Goal: Task Accomplishment & Management: Manage account settings

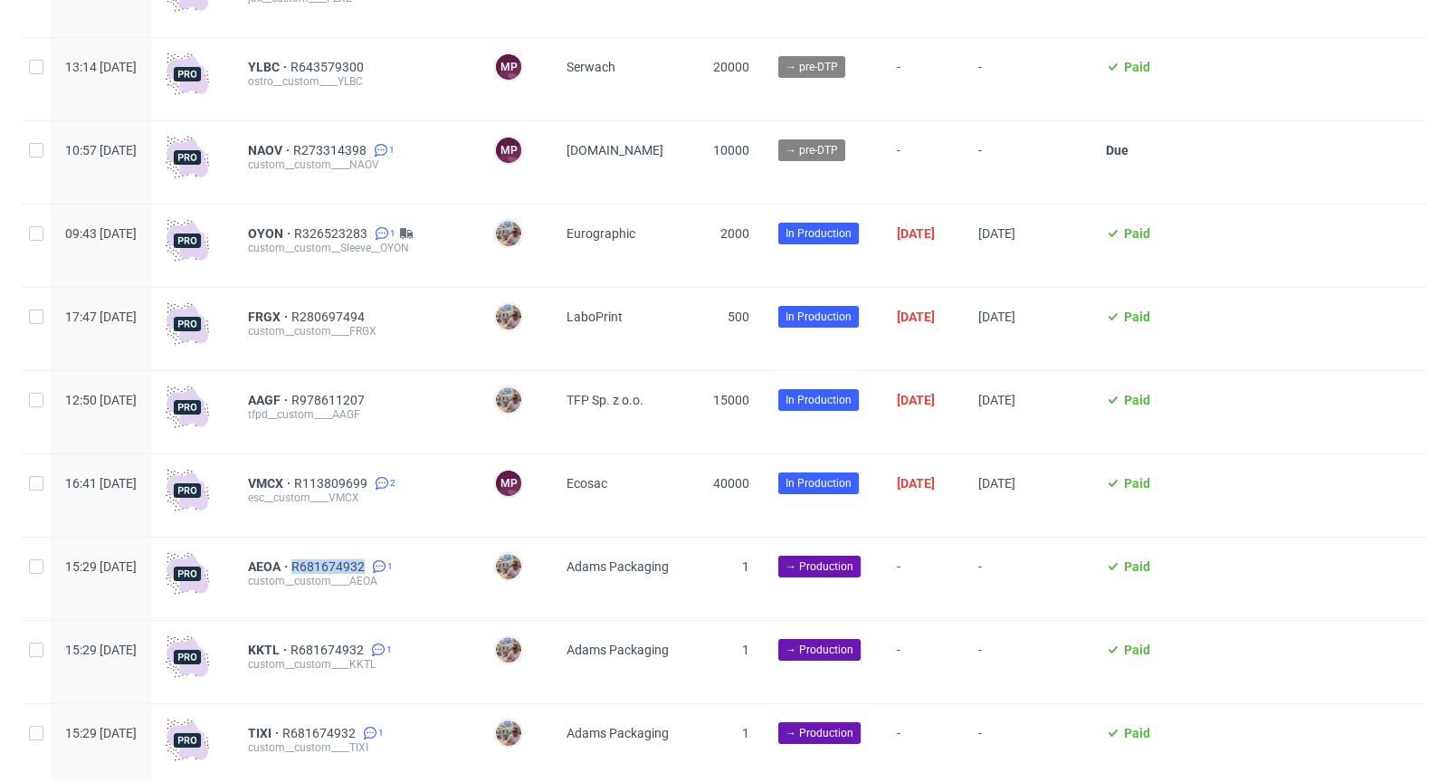
scroll to position [956, 0]
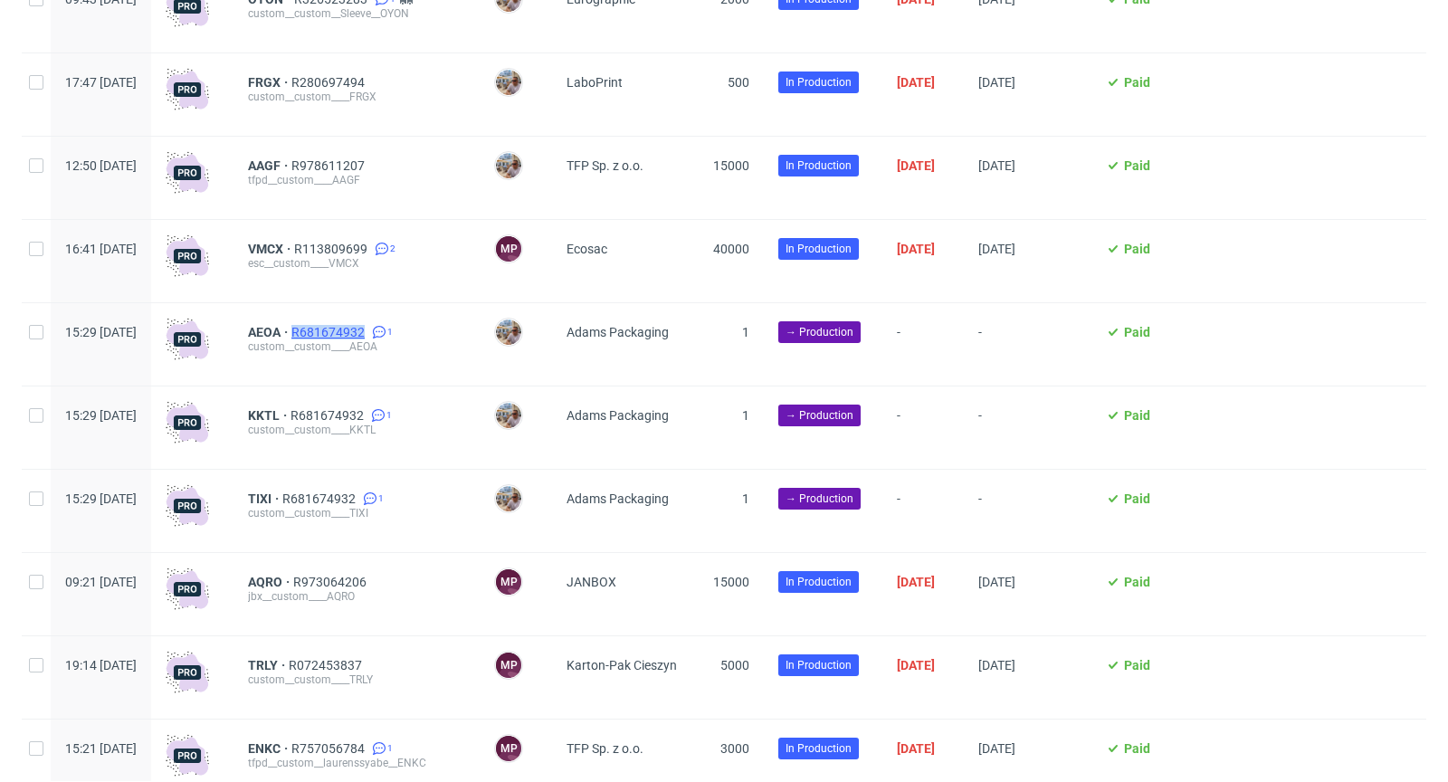
click at [368, 334] on span "R681674932" at bounding box center [329, 332] width 77 height 14
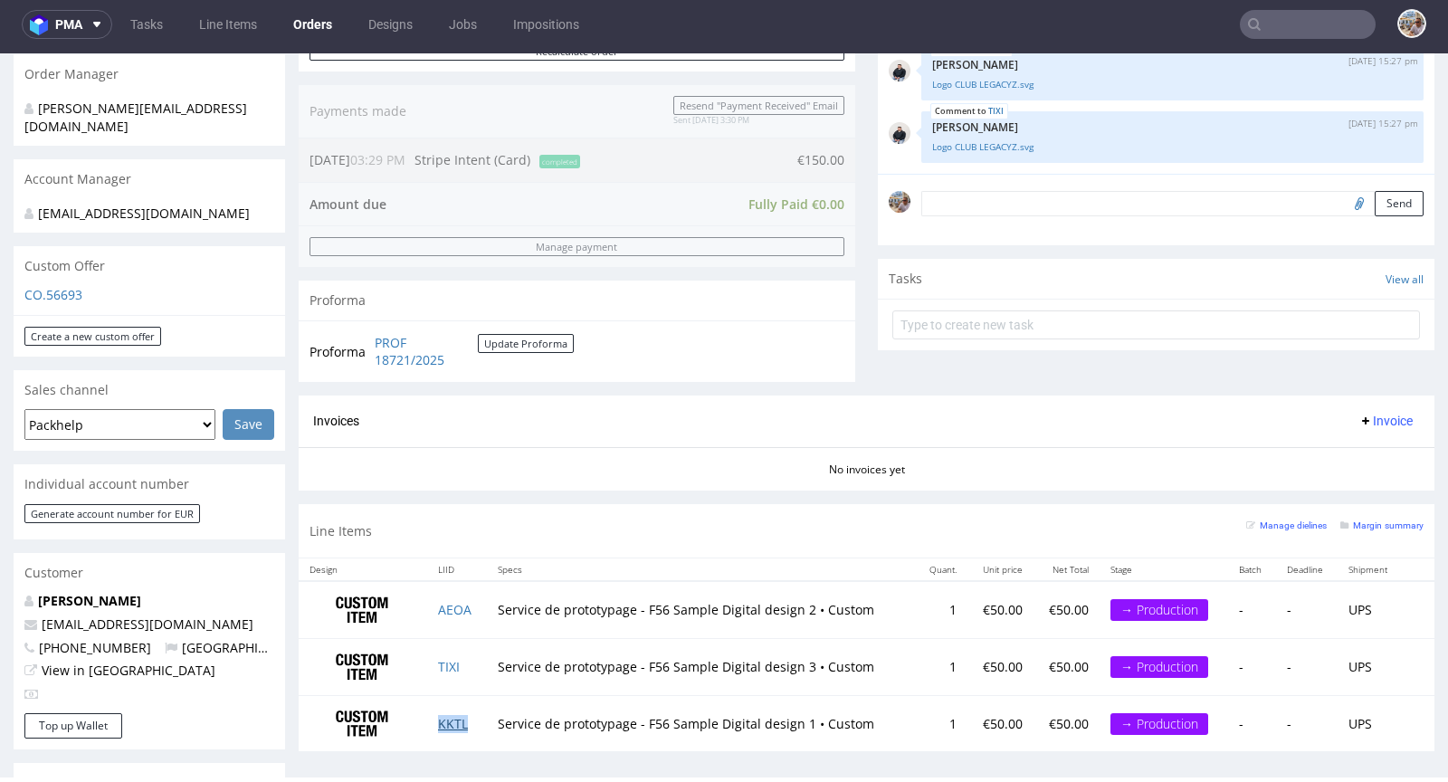
scroll to position [652, 0]
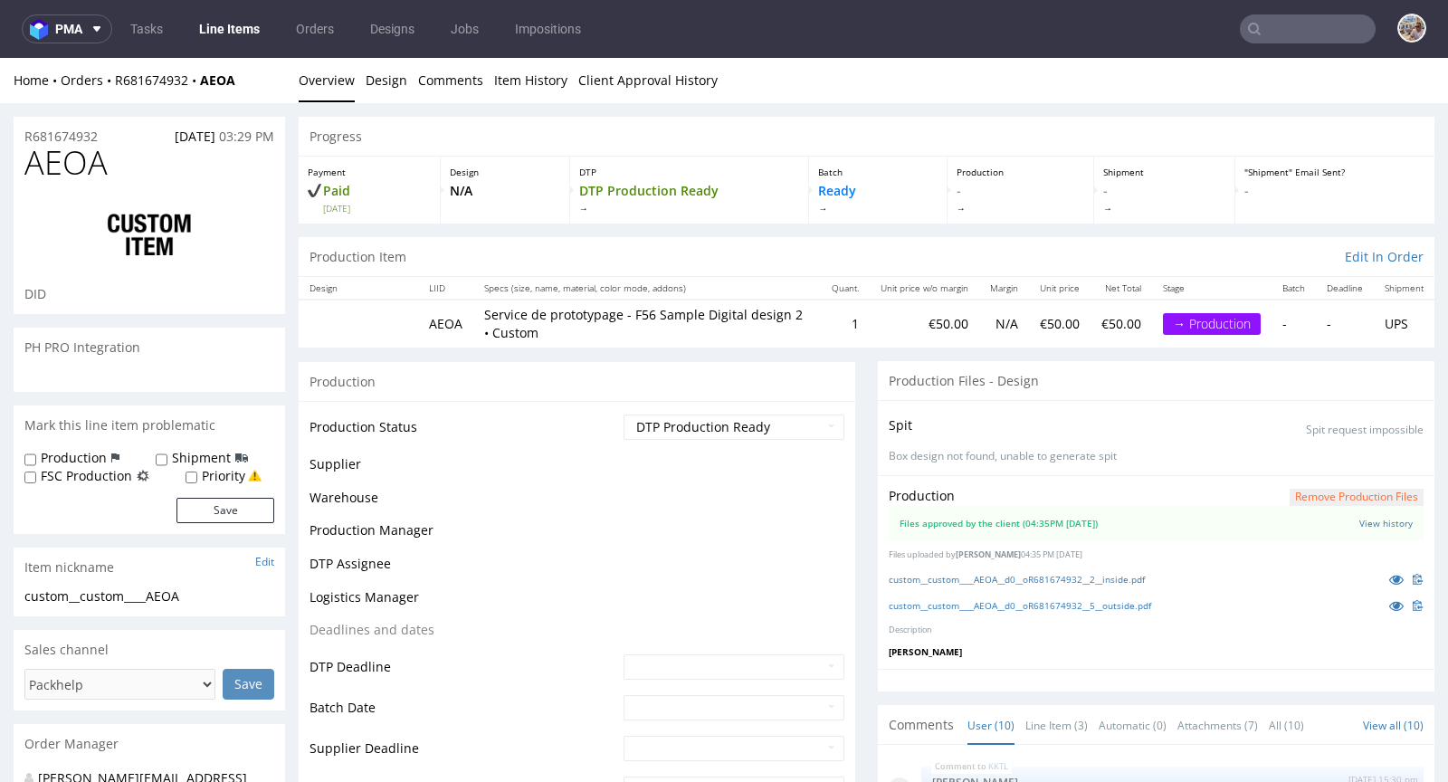
scroll to position [346, 0]
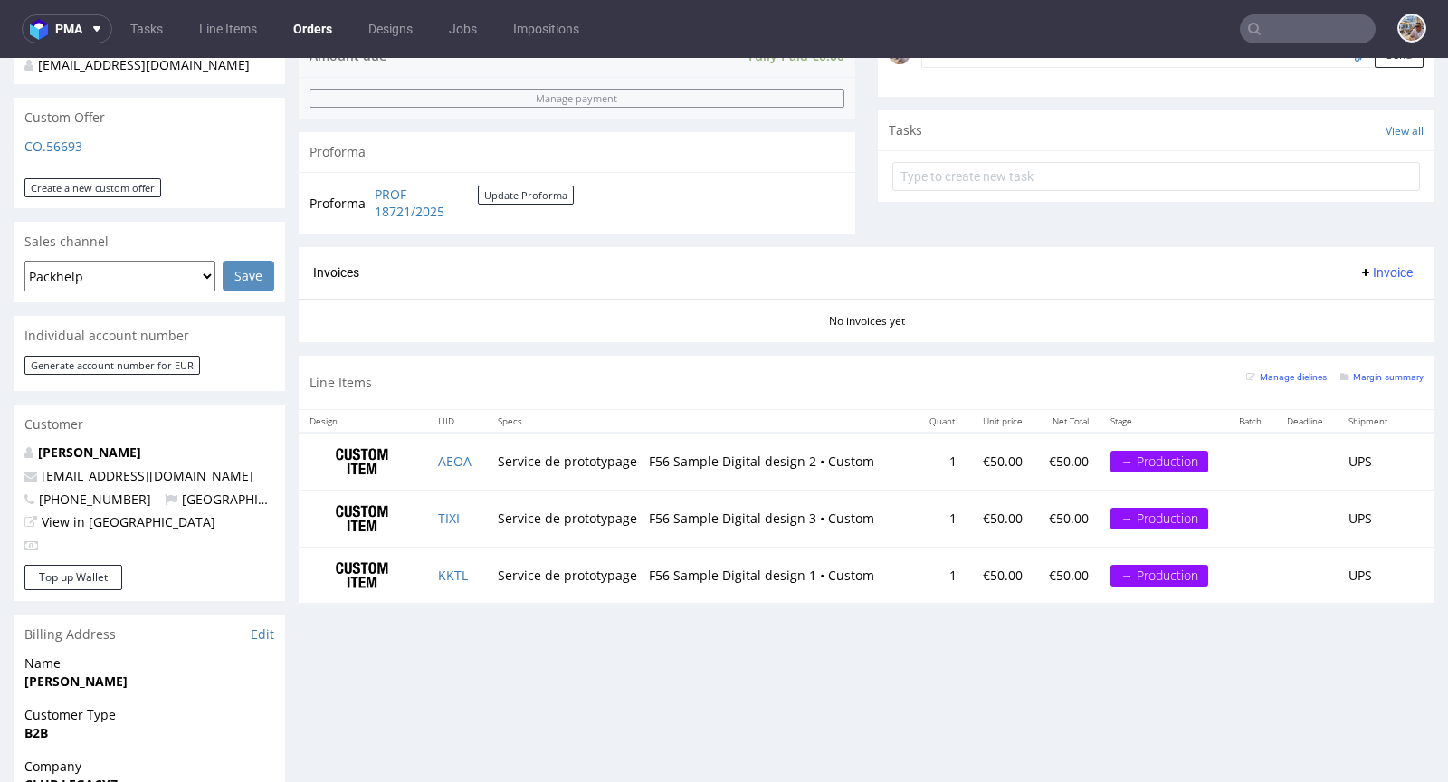
scroll to position [600, 0]
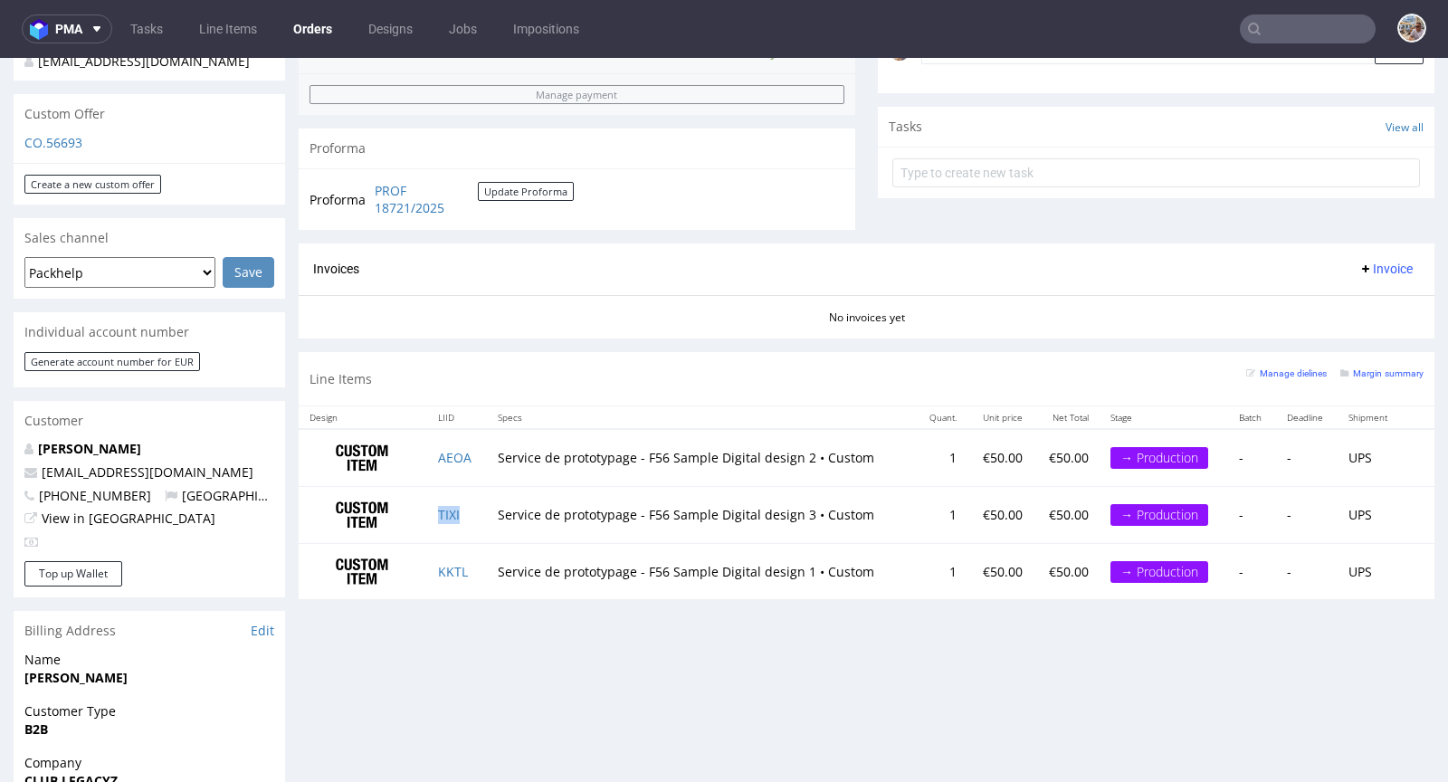
click at [464, 518] on td "TIXI" at bounding box center [457, 515] width 60 height 57
click at [475, 567] on td "KKTL" at bounding box center [457, 571] width 60 height 56
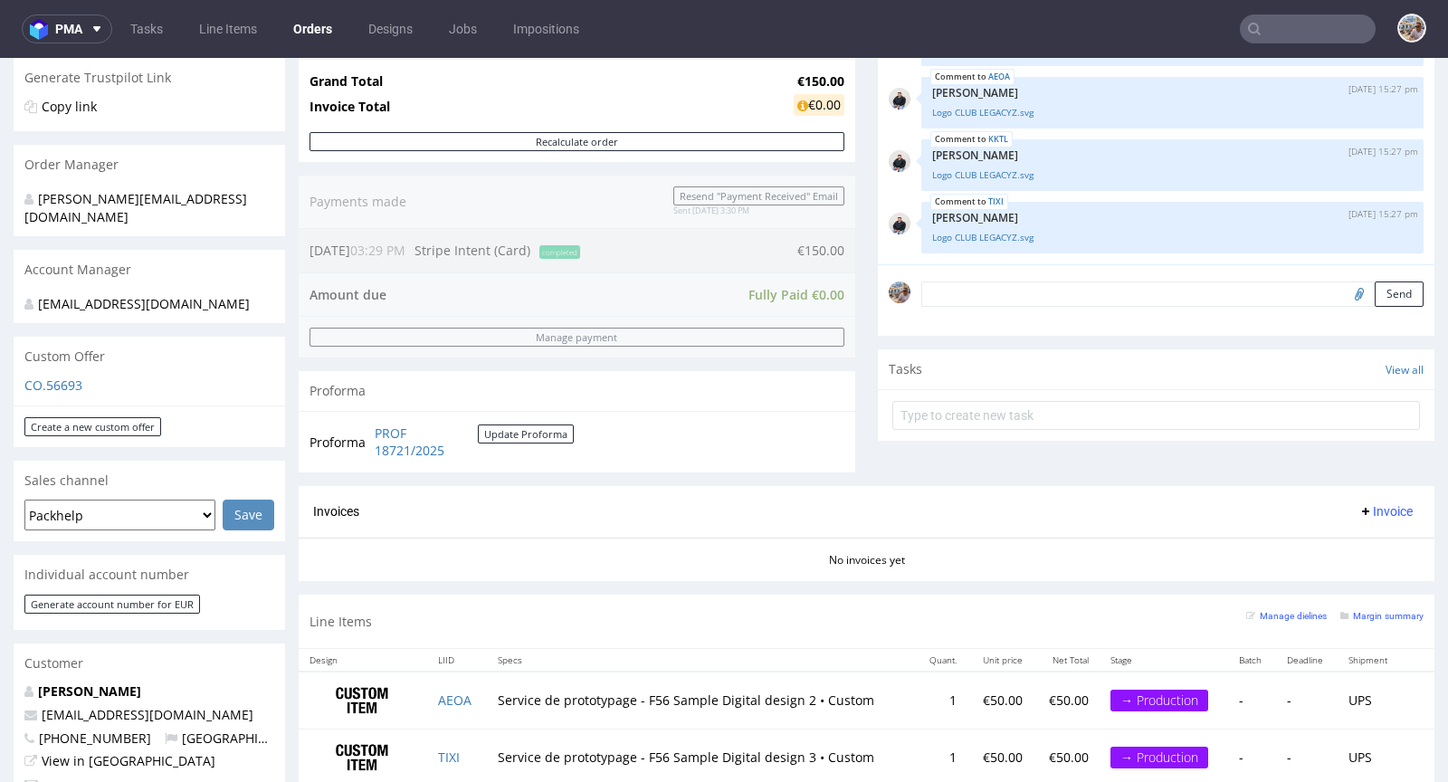
scroll to position [0, 0]
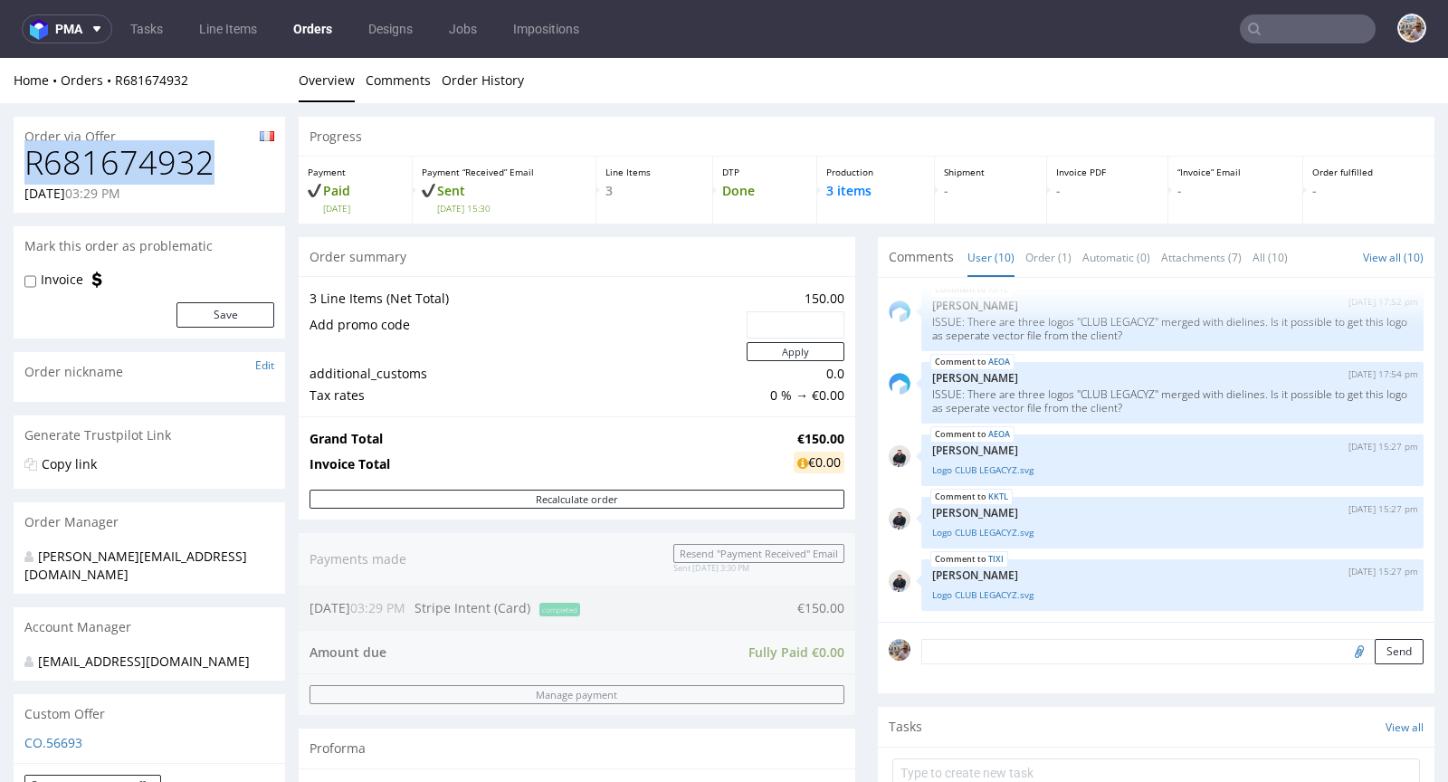
drag, startPoint x: 226, startPoint y: 174, endPoint x: 23, endPoint y: 155, distance: 204.5
click at [23, 155] on div "R681674932 03.09.2025 03:29 PM" at bounding box center [150, 179] width 272 height 68
copy h1 "R681674932"
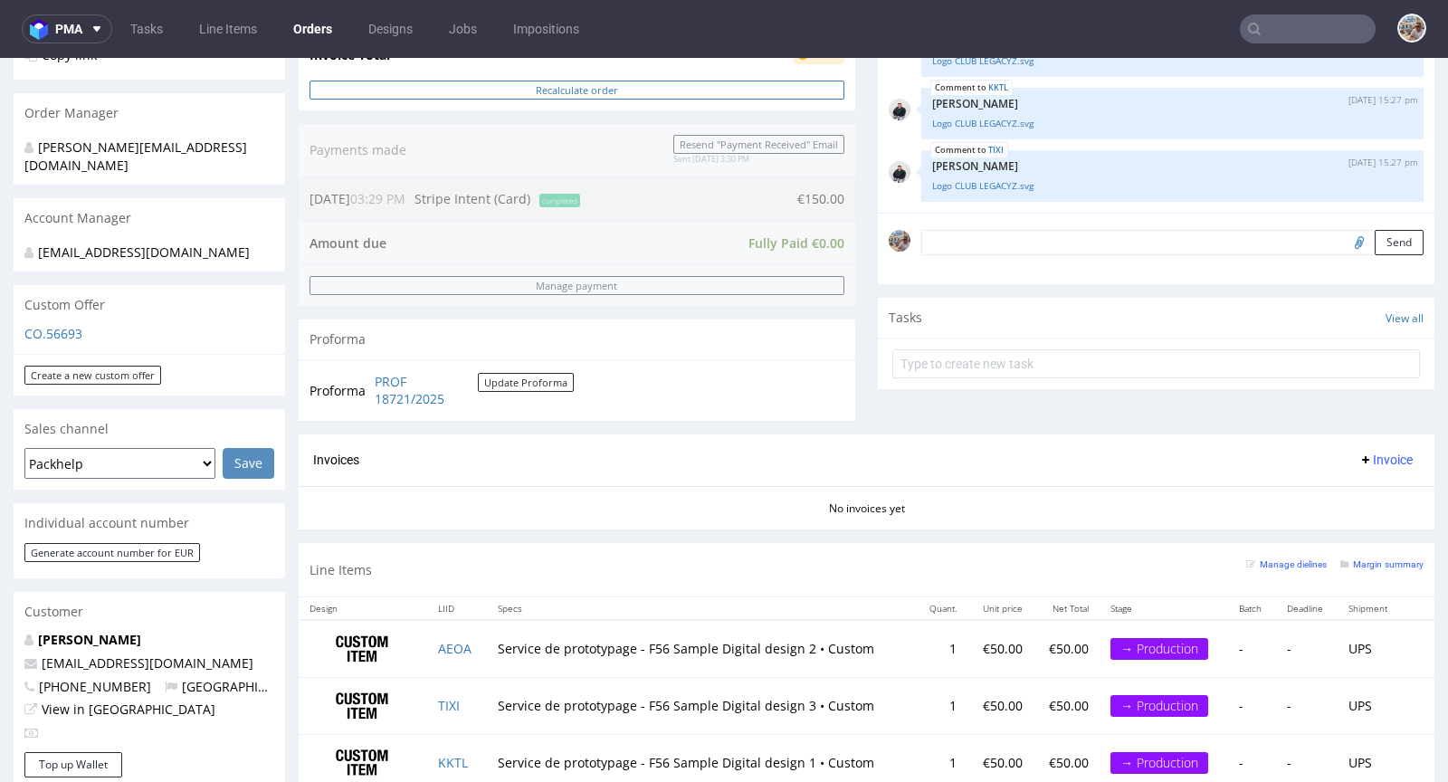
scroll to position [596, 0]
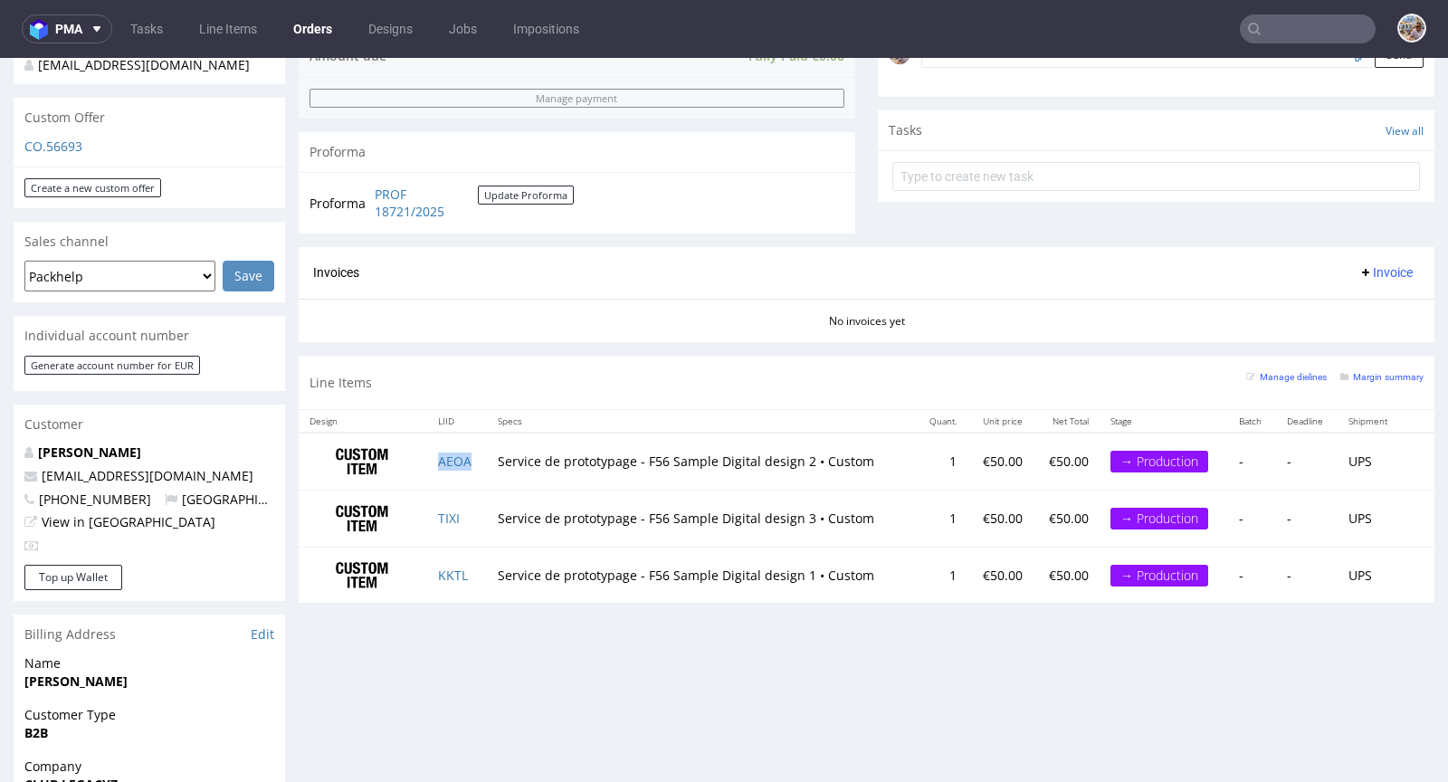
click at [472, 453] on td "AEOA" at bounding box center [457, 461] width 60 height 57
copy link "AEOA"
click at [467, 519] on td "TIXI" at bounding box center [457, 519] width 60 height 57
copy link "TIXI"
click at [471, 564] on td "KKTL" at bounding box center [457, 575] width 60 height 56
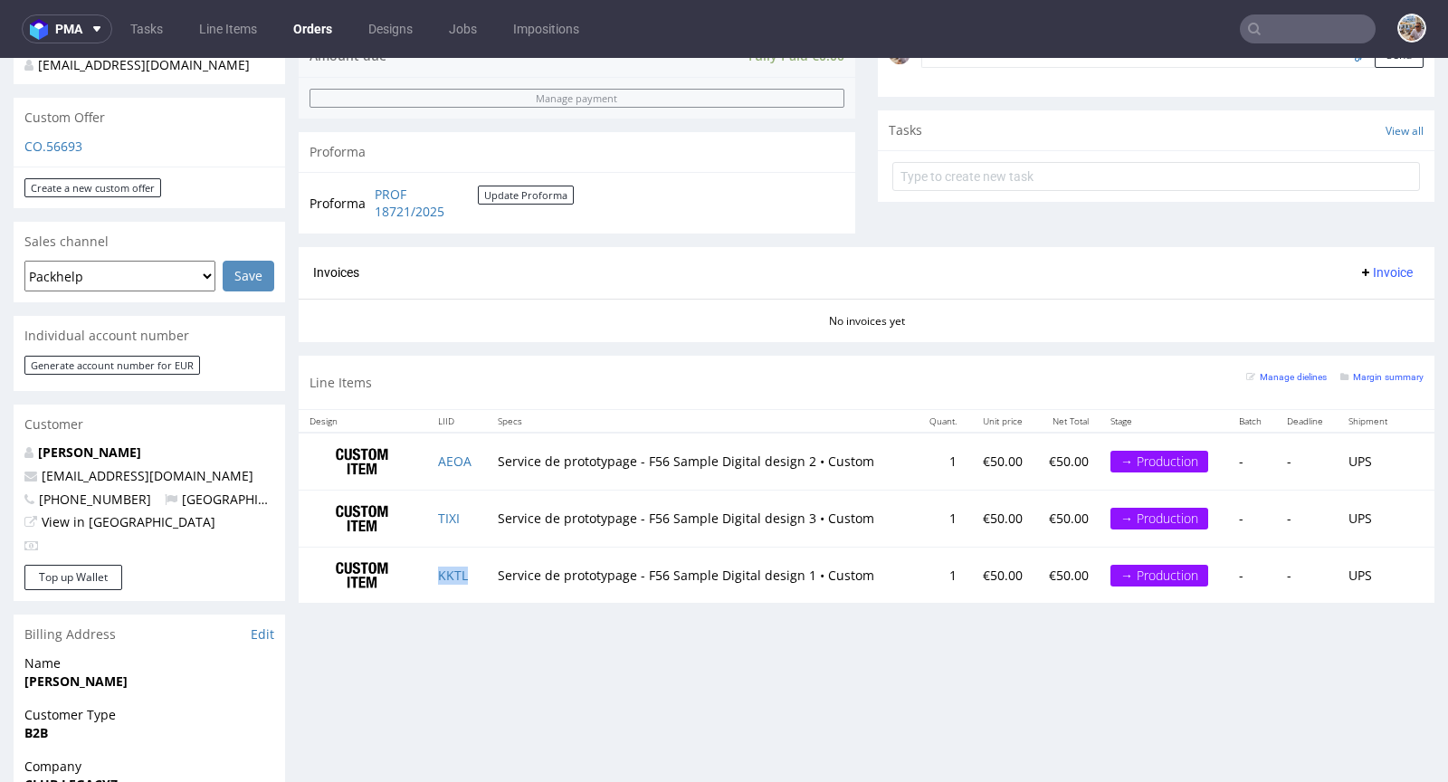
copy link "KKTL"
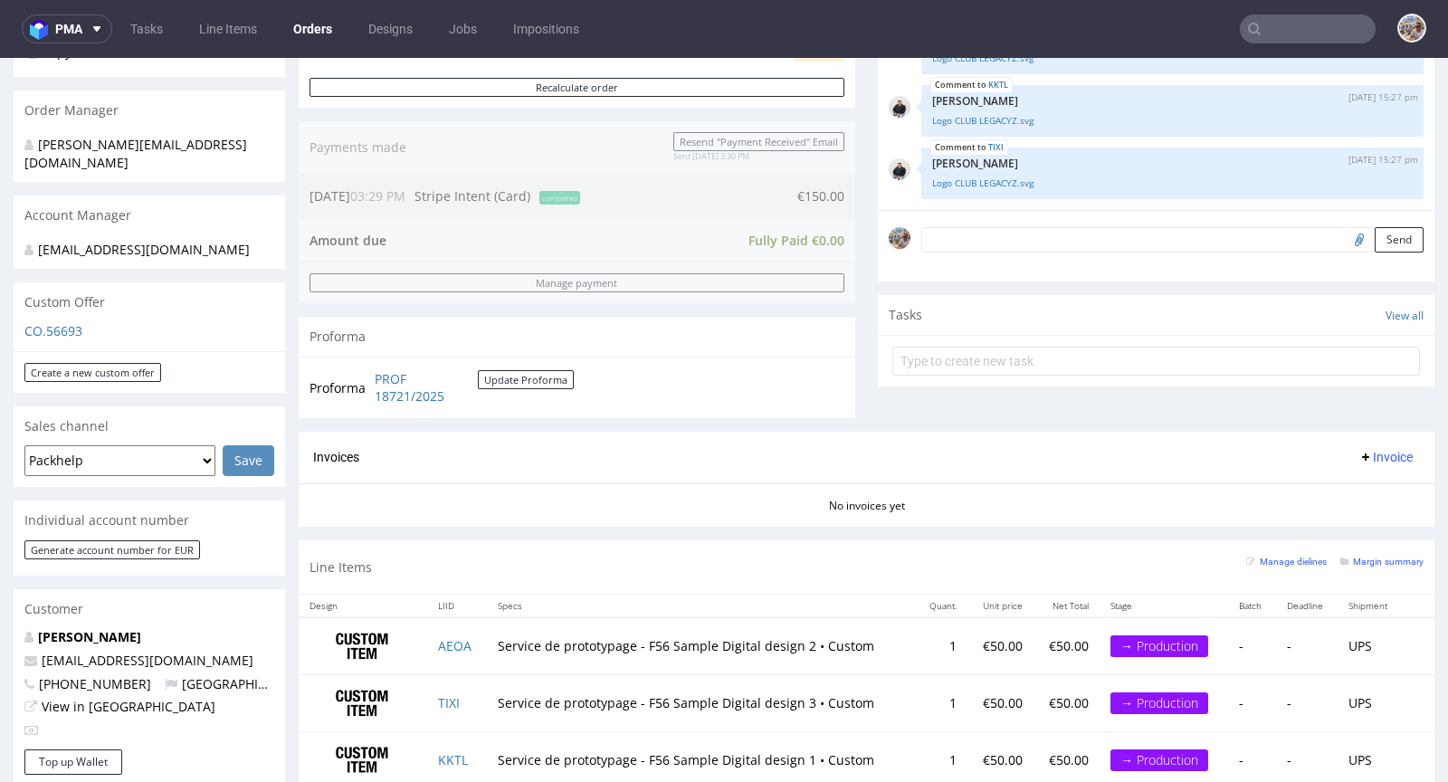
scroll to position [659, 0]
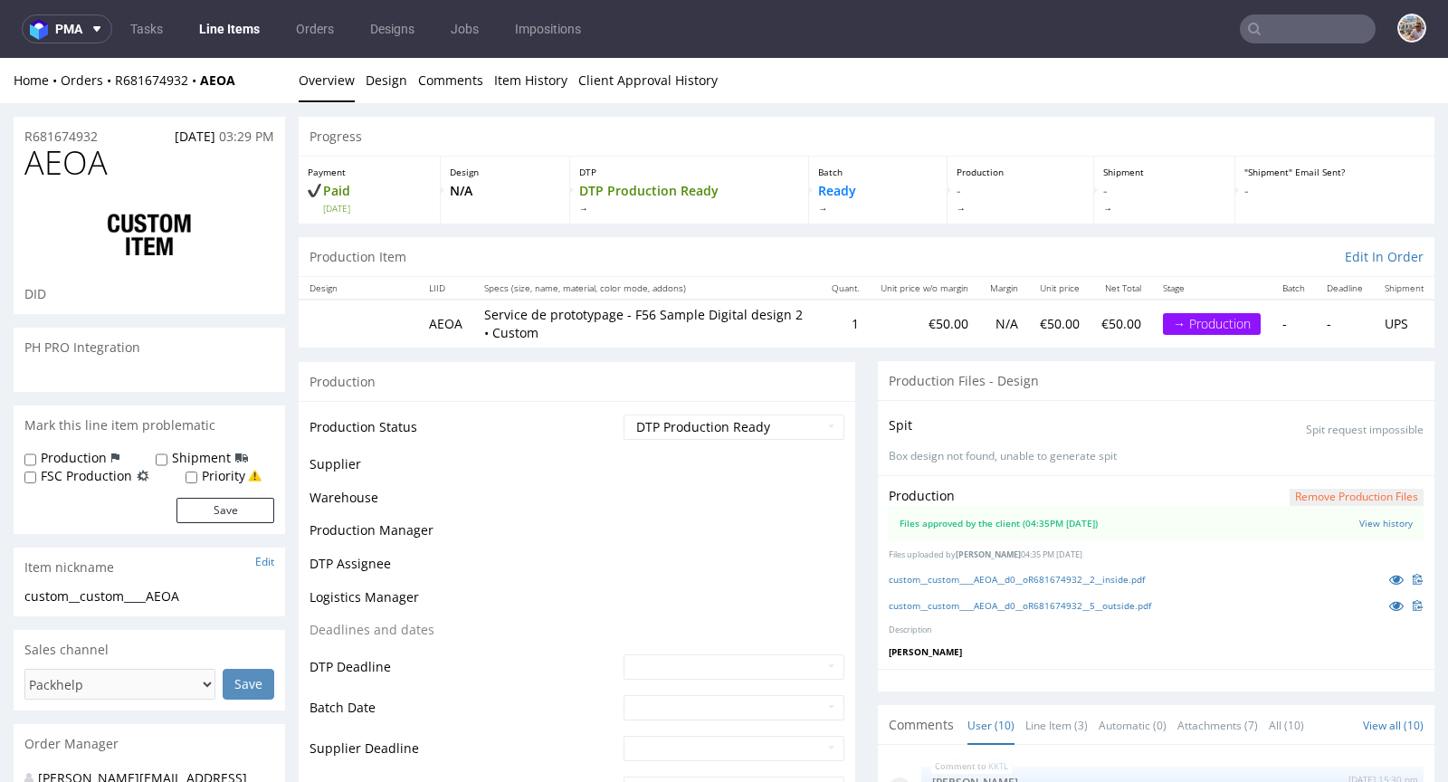
scroll to position [346, 0]
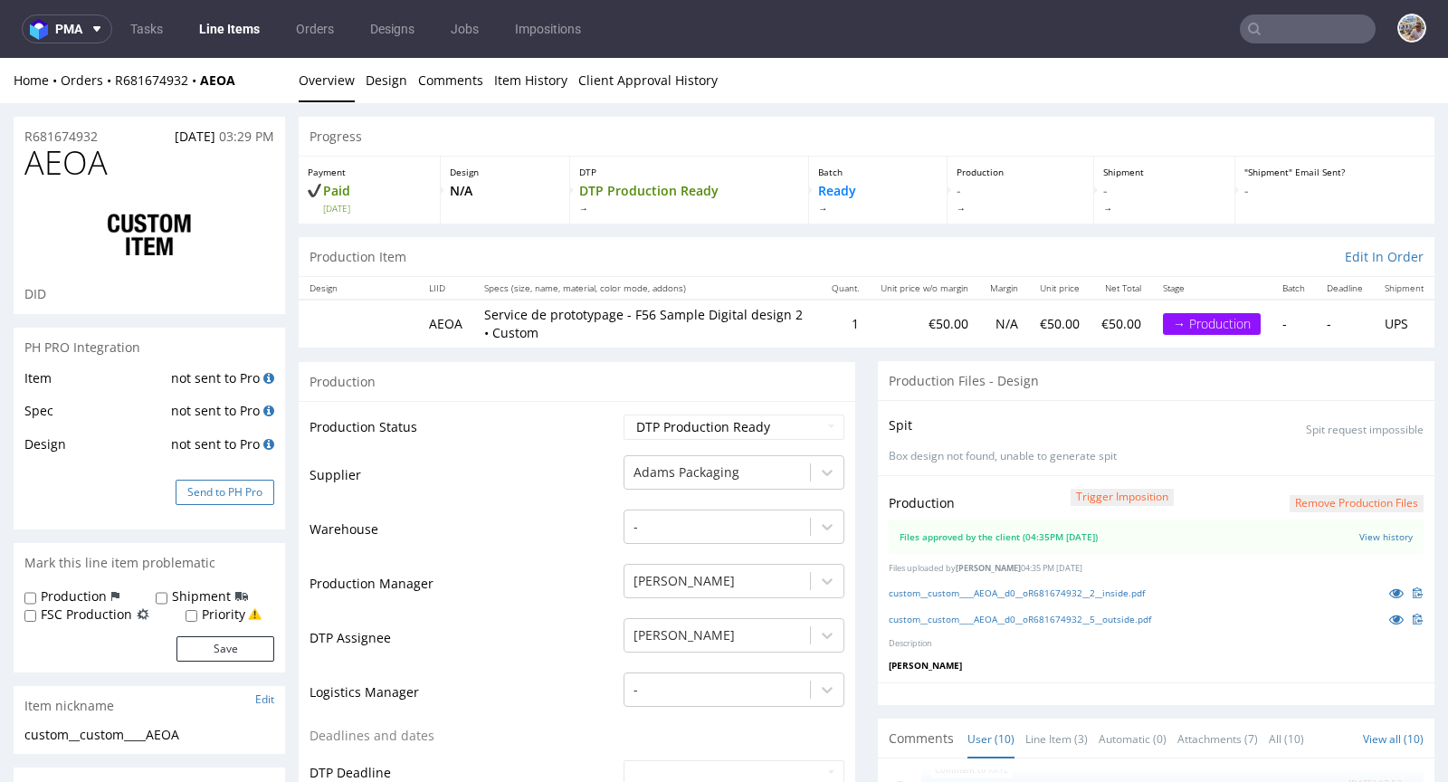
click at [246, 486] on button "Send to PH Pro" at bounding box center [225, 492] width 99 height 25
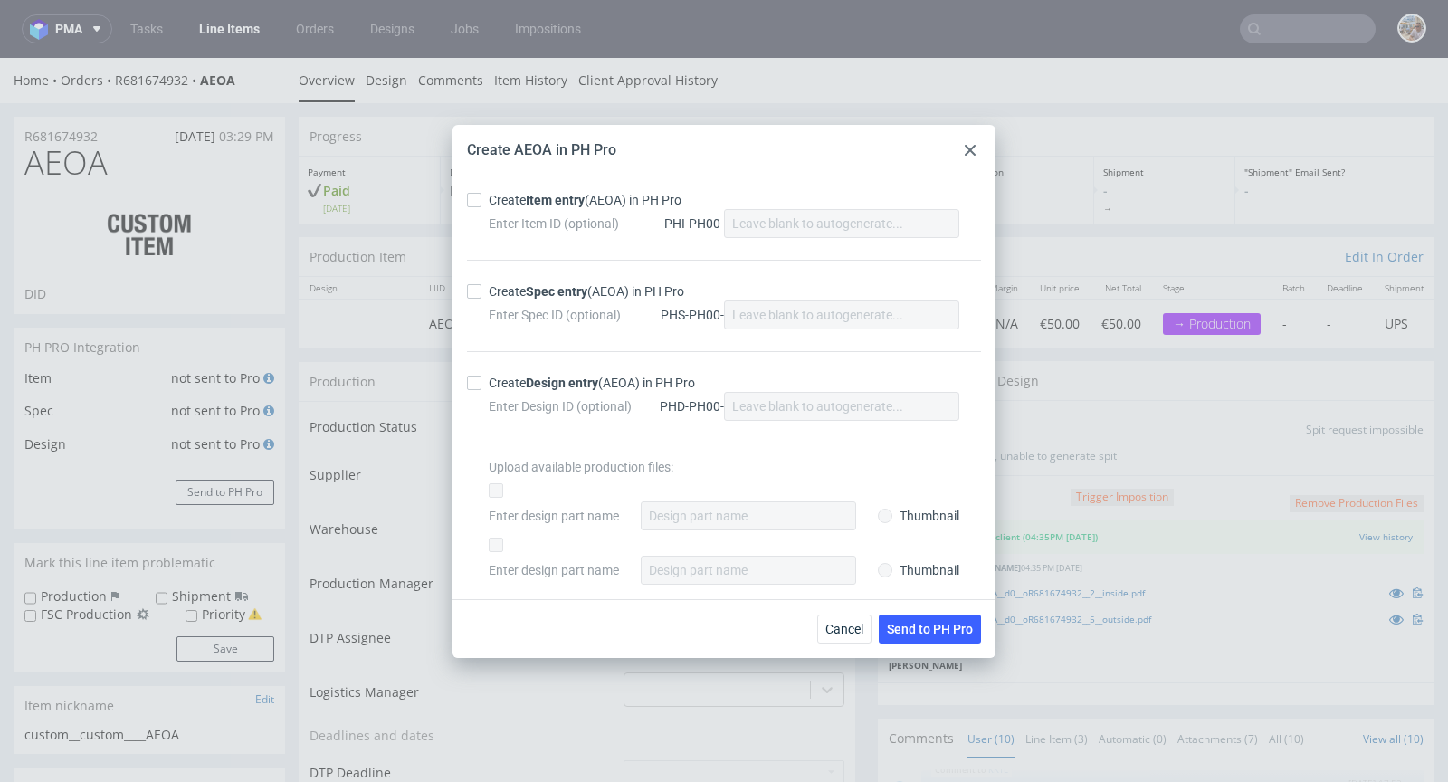
click at [538, 198] on strong "Item entry" at bounding box center [555, 200] width 59 height 14
click at [481, 198] on input "Create Item entry (AEOA) in PH Pro" at bounding box center [474, 200] width 14 height 14
checkbox input "true"
click at [533, 293] on strong "Spec entry" at bounding box center [557, 291] width 62 height 14
click at [481, 293] on input "Create Spec entry (AEOA) in PH Pro" at bounding box center [474, 291] width 14 height 14
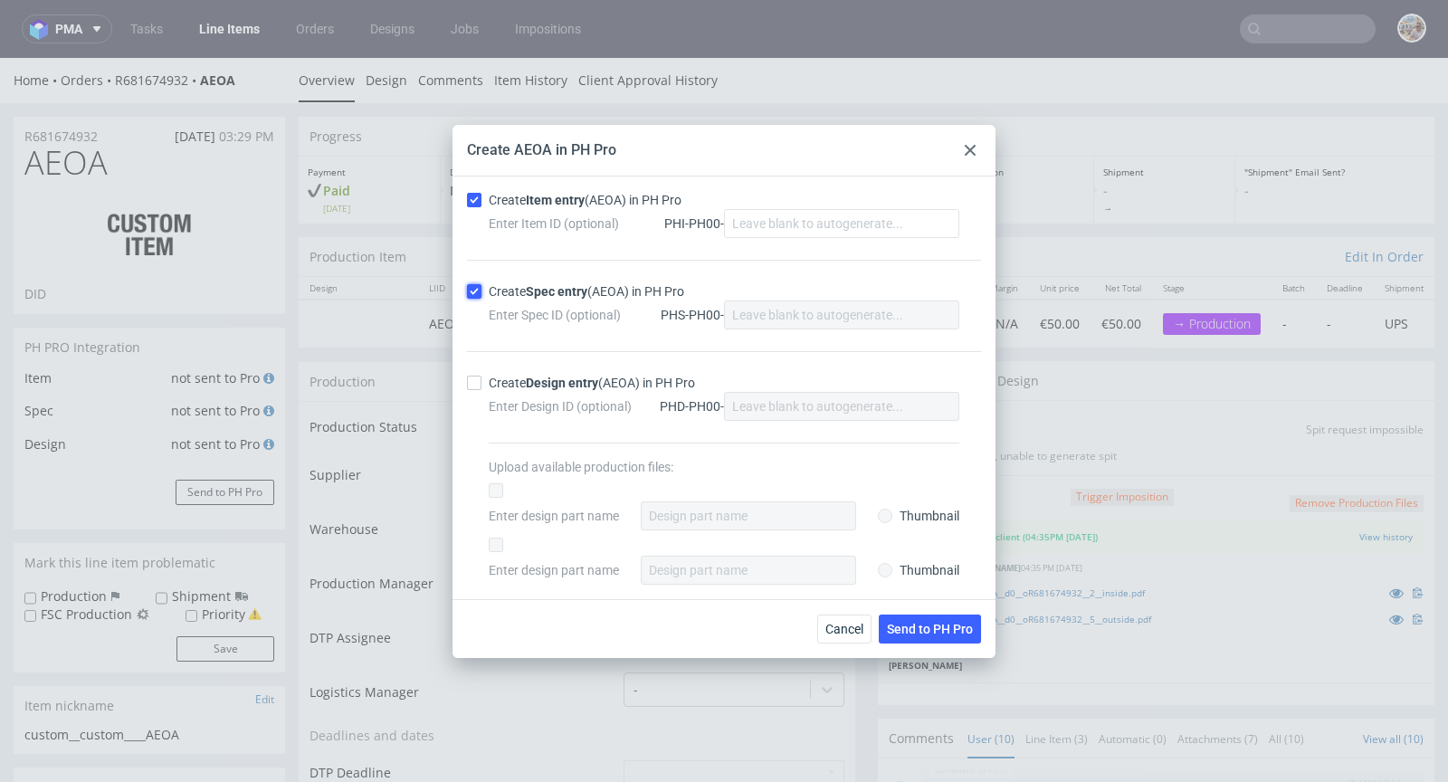
checkbox input "true"
click at [922, 624] on span "Send to PH Pro" at bounding box center [930, 629] width 86 height 13
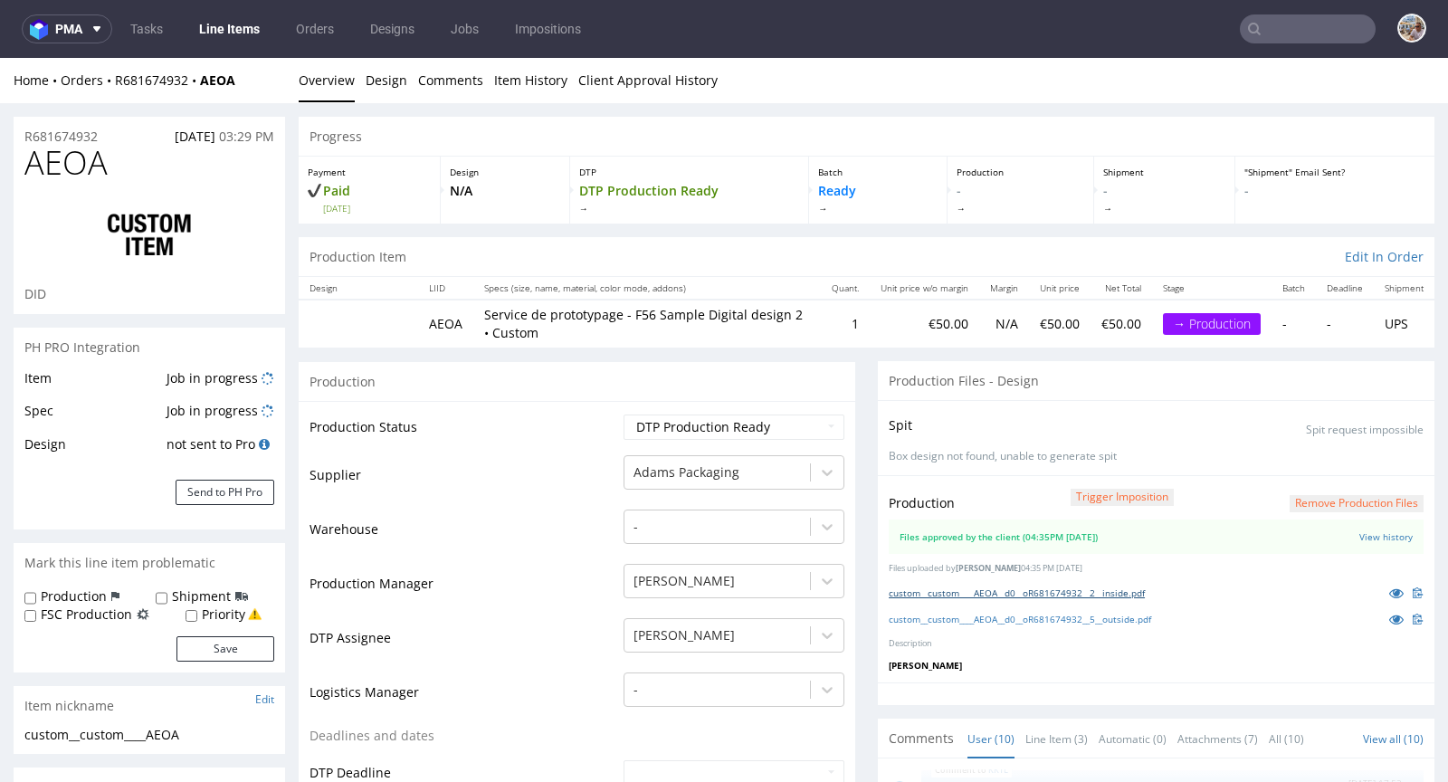
click at [1014, 596] on link "custom__custom____AEOA__d0__oR681674932__2__inside.pdf" at bounding box center [1017, 592] width 256 height 13
click at [1012, 618] on link "custom__custom____AEOA__d0__oR681674932__5__outside.pdf" at bounding box center [1020, 619] width 262 height 13
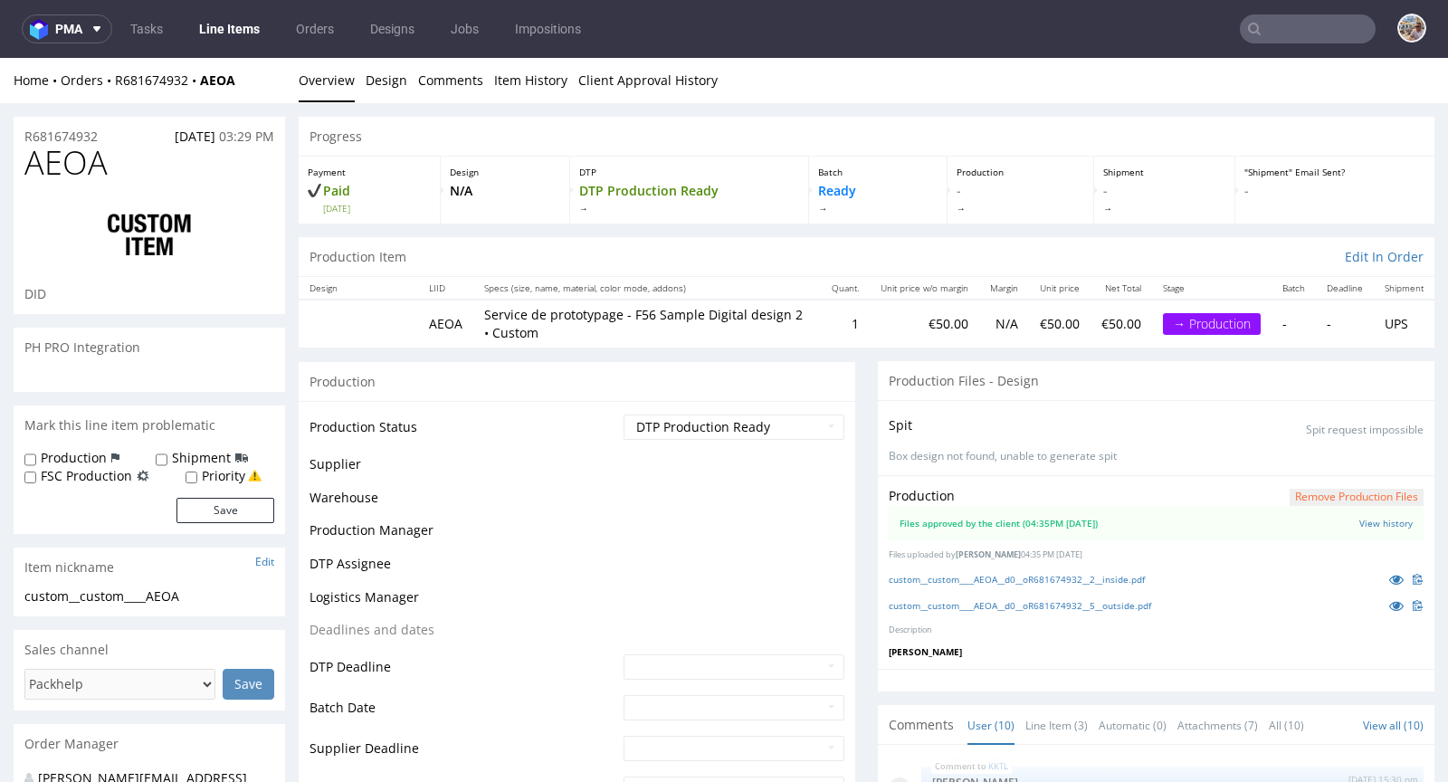
scroll to position [346, 0]
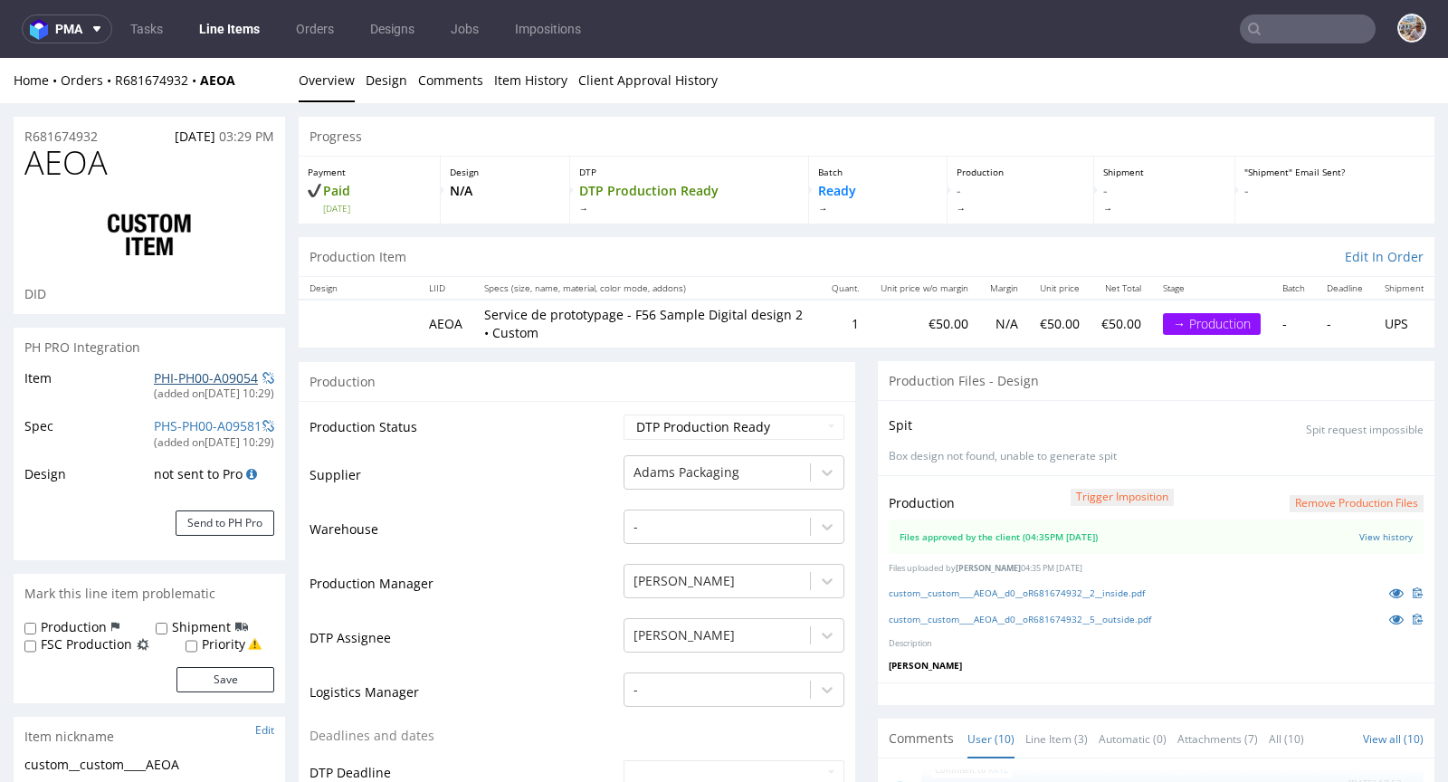
click at [224, 373] on link "PHI-PH00-A09054" at bounding box center [206, 377] width 104 height 17
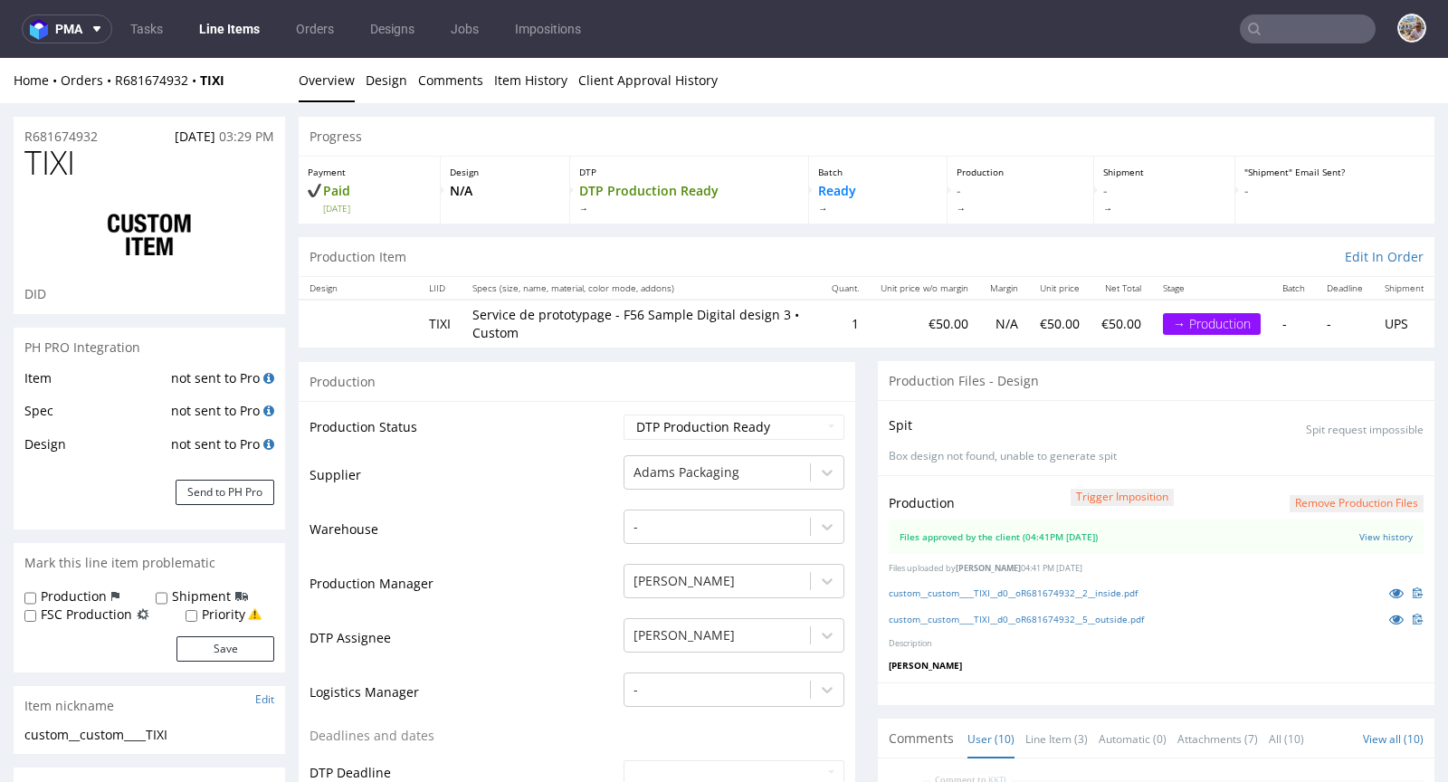
scroll to position [346, 0]
click at [1005, 587] on link "custom__custom____TIXI__d0__oR681674932__2__inside.pdf" at bounding box center [1013, 592] width 249 height 13
click at [997, 618] on link "custom__custom____TIXI__d0__oR681674932__5__outside.pdf" at bounding box center [1016, 619] width 255 height 13
click at [243, 493] on button "Send to PH Pro" at bounding box center [225, 492] width 99 height 25
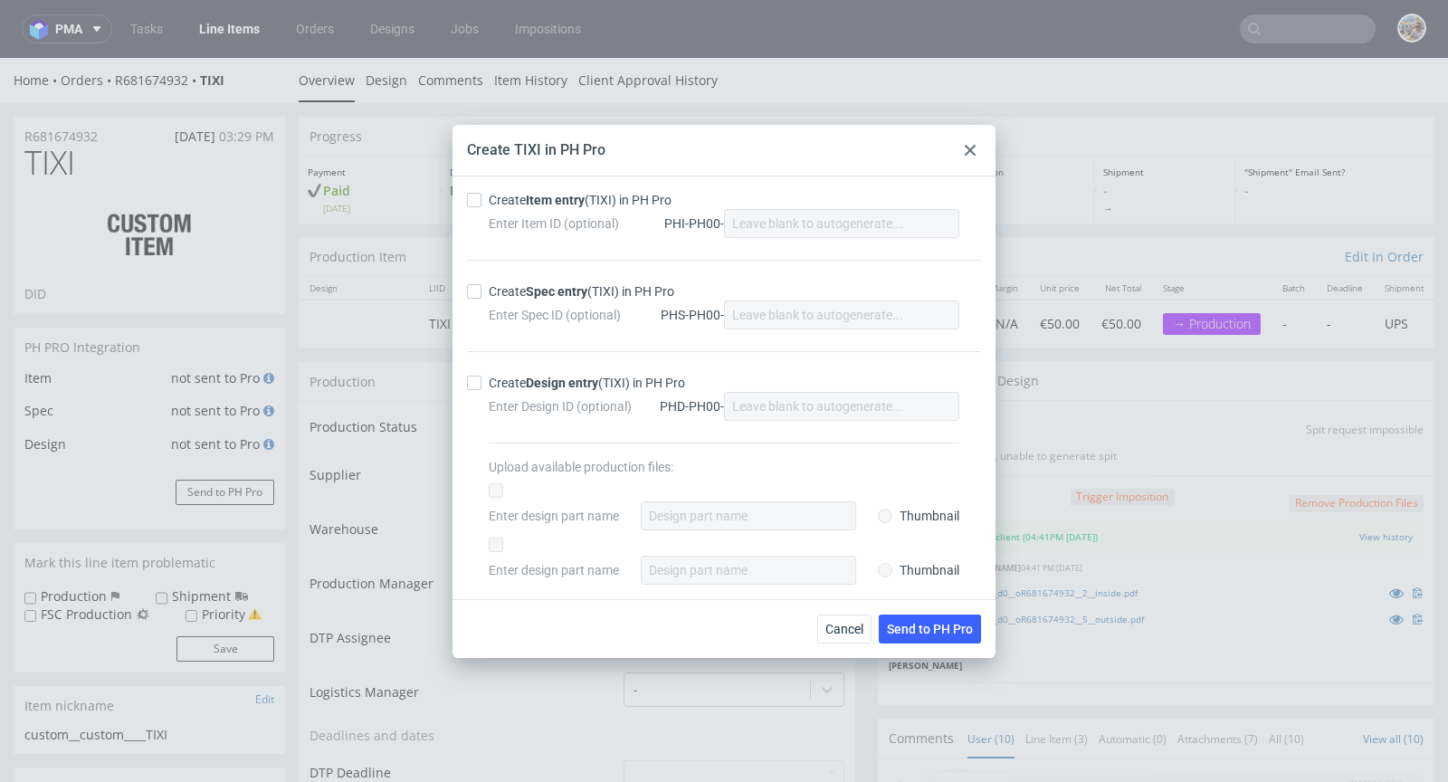
click at [498, 207] on div "Create Item entry (TIXI) in PH Pro" at bounding box center [580, 200] width 183 height 18
click at [481, 207] on input "Create Item entry (TIXI) in PH Pro" at bounding box center [474, 200] width 14 height 14
checkbox input "true"
click at [508, 292] on div "Create Spec entry (TIXI) in PH Pro" at bounding box center [582, 291] width 186 height 18
click at [481, 292] on input "Create Spec entry (TIXI) in PH Pro" at bounding box center [474, 291] width 14 height 14
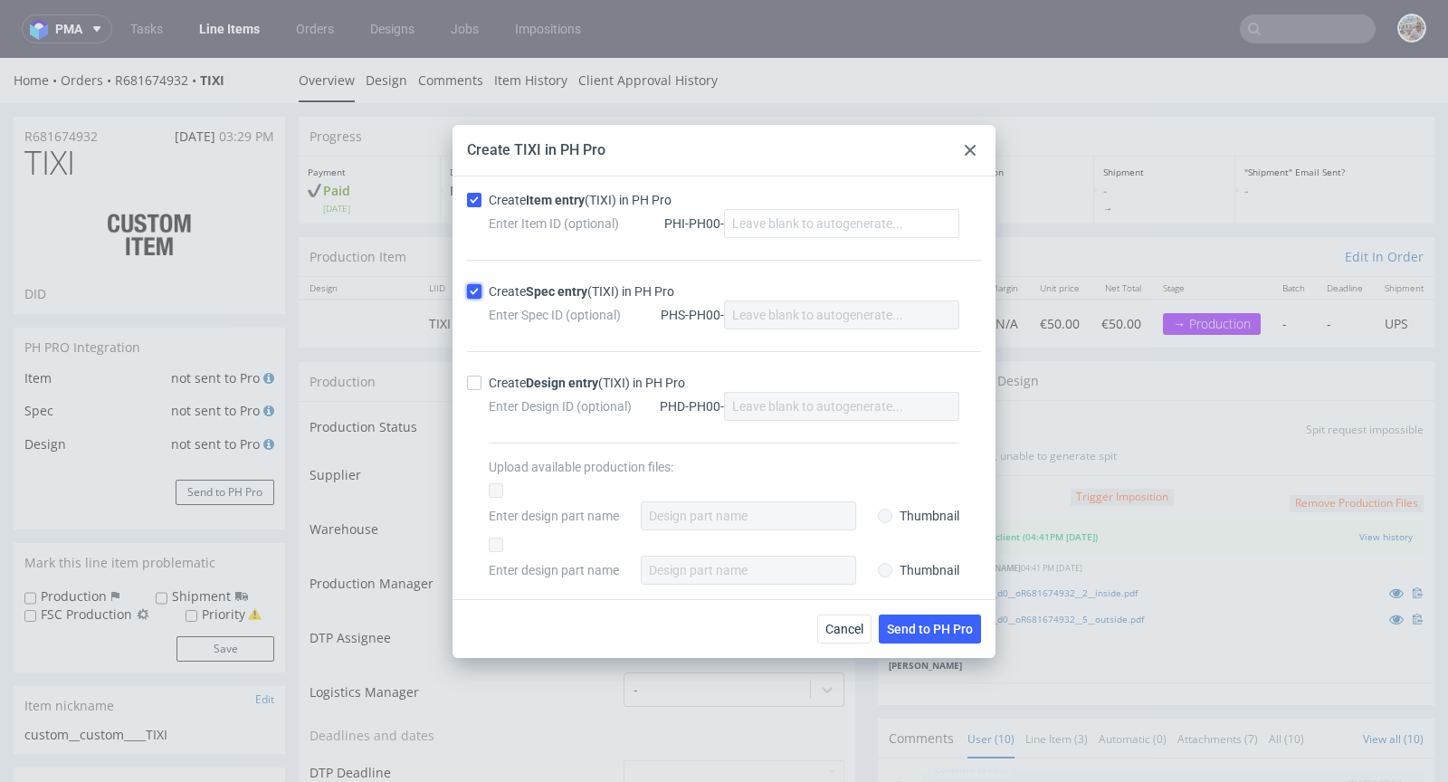
checkbox input "true"
click at [925, 633] on span "Send to PH Pro" at bounding box center [930, 629] width 86 height 13
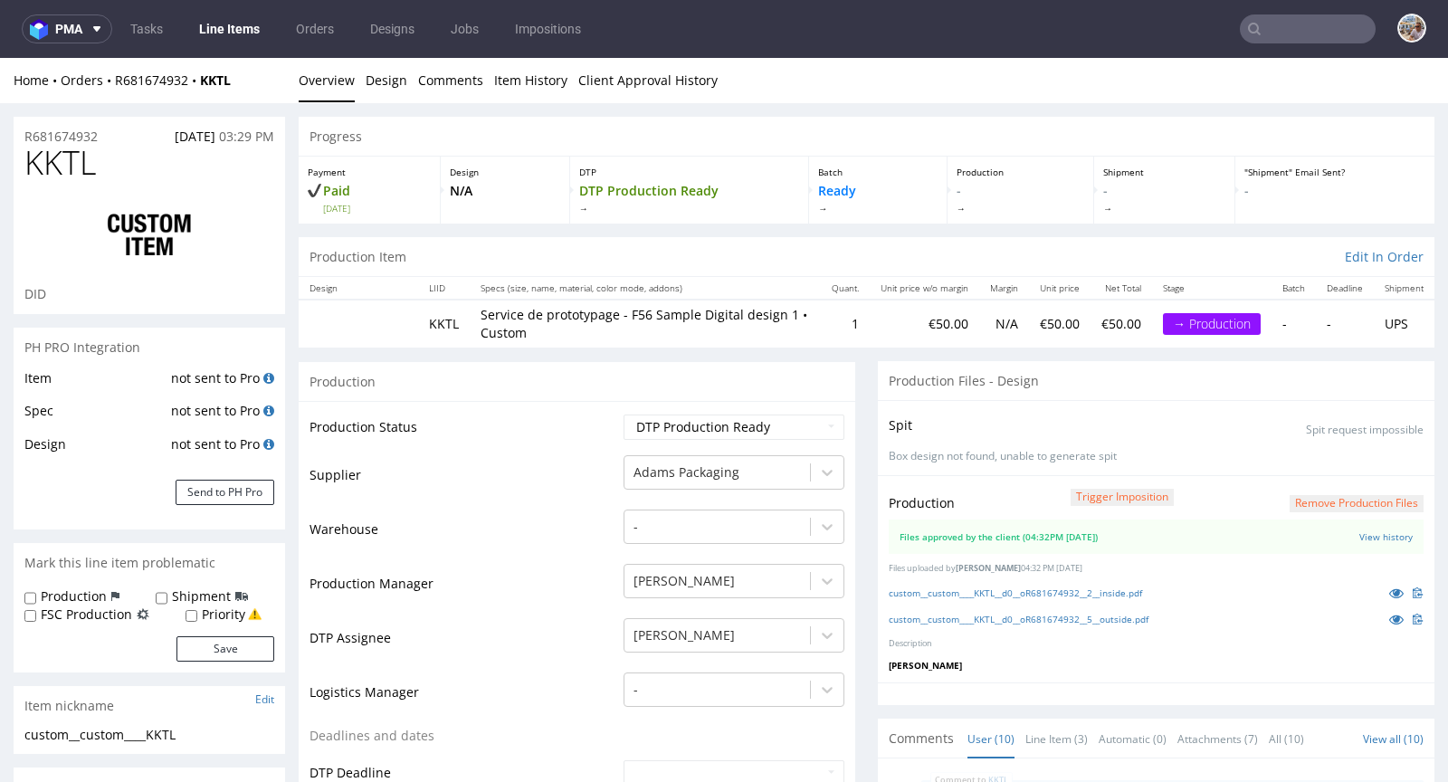
scroll to position [346, 0]
click at [224, 499] on button "Send to PH Pro" at bounding box center [225, 492] width 99 height 25
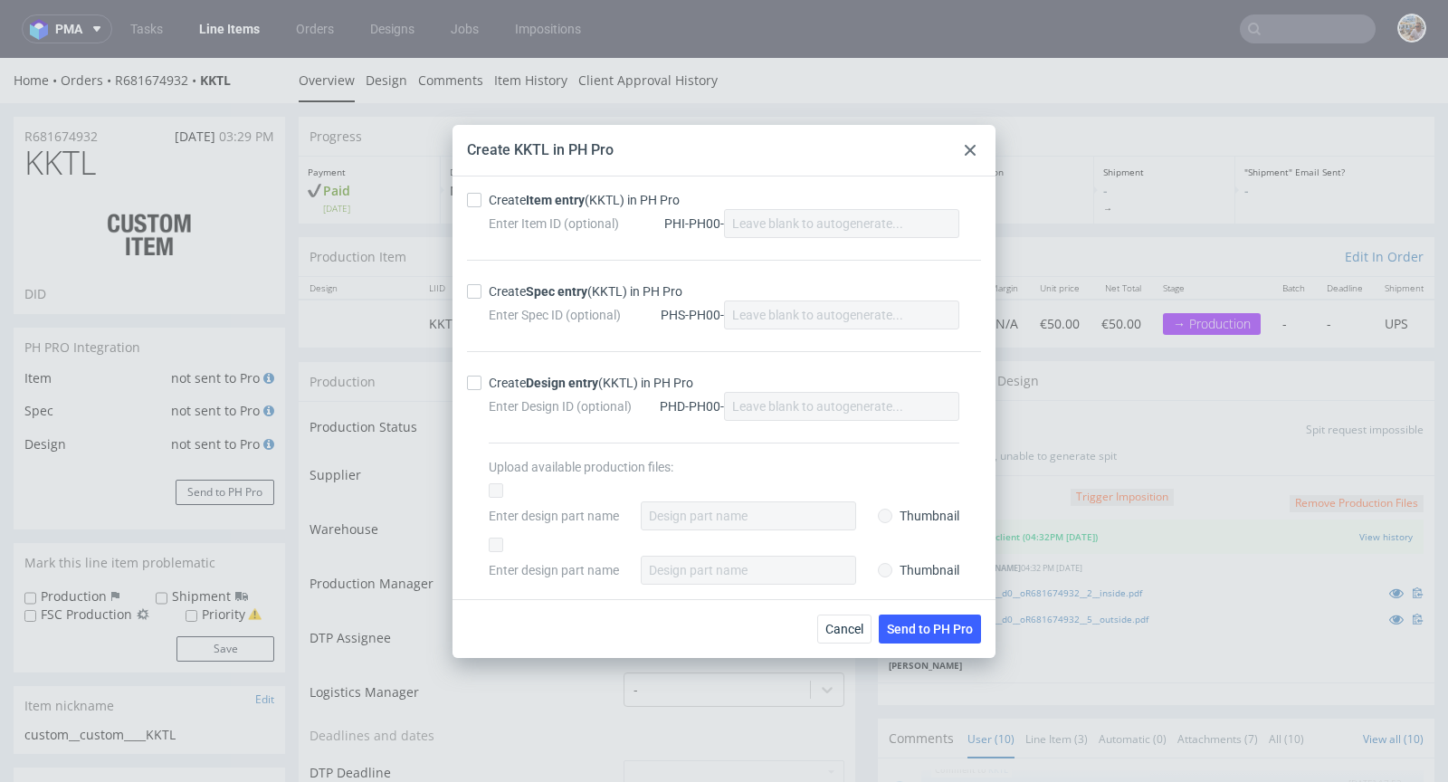
click at [536, 192] on div "Create Item entry (KKTL) in PH Pro" at bounding box center [584, 200] width 191 height 18
click at [481, 193] on input "Create Item entry (KKTL) in PH Pro" at bounding box center [474, 200] width 14 height 14
checkbox input "true"
click at [512, 293] on div "Create Spec entry (KKTL) in PH Pro" at bounding box center [586, 291] width 194 height 18
click at [481, 293] on input "Create Spec entry (KKTL) in PH Pro" at bounding box center [474, 291] width 14 height 14
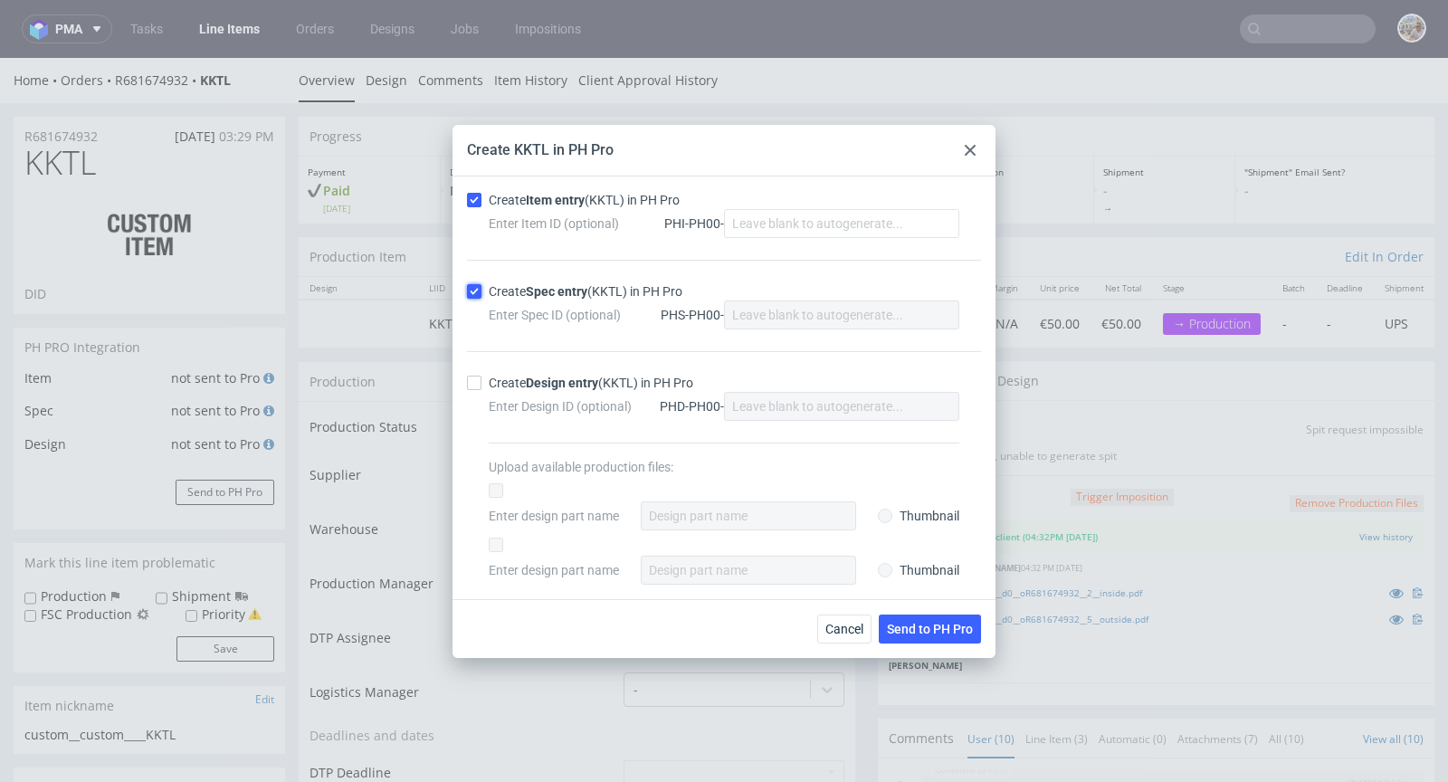
checkbox input "true"
click at [923, 627] on span "Send to PH Pro" at bounding box center [930, 629] width 86 height 13
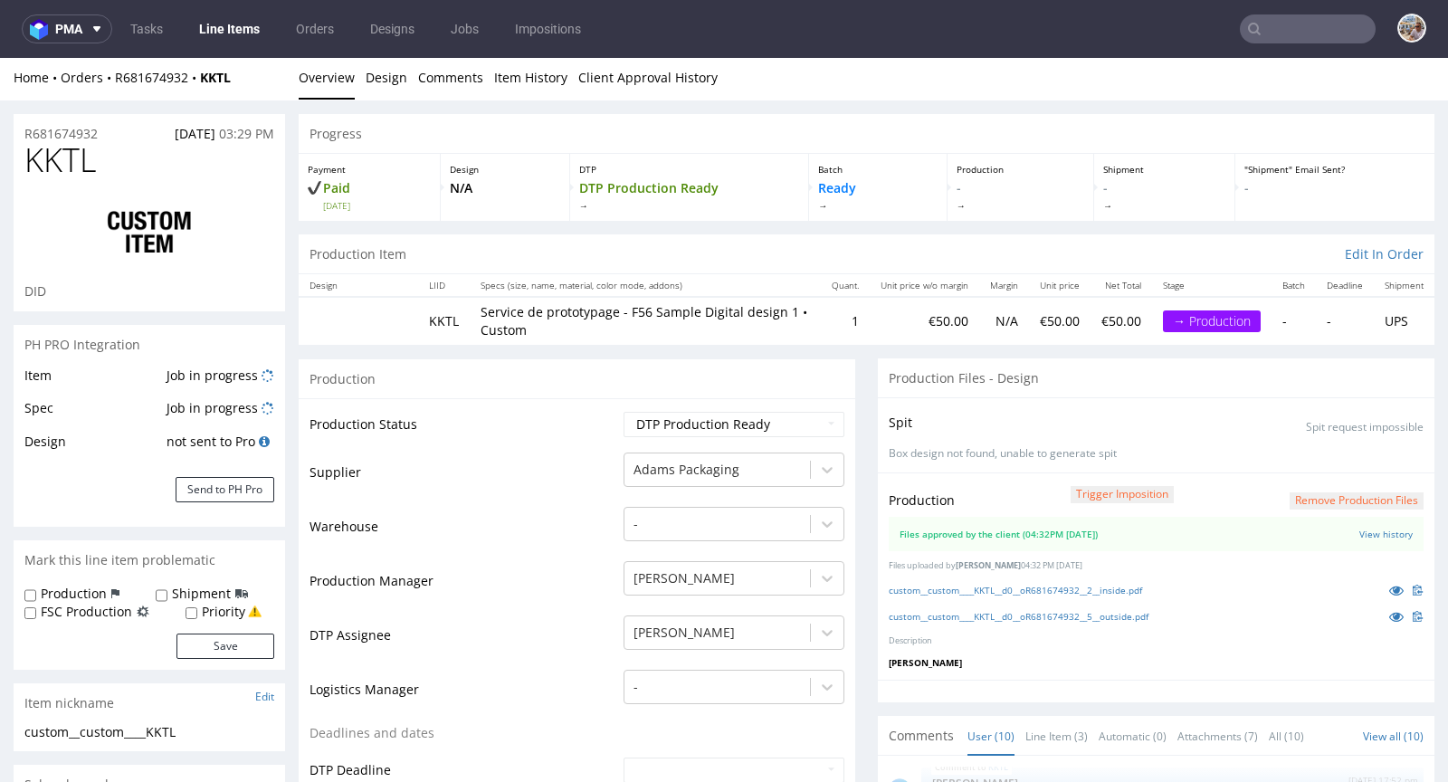
scroll to position [0, 0]
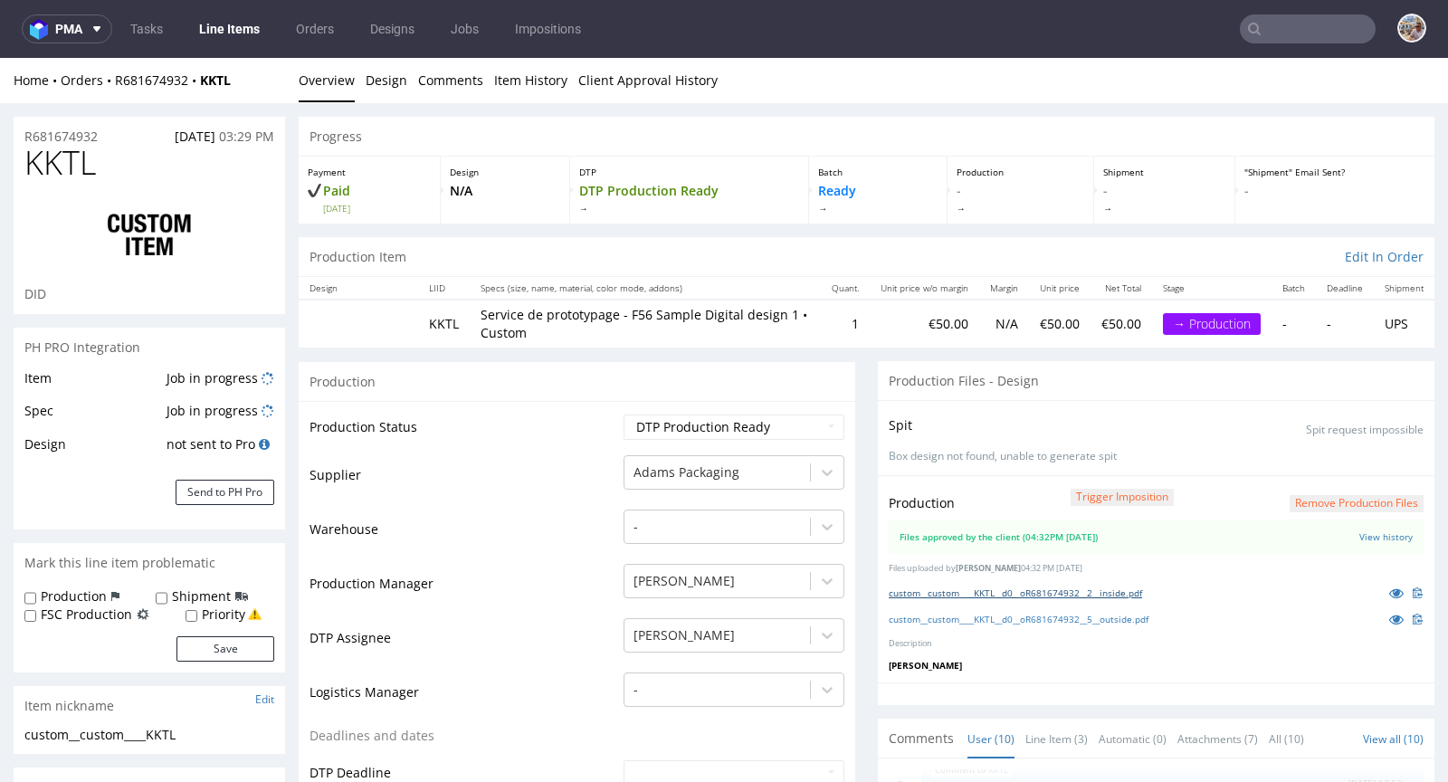
click at [960, 588] on link "custom__custom____KKTL__d0__oR681674932__2__inside.pdf" at bounding box center [1015, 592] width 253 height 13
click at [955, 613] on link "custom__custom____KKTL__d0__oR681674932__5__outside.pdf" at bounding box center [1019, 619] width 260 height 13
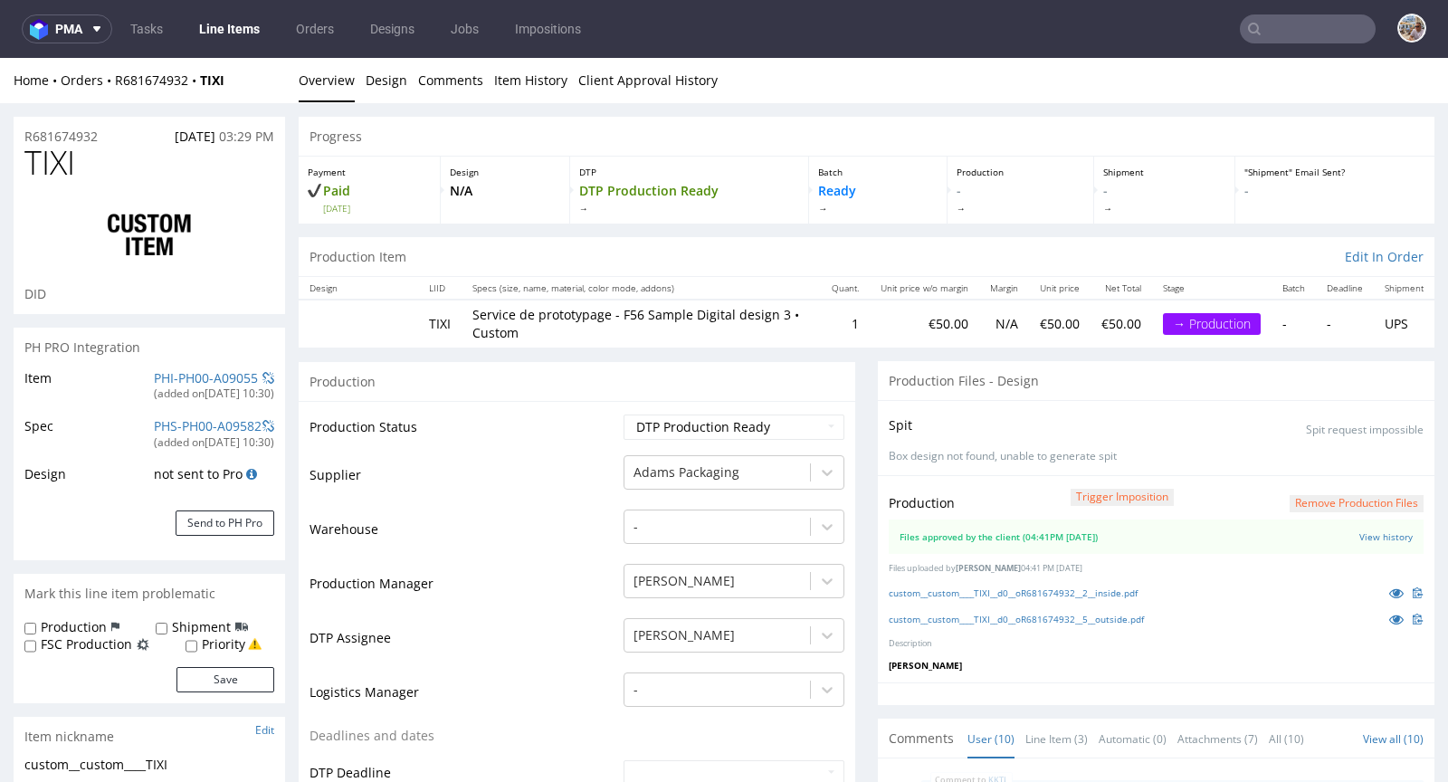
scroll to position [346, 0]
click at [206, 374] on link "PHI-PH00-A09055" at bounding box center [206, 377] width 104 height 17
click at [215, 379] on link "PHI-PH00-A09056" at bounding box center [206, 377] width 104 height 17
drag, startPoint x: 116, startPoint y: 138, endPoint x: 27, endPoint y: 120, distance: 90.3
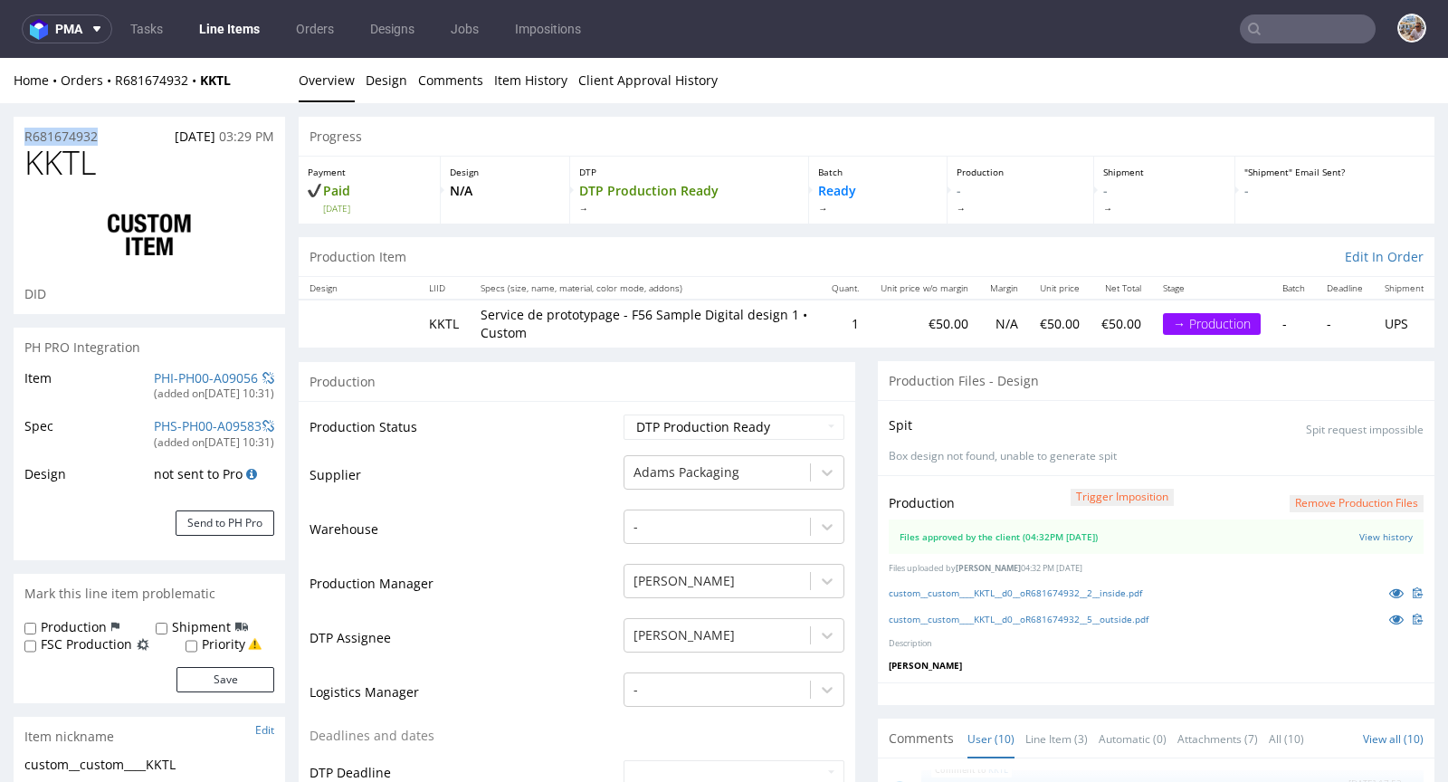
click at [27, 120] on div "R681674932 03.09.2025 03:29 PM" at bounding box center [150, 131] width 272 height 29
copy p "R681674932"
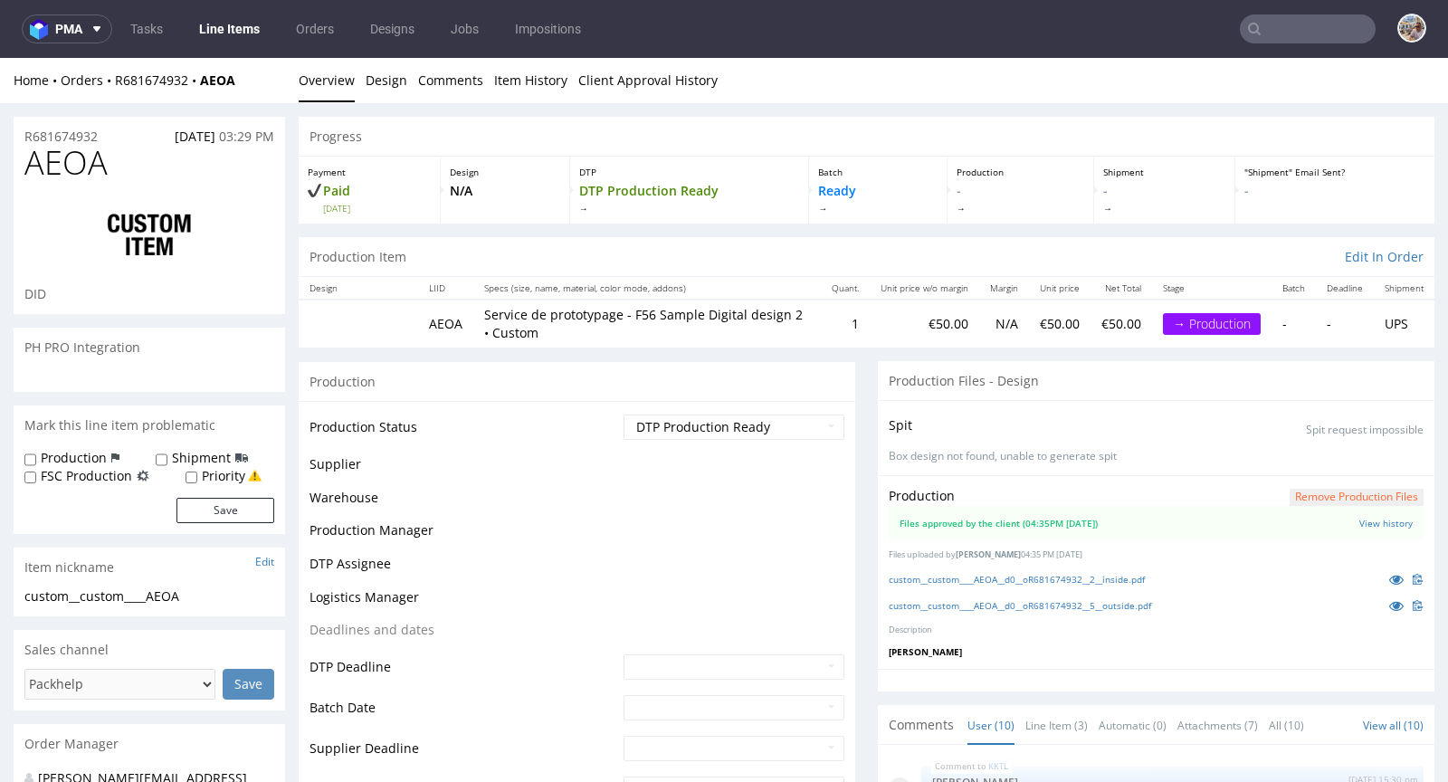
scroll to position [346, 0]
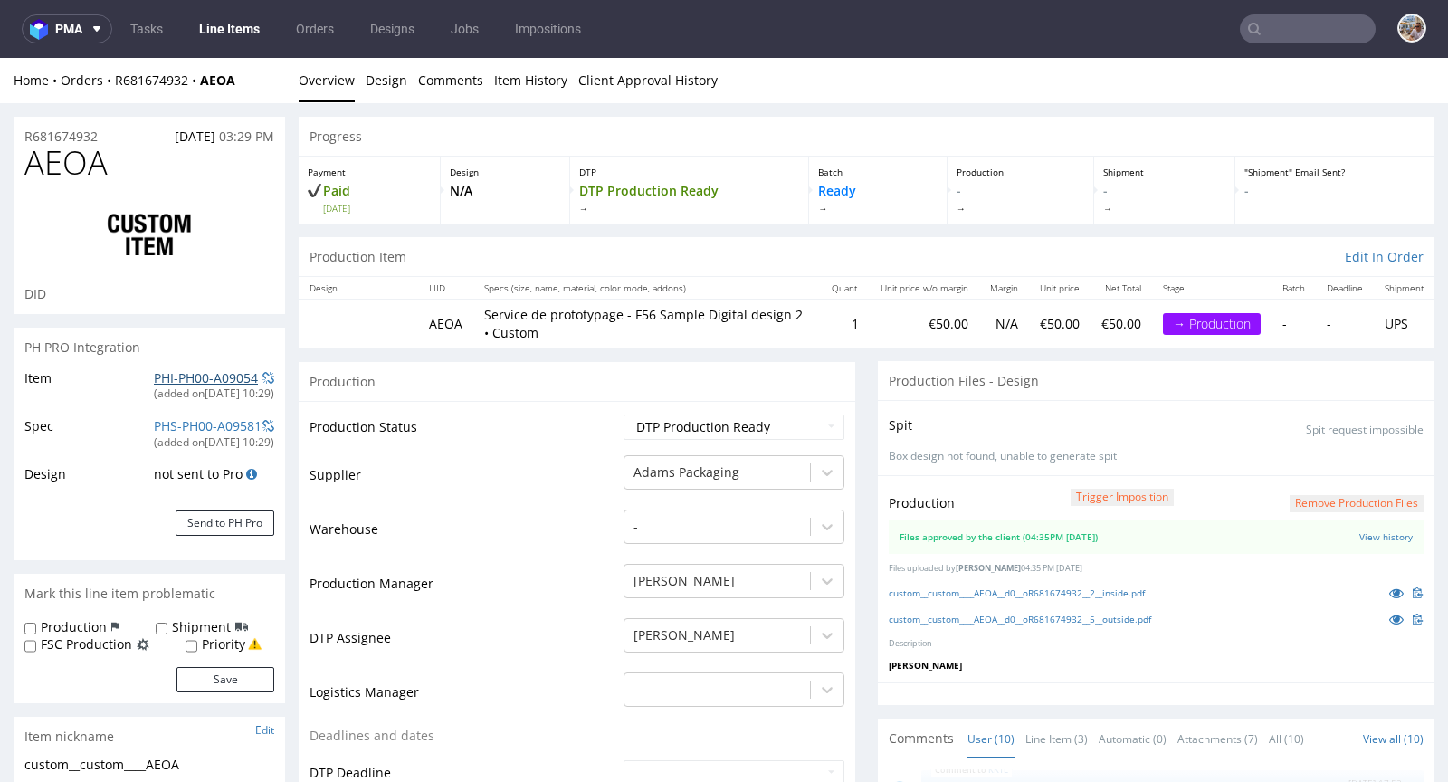
click at [216, 379] on link "PHI-PH00-A09054" at bounding box center [206, 377] width 104 height 17
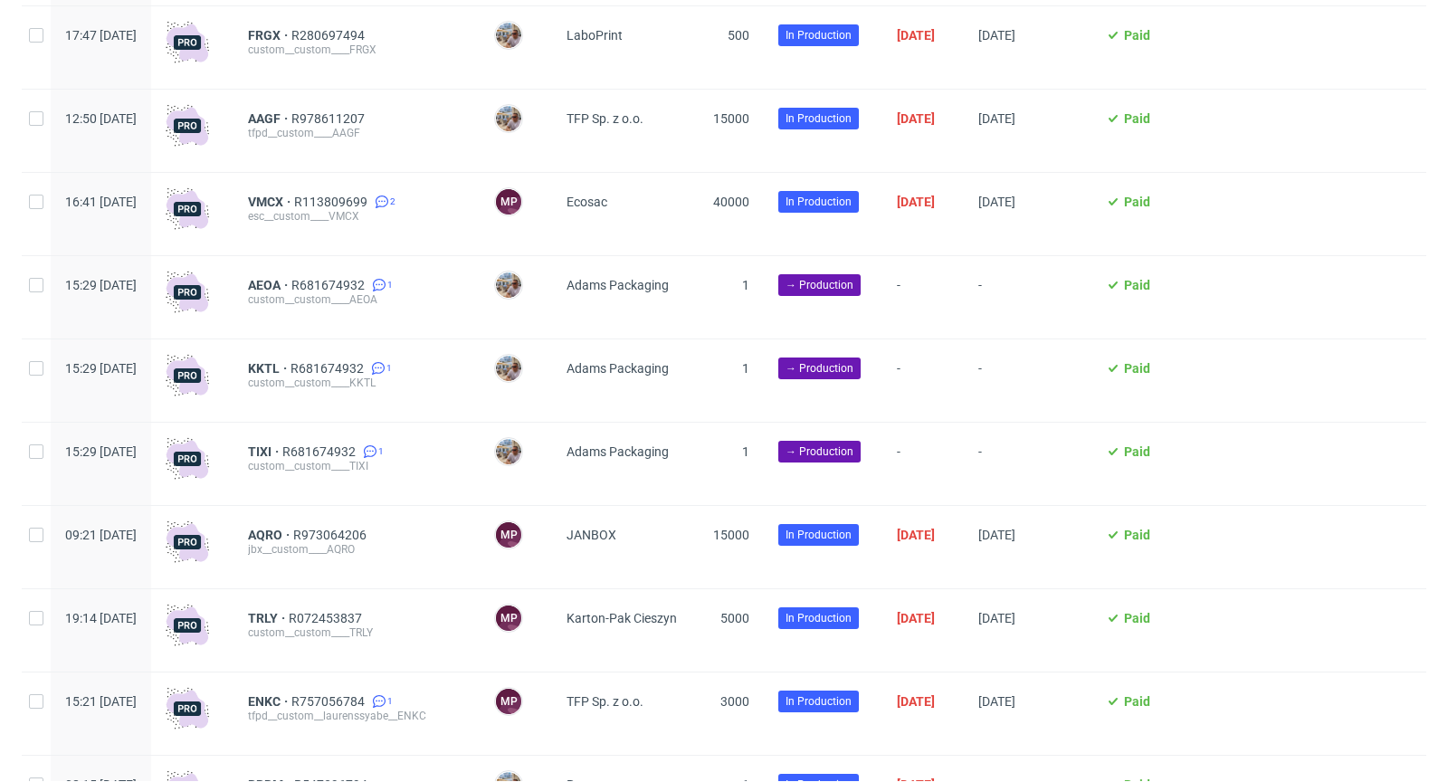
scroll to position [1015, 0]
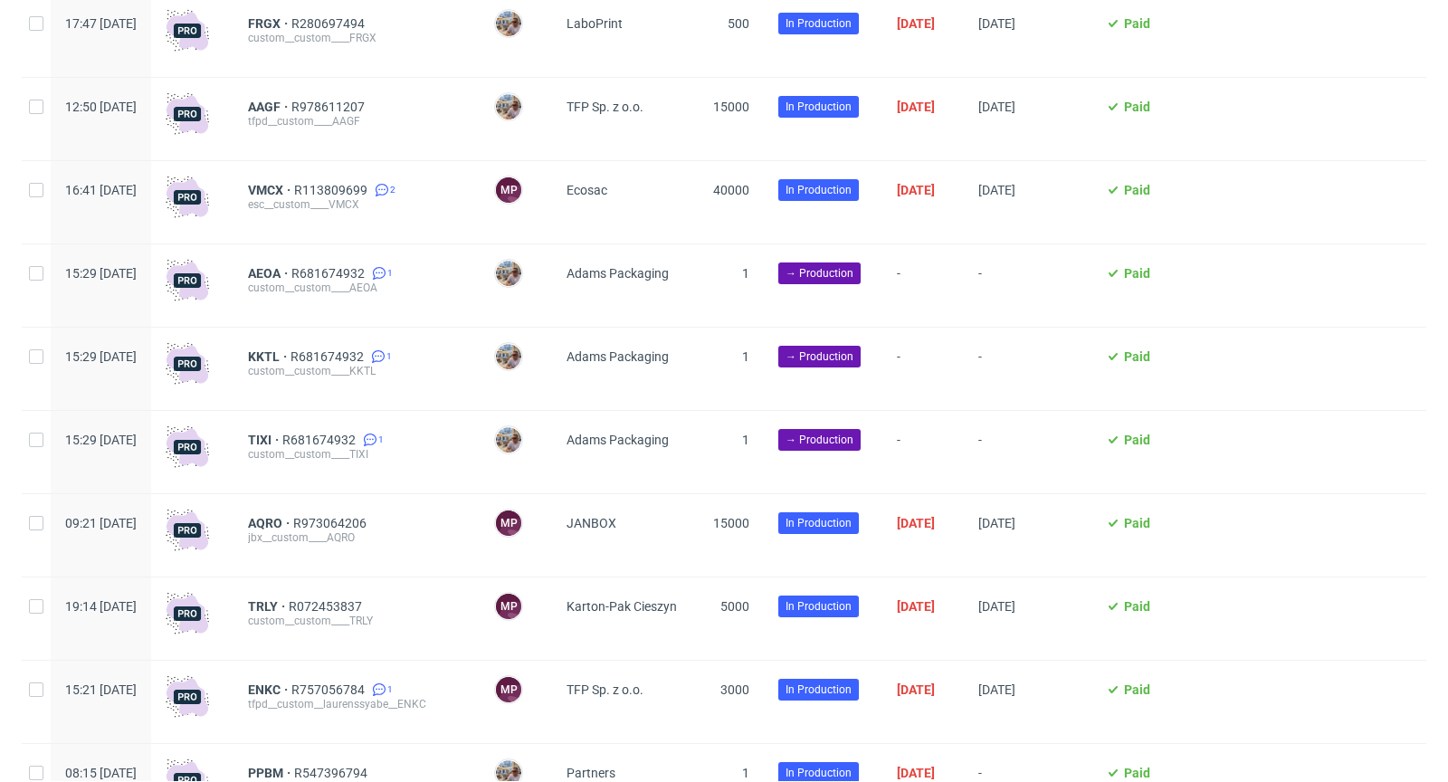
click at [44, 279] on div at bounding box center [36, 285] width 29 height 82
checkbox input "true"
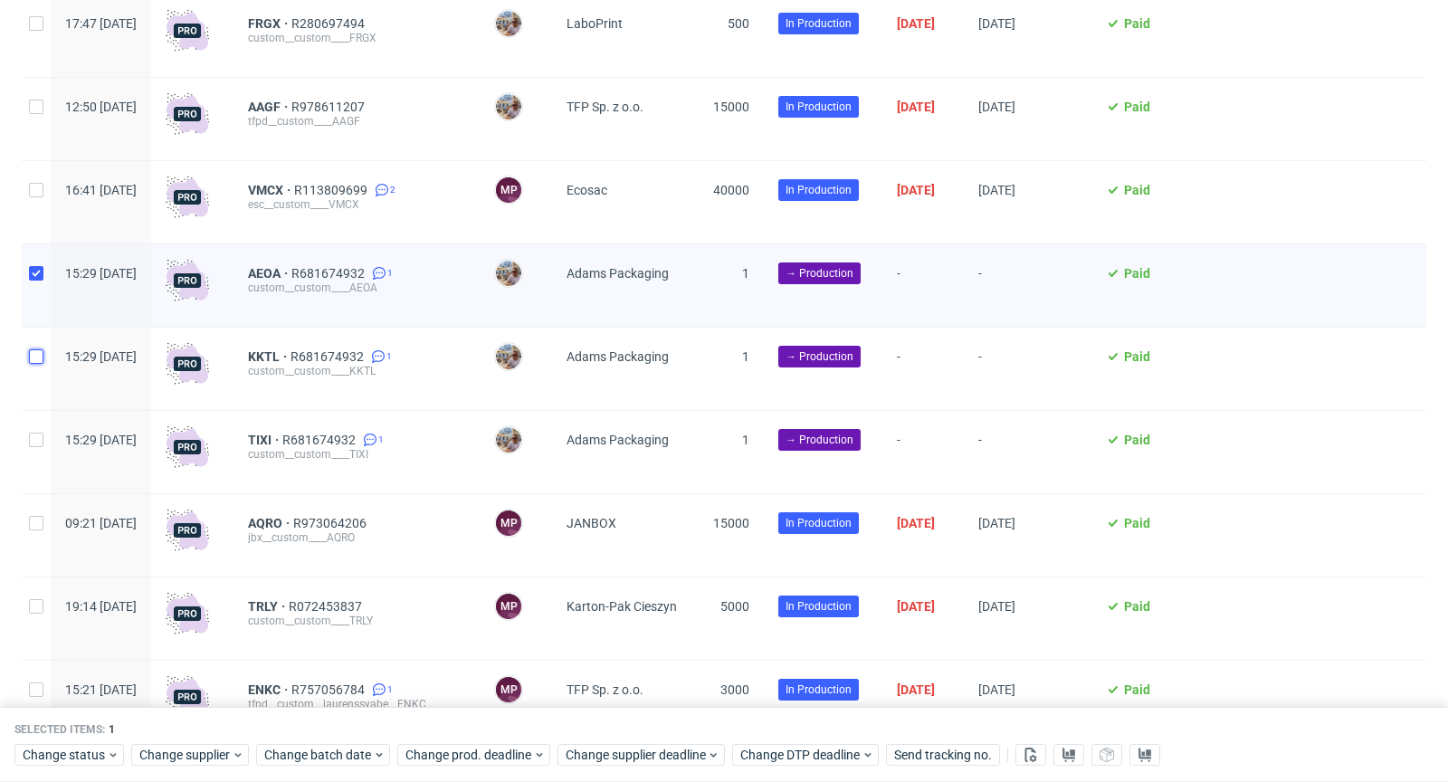
click at [40, 359] on input "checkbox" at bounding box center [36, 356] width 14 height 14
checkbox input "true"
click at [37, 445] on input "checkbox" at bounding box center [36, 440] width 14 height 14
checkbox input "true"
click at [99, 750] on span "Change status" at bounding box center [65, 756] width 84 height 18
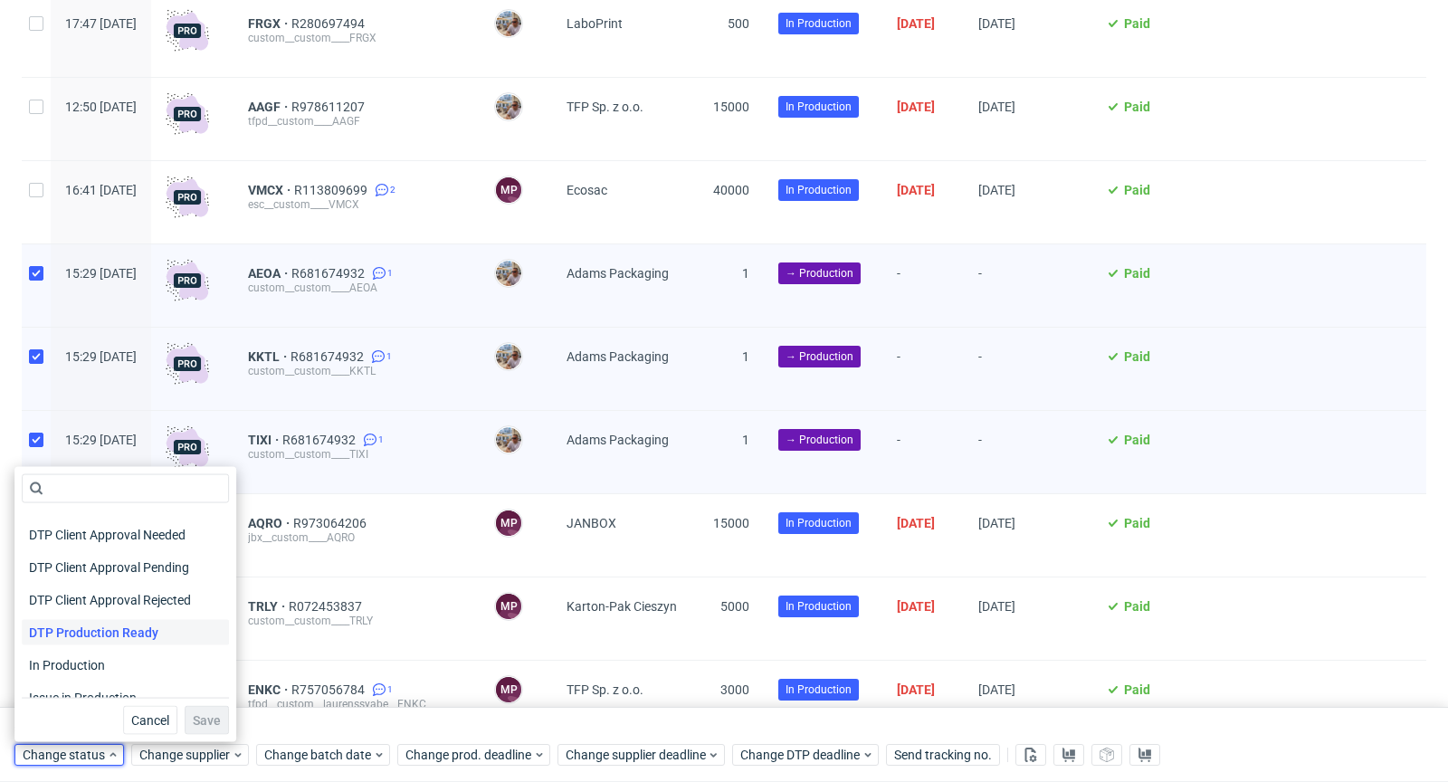
scroll to position [123, 0]
click at [125, 654] on div "In Production" at bounding box center [125, 664] width 207 height 25
click at [214, 720] on button "Save" at bounding box center [207, 720] width 44 height 29
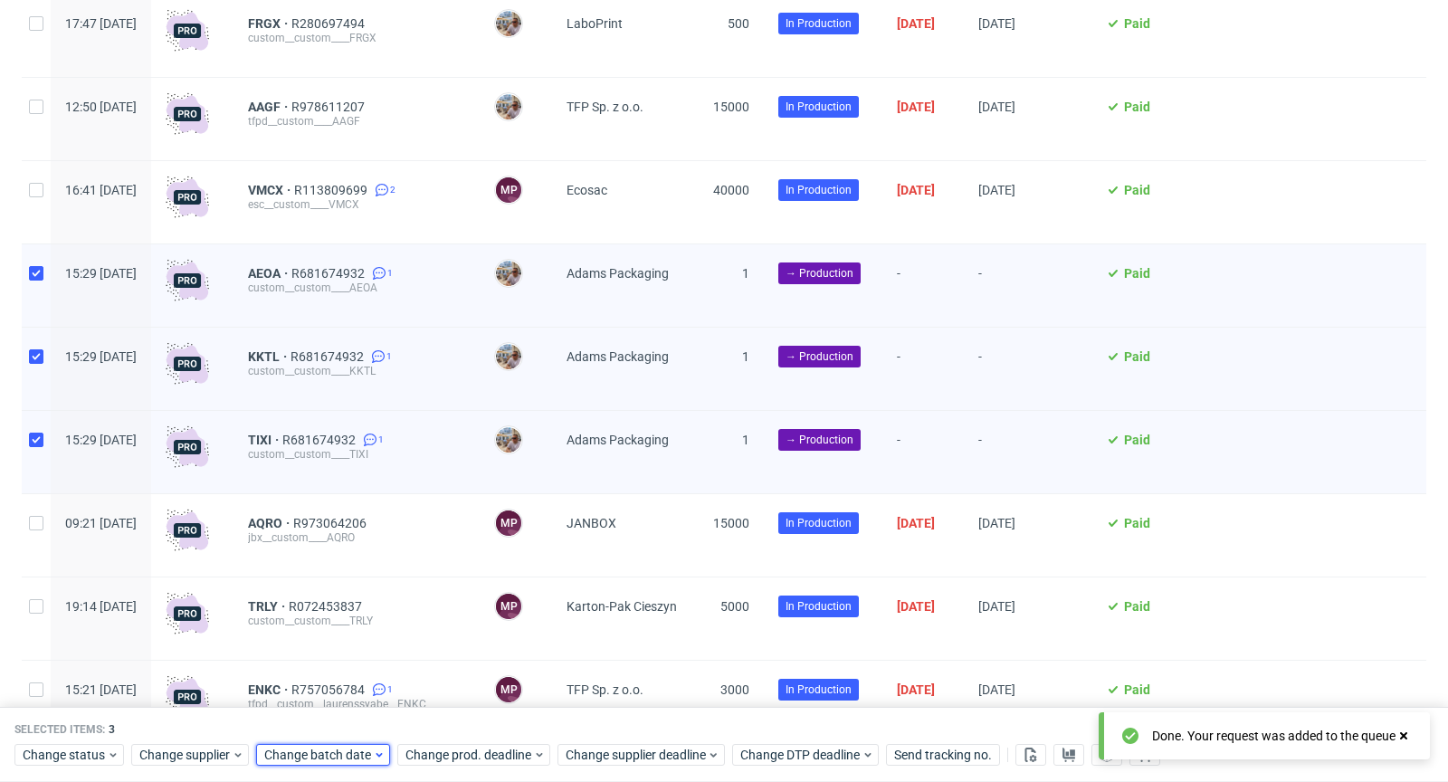
click at [348, 758] on span "Change batch date" at bounding box center [318, 756] width 109 height 18
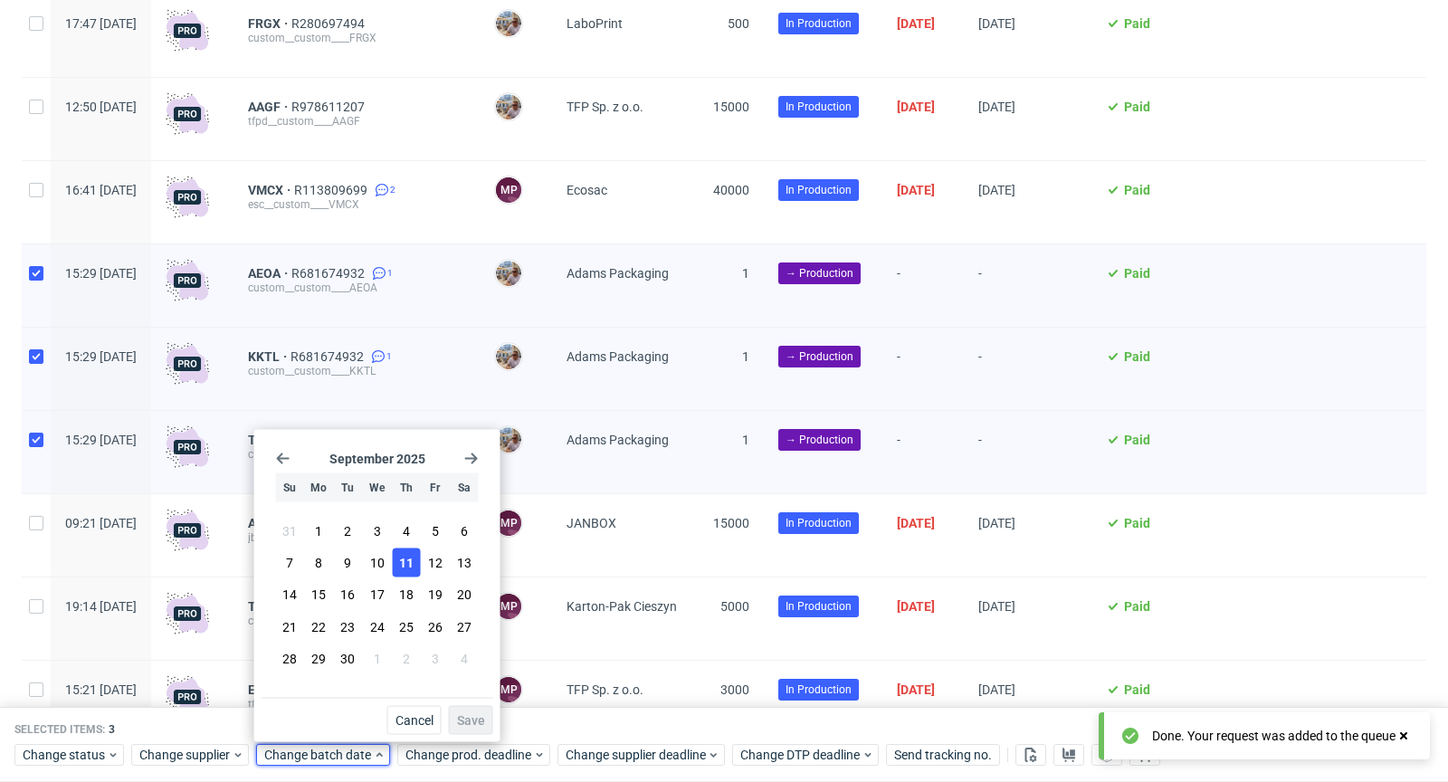
click at [404, 563] on span "11" at bounding box center [406, 563] width 14 height 18
click at [476, 715] on span "Save" at bounding box center [471, 720] width 28 height 13
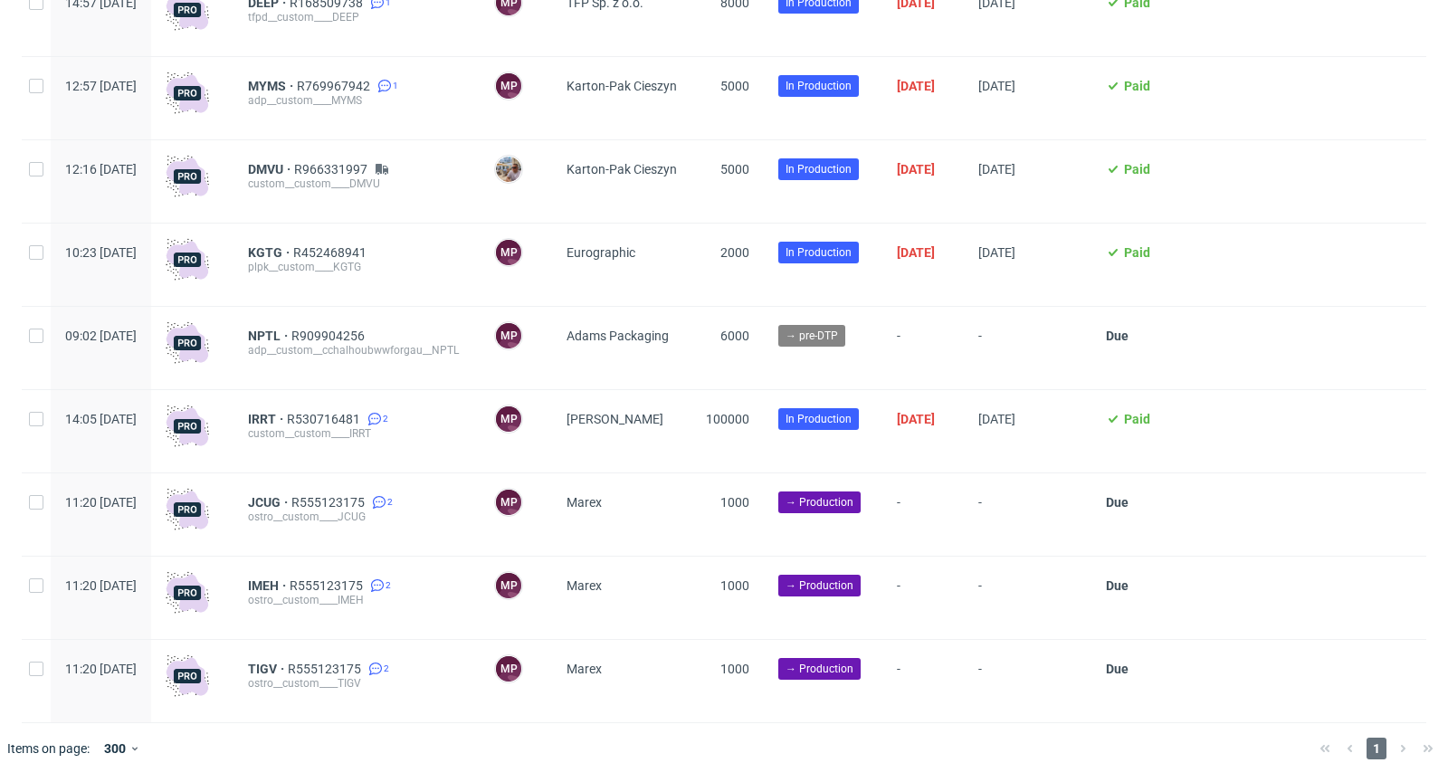
scroll to position [4549, 0]
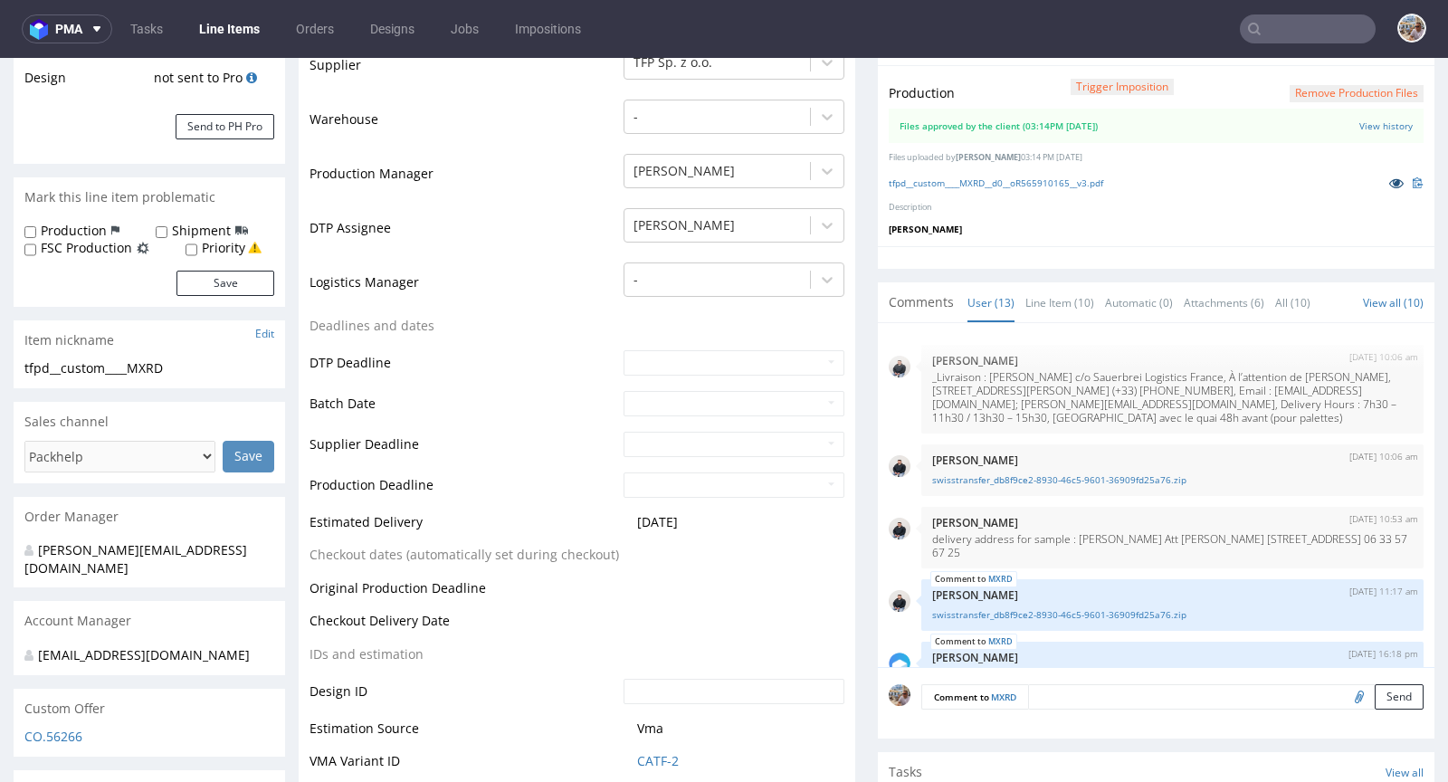
click at [1389, 177] on icon at bounding box center [1396, 182] width 14 height 13
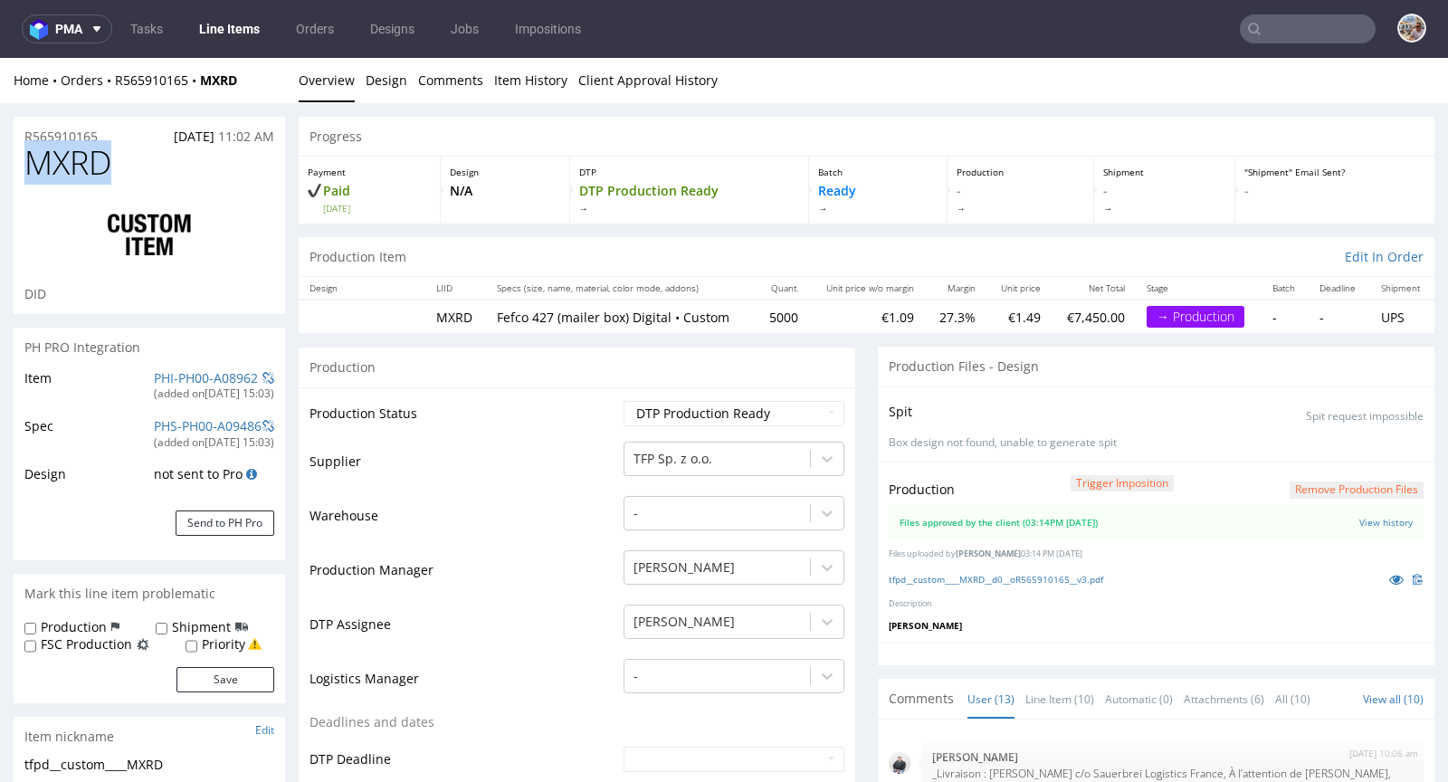
drag, startPoint x: 152, startPoint y: 176, endPoint x: 28, endPoint y: 165, distance: 124.5
click at [28, 165] on h1 "MXRD" at bounding box center [149, 163] width 250 height 36
copy span "MXRD"
click at [972, 576] on link "tfpd__custom____MXRD__d0__oR565910165__v3.pdf" at bounding box center [996, 579] width 214 height 13
click at [210, 374] on link "PHI-PH00-A08962" at bounding box center [206, 377] width 104 height 17
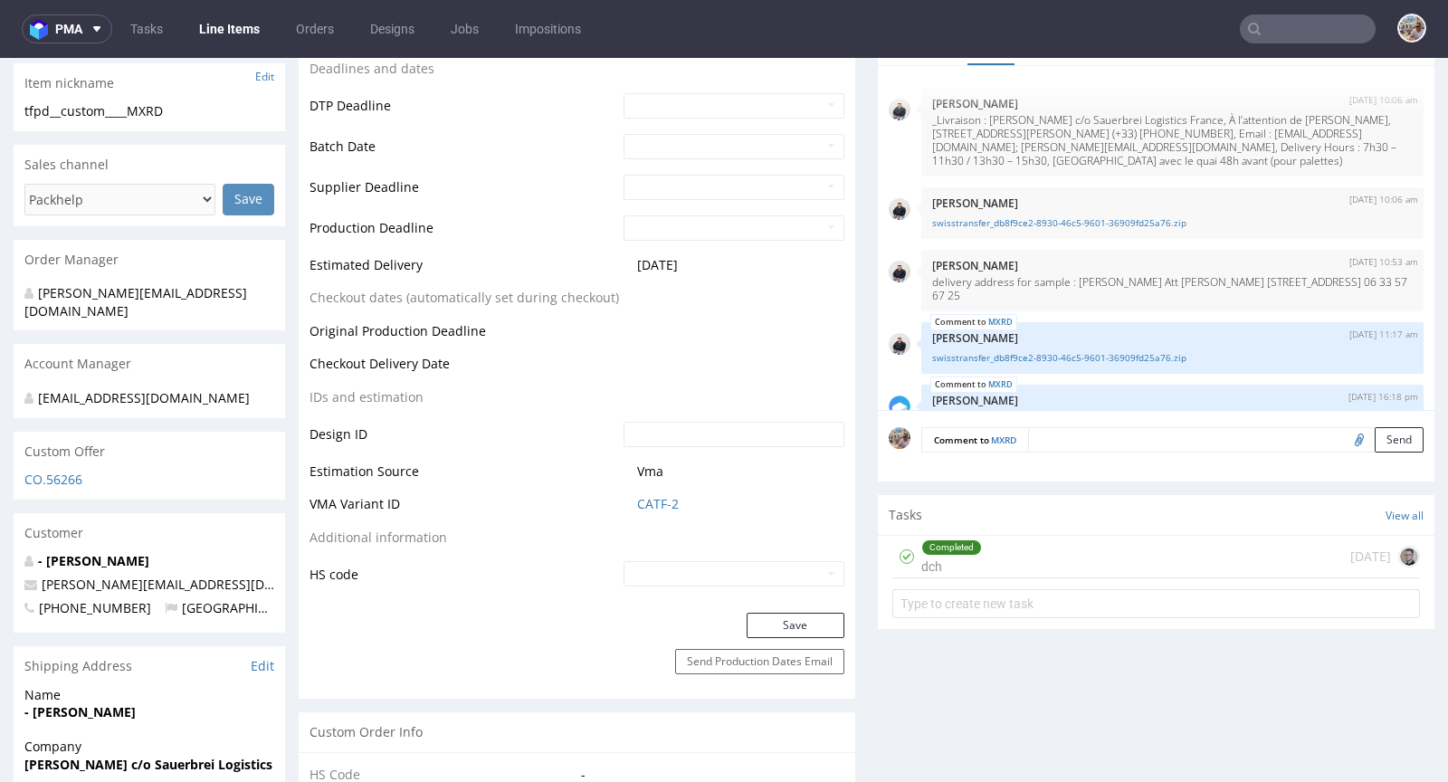
scroll to position [353, 0]
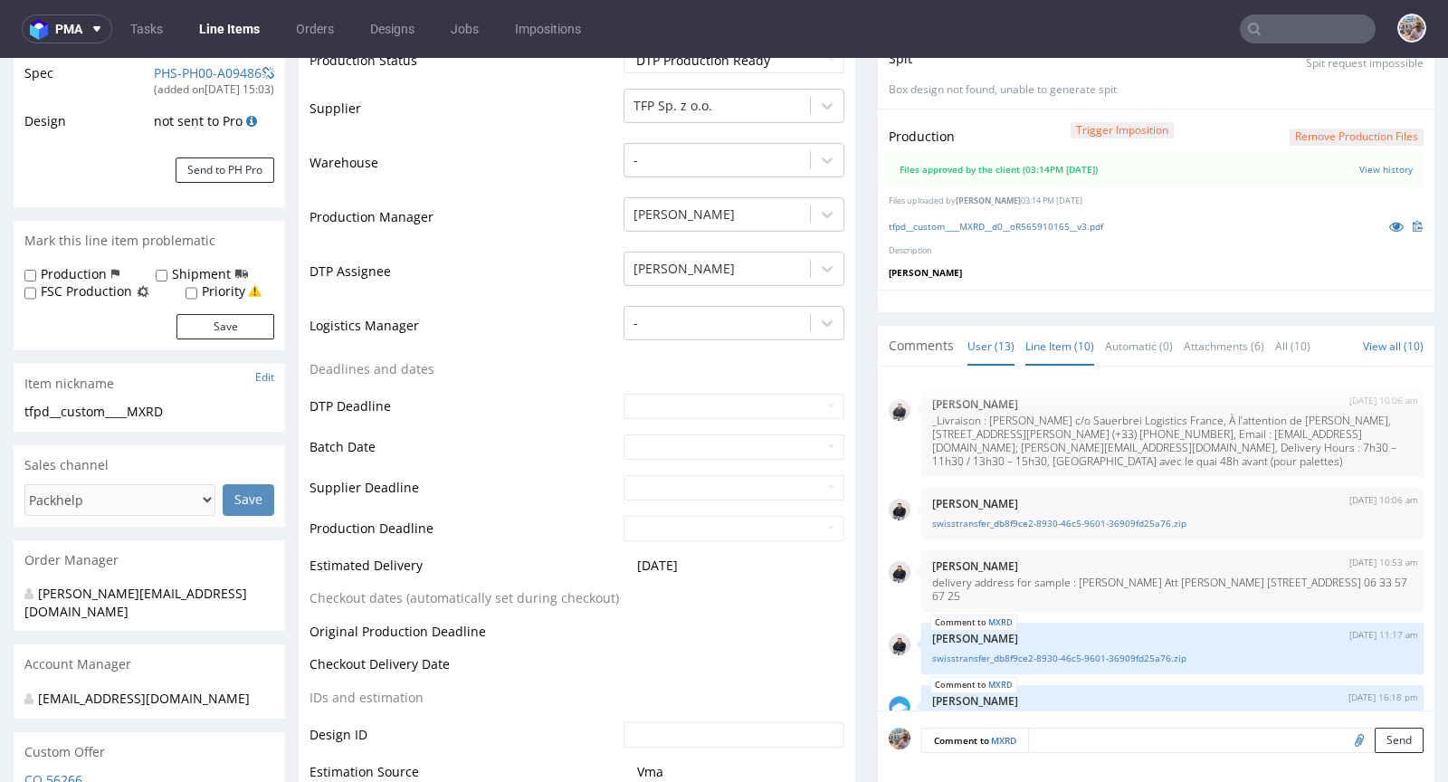
click at [1062, 349] on link "Line Item (10)" at bounding box center [1059, 346] width 69 height 39
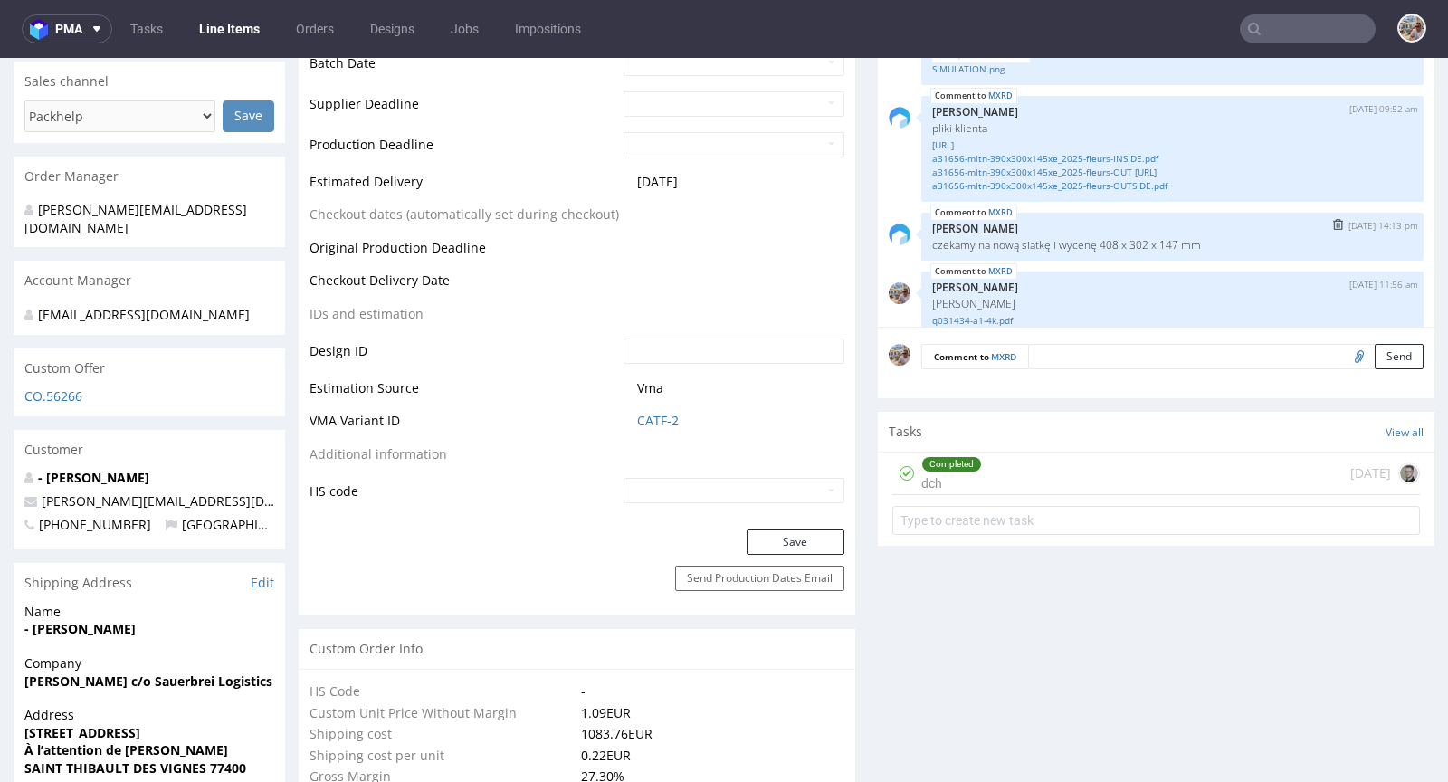
scroll to position [555, 0]
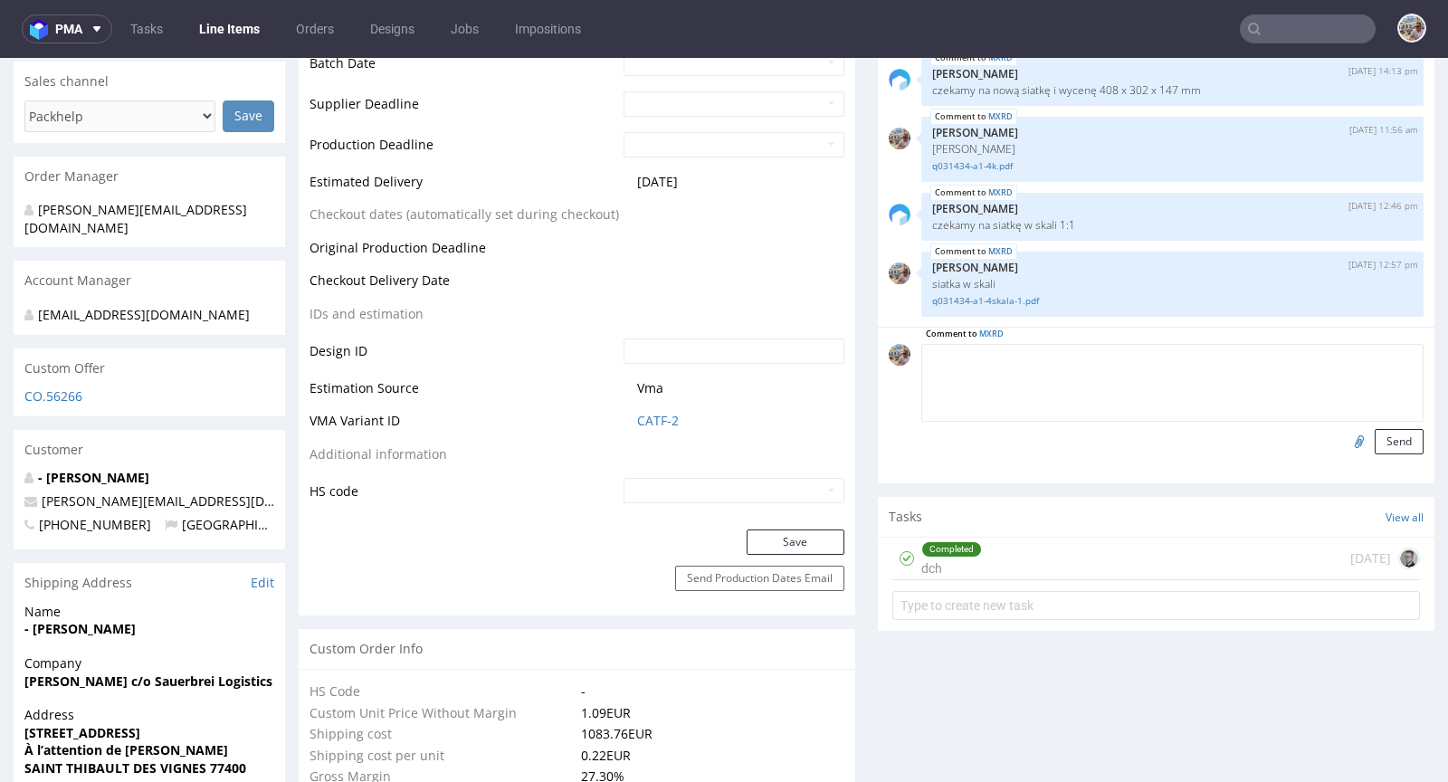
click at [1051, 357] on textarea at bounding box center [1172, 383] width 502 height 78
type textarea "Sample przed właściwą produkcją zlecony do realizacji"
click at [1375, 445] on button "Send" at bounding box center [1399, 441] width 49 height 25
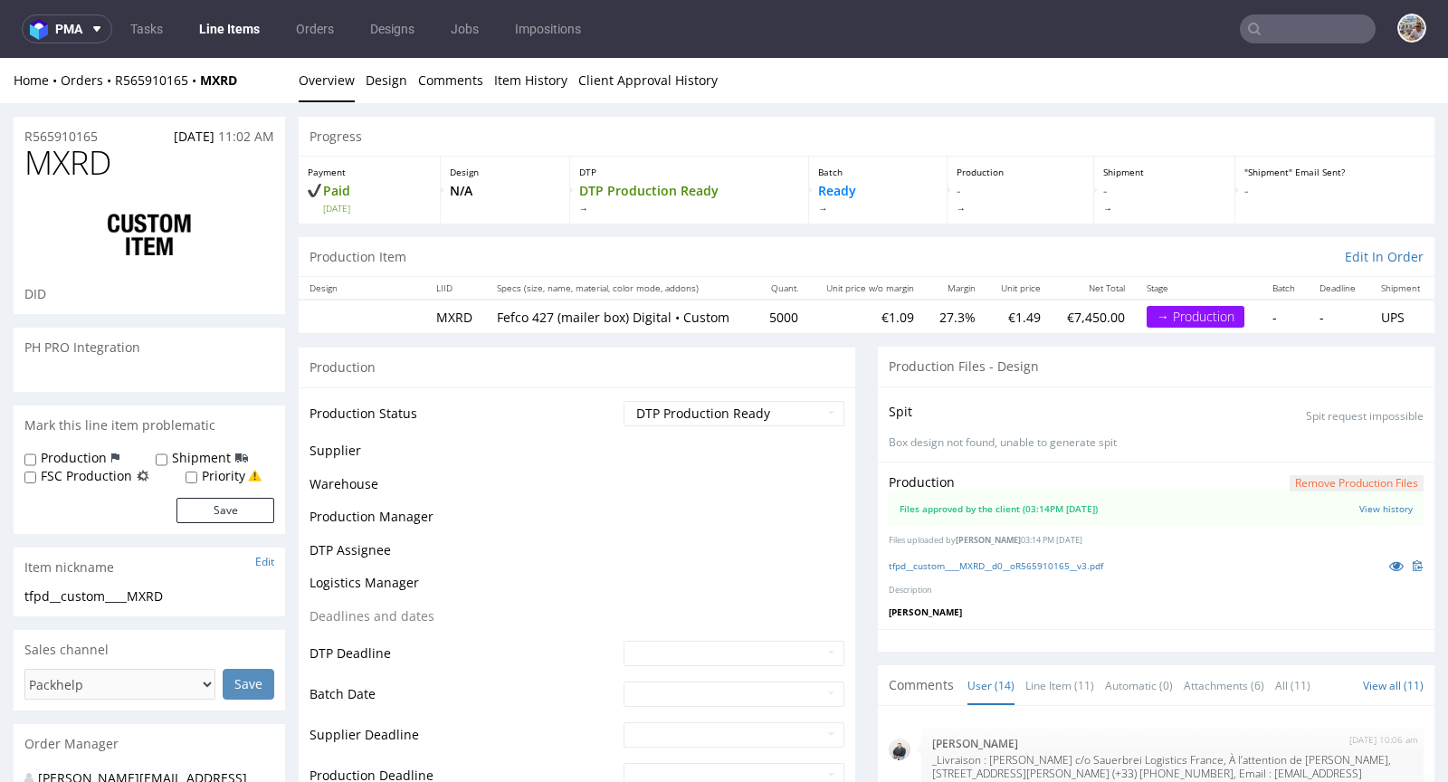
scroll to position [849, 0]
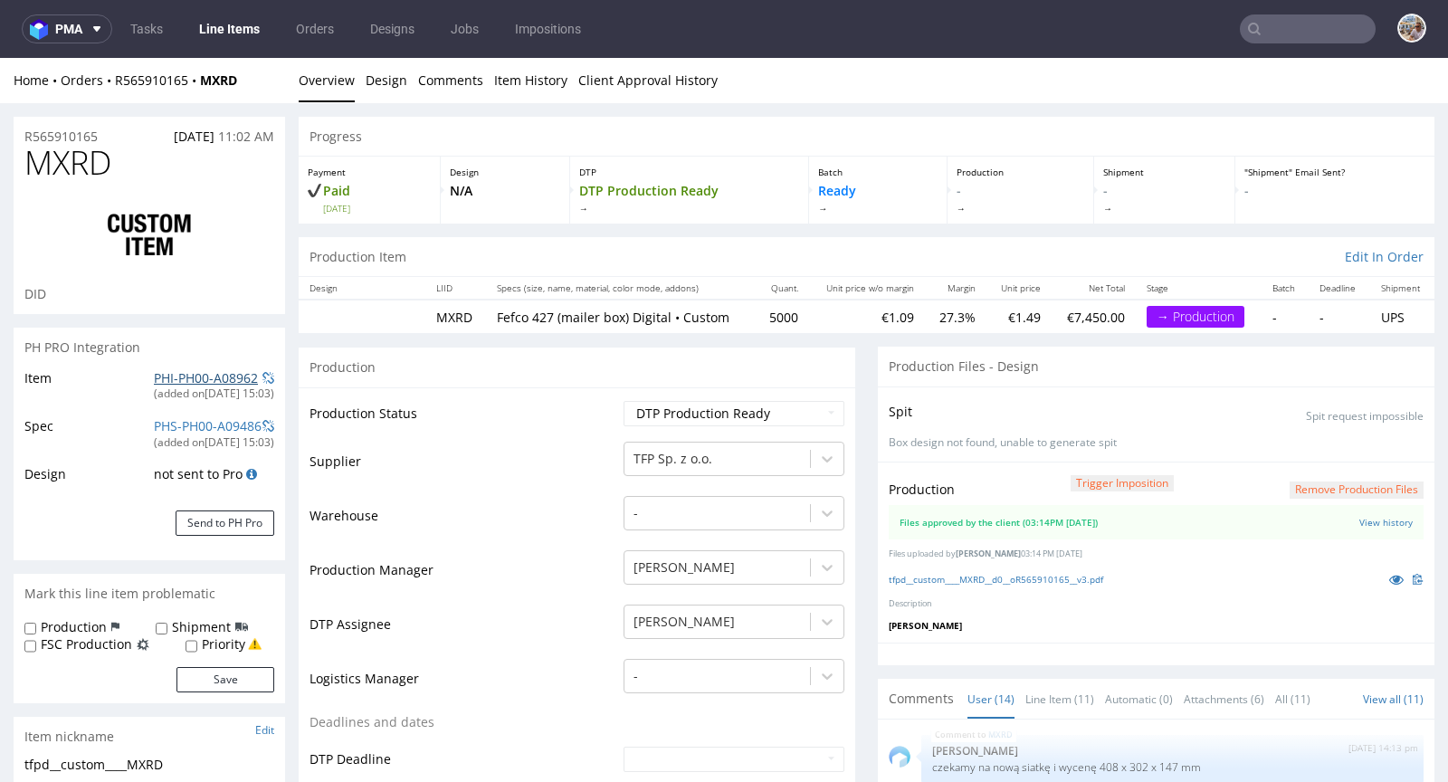
click at [184, 380] on link "PHI-PH00-A08962" at bounding box center [206, 377] width 104 height 17
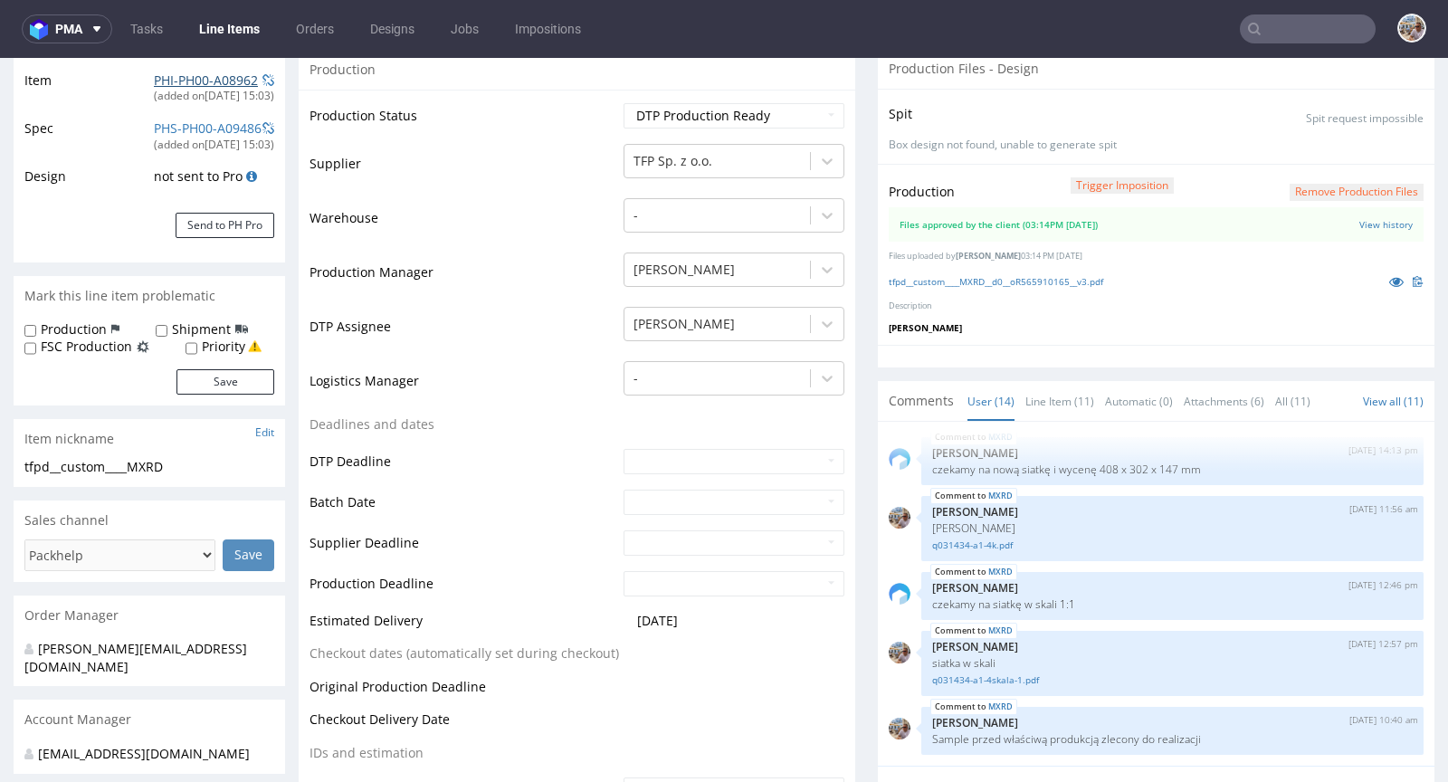
scroll to position [628, 0]
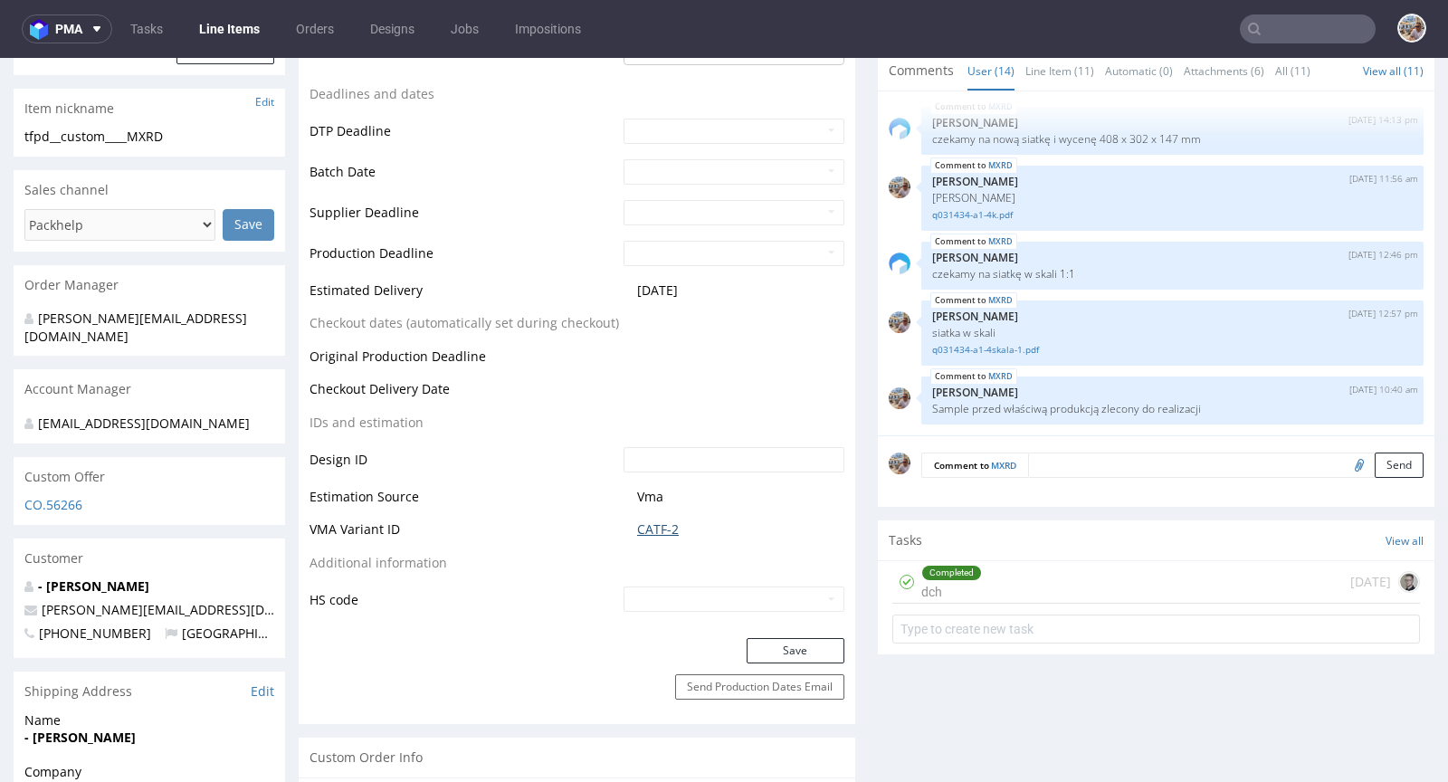
click at [662, 521] on link "CATF-2" at bounding box center [658, 529] width 42 height 18
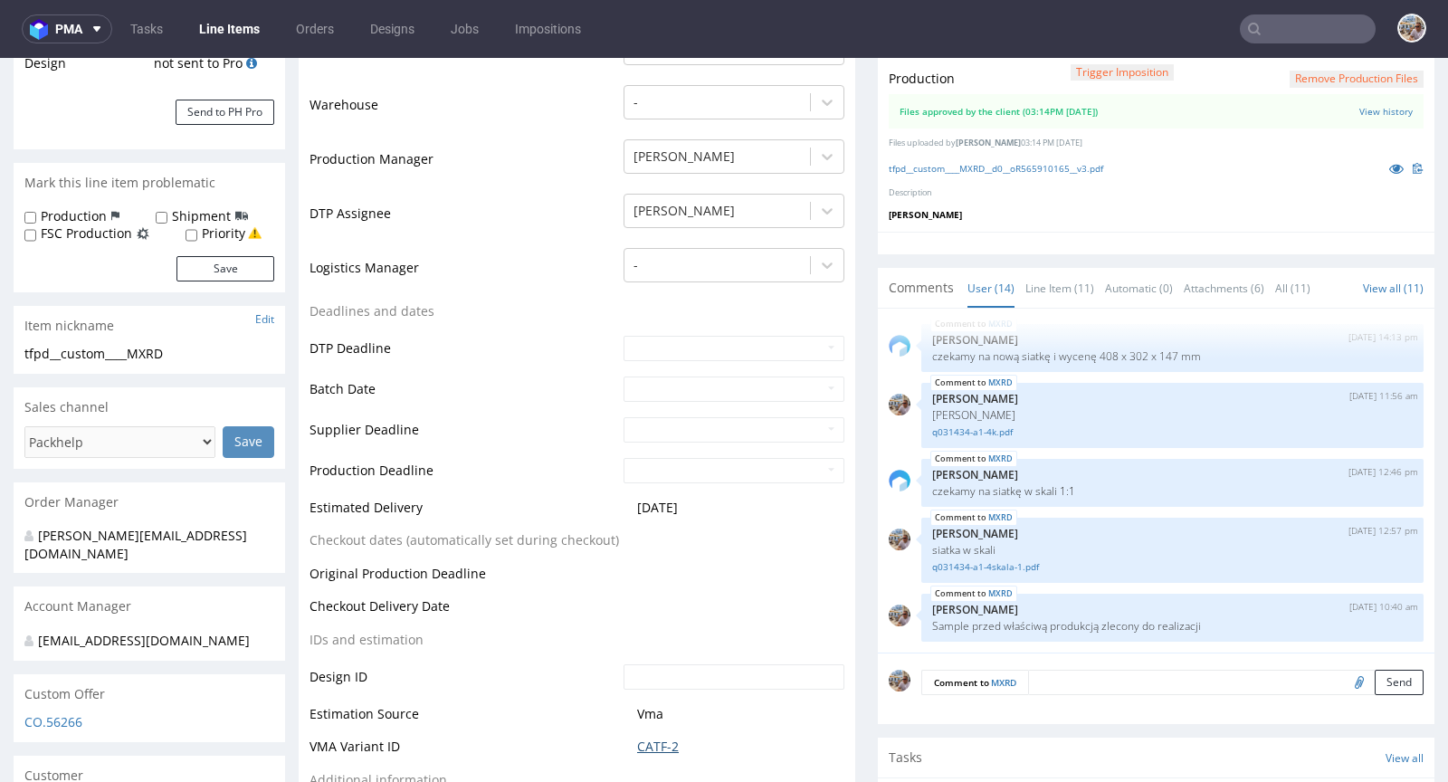
scroll to position [0, 0]
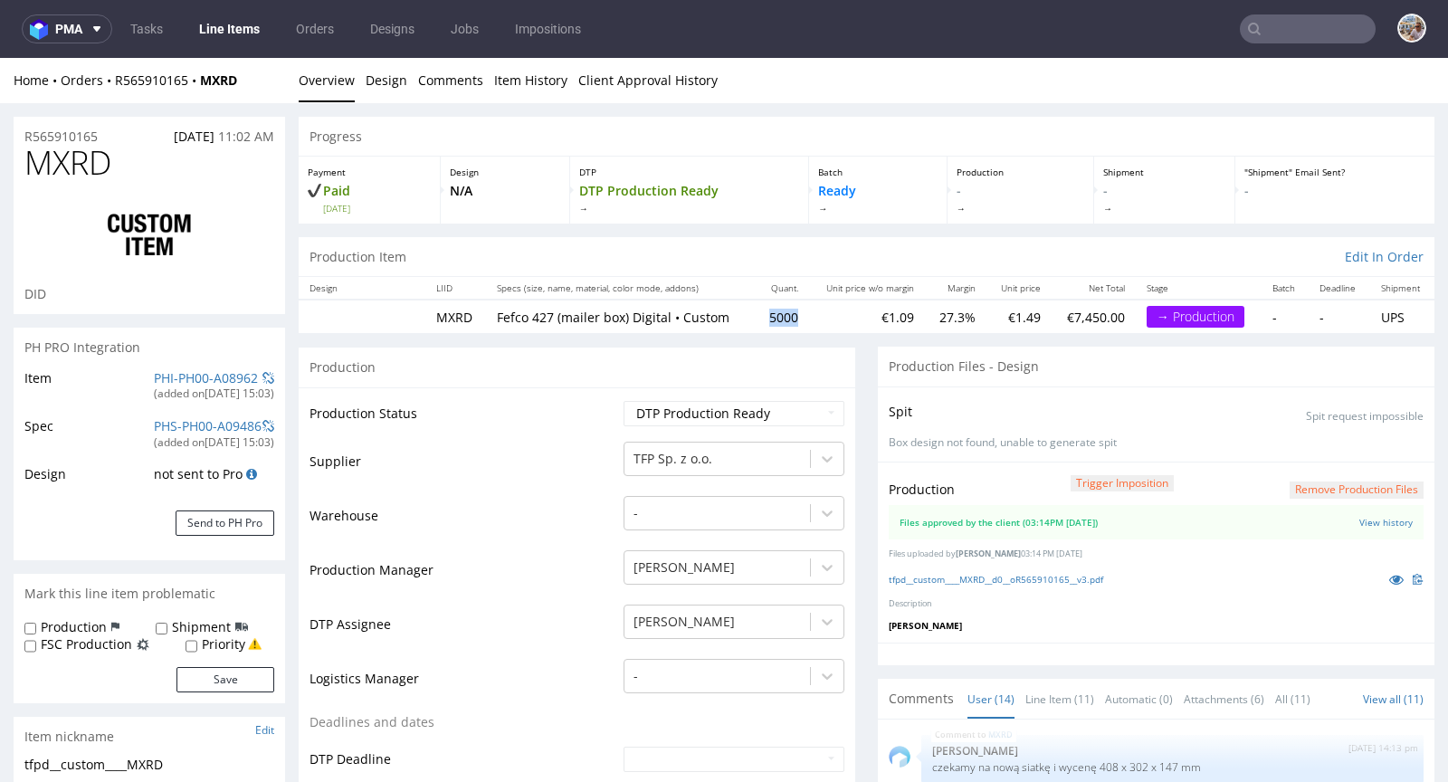
drag, startPoint x: 780, startPoint y: 315, endPoint x: 750, endPoint y: 315, distance: 29.9
click at [756, 315] on td "5000" at bounding box center [782, 316] width 53 height 33
copy td "5000"
drag, startPoint x: 84, startPoint y: 146, endPoint x: 101, endPoint y: 163, distance: 24.3
click at [101, 163] on span "MXRD" at bounding box center [67, 163] width 87 height 36
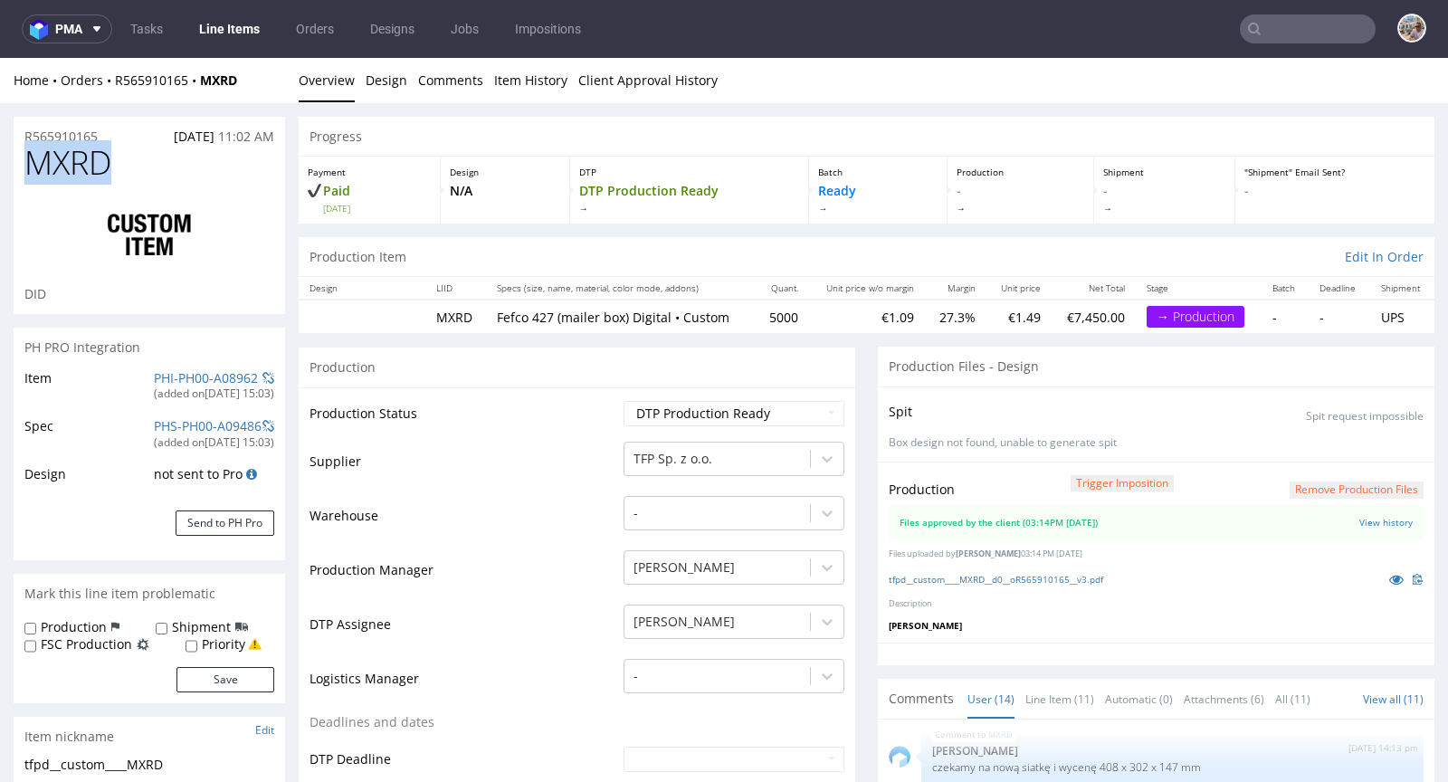
drag, startPoint x: 128, startPoint y: 158, endPoint x: 23, endPoint y: 158, distance: 105.0
click at [23, 158] on div "MXRD DID" at bounding box center [150, 229] width 272 height 169
copy span "MXRD"
click at [146, 147] on h1 "MXRD" at bounding box center [149, 163] width 250 height 36
drag, startPoint x: 106, startPoint y: 139, endPoint x: 25, endPoint y: 132, distance: 80.9
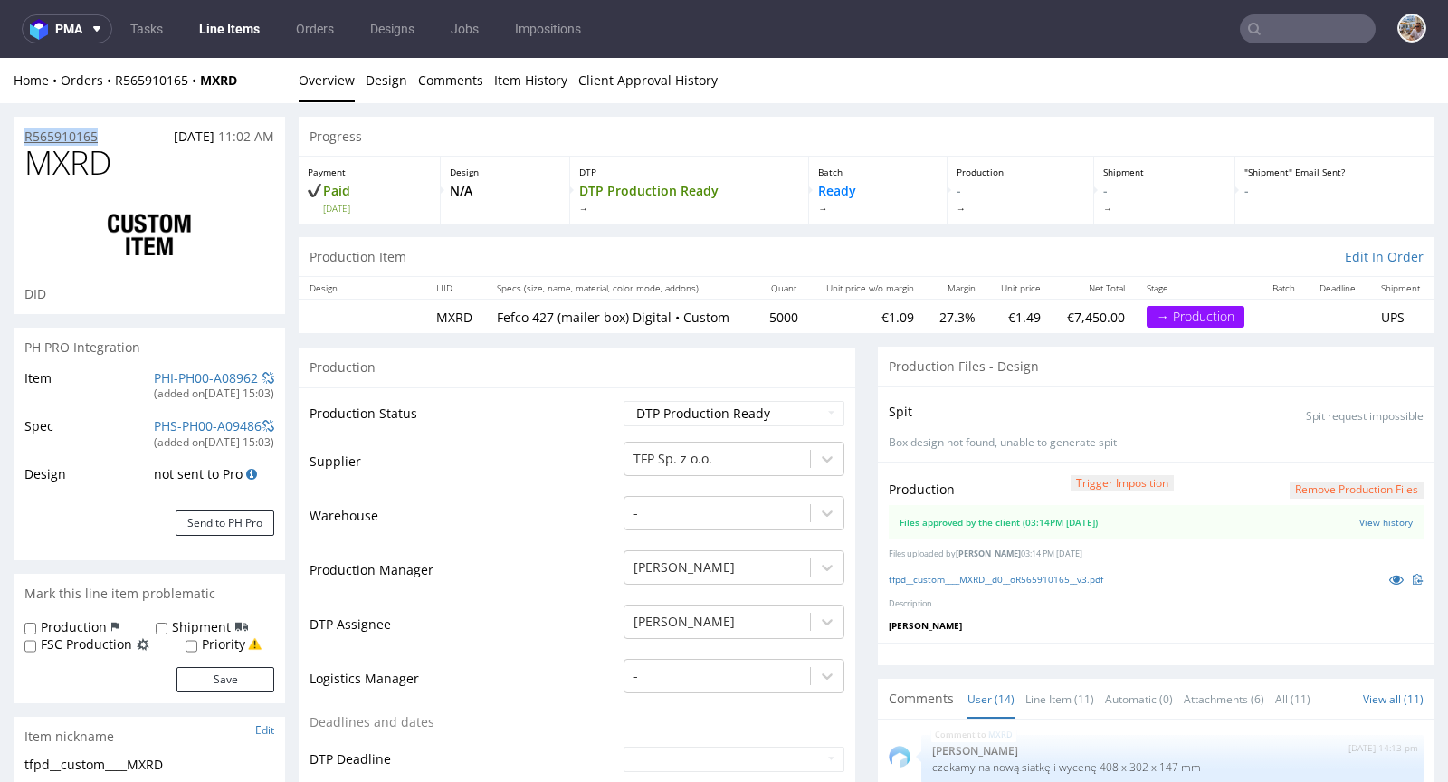
click at [25, 132] on div "R565910165 21.08.2025 11:02 AM" at bounding box center [150, 131] width 272 height 29
copy p "R565910165"
drag, startPoint x: 138, startPoint y: 167, endPoint x: 21, endPoint y: 153, distance: 118.4
click at [21, 153] on div "MXRD DID" at bounding box center [150, 229] width 272 height 169
copy span "MXRD"
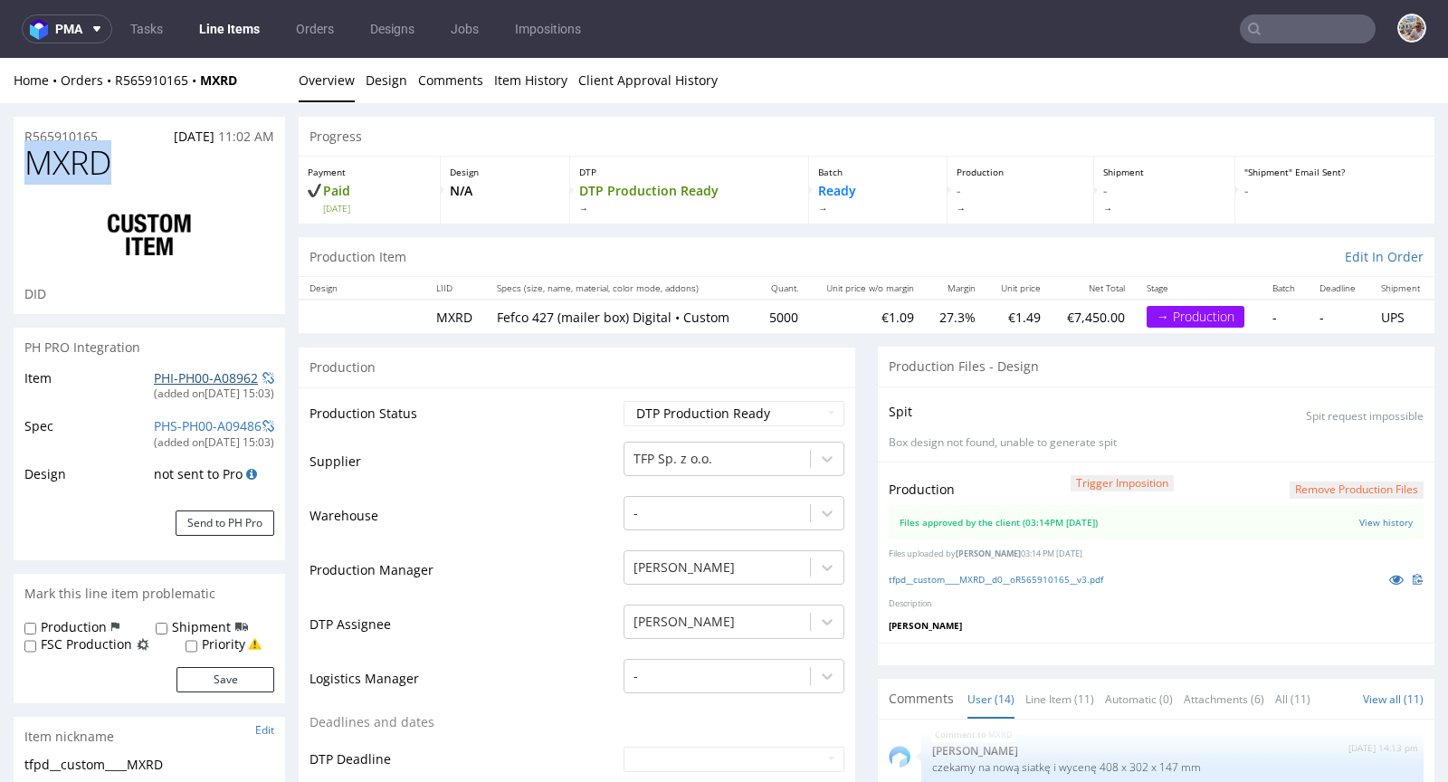
click at [198, 372] on link "PHI-PH00-A08962" at bounding box center [206, 377] width 104 height 17
click at [724, 407] on select "Waiting for Artwork Waiting for Diecut Waiting for Mockup Waiting for DTP Waiti…" at bounding box center [734, 413] width 221 height 25
click at [648, 408] on select "Waiting for Artwork Waiting for Diecut Waiting for Mockup Waiting for DTP Waiti…" at bounding box center [734, 413] width 221 height 25
select select "production_in_process"
click at [624, 401] on select "Waiting for Artwork Waiting for Diecut Waiting for Mockup Waiting for DTP Waiti…" at bounding box center [734, 413] width 221 height 25
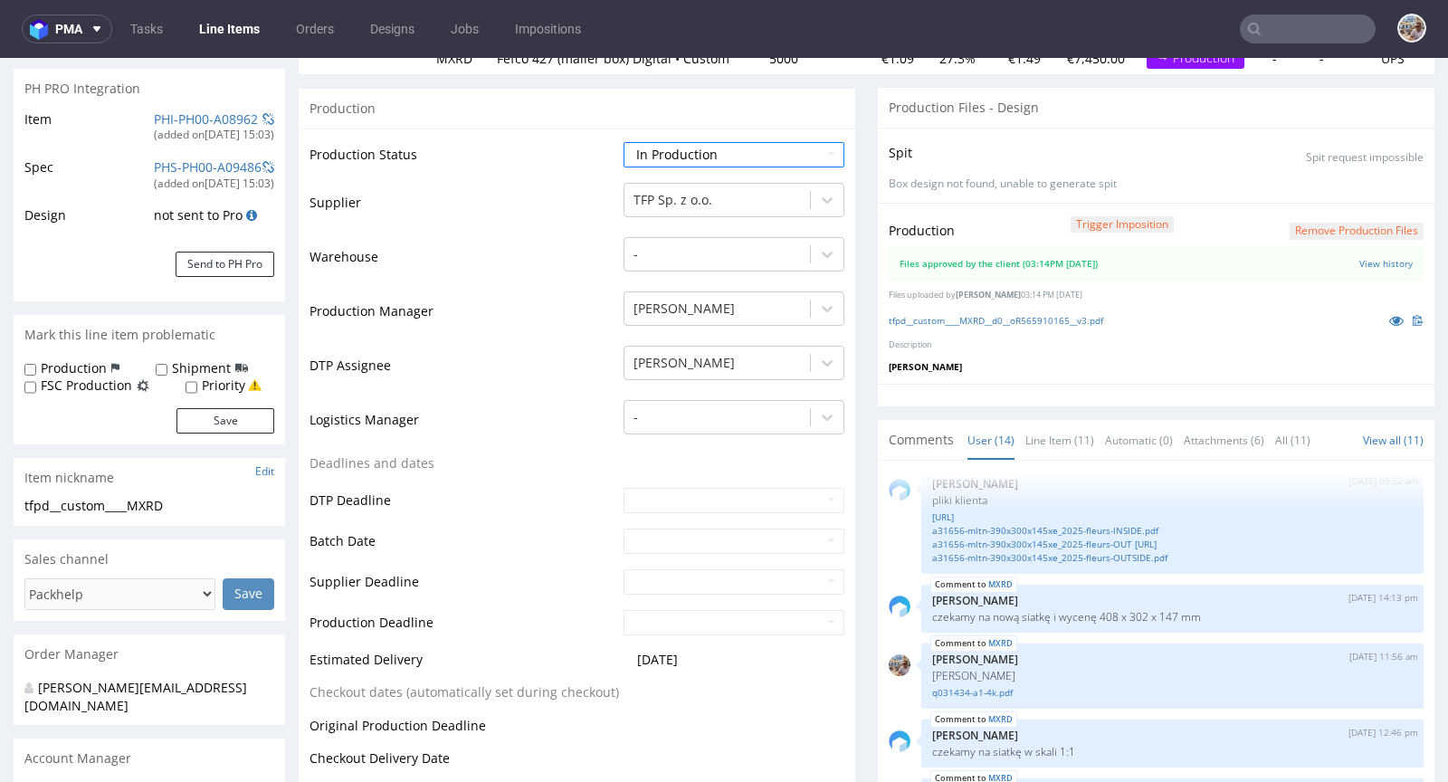
scroll to position [273, 0]
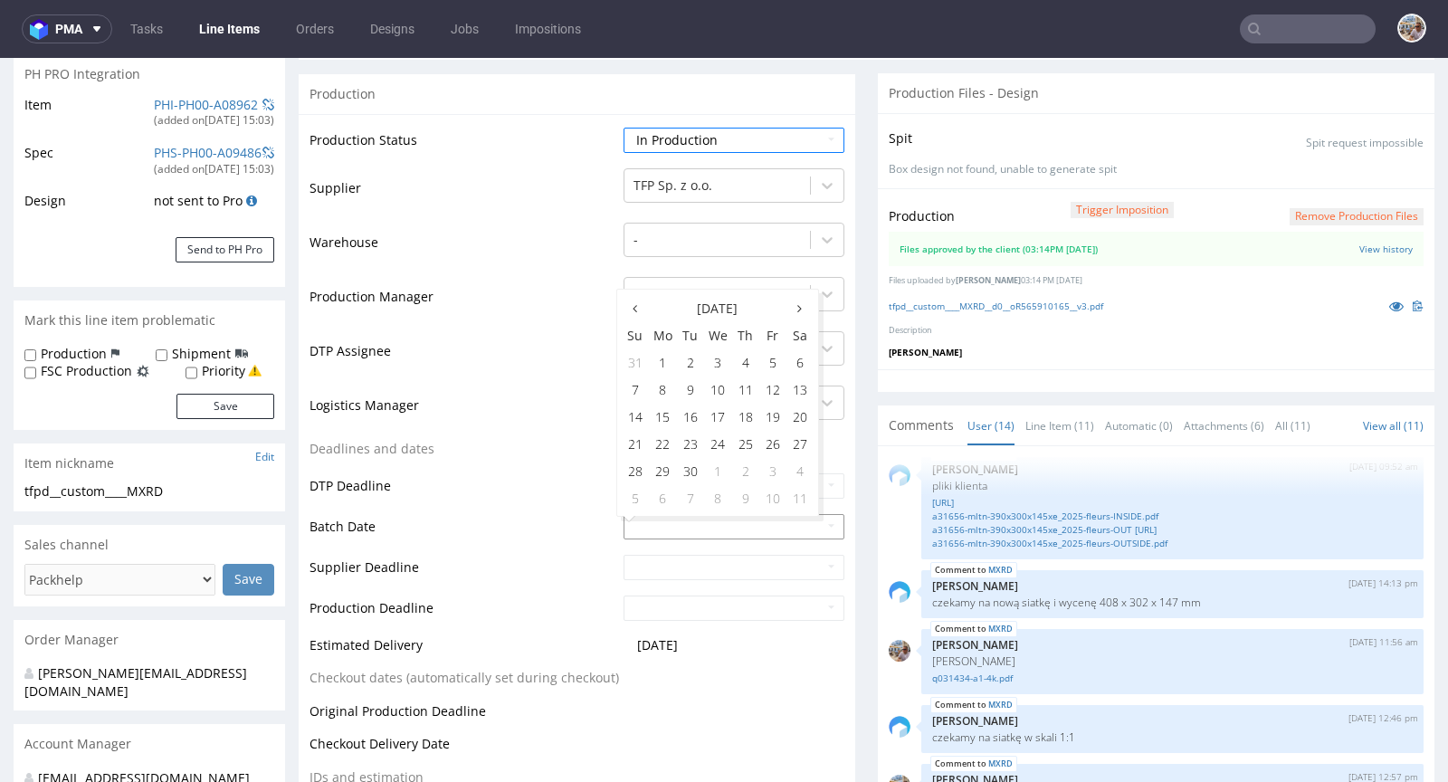
click at [672, 534] on input "text" at bounding box center [734, 526] width 221 height 25
click at [751, 398] on td "11" at bounding box center [745, 389] width 27 height 27
type input "2025-09-11"
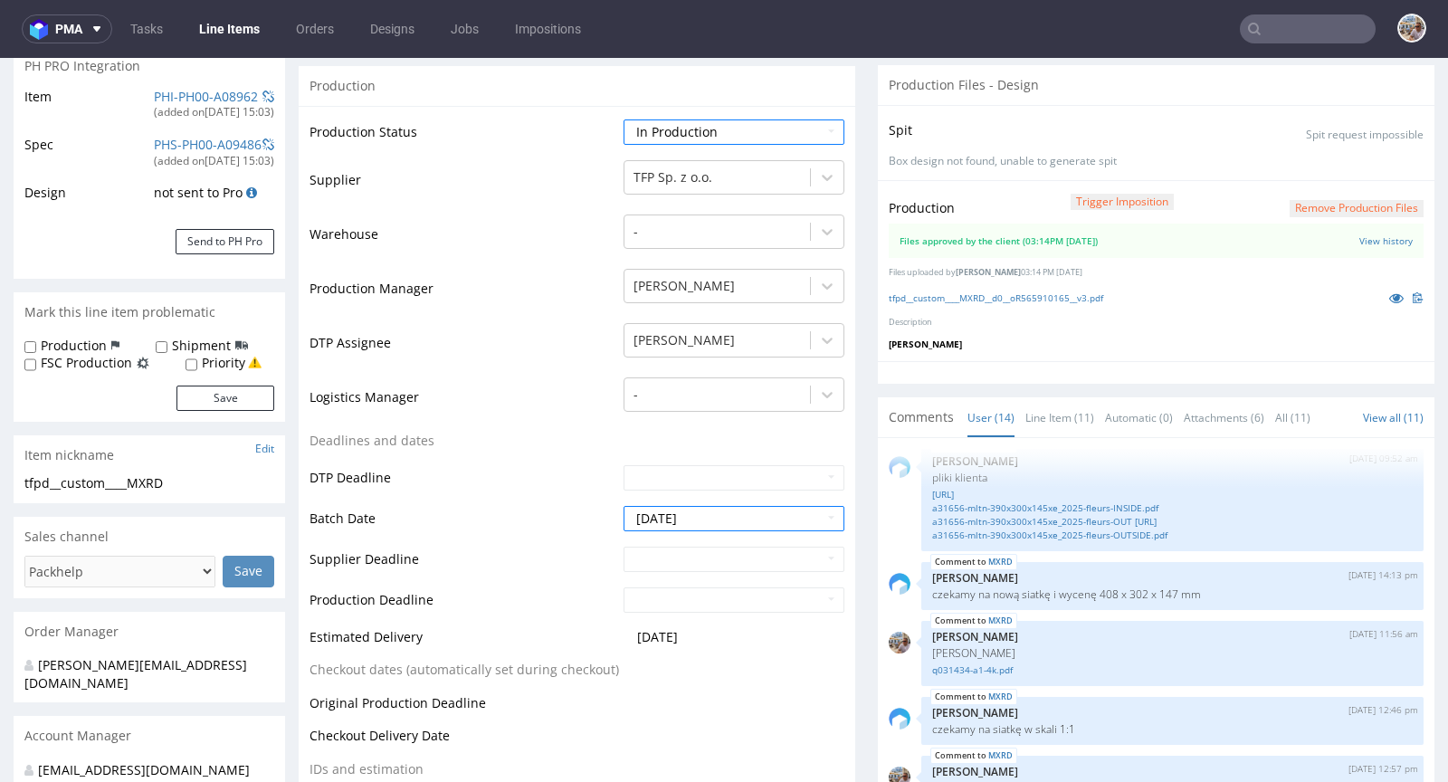
scroll to position [0, 0]
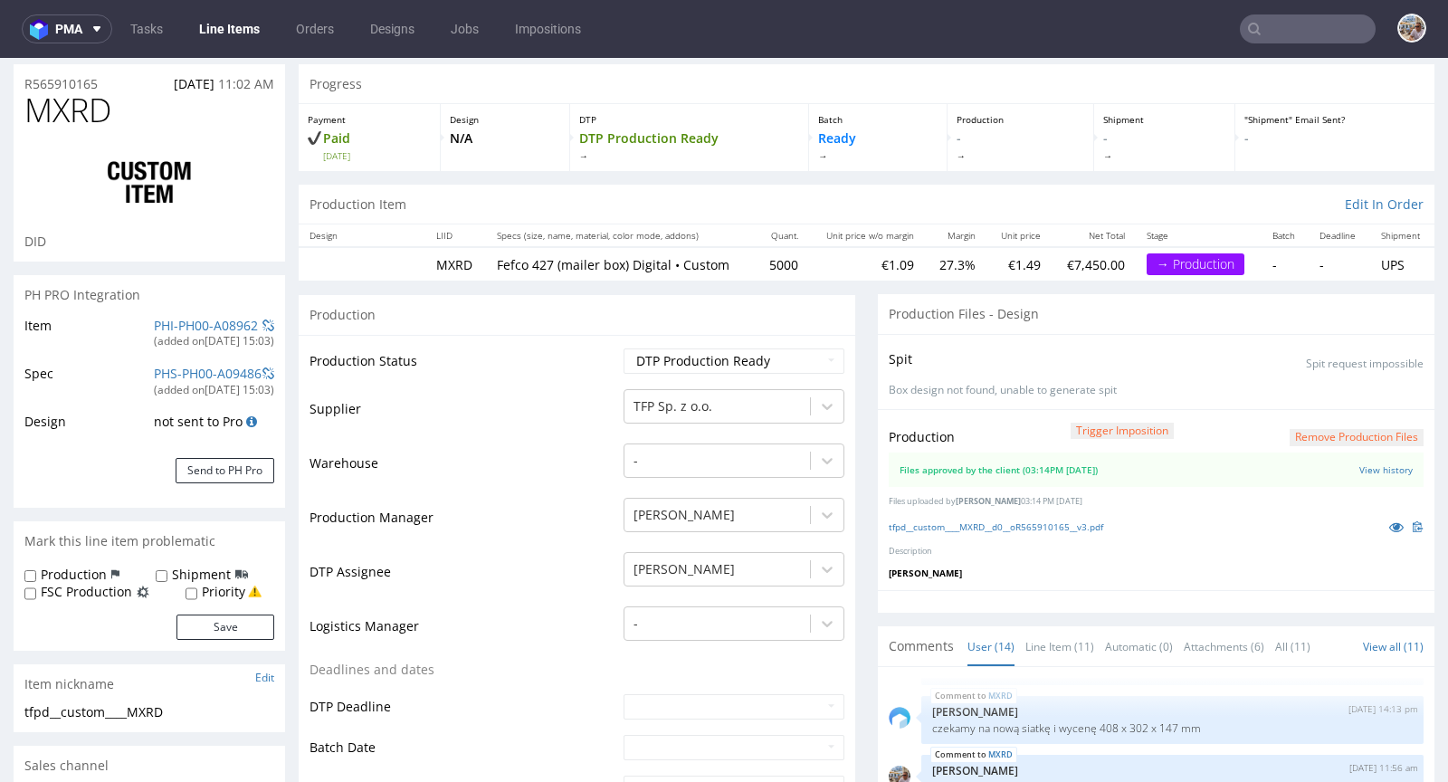
scroll to position [49, 0]
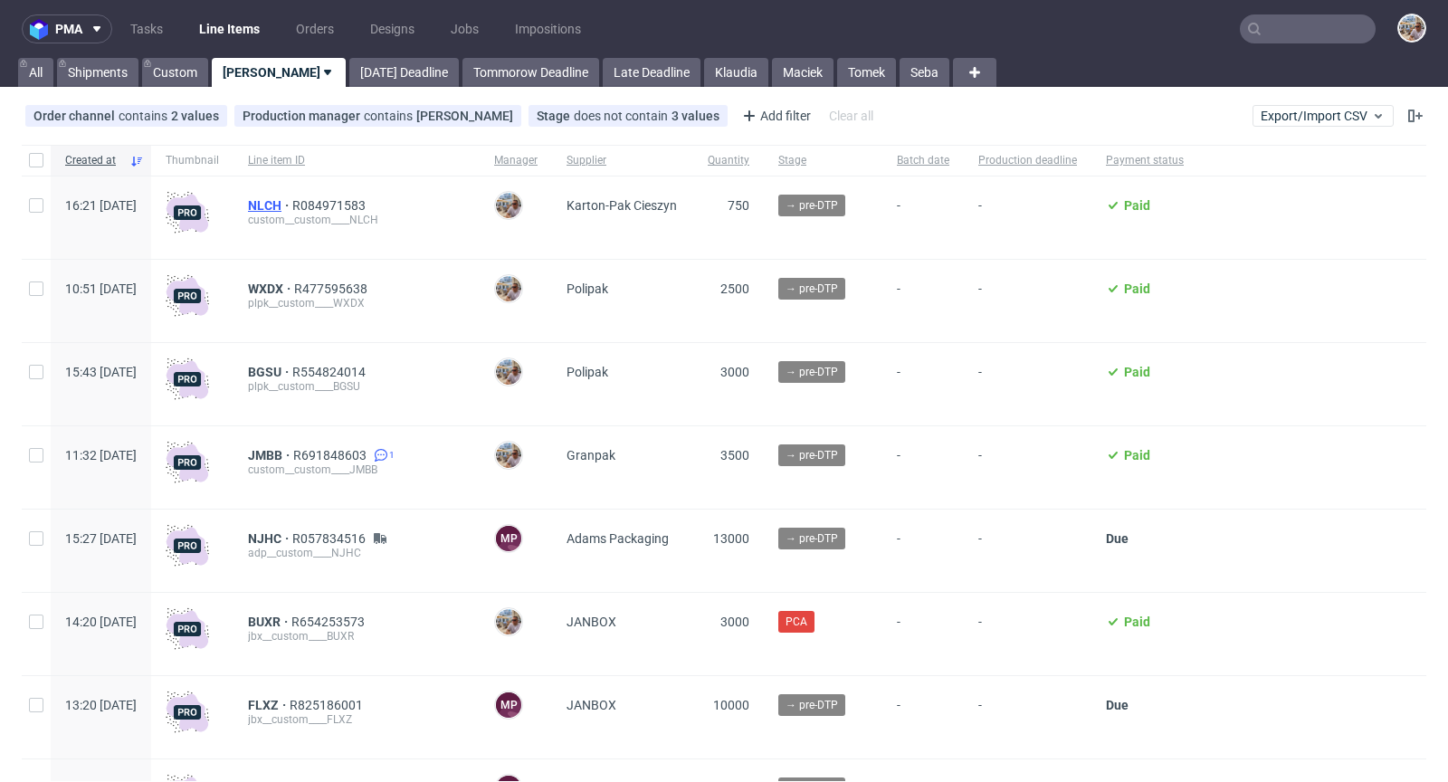
click at [292, 205] on span "NLCH" at bounding box center [270, 205] width 44 height 14
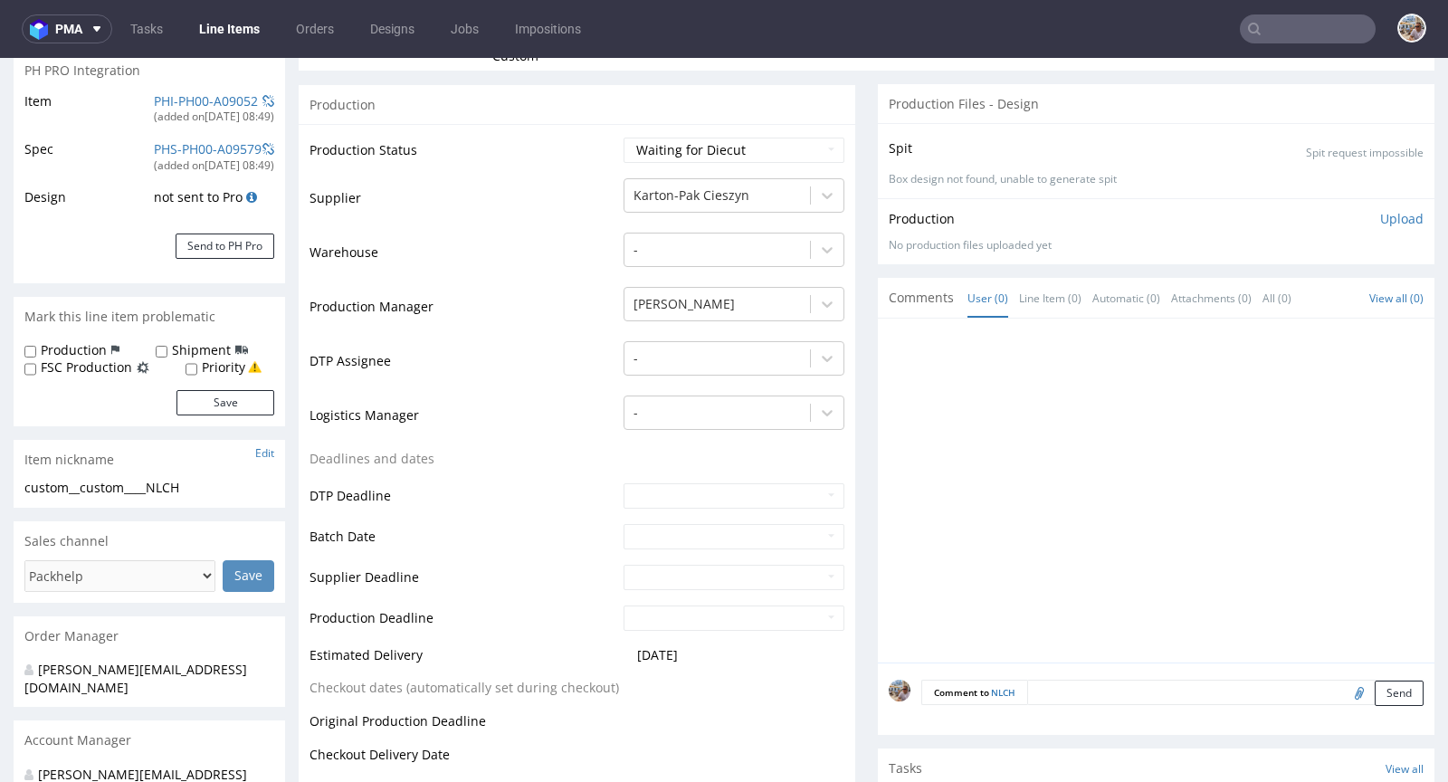
scroll to position [666, 0]
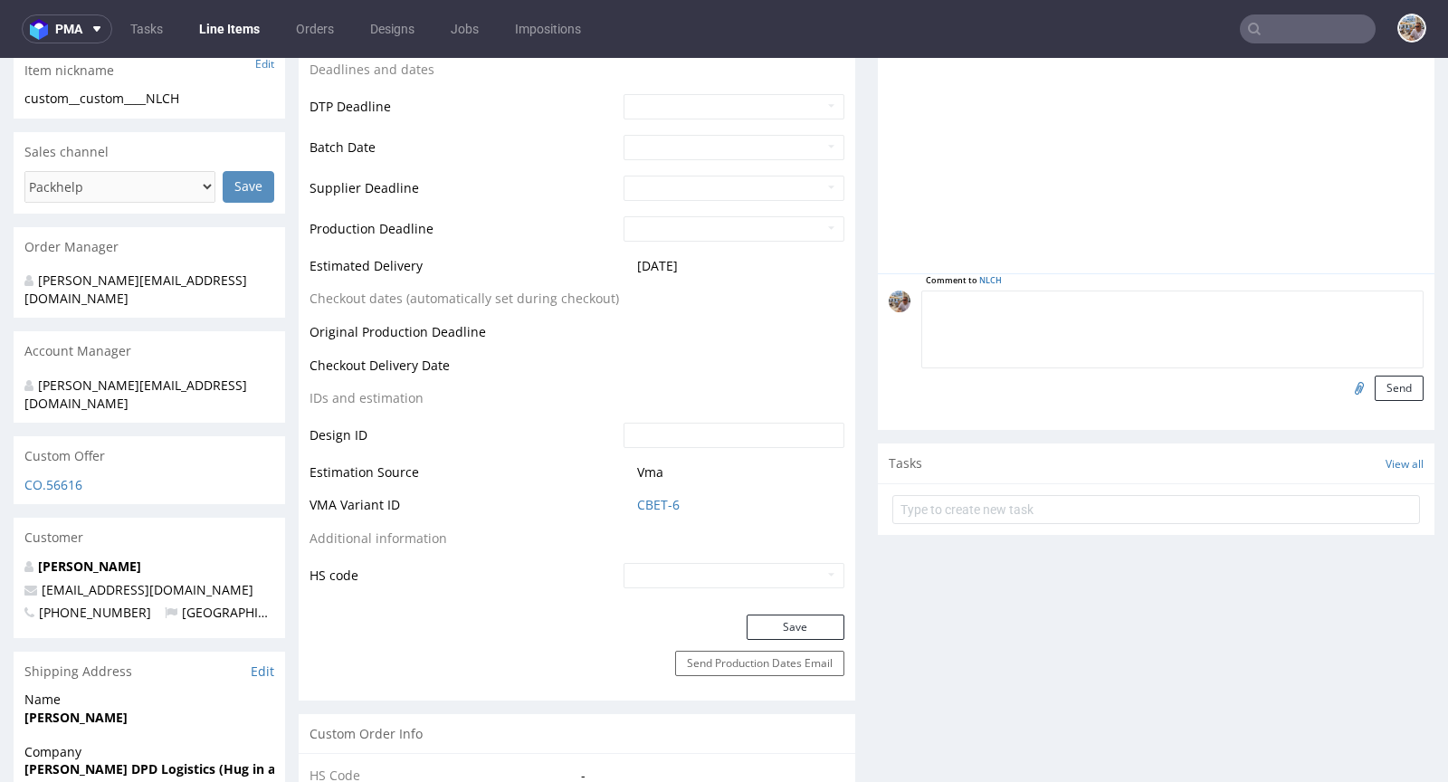
click at [1053, 310] on textarea at bounding box center [1172, 330] width 502 height 78
type textarea "Siatka vendora"
click at [1344, 385] on input "file" at bounding box center [1356, 388] width 25 height 24
type input "C:\fakepath\364x157x125-zew.pdf"
click at [1383, 379] on button "Send" at bounding box center [1399, 388] width 49 height 25
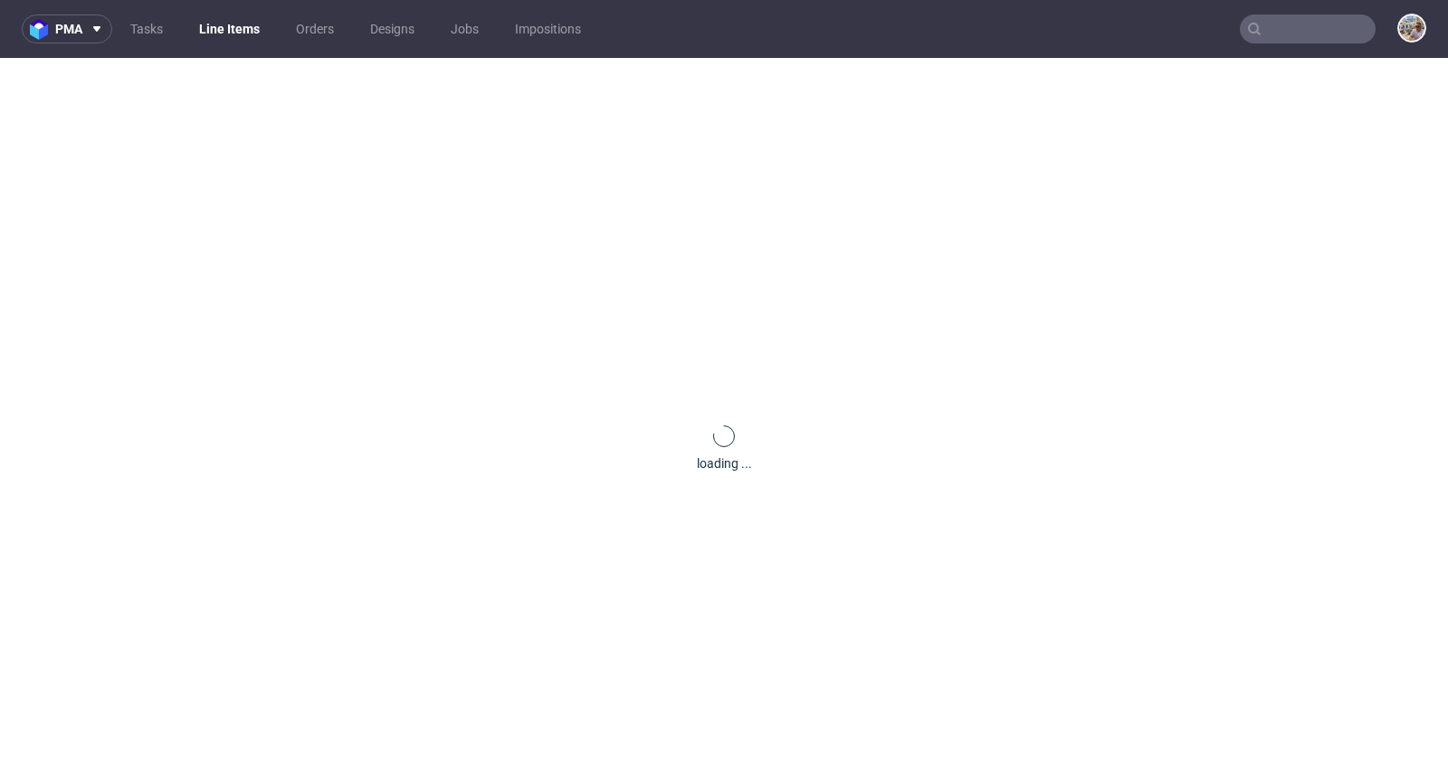
scroll to position [0, 0]
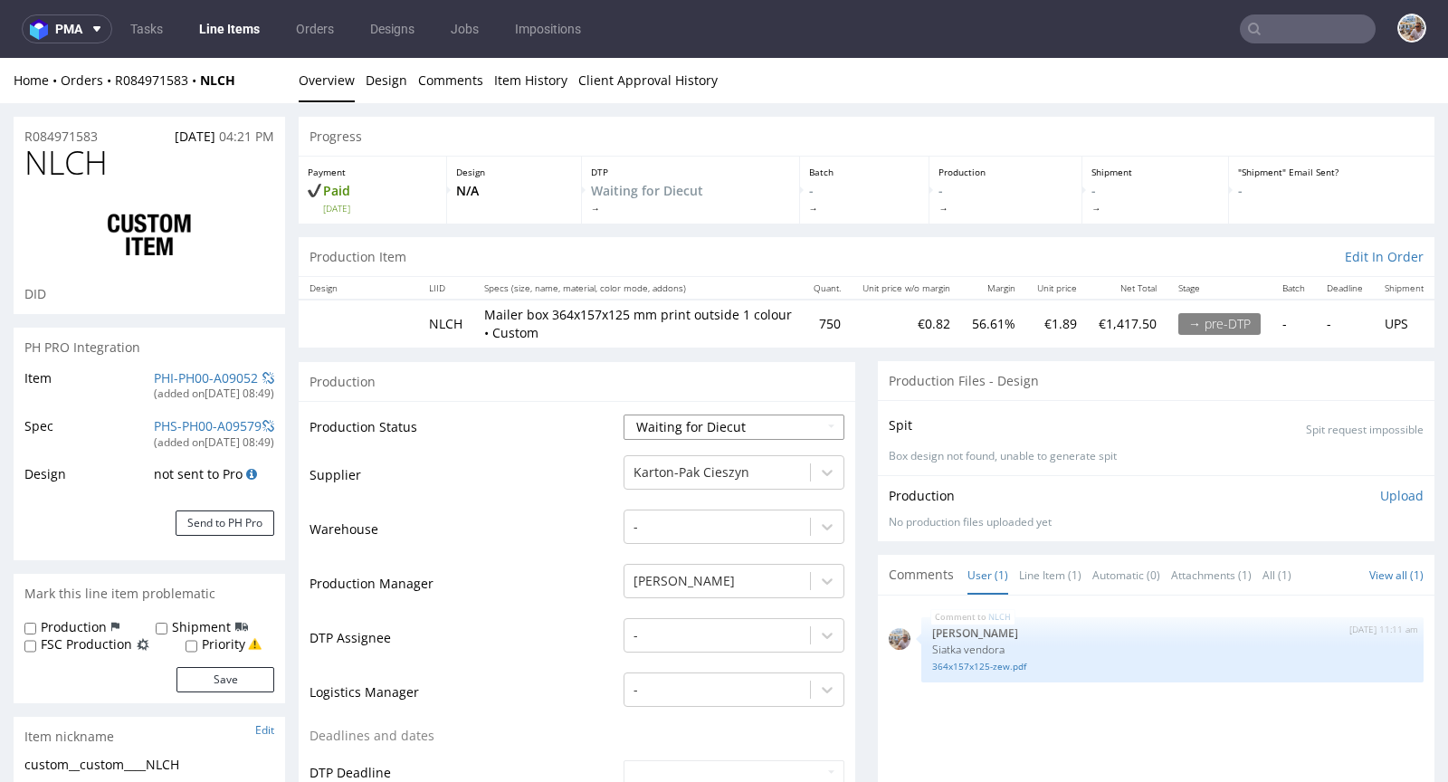
click at [702, 426] on select "Waiting for Artwork Waiting for Diecut Waiting for Mockup Waiting for DTP Waiti…" at bounding box center [734, 426] width 221 height 25
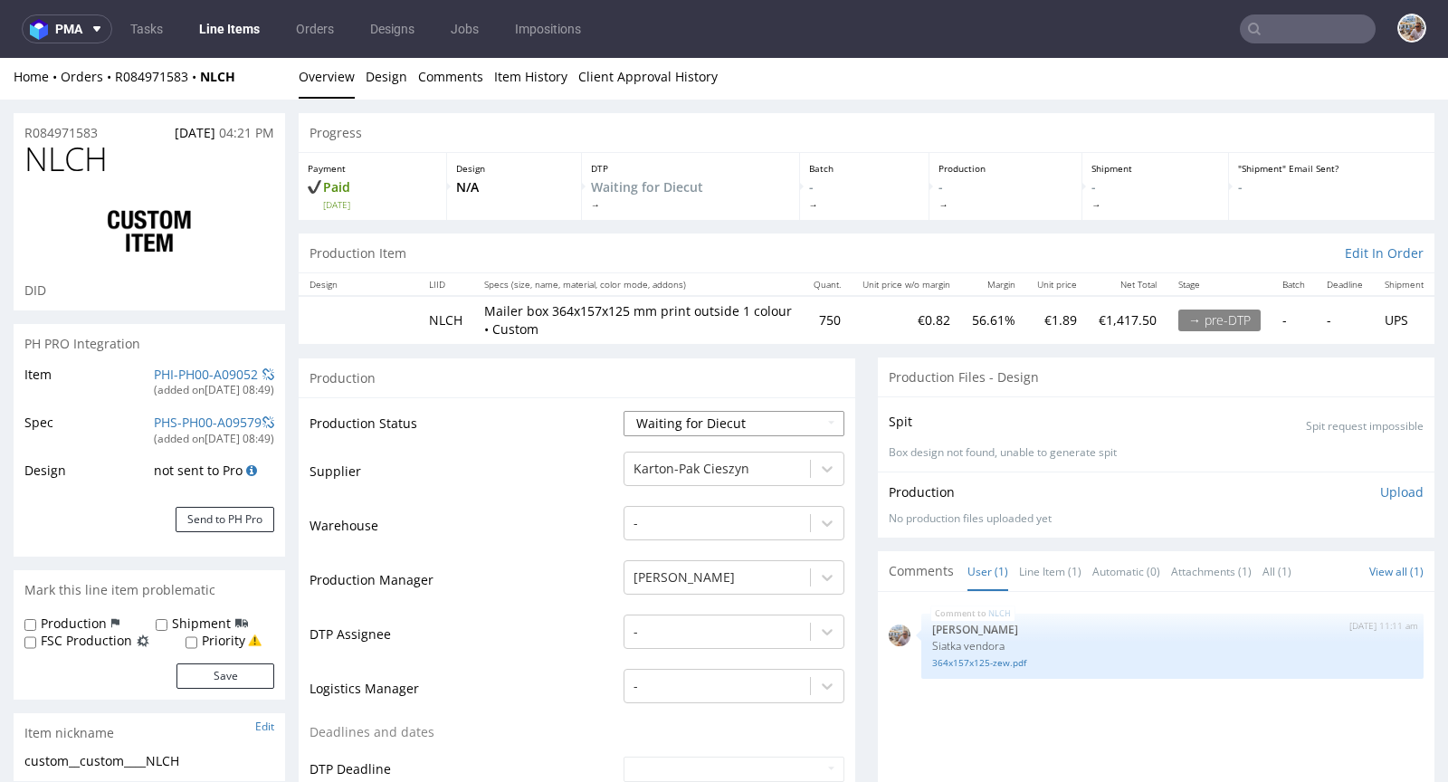
select select "pre_dtp_waiting_for_artwork"
click at [624, 411] on select "Waiting for Artwork Waiting for Diecut Waiting for Mockup Waiting for DTP Waiti…" at bounding box center [734, 423] width 221 height 25
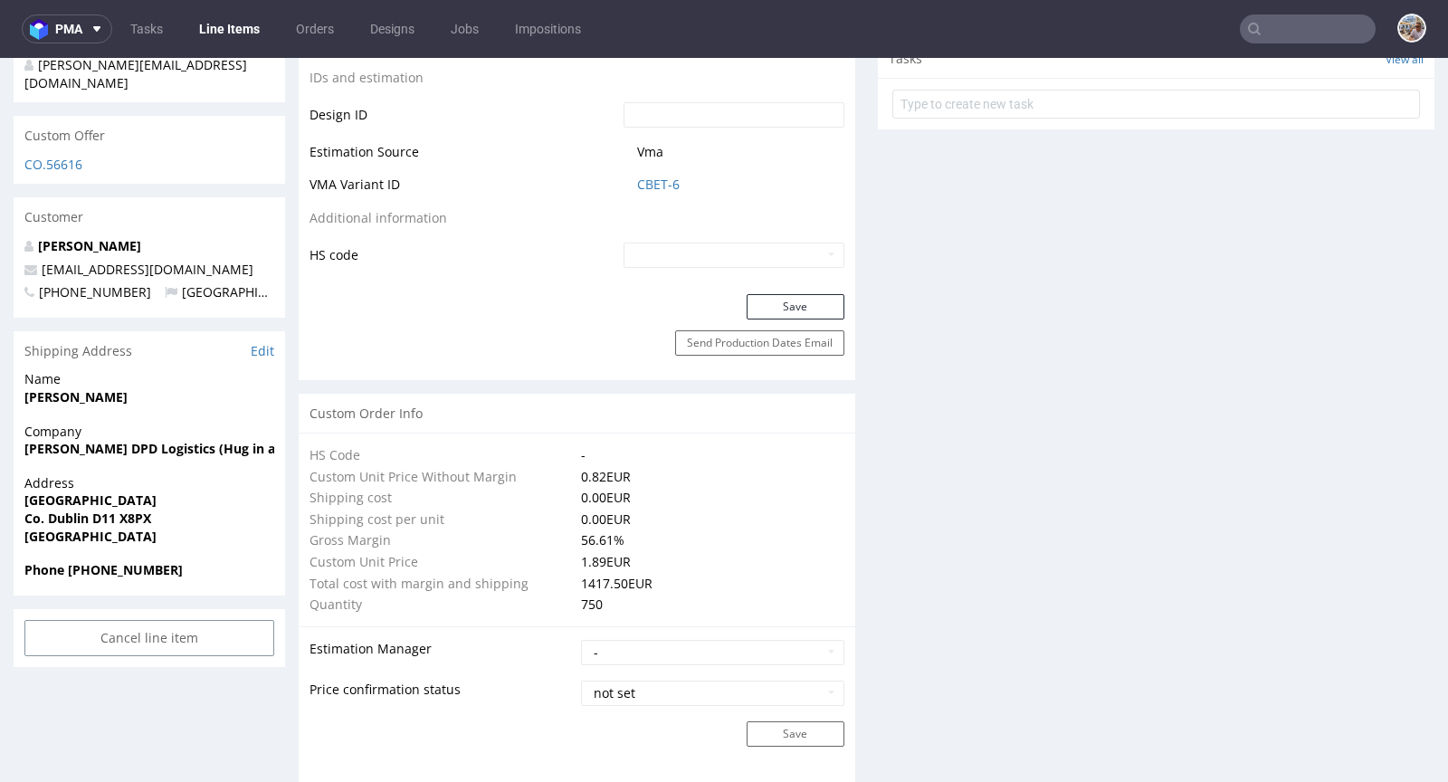
scroll to position [1009, 0]
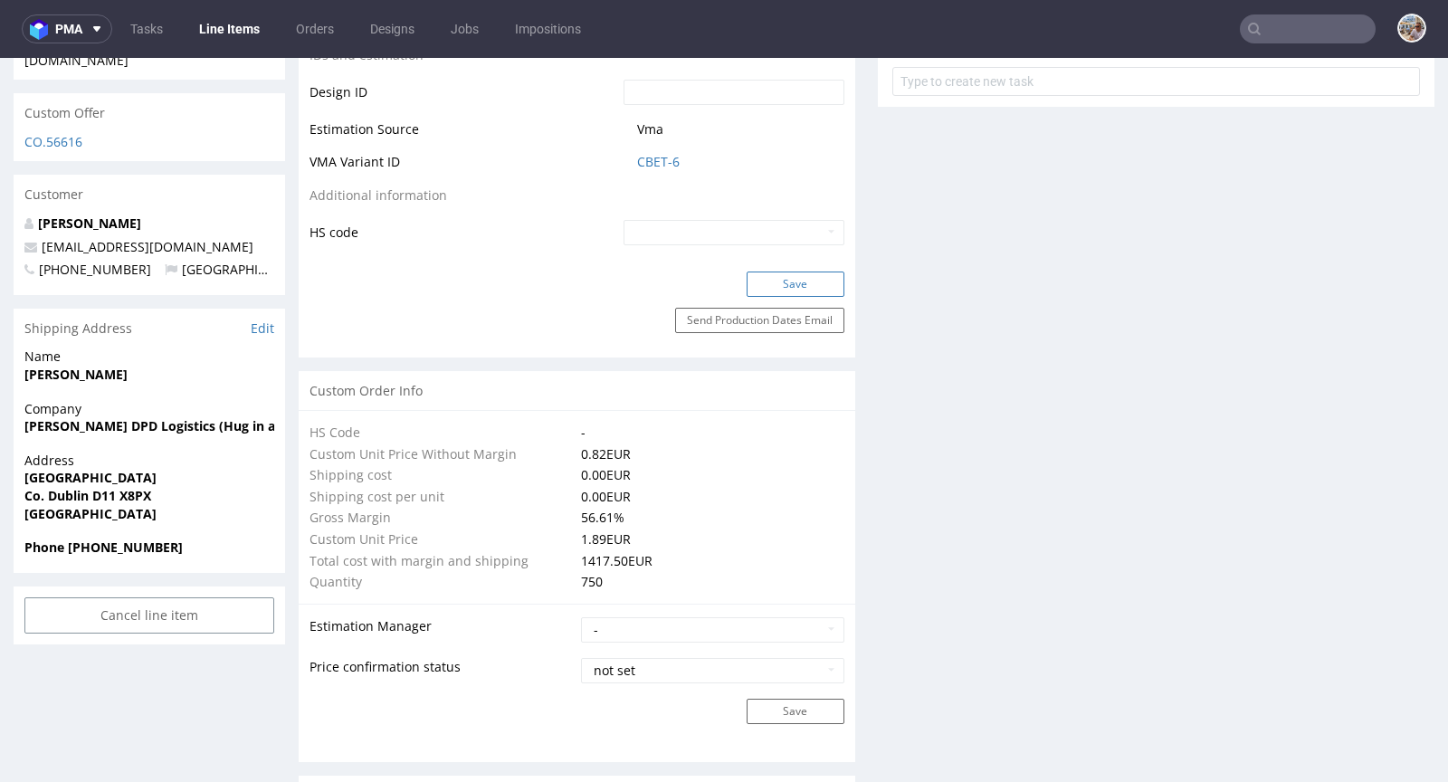
click at [780, 288] on button "Save" at bounding box center [796, 284] width 98 height 25
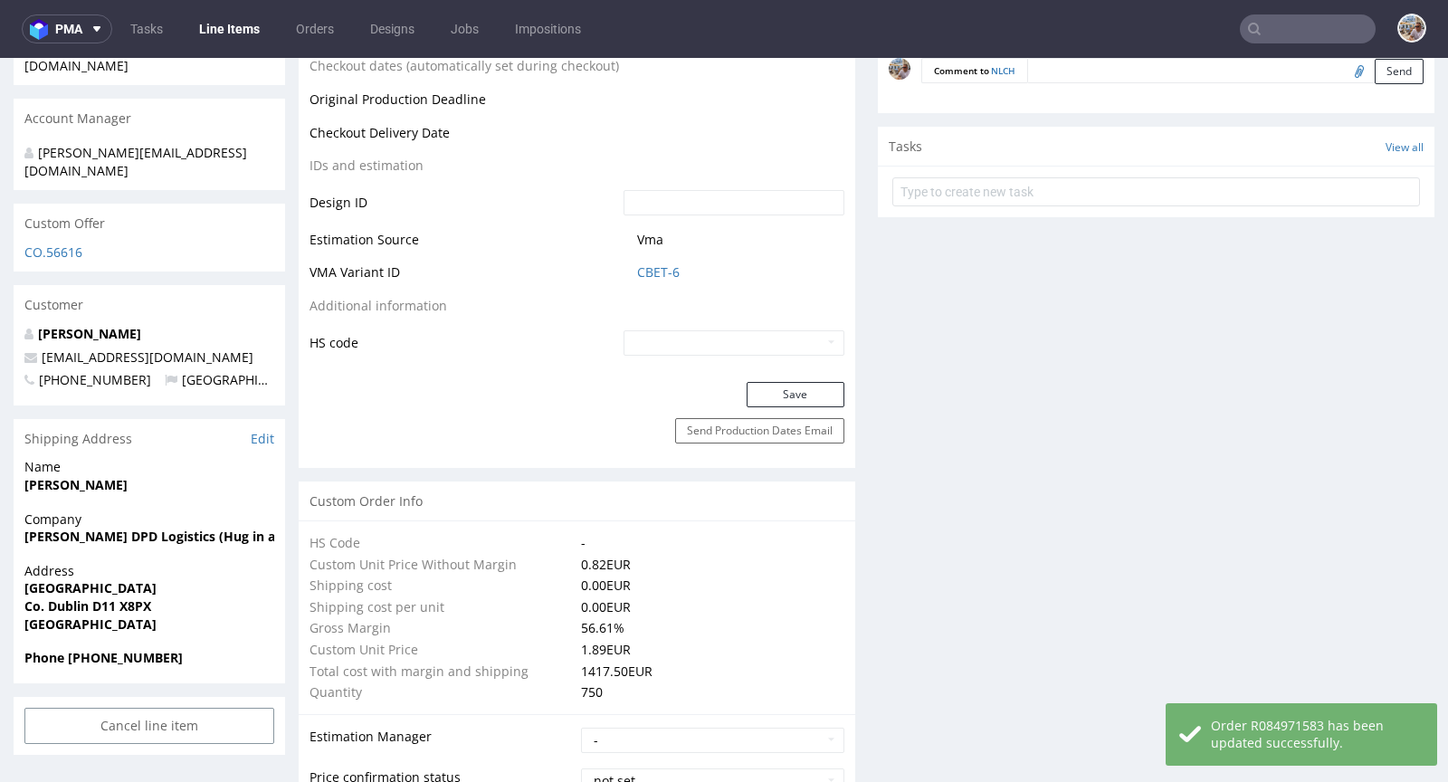
scroll to position [0, 0]
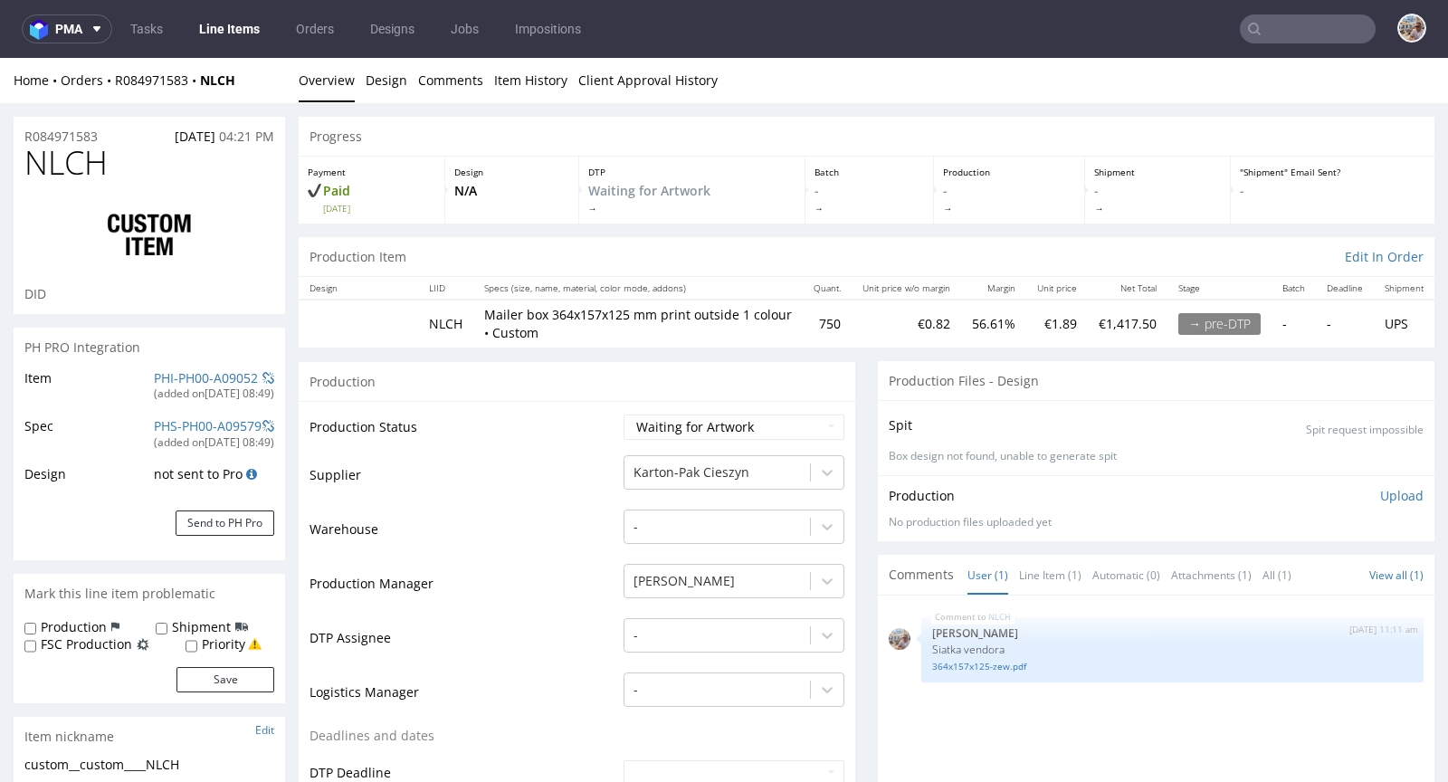
click at [1310, 34] on input "text" at bounding box center [1308, 28] width 136 height 29
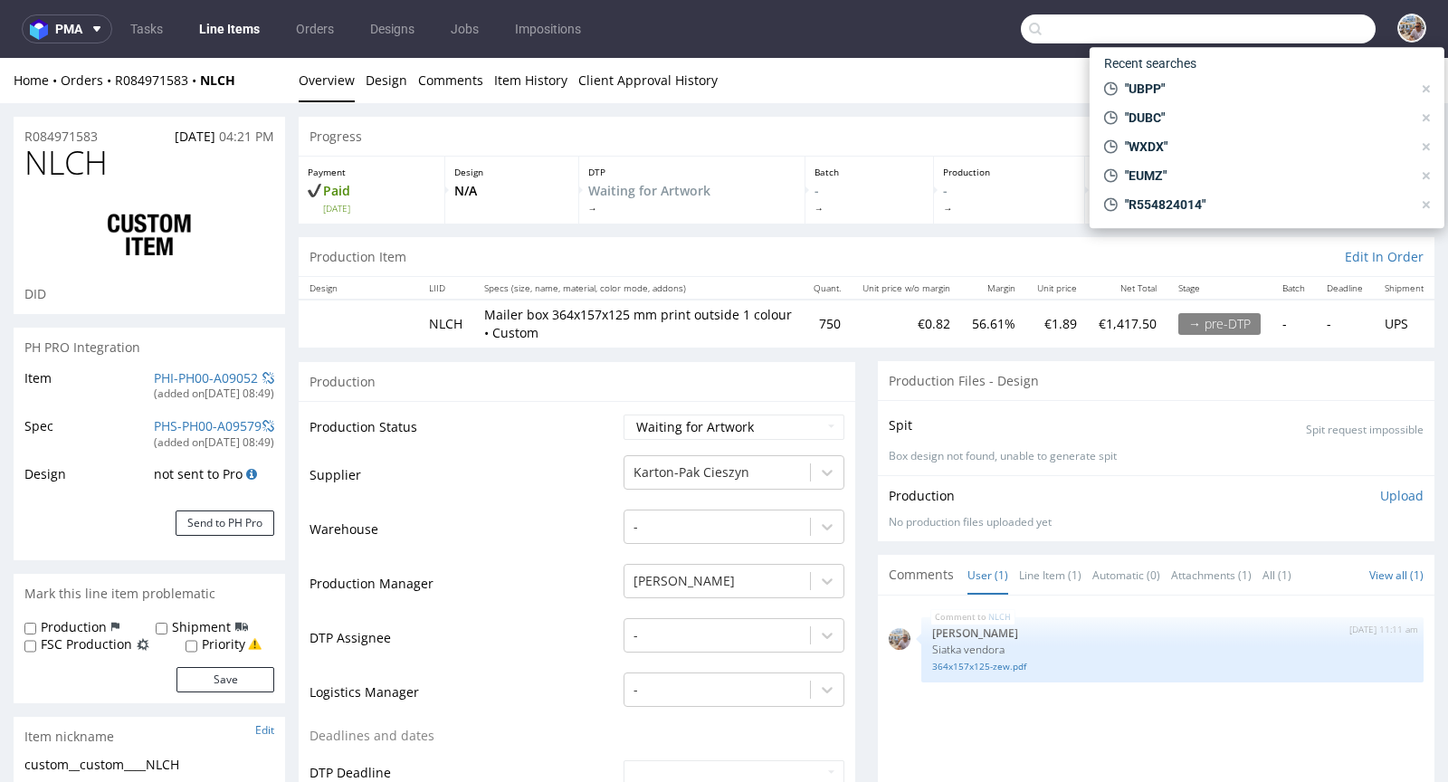
paste input "R520825252"
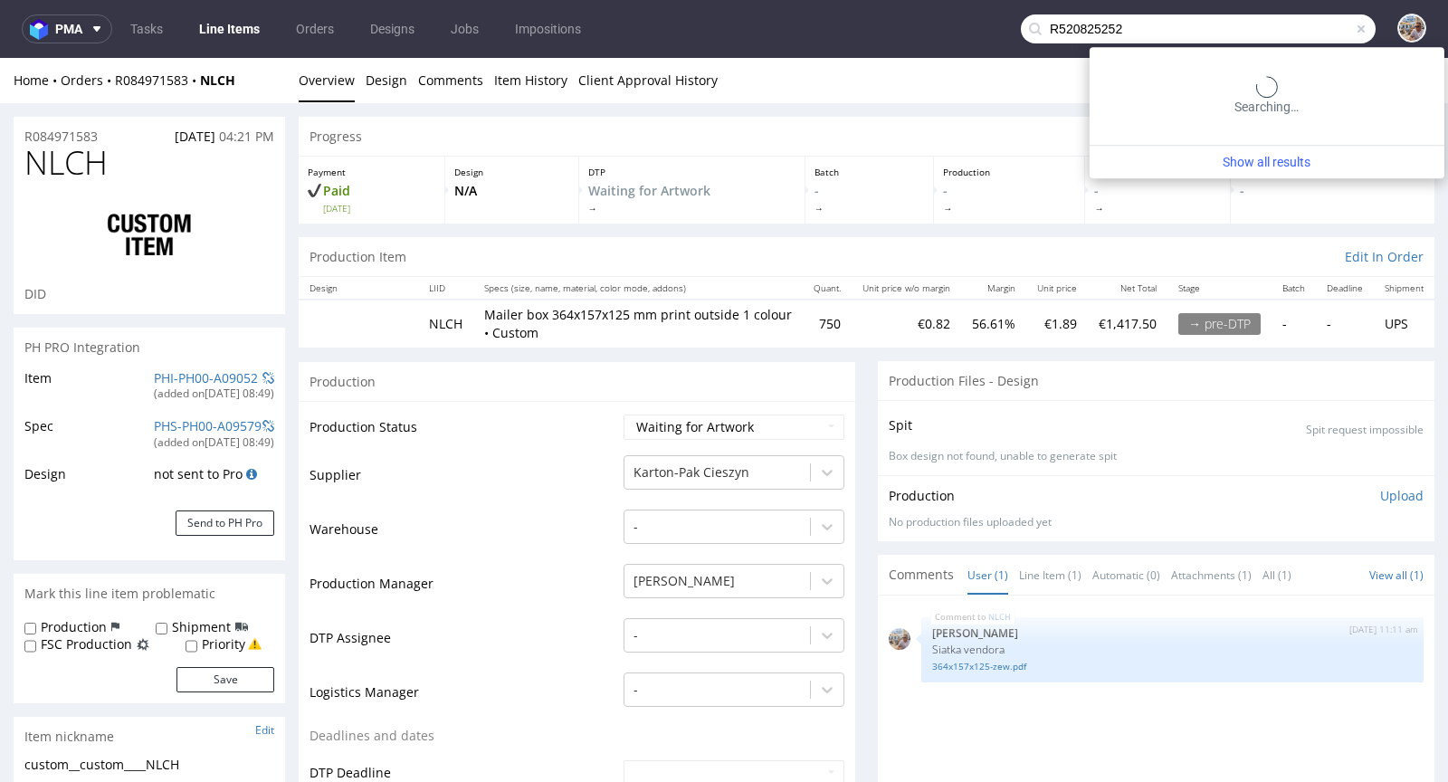
type input "R520825252"
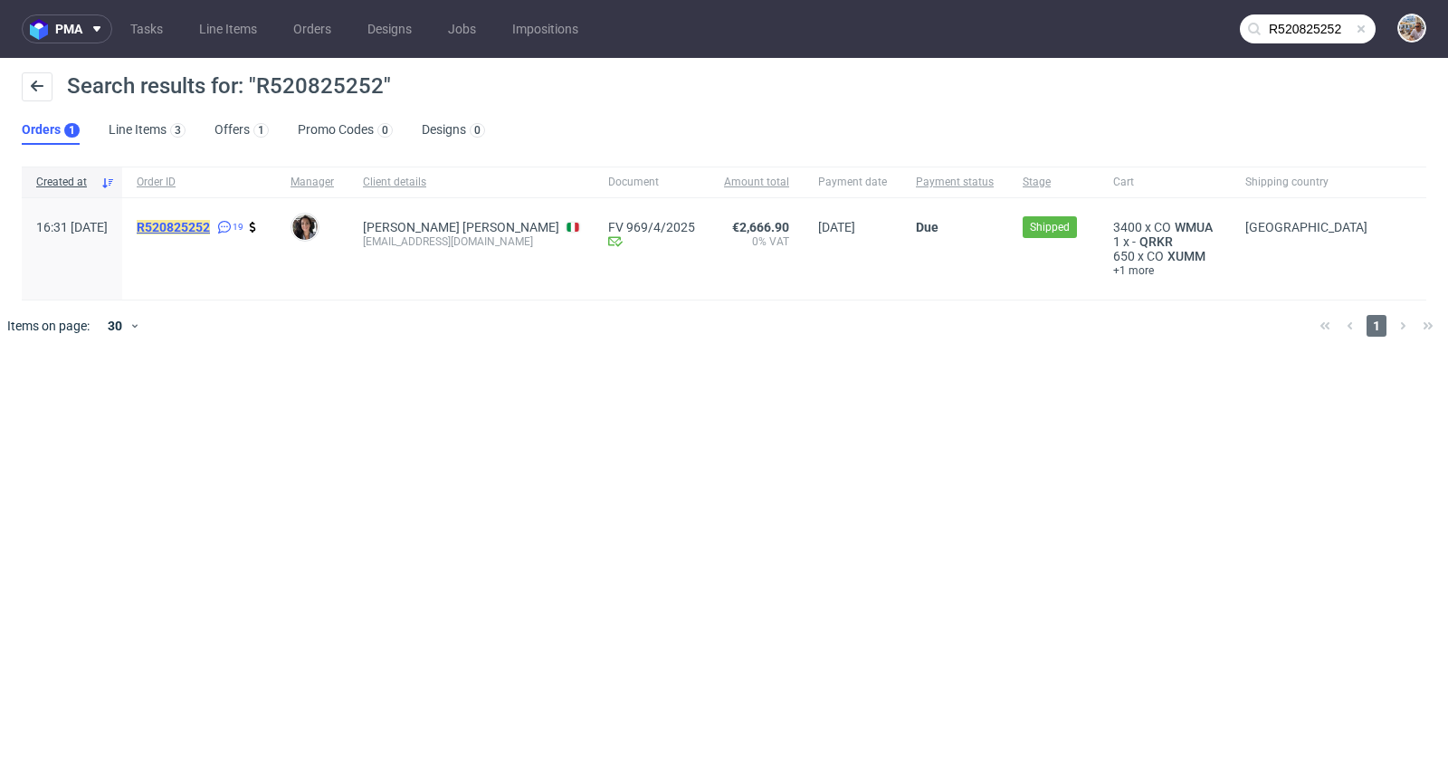
click at [210, 225] on mark "R520825252" at bounding box center [173, 227] width 73 height 14
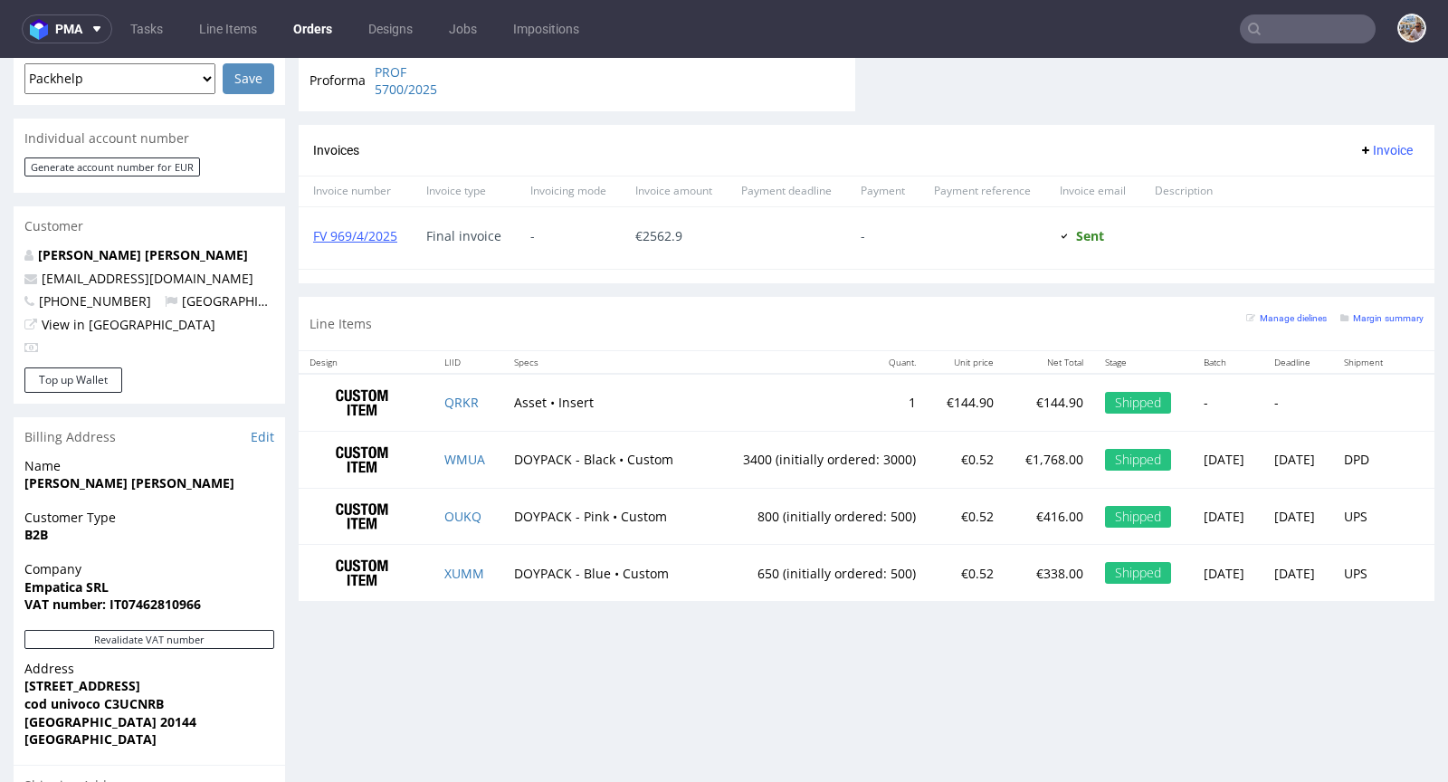
scroll to position [814, 0]
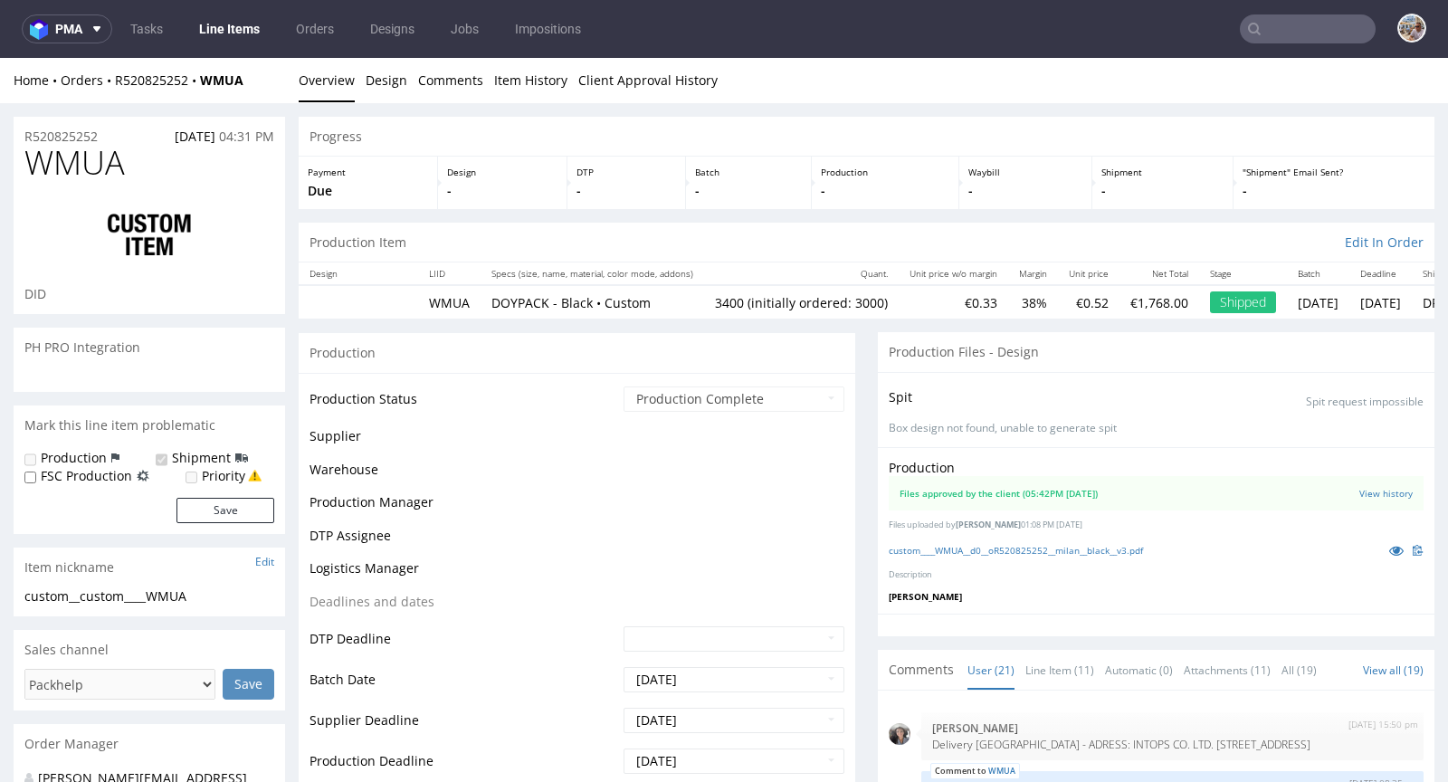
scroll to position [2209, 0]
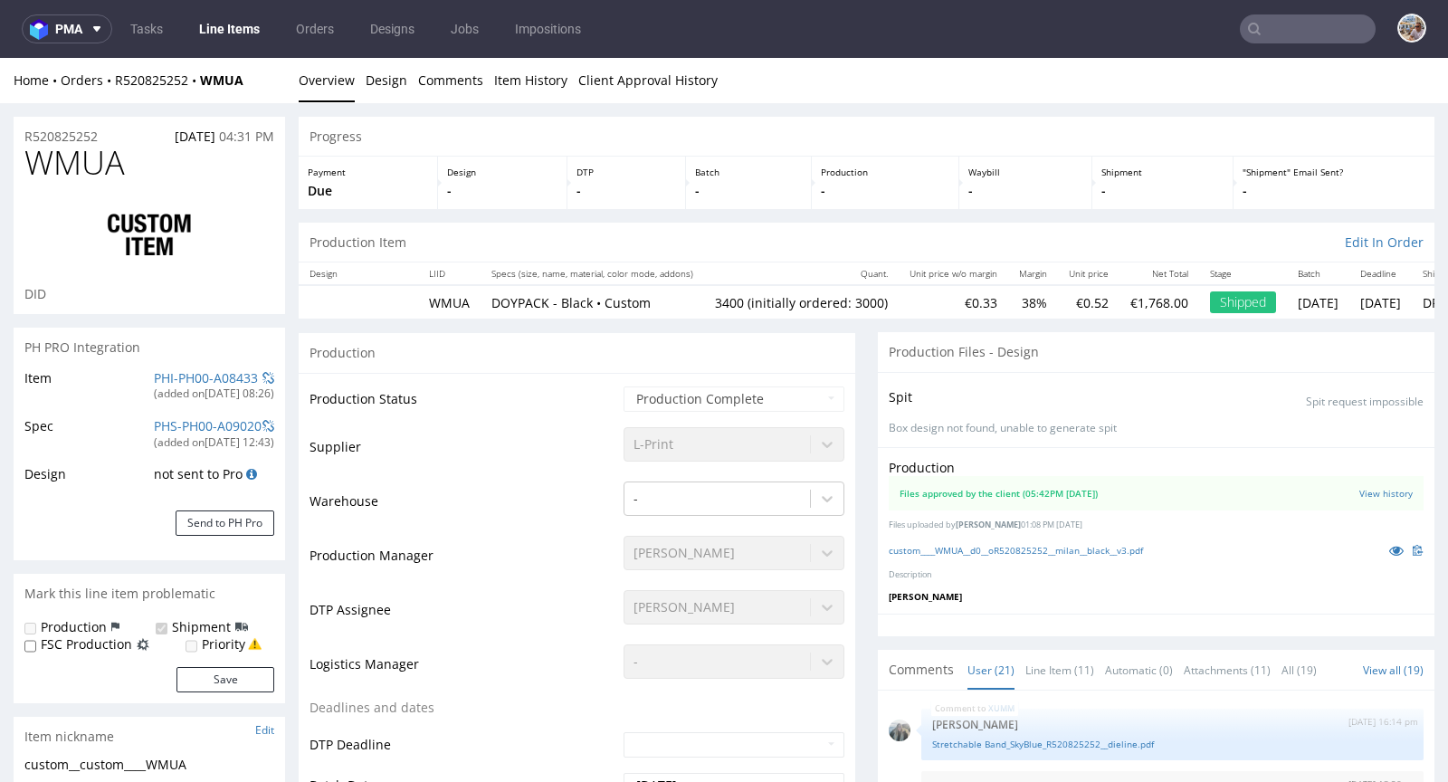
select select "in_progress"
click at [202, 379] on link "PHI-PH00-A08433" at bounding box center [206, 377] width 104 height 17
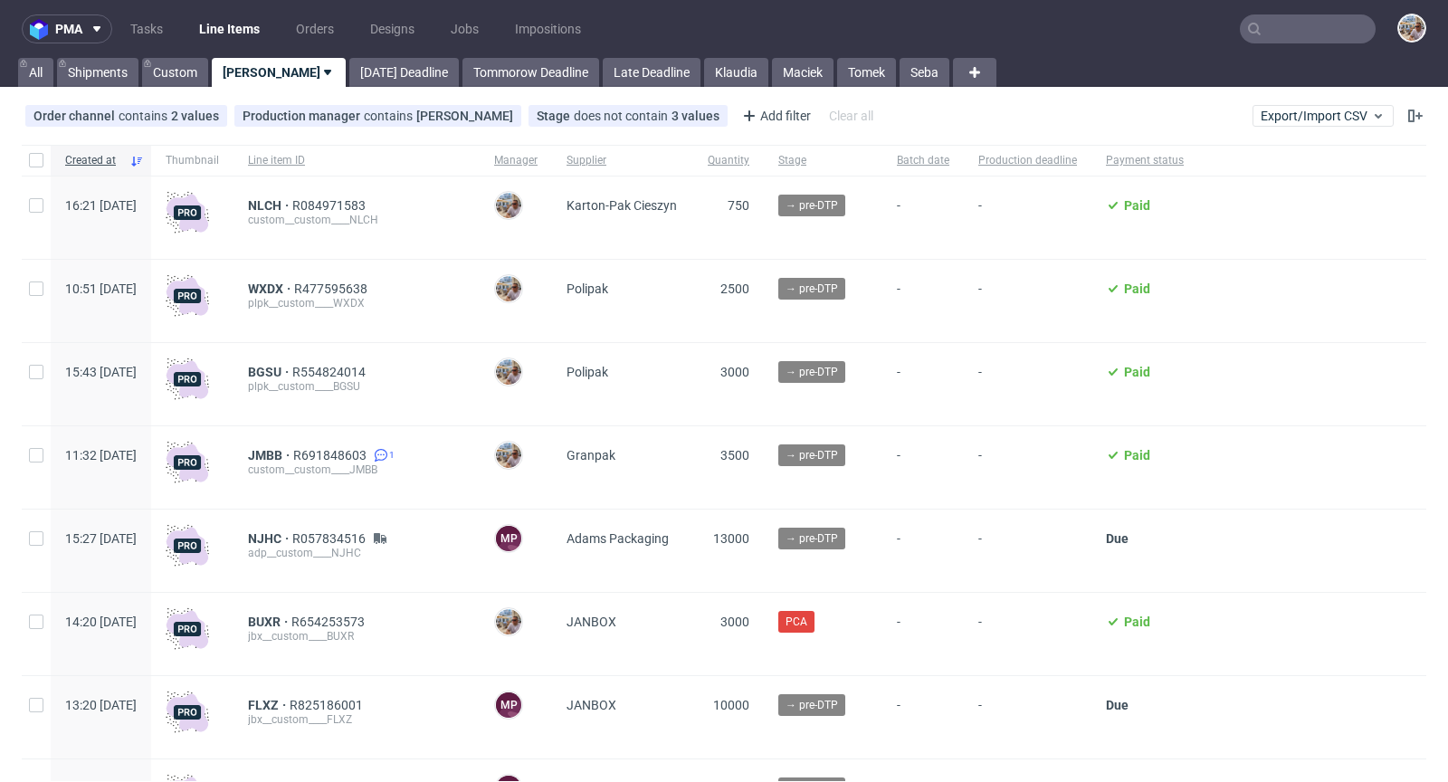
click at [1275, 32] on input "text" at bounding box center [1308, 28] width 136 height 29
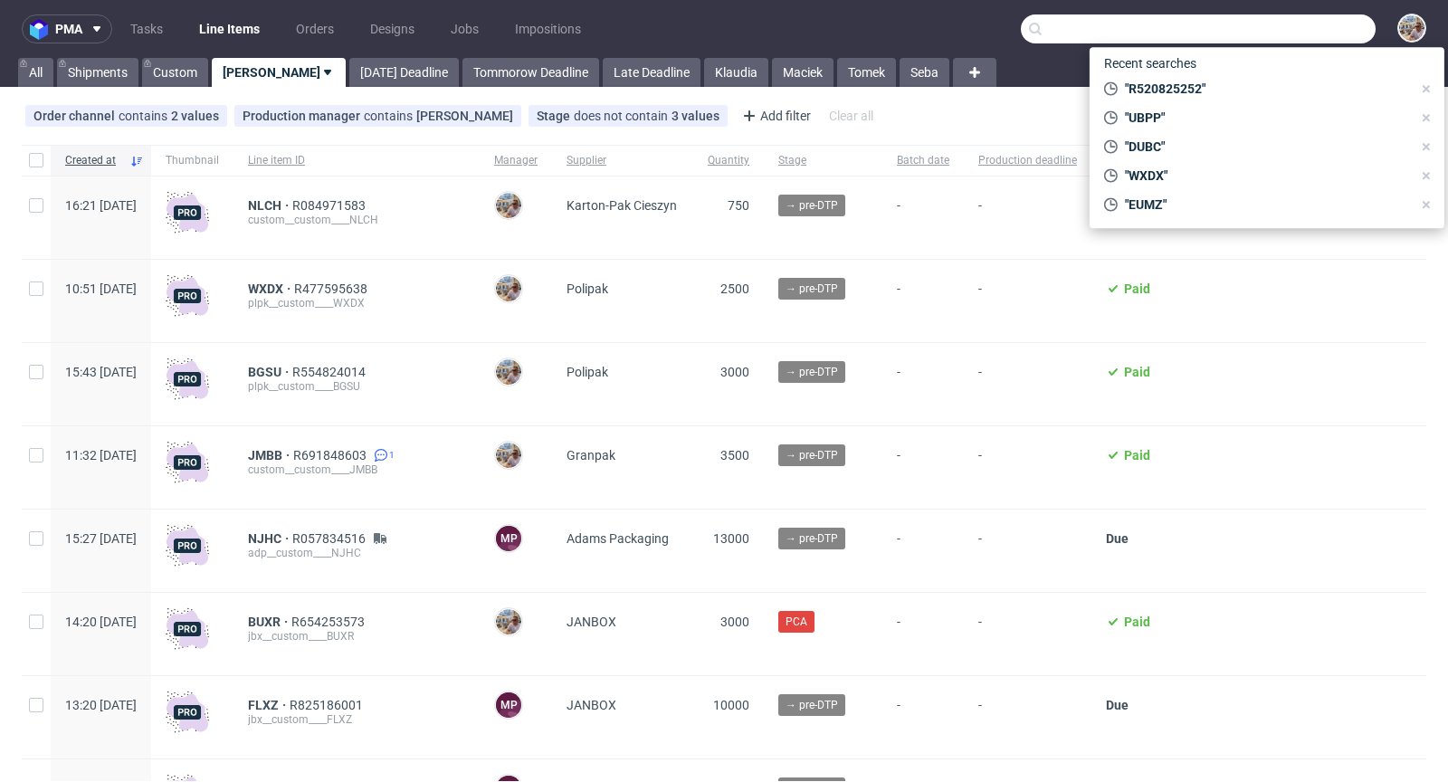
paste input "HOGA"
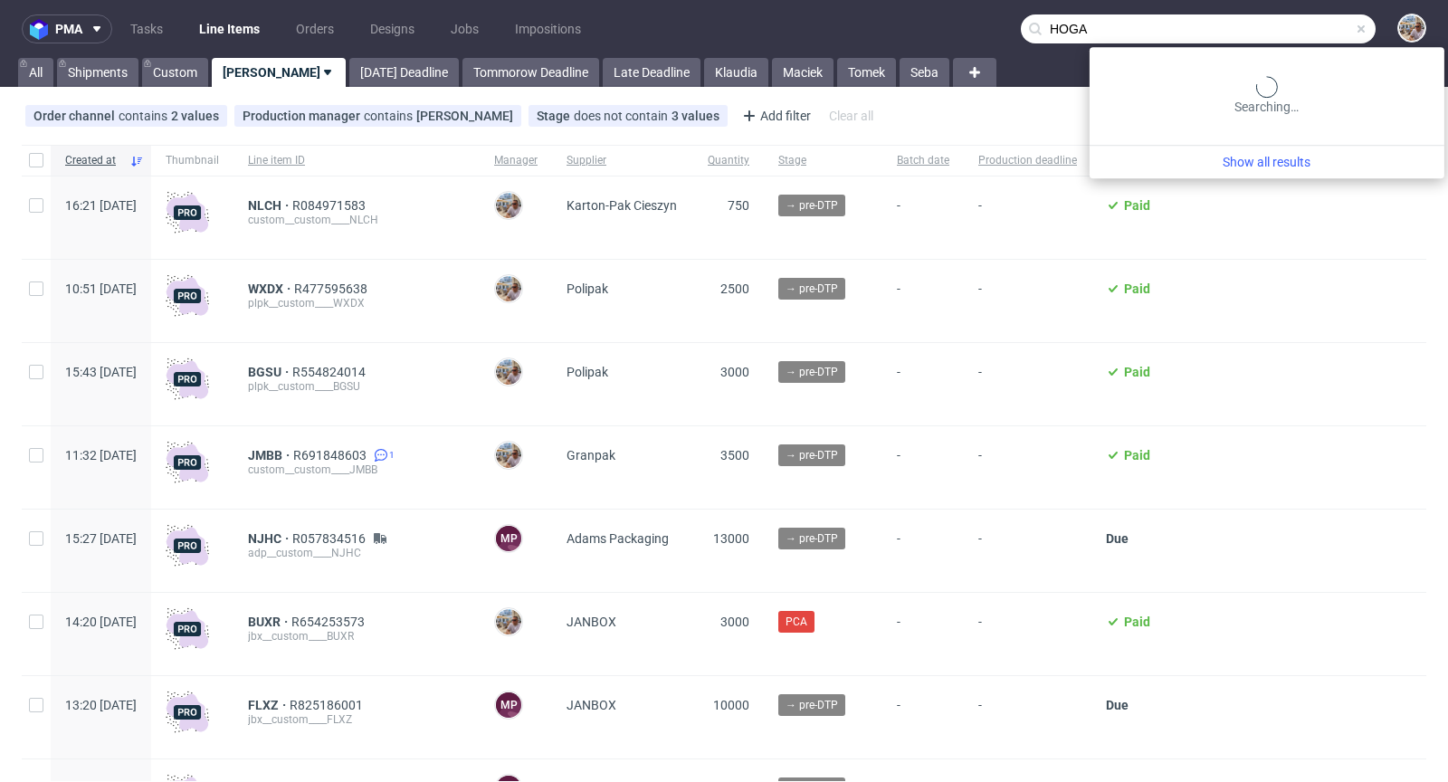
type input "HOGA"
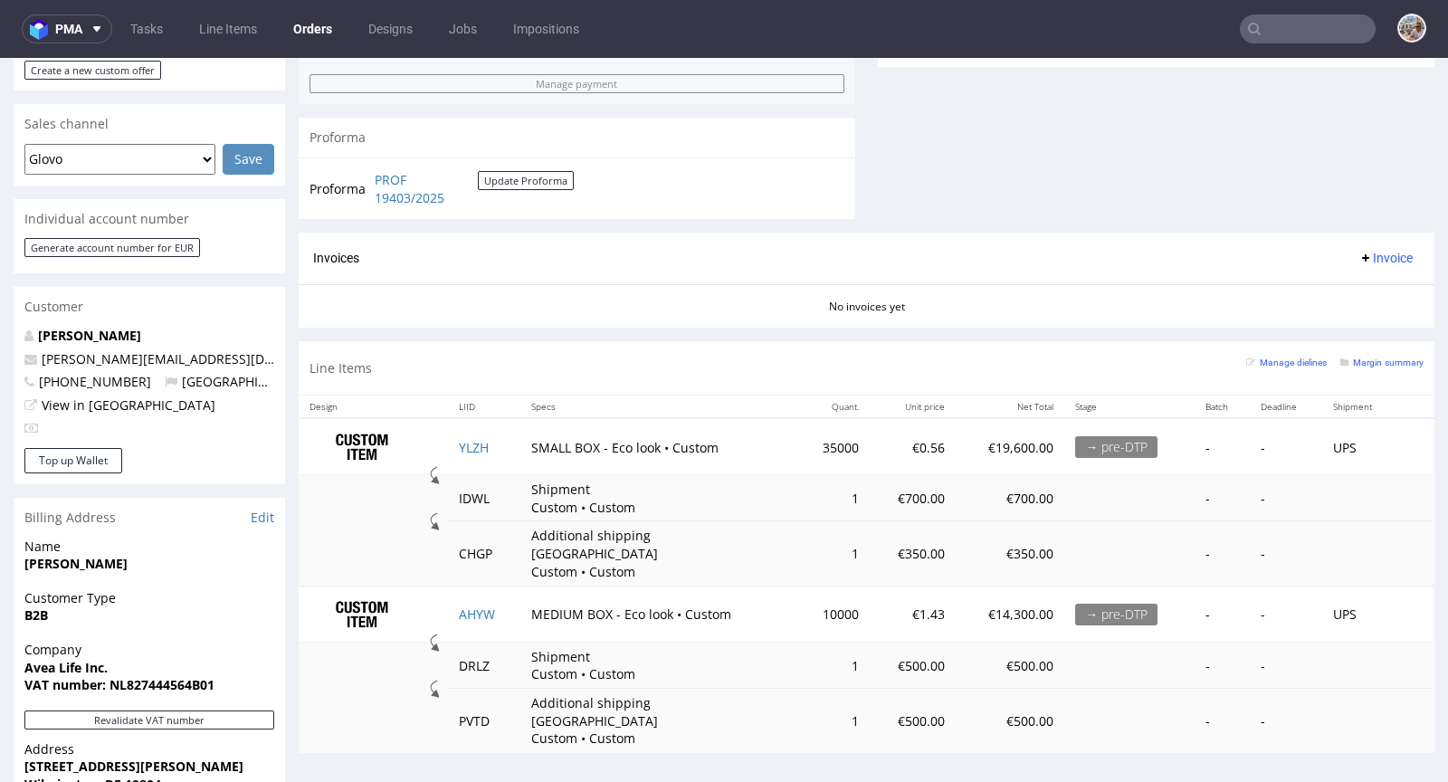
scroll to position [1046, 0]
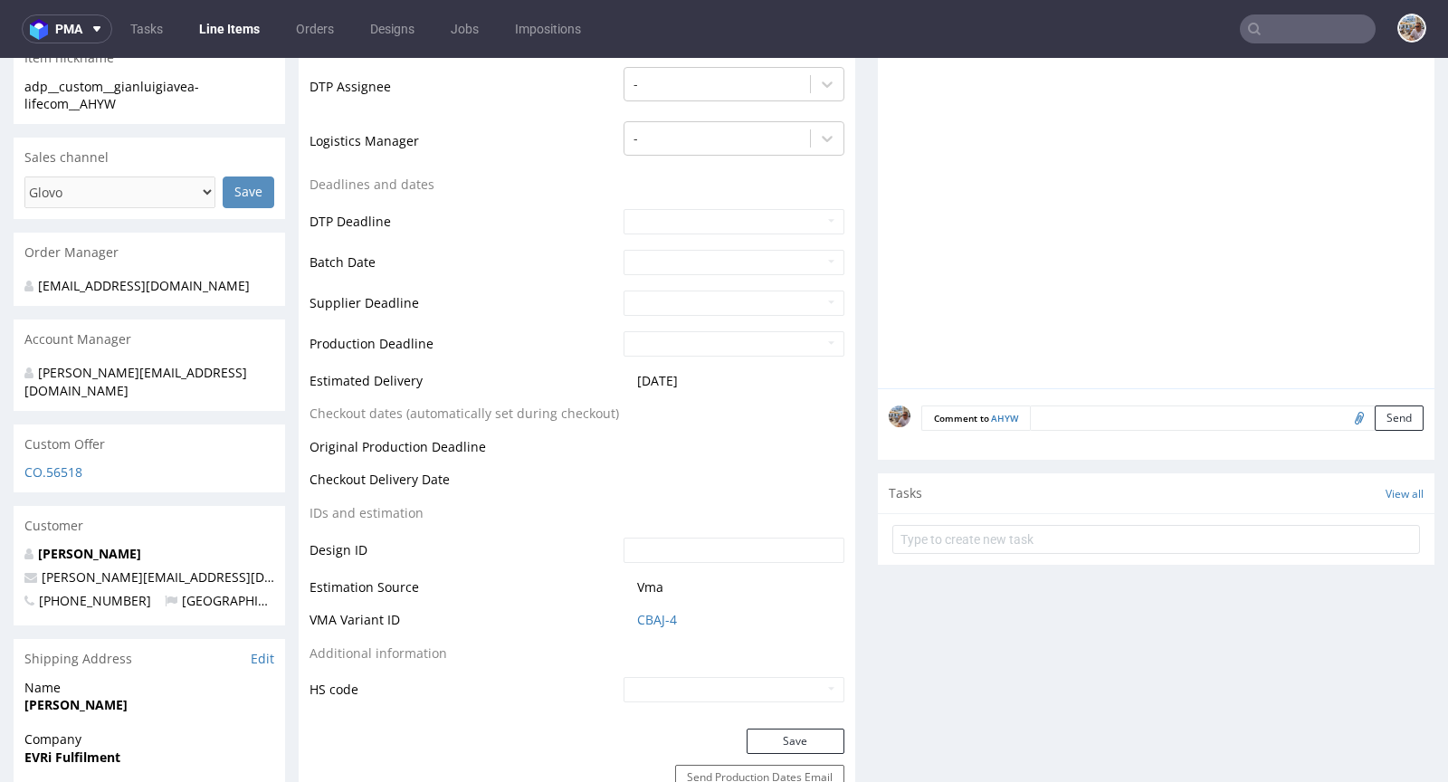
scroll to position [822, 0]
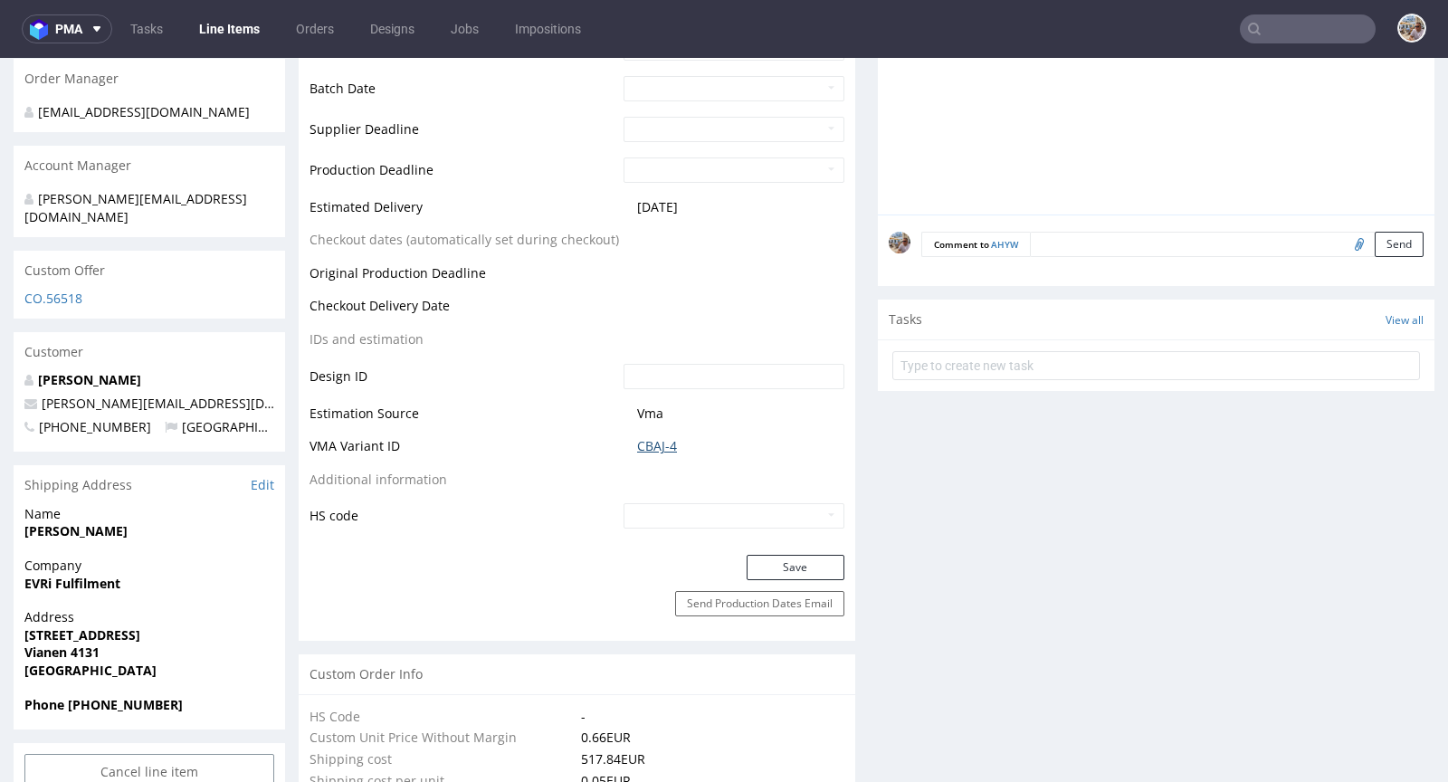
click at [659, 437] on link "CBAJ-4" at bounding box center [657, 446] width 40 height 18
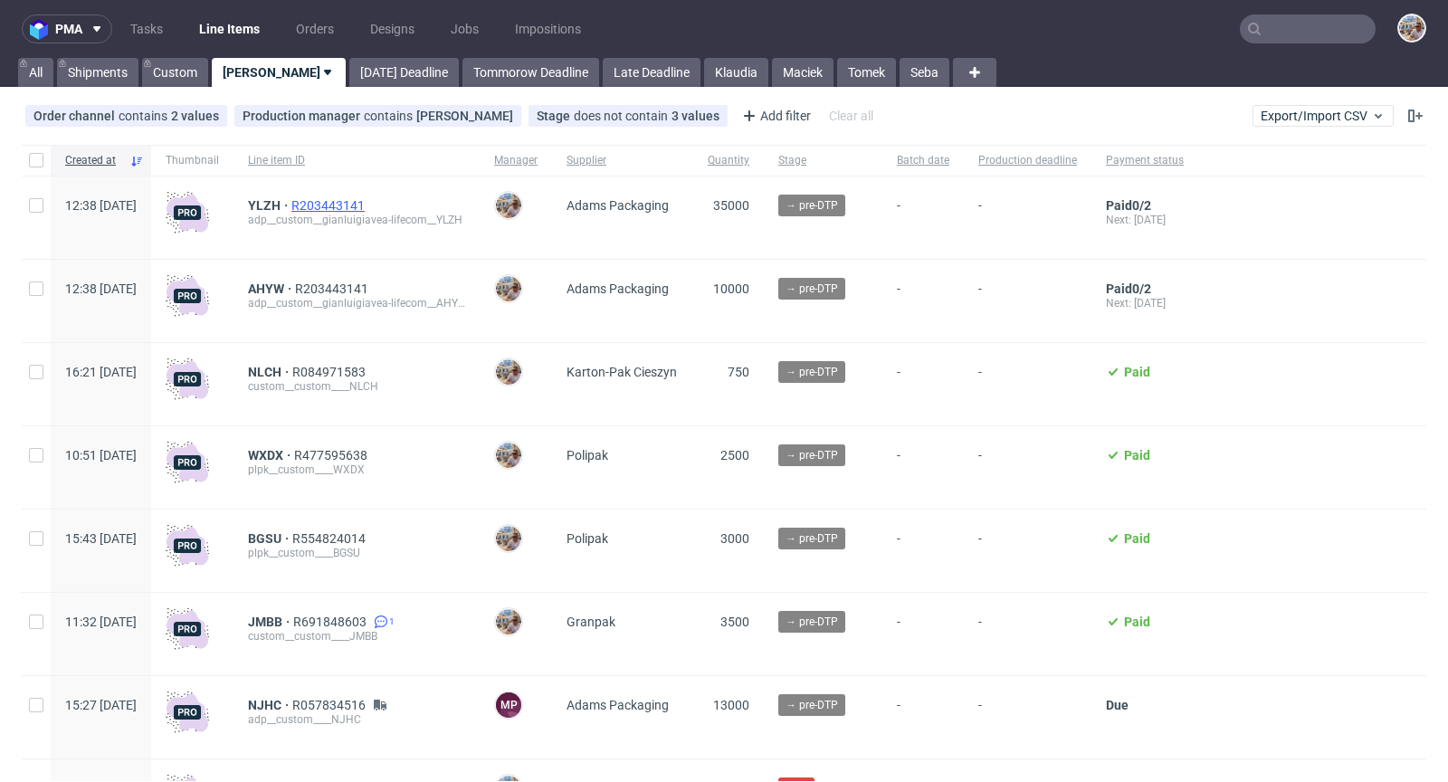
click at [368, 201] on span "R203443141" at bounding box center [329, 205] width 77 height 14
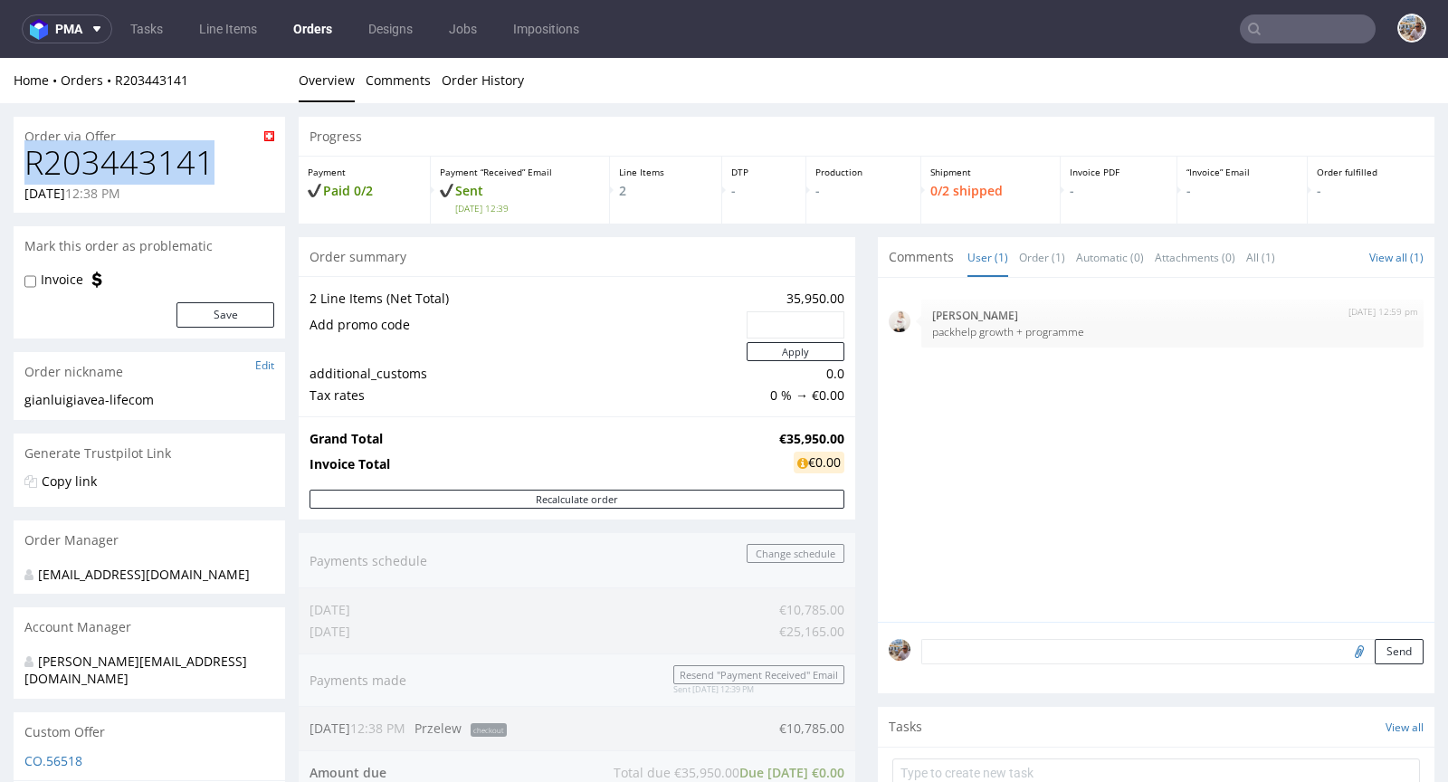
drag, startPoint x: 139, startPoint y: 171, endPoint x: 28, endPoint y: 168, distance: 111.4
click at [28, 168] on h1 "R203443141" at bounding box center [149, 163] width 250 height 36
copy h1 "R203443141"
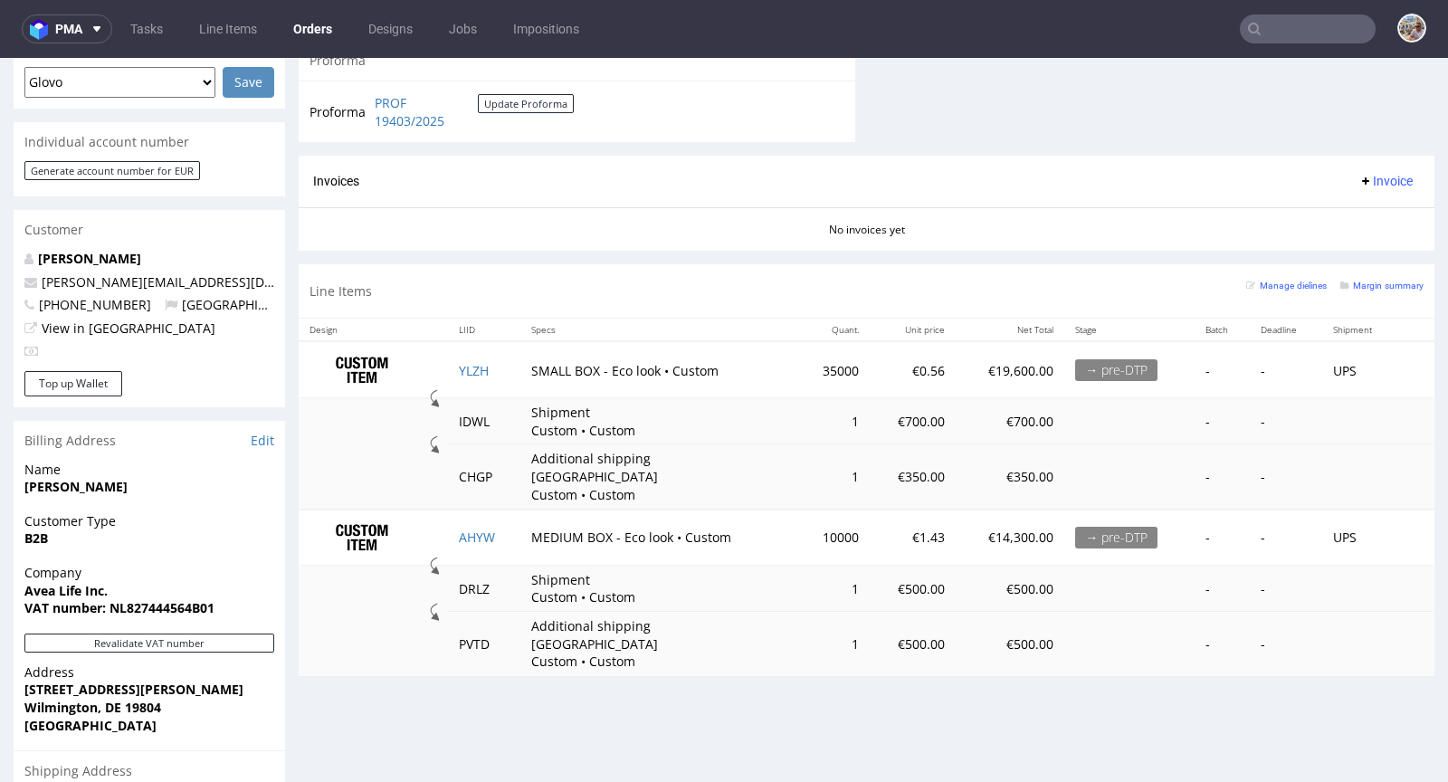
scroll to position [948, 0]
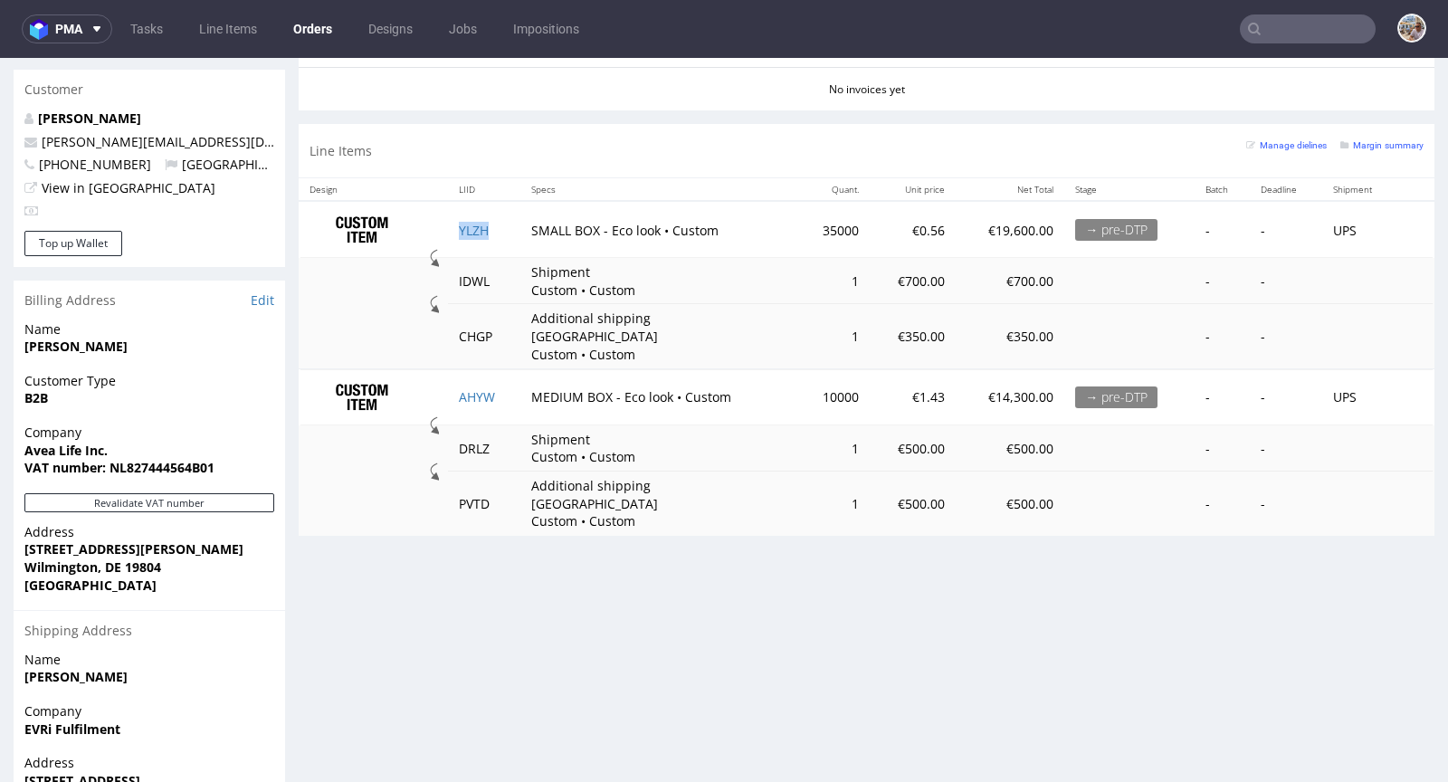
click at [499, 230] on td "YLZH" at bounding box center [484, 229] width 72 height 57
copy link "YLZH"
click at [499, 370] on td "AHYW" at bounding box center [484, 397] width 72 height 56
copy link "AHYW"
drag, startPoint x: 805, startPoint y: 225, endPoint x: 850, endPoint y: 226, distance: 45.3
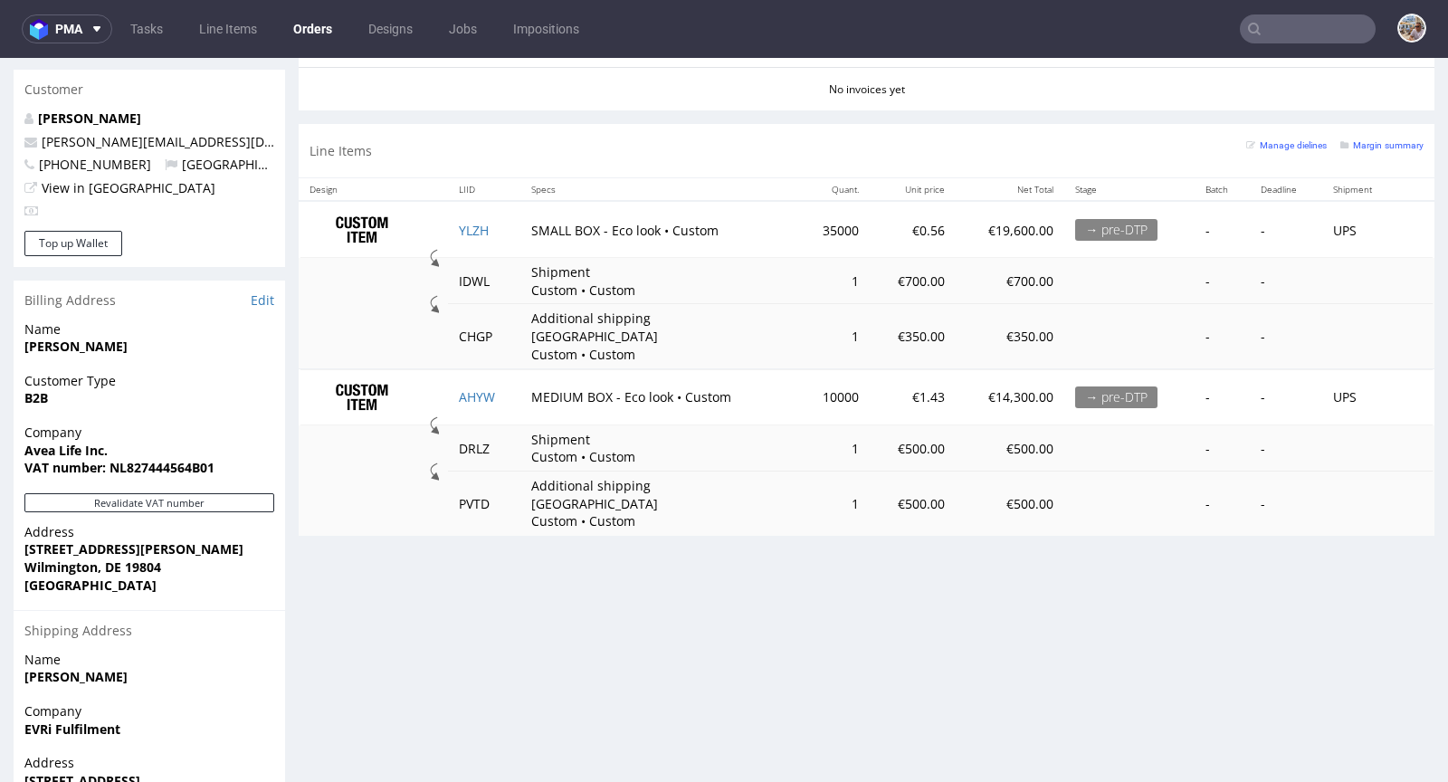
click at [850, 226] on td "35000" at bounding box center [833, 229] width 72 height 57
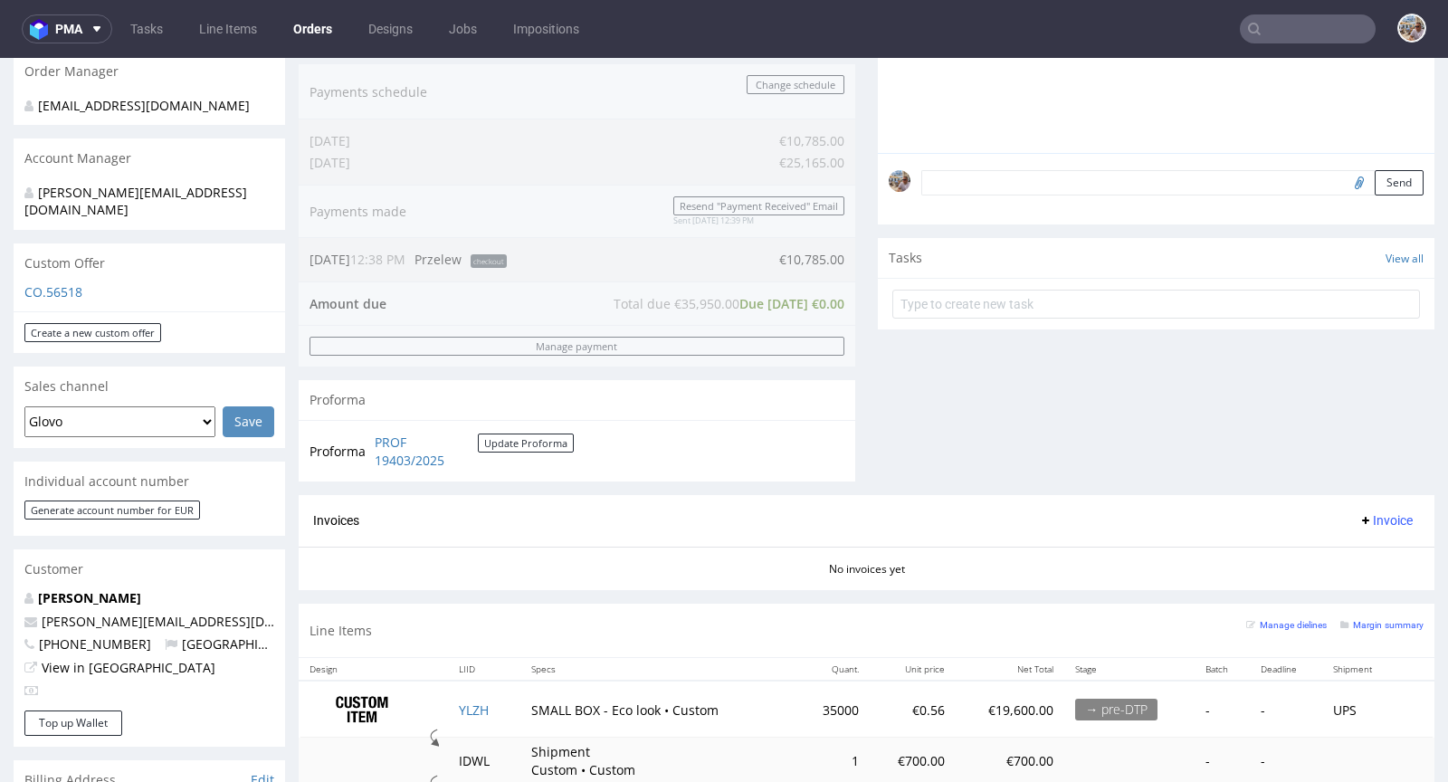
scroll to position [721, 0]
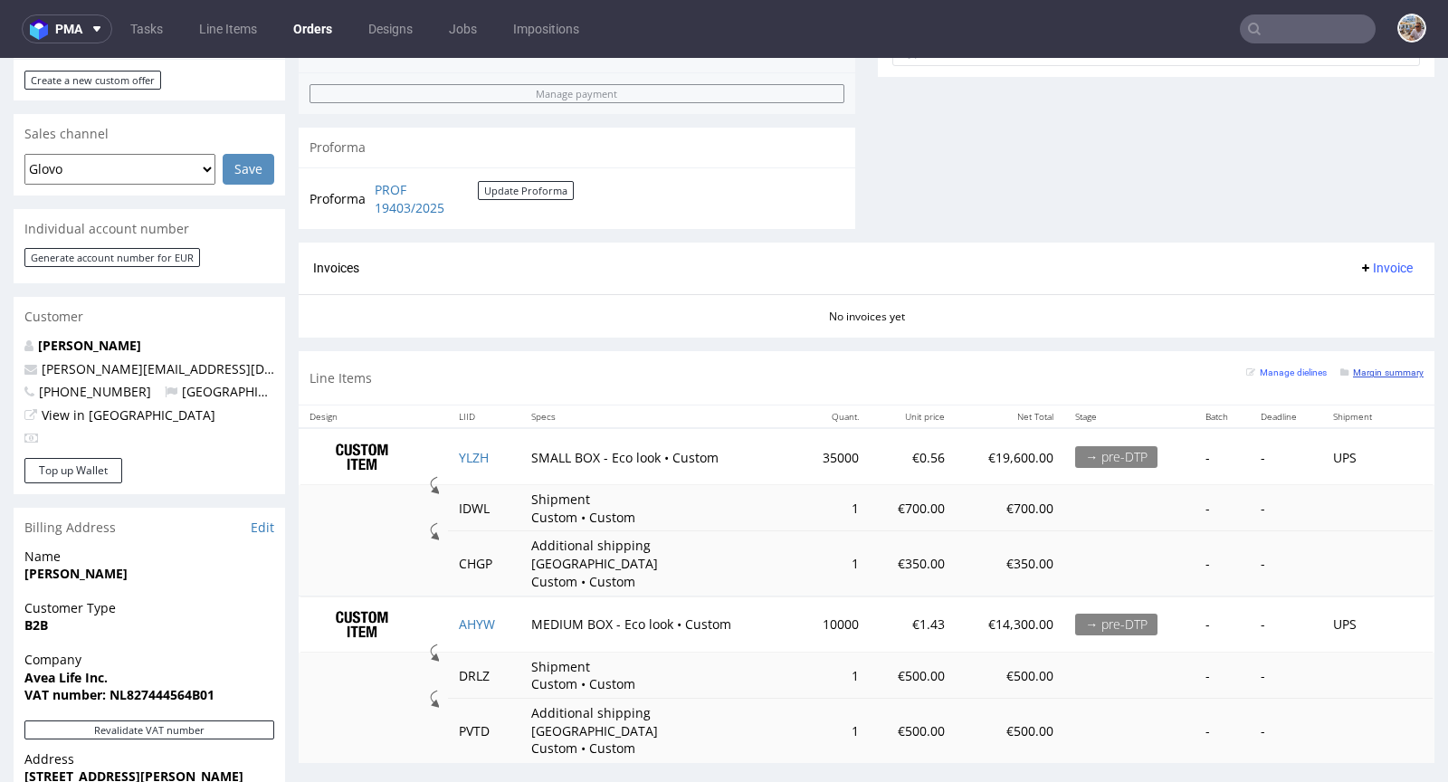
click at [1359, 368] on small "Margin summary" at bounding box center [1381, 372] width 83 height 10
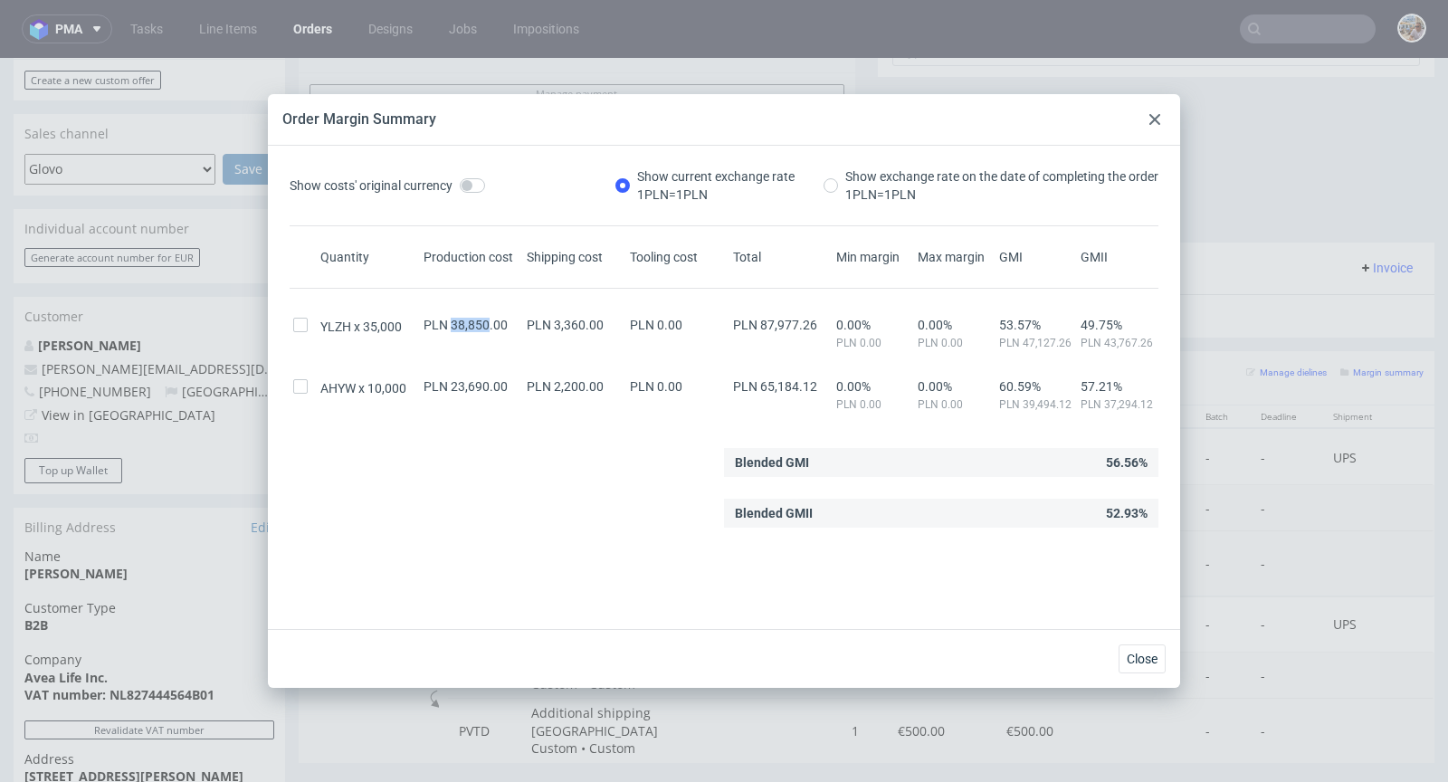
drag, startPoint x: 449, startPoint y: 324, endPoint x: 482, endPoint y: 322, distance: 33.5
click at [482, 322] on span "PLN 38,850.00" at bounding box center [466, 325] width 84 height 14
copy span "38,850"
drag, startPoint x: 449, startPoint y: 385, endPoint x: 482, endPoint y: 385, distance: 33.5
click at [482, 385] on span "PLN 23,690.00" at bounding box center [466, 386] width 84 height 14
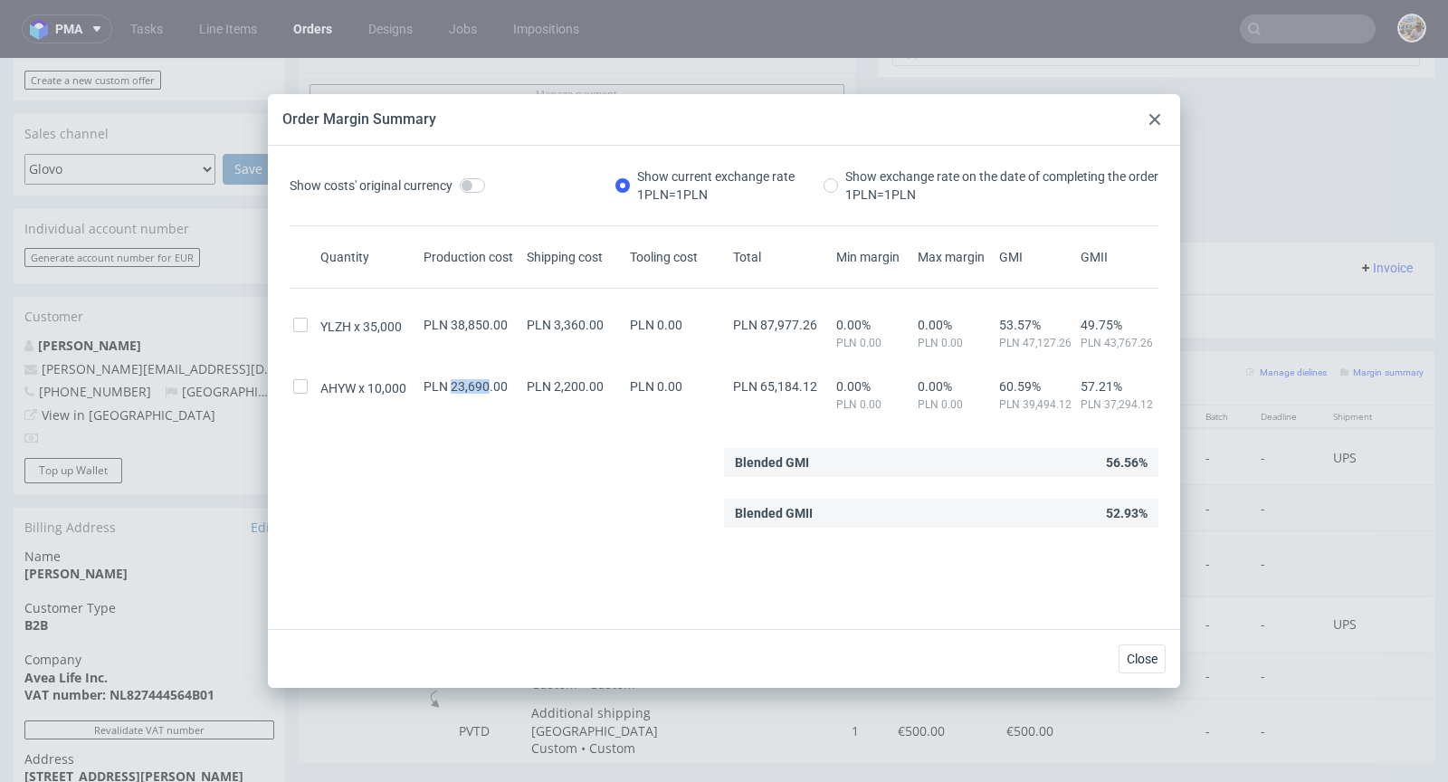
copy span "23,690"
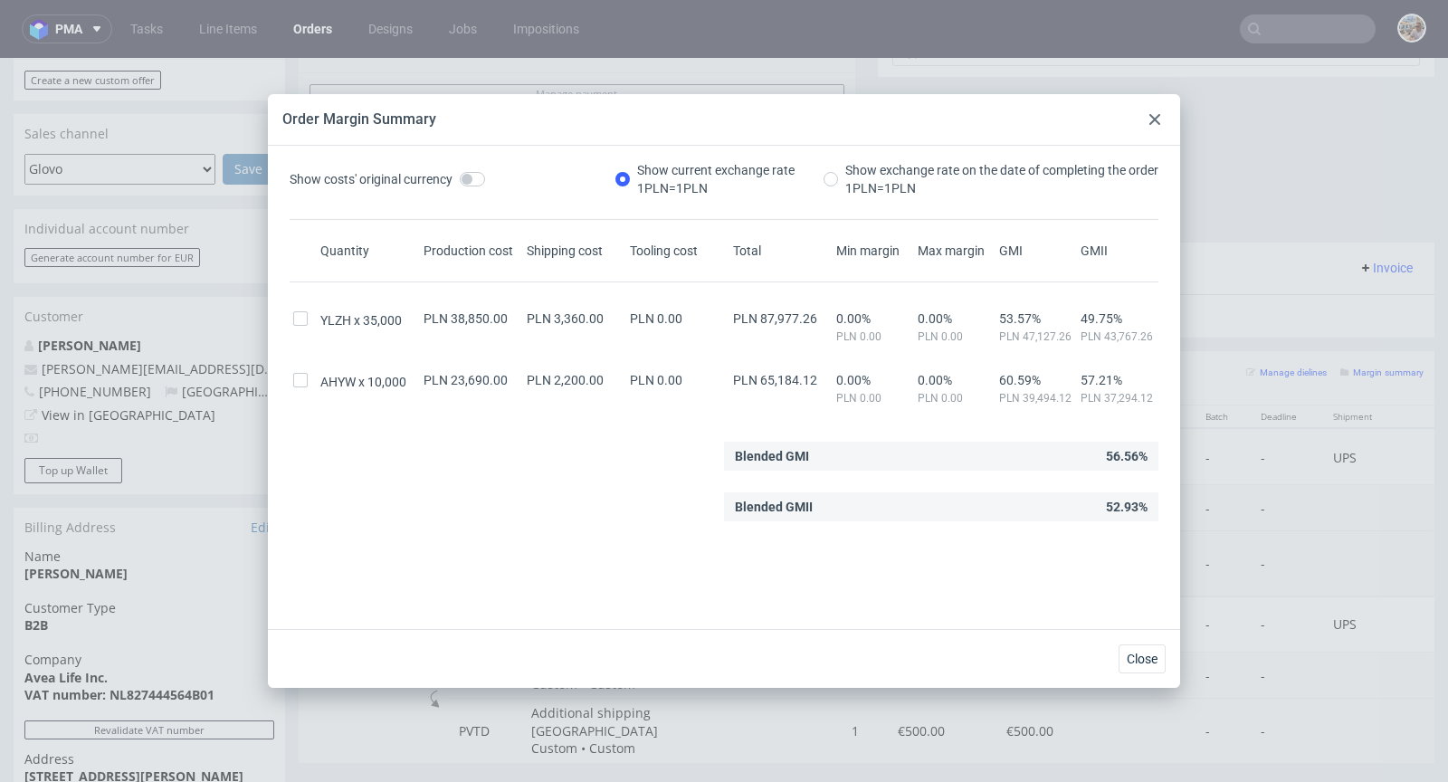
drag, startPoint x: 1152, startPoint y: 121, endPoint x: 1129, endPoint y: 89, distance: 39.7
click at [1152, 121] on use at bounding box center [1154, 119] width 11 height 11
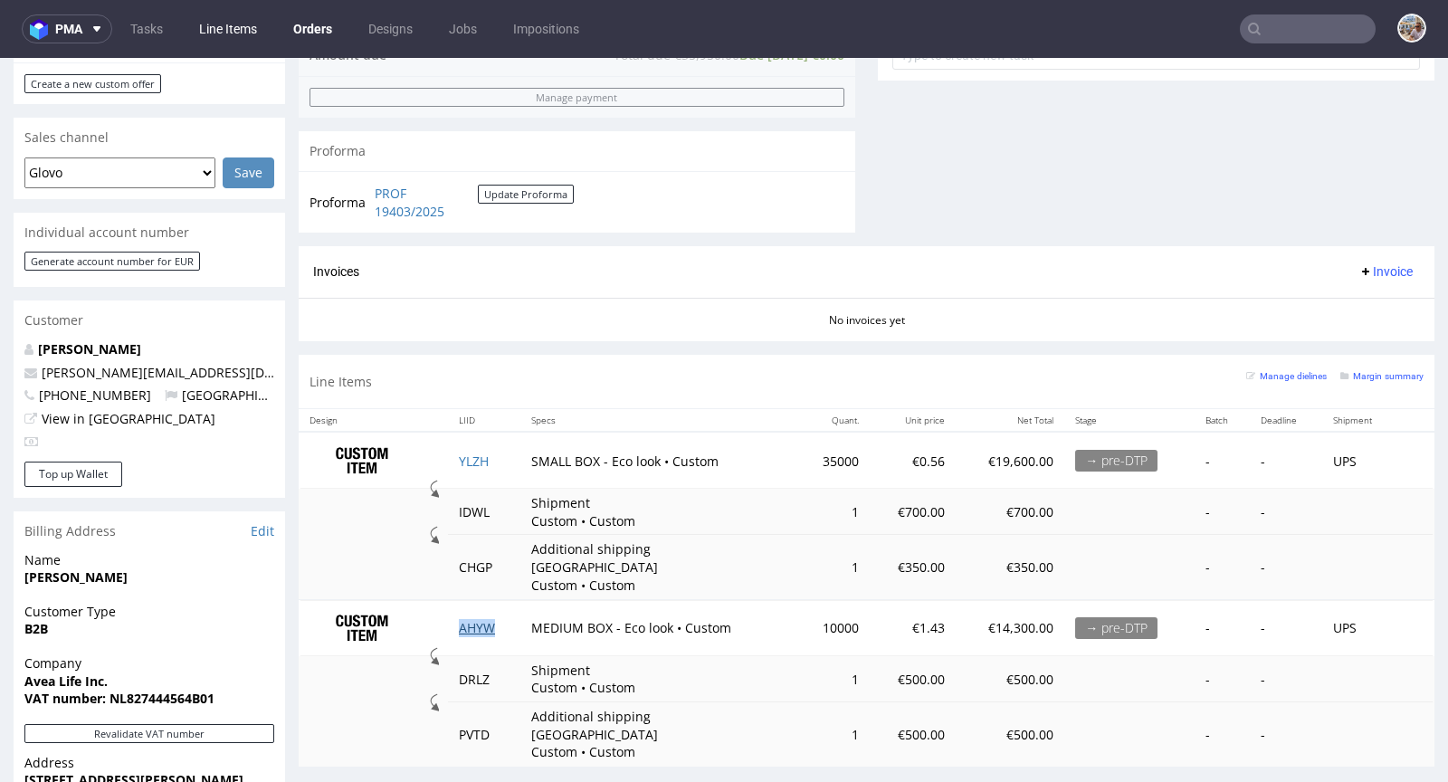
scroll to position [718, 0]
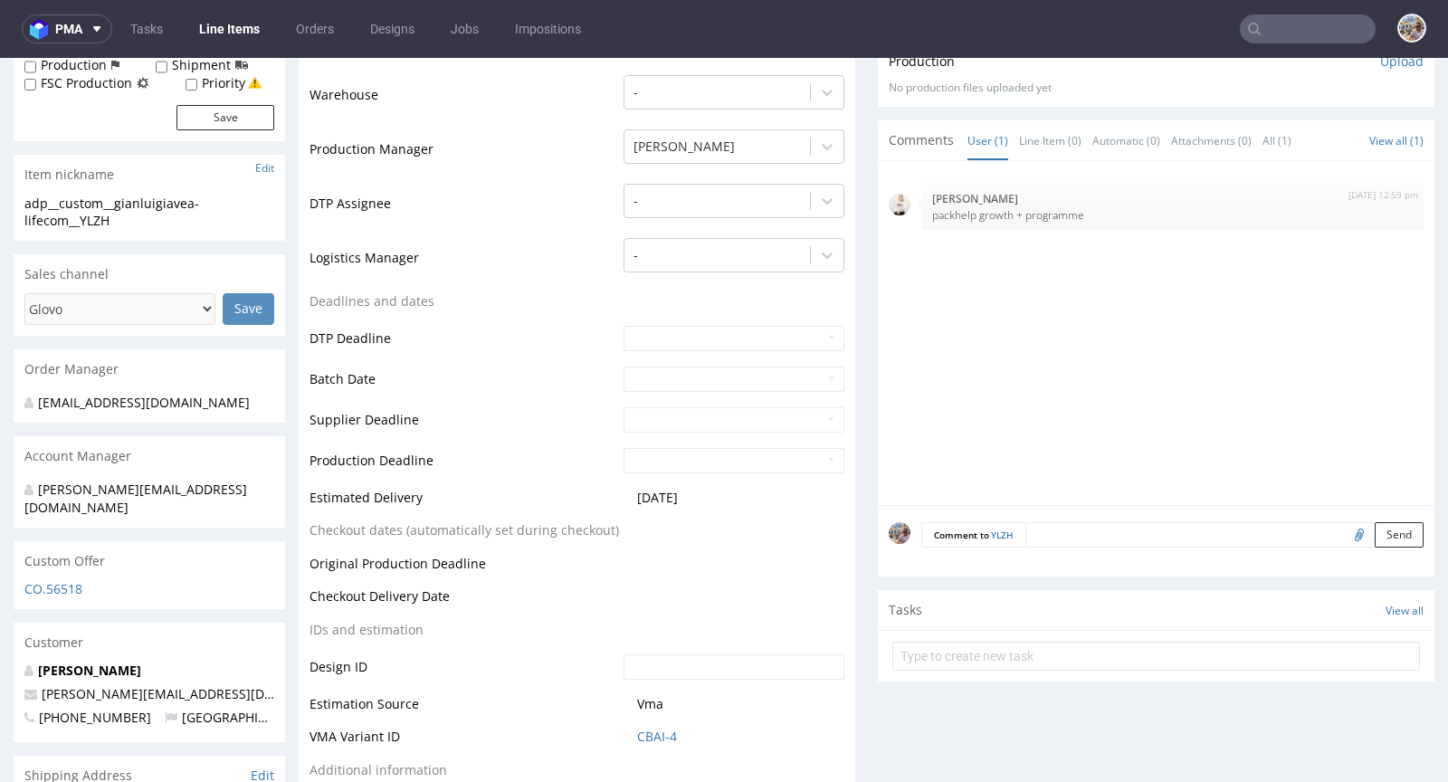
scroll to position [786, 0]
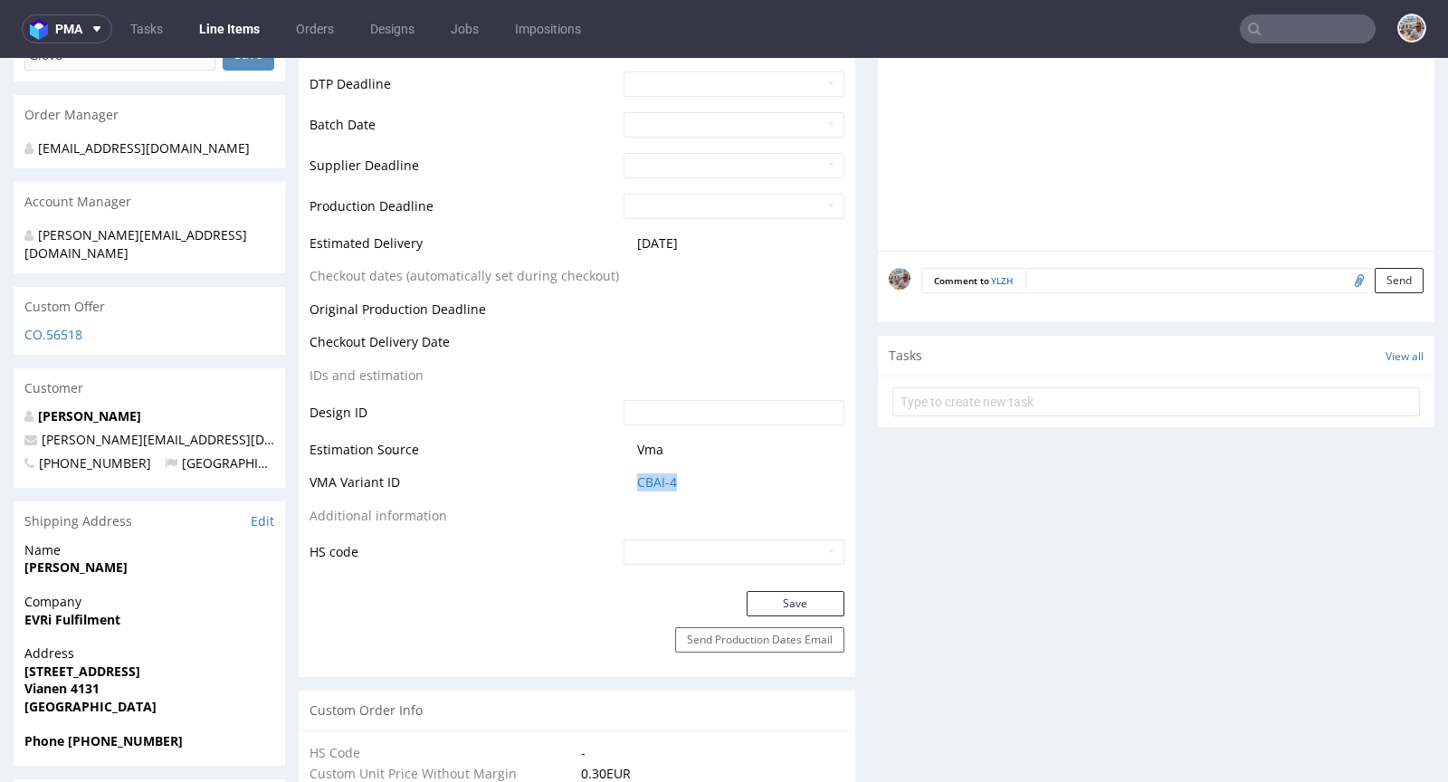
drag, startPoint x: 707, startPoint y: 468, endPoint x: 628, endPoint y: 464, distance: 78.8
click at [628, 472] on td "CBAI-4" at bounding box center [731, 488] width 225 height 33
copy link "CBAI-4"
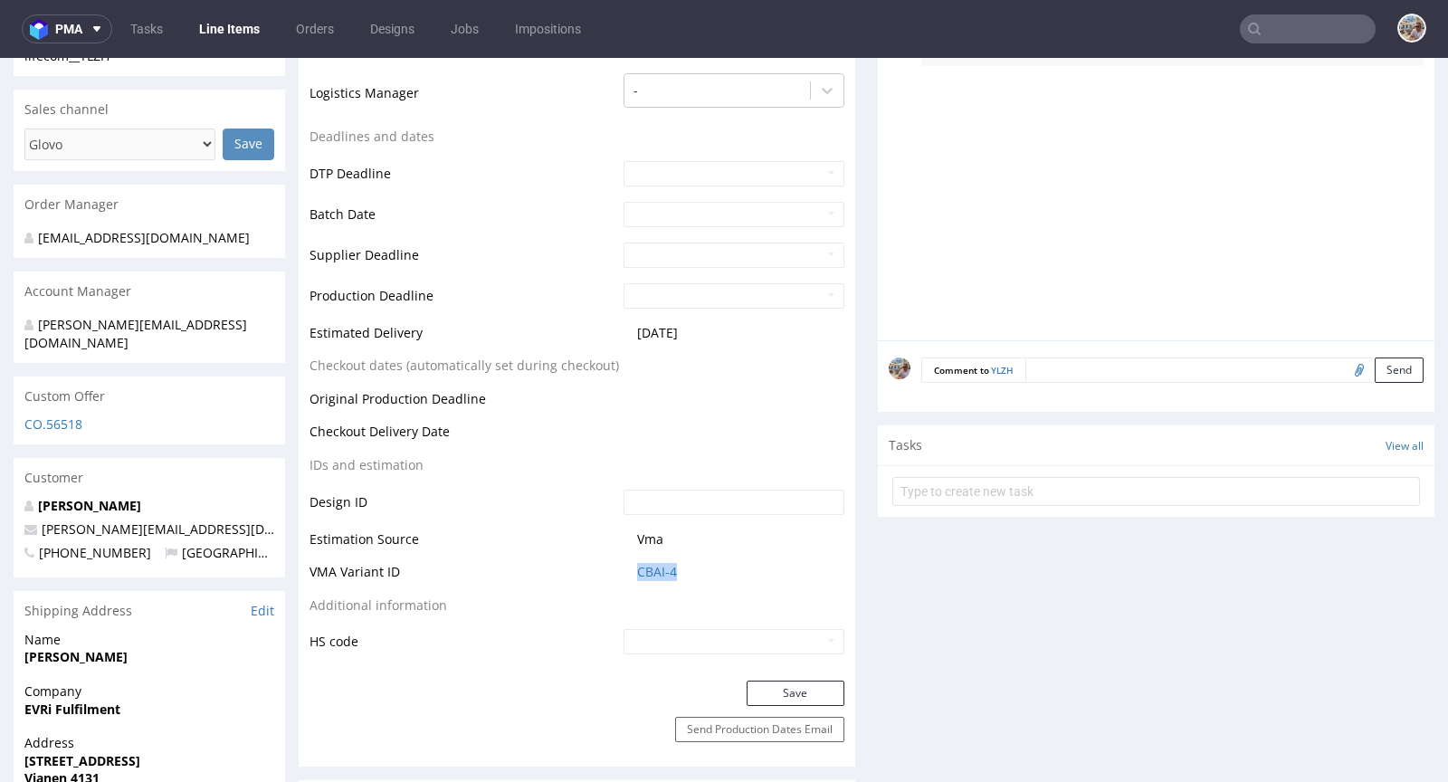
scroll to position [776, 0]
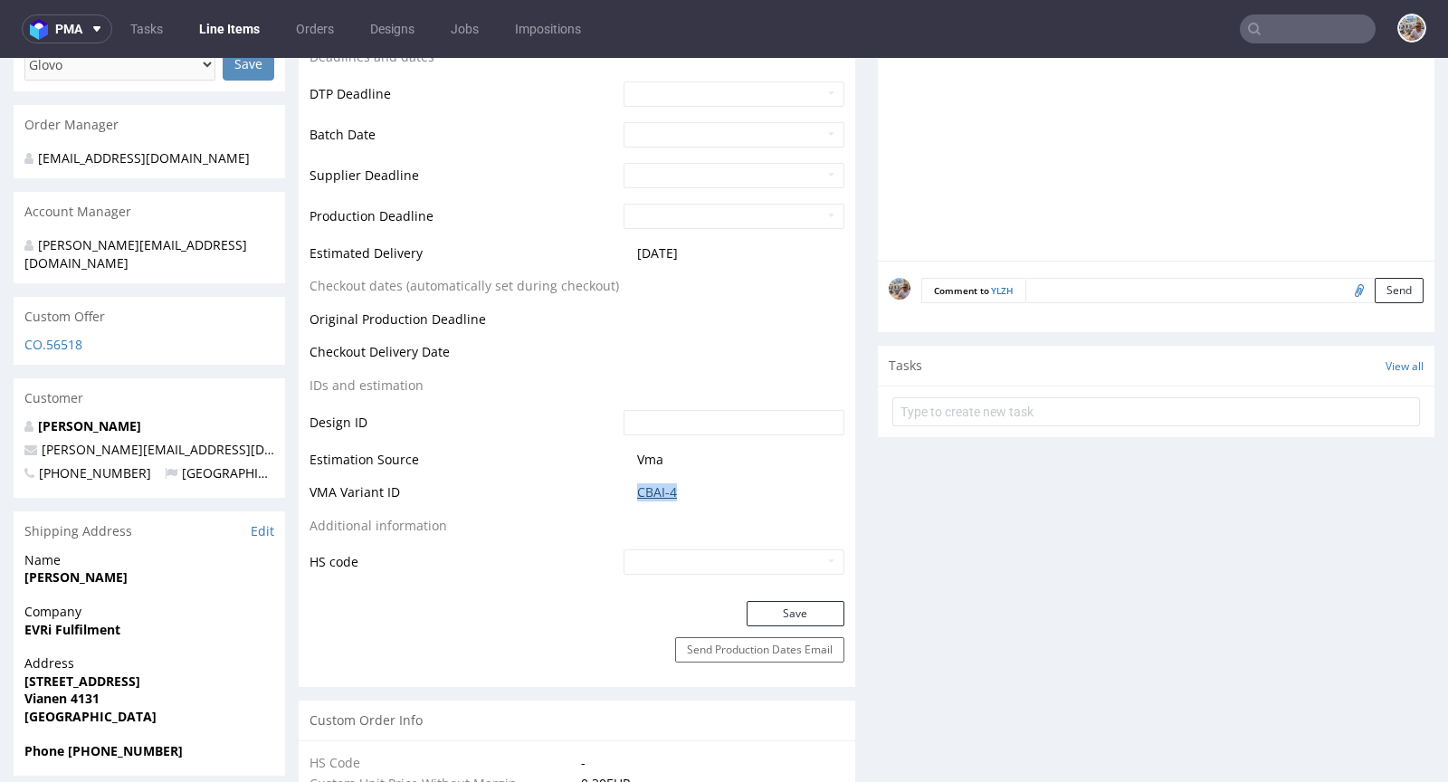
click at [657, 483] on link "CBAI-4" at bounding box center [657, 492] width 40 height 18
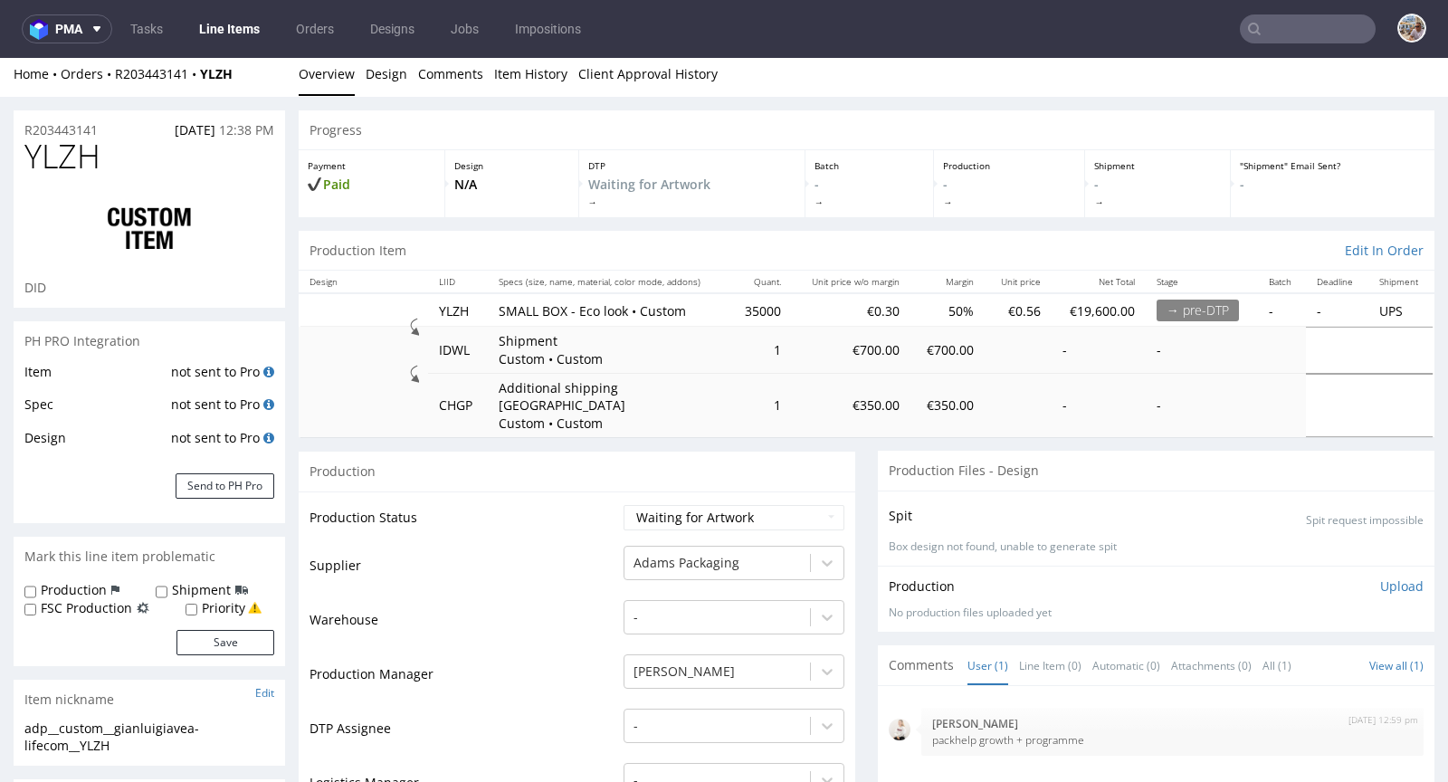
scroll to position [0, 0]
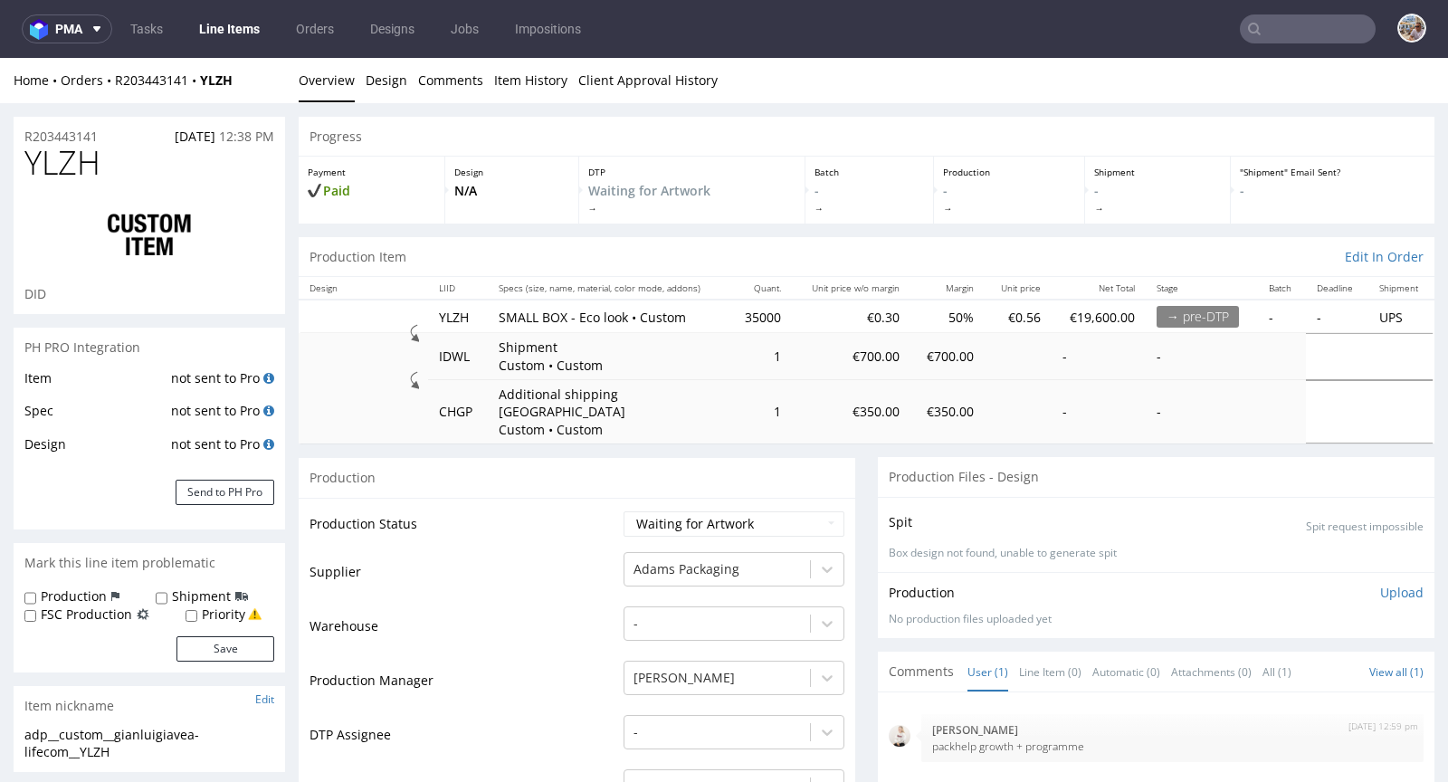
click at [489, 510] on td "Production Status" at bounding box center [465, 530] width 310 height 41
click at [254, 488] on button "Send to PH Pro" at bounding box center [225, 492] width 99 height 25
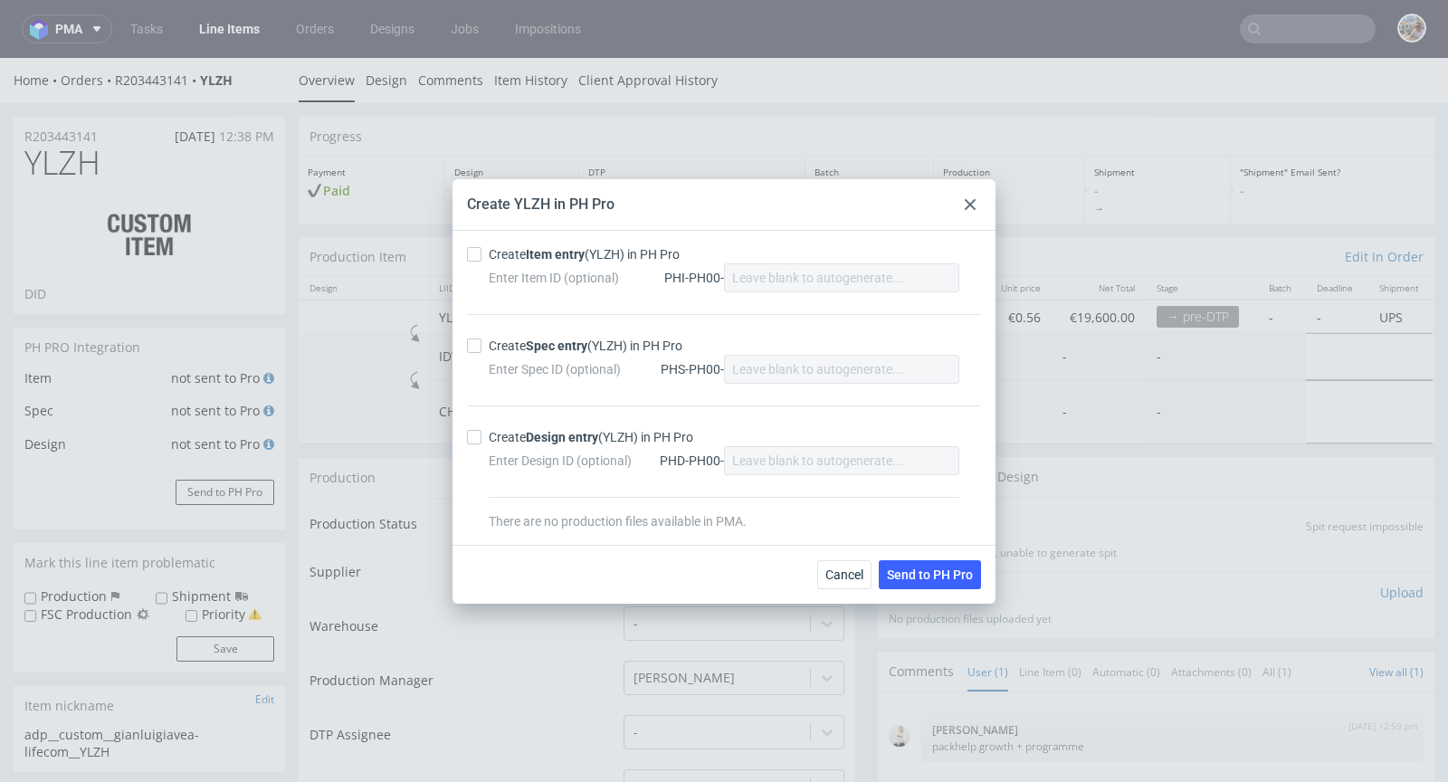
click at [532, 254] on strong "Item entry" at bounding box center [555, 254] width 59 height 14
click at [481, 254] on input "Create Item entry (YLZH) in PH Pro" at bounding box center [474, 254] width 14 height 14
checkbox input "true"
click at [524, 342] on div "Create Spec entry (YLZH) in PH Pro" at bounding box center [586, 346] width 194 height 18
click at [481, 342] on input "Create Spec entry (YLZH) in PH Pro" at bounding box center [474, 345] width 14 height 14
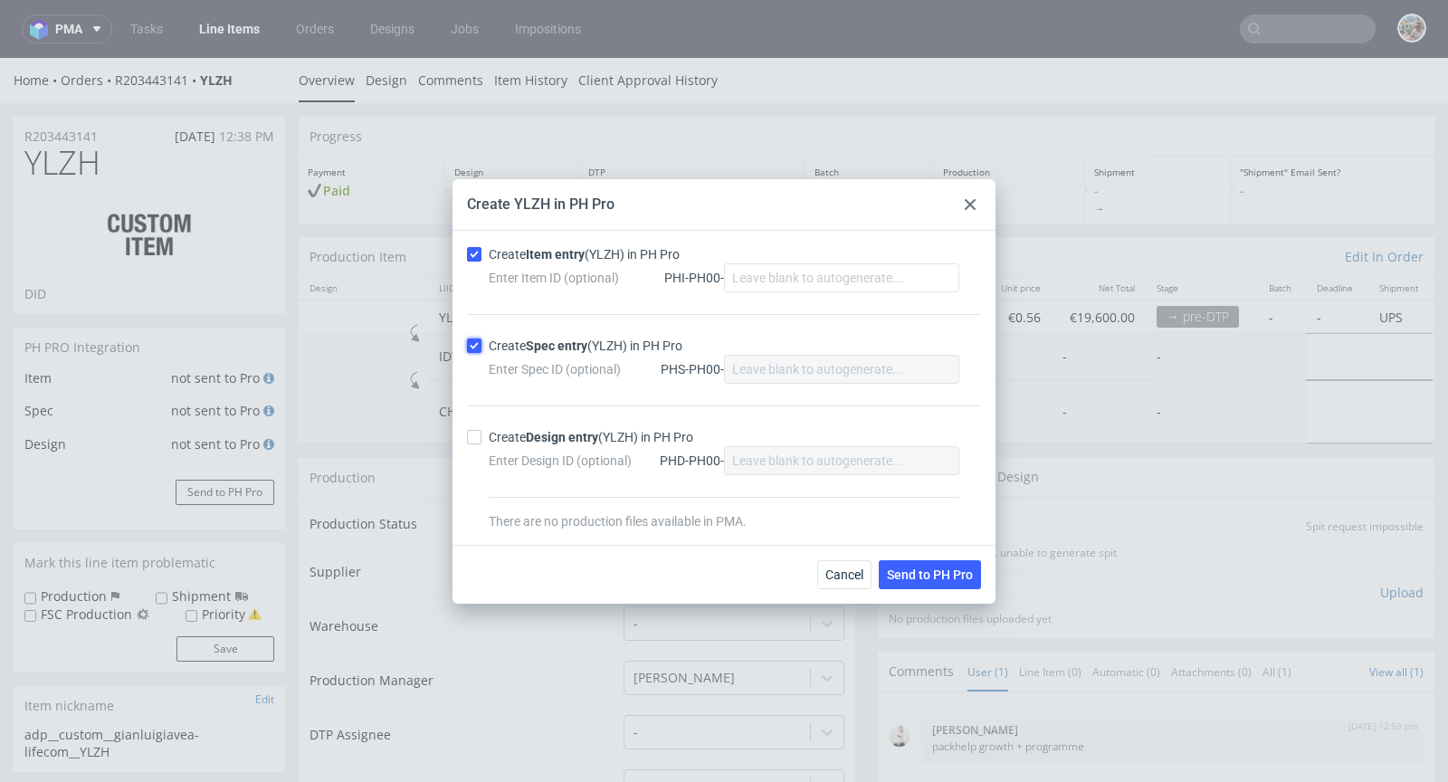
checkbox input "true"
click at [915, 568] on span "Send to PH Pro" at bounding box center [930, 574] width 86 height 13
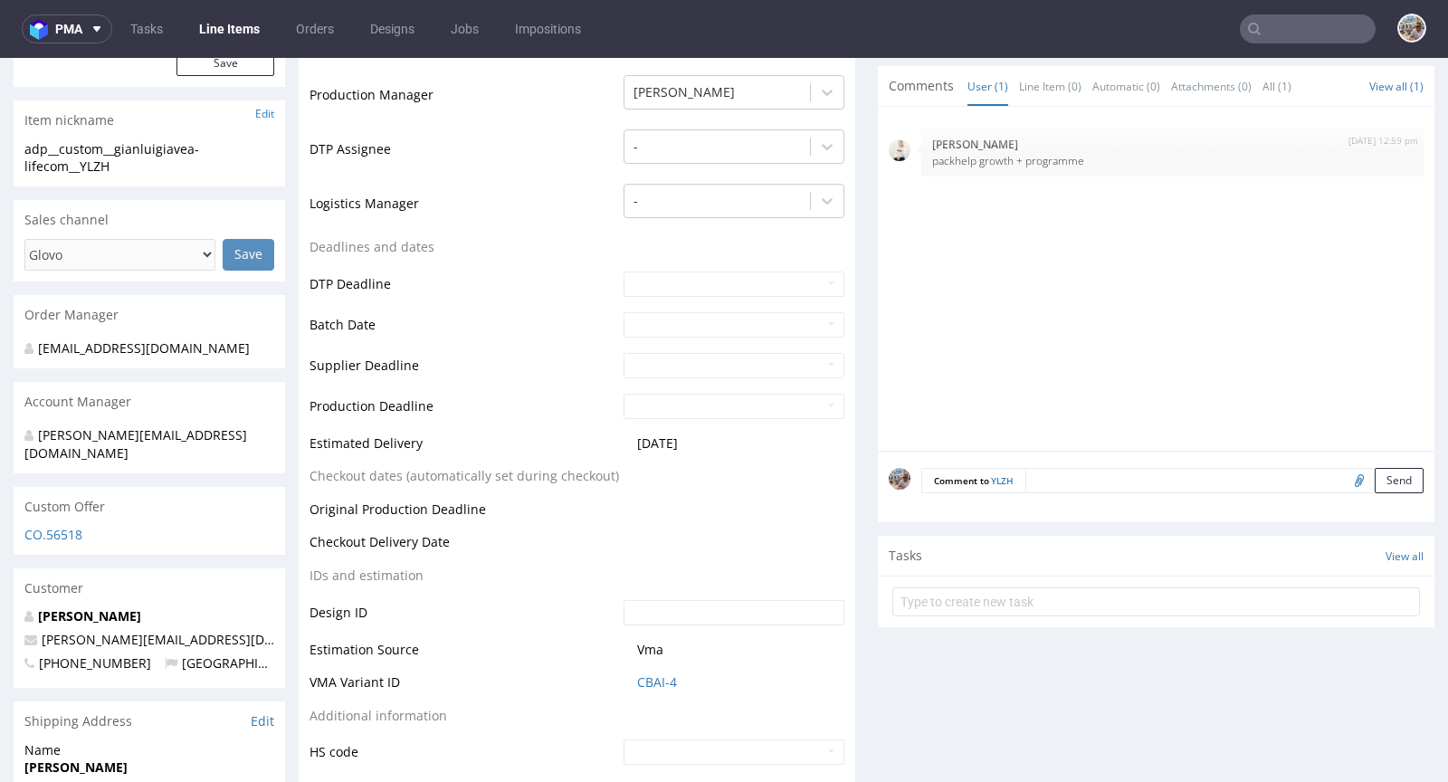
scroll to position [611, 0]
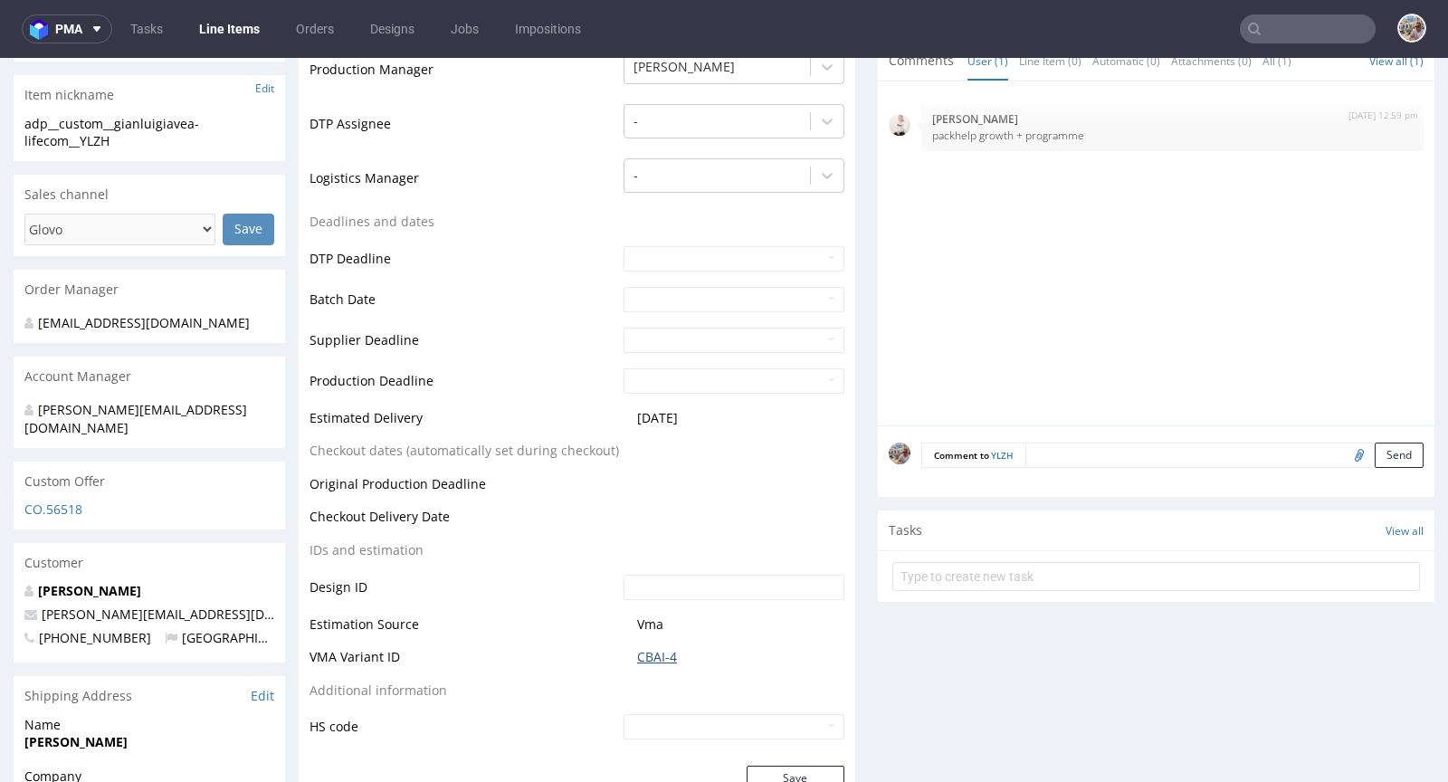
click at [648, 648] on link "CBAI-4" at bounding box center [657, 657] width 40 height 18
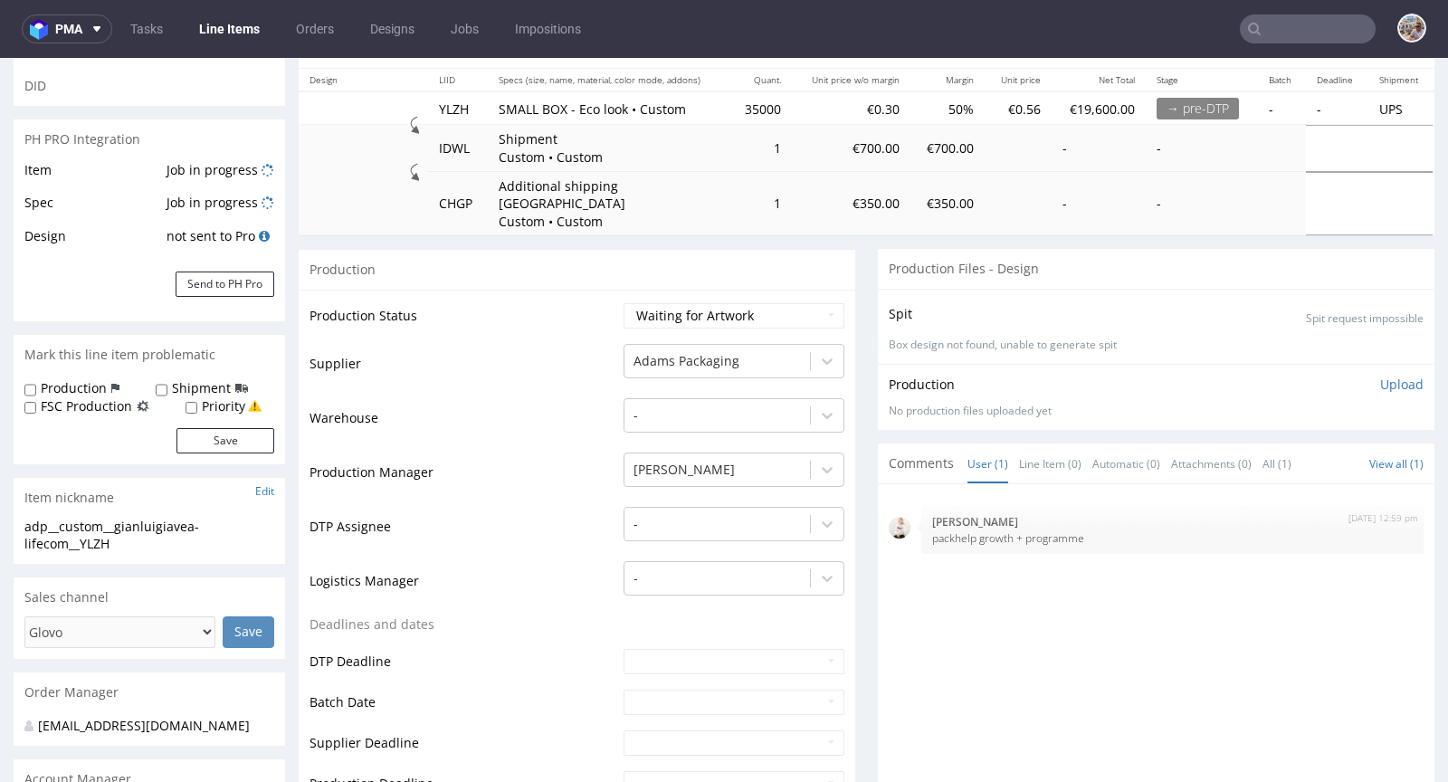
scroll to position [0, 0]
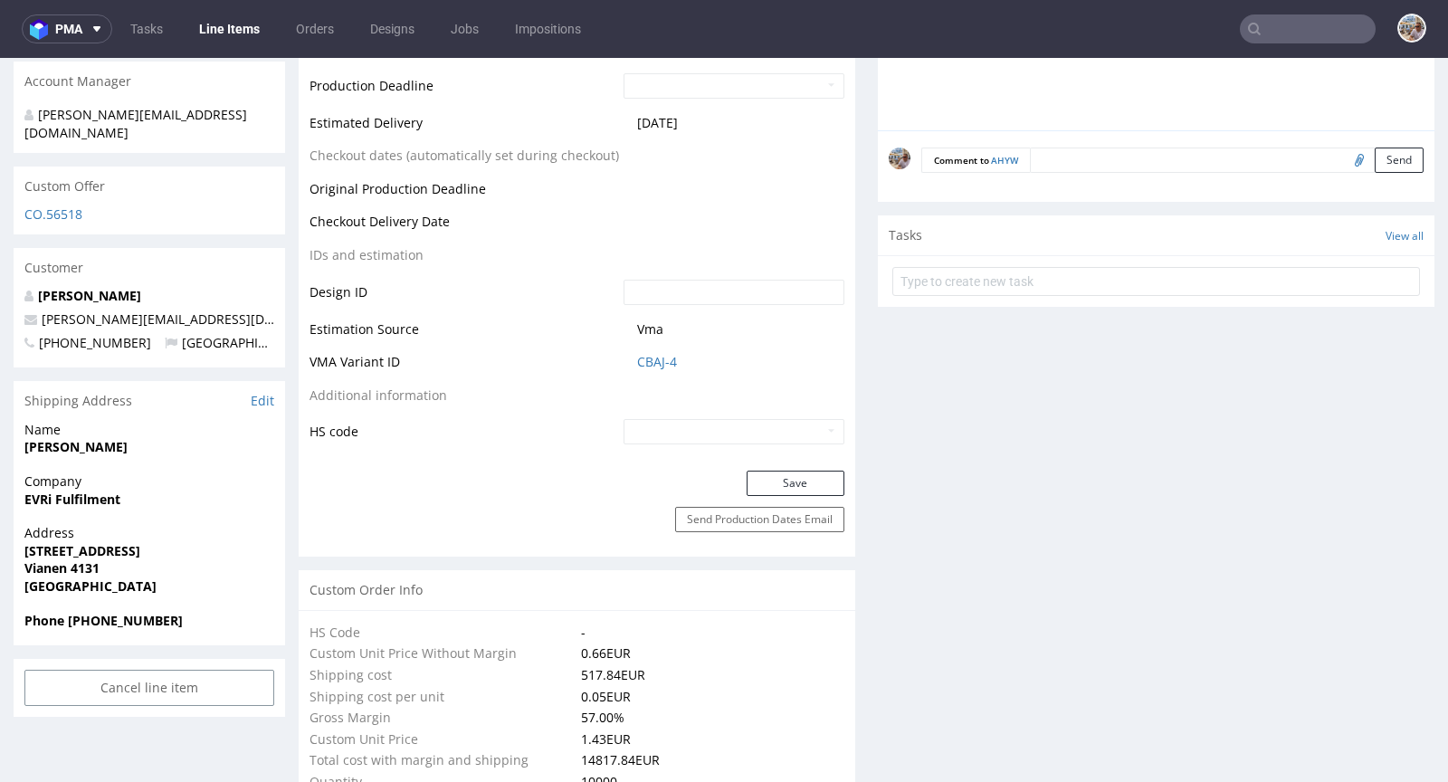
scroll to position [681, 0]
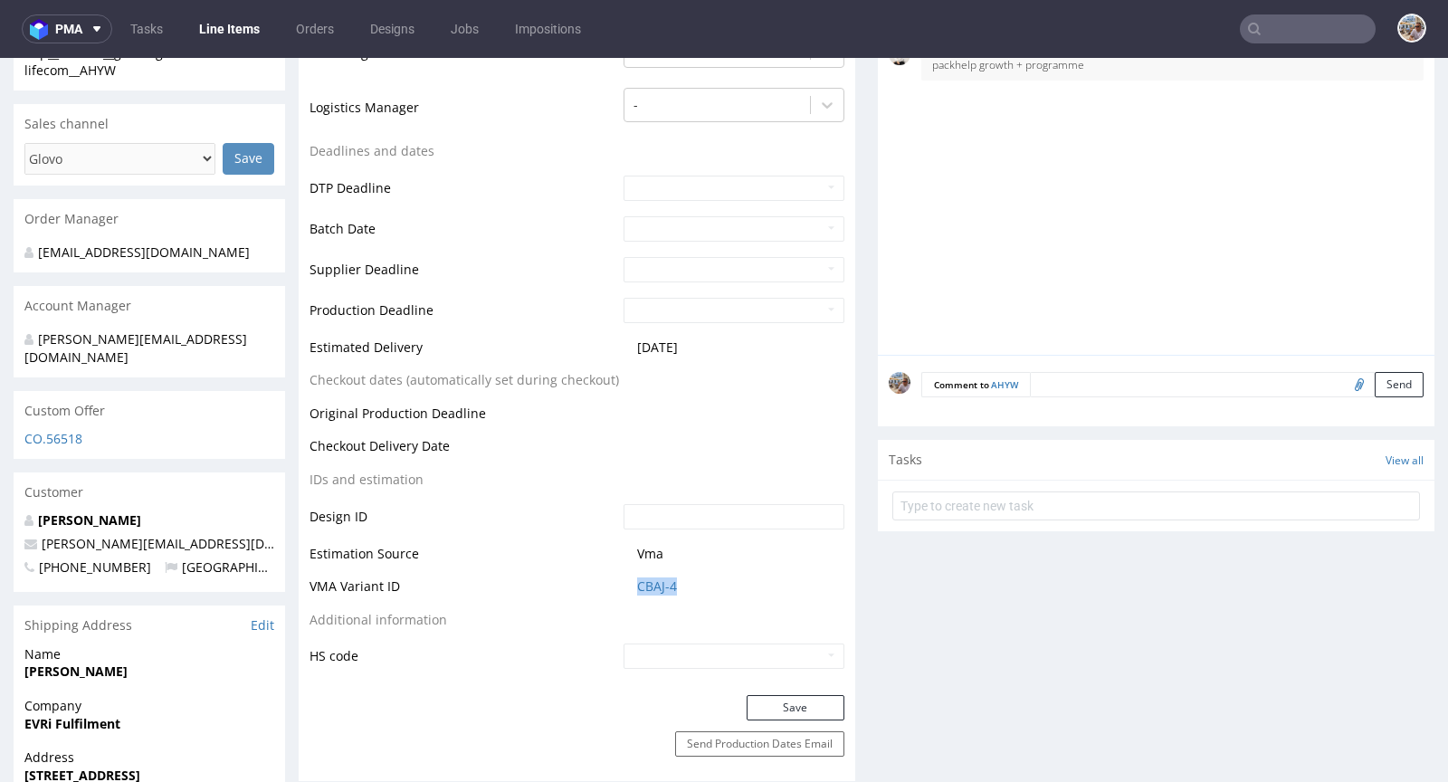
drag, startPoint x: 682, startPoint y: 559, endPoint x: 628, endPoint y: 566, distance: 54.7
click at [628, 576] on td "CBAJ-4" at bounding box center [731, 592] width 225 height 33
copy link "CBAJ-4"
click at [655, 577] on link "CBAJ-4" at bounding box center [657, 586] width 40 height 18
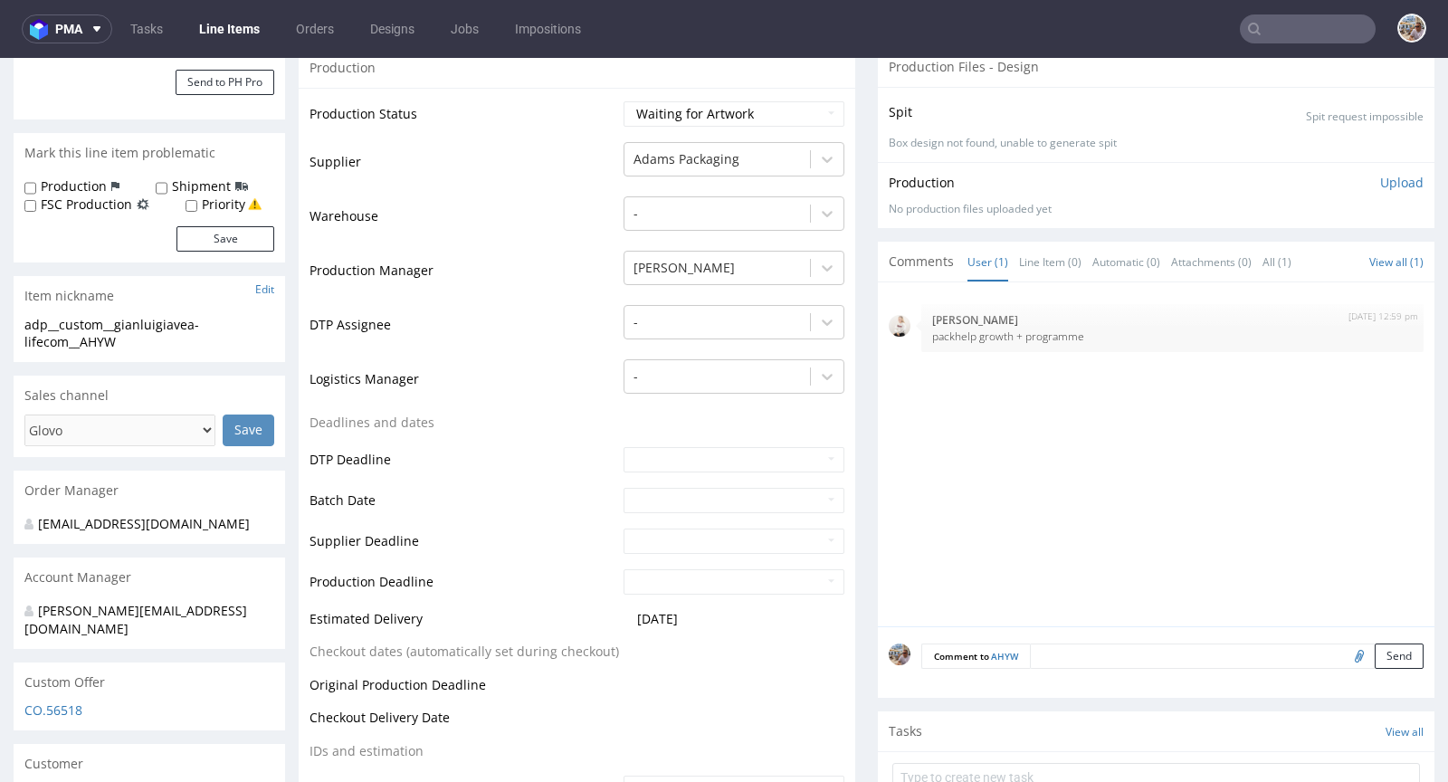
scroll to position [0, 0]
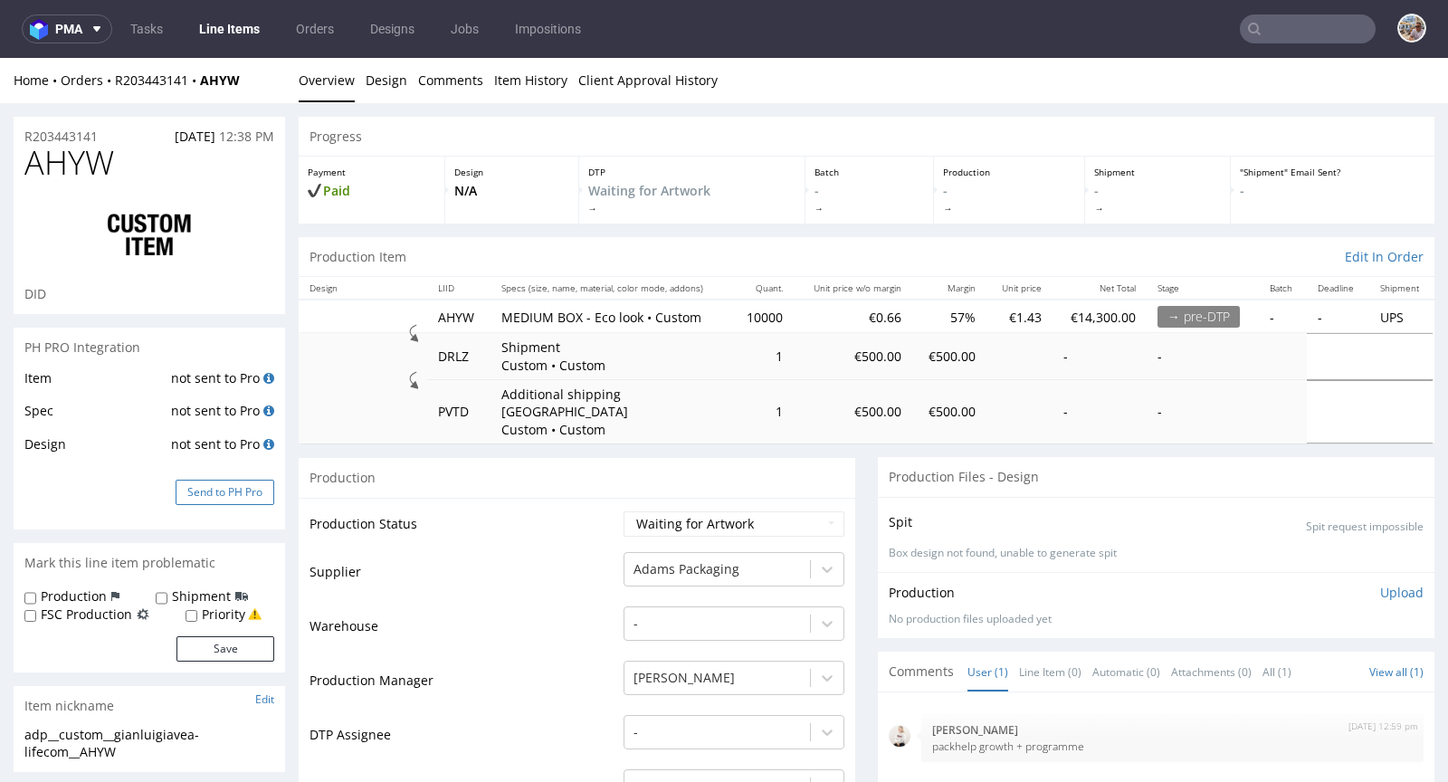
click at [227, 491] on button "Send to PH Pro" at bounding box center [225, 492] width 99 height 25
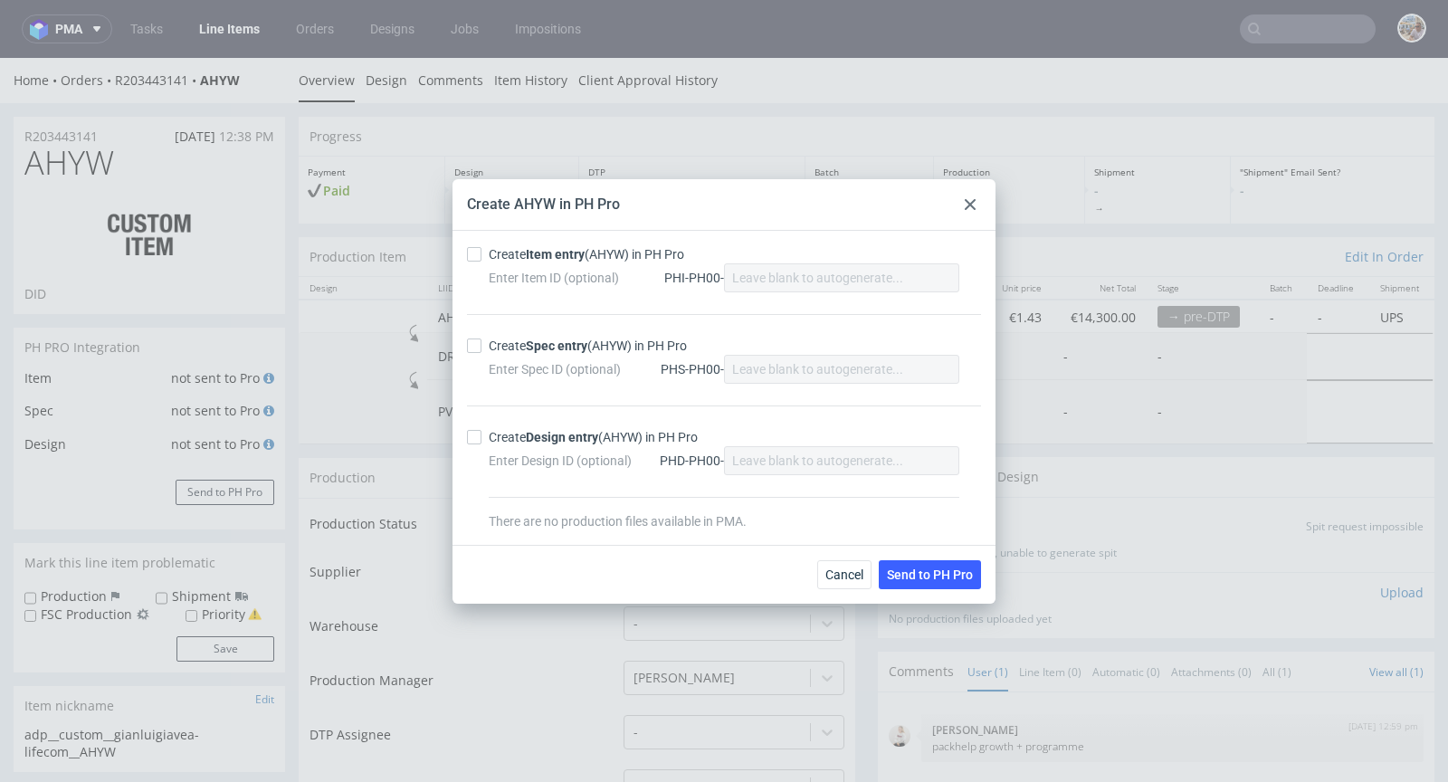
click at [537, 253] on strong "Item entry" at bounding box center [555, 254] width 59 height 14
click at [481, 253] on input "Create Item entry (AHYW) in PH Pro" at bounding box center [474, 254] width 14 height 14
checkbox input "true"
click at [535, 346] on strong "Spec entry" at bounding box center [557, 345] width 62 height 14
click at [481, 346] on input "Create Spec entry (AHYW) in PH Pro" at bounding box center [474, 345] width 14 height 14
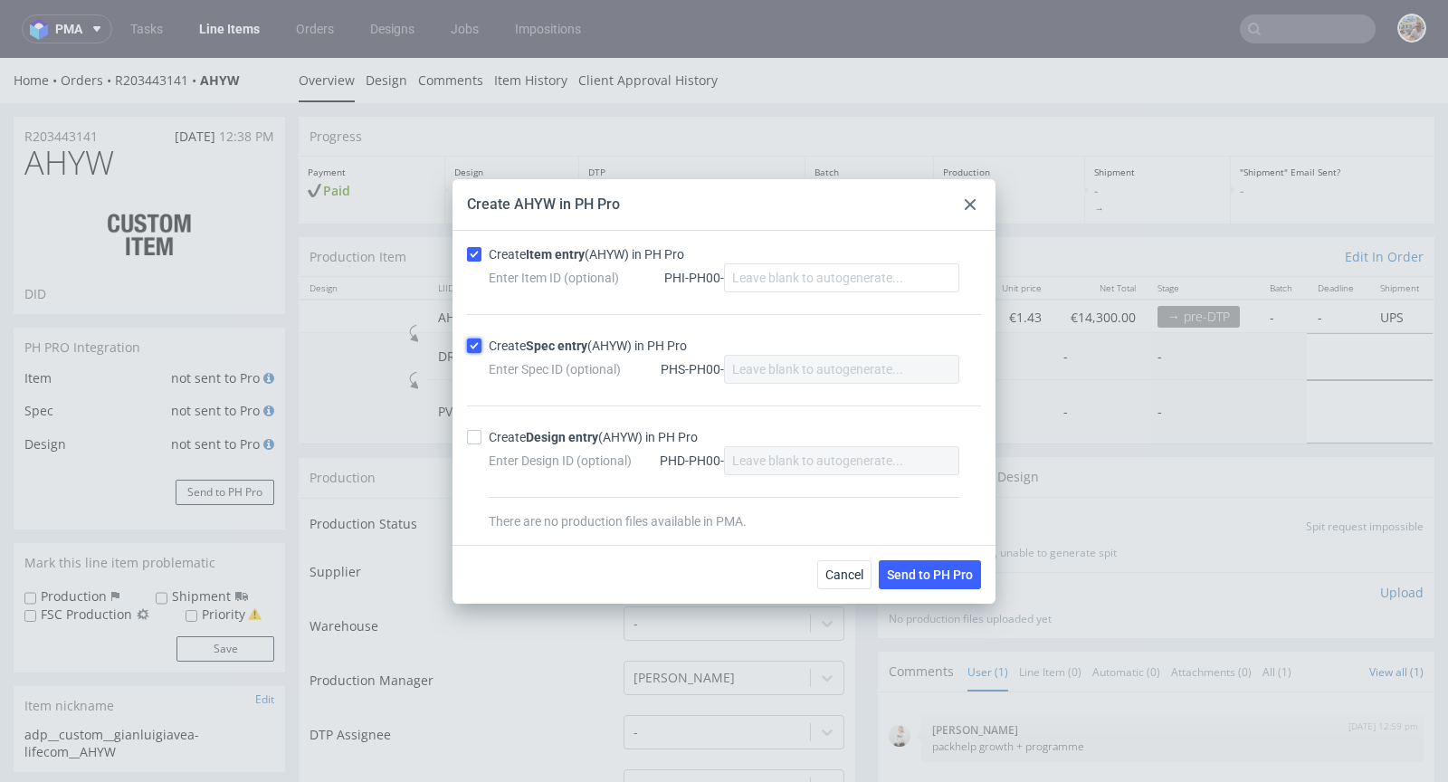
checkbox input "true"
click at [923, 573] on span "Send to PH Pro" at bounding box center [930, 574] width 86 height 13
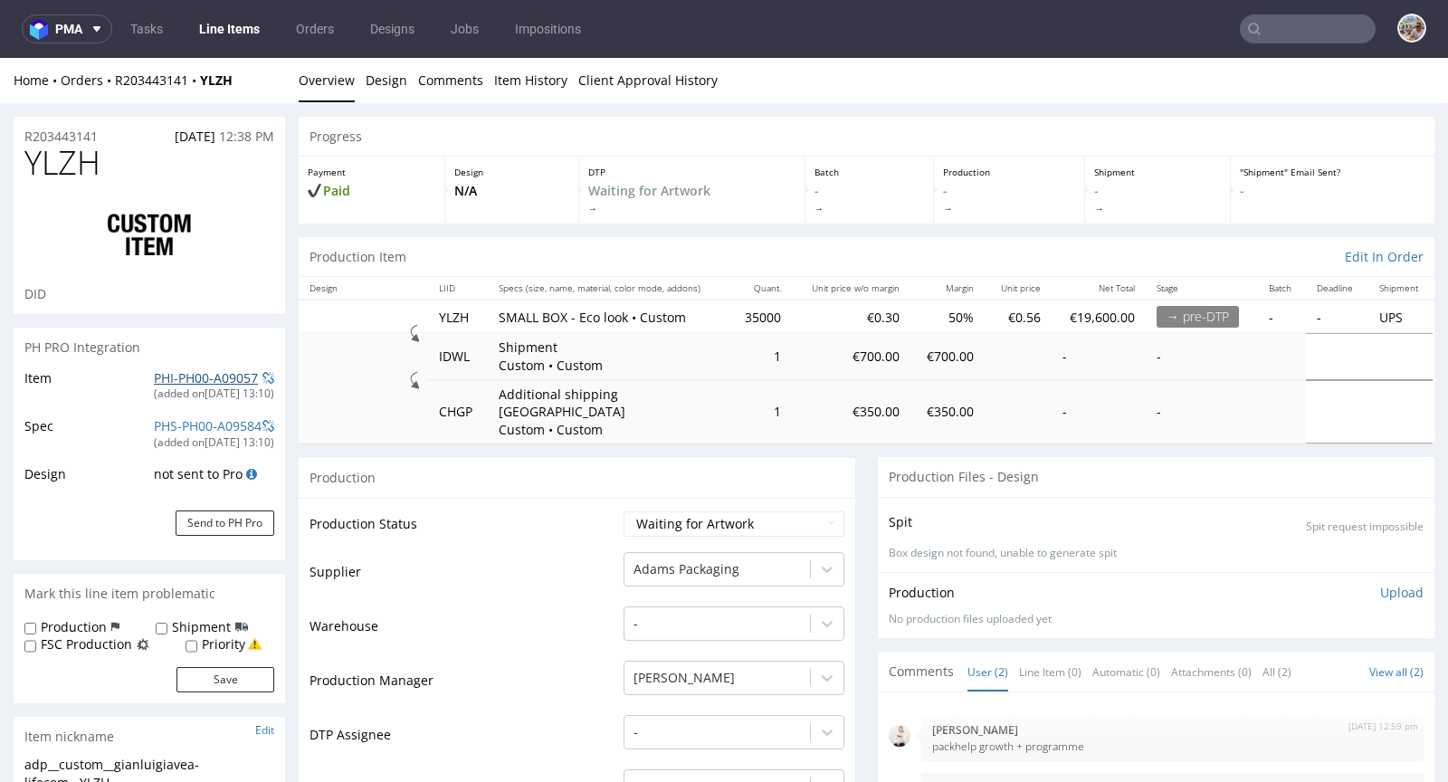
click at [227, 380] on link "PHI-PH00-A09057" at bounding box center [206, 377] width 104 height 17
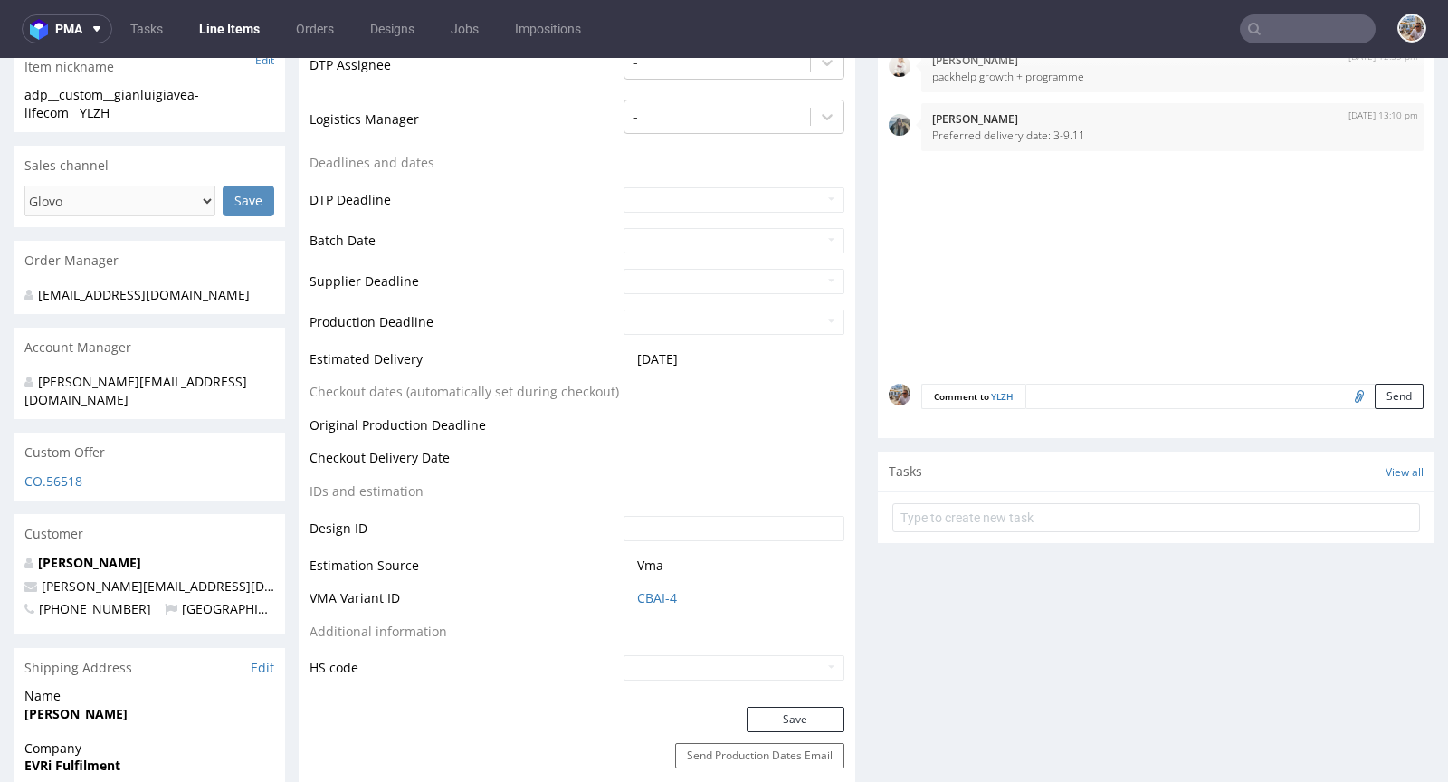
scroll to position [708, 0]
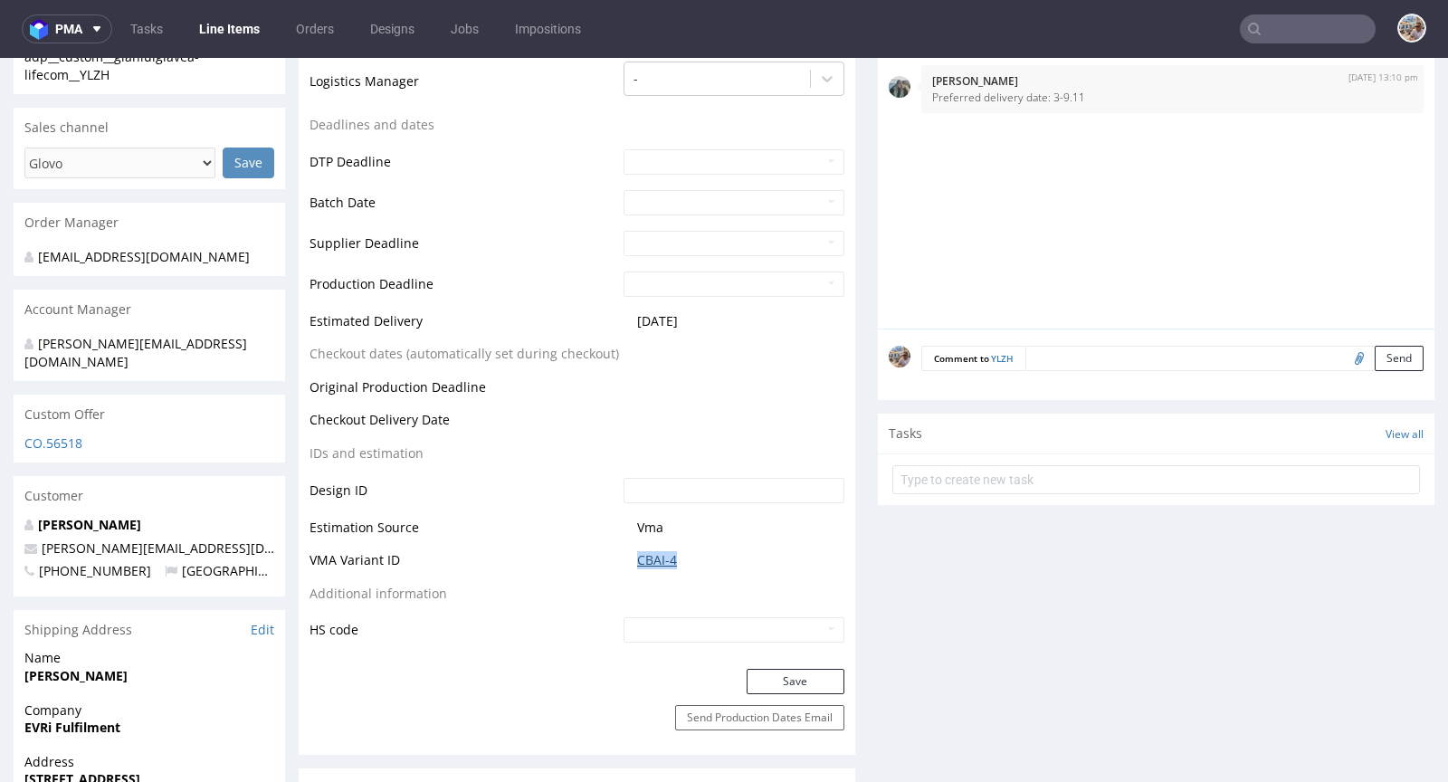
drag, startPoint x: 691, startPoint y: 540, endPoint x: 630, endPoint y: 542, distance: 60.7
click at [637, 551] on span "CBAI-4" at bounding box center [740, 560] width 207 height 18
copy link "CBAI-4"
click at [659, 551] on link "CBAI-4" at bounding box center [657, 560] width 40 height 18
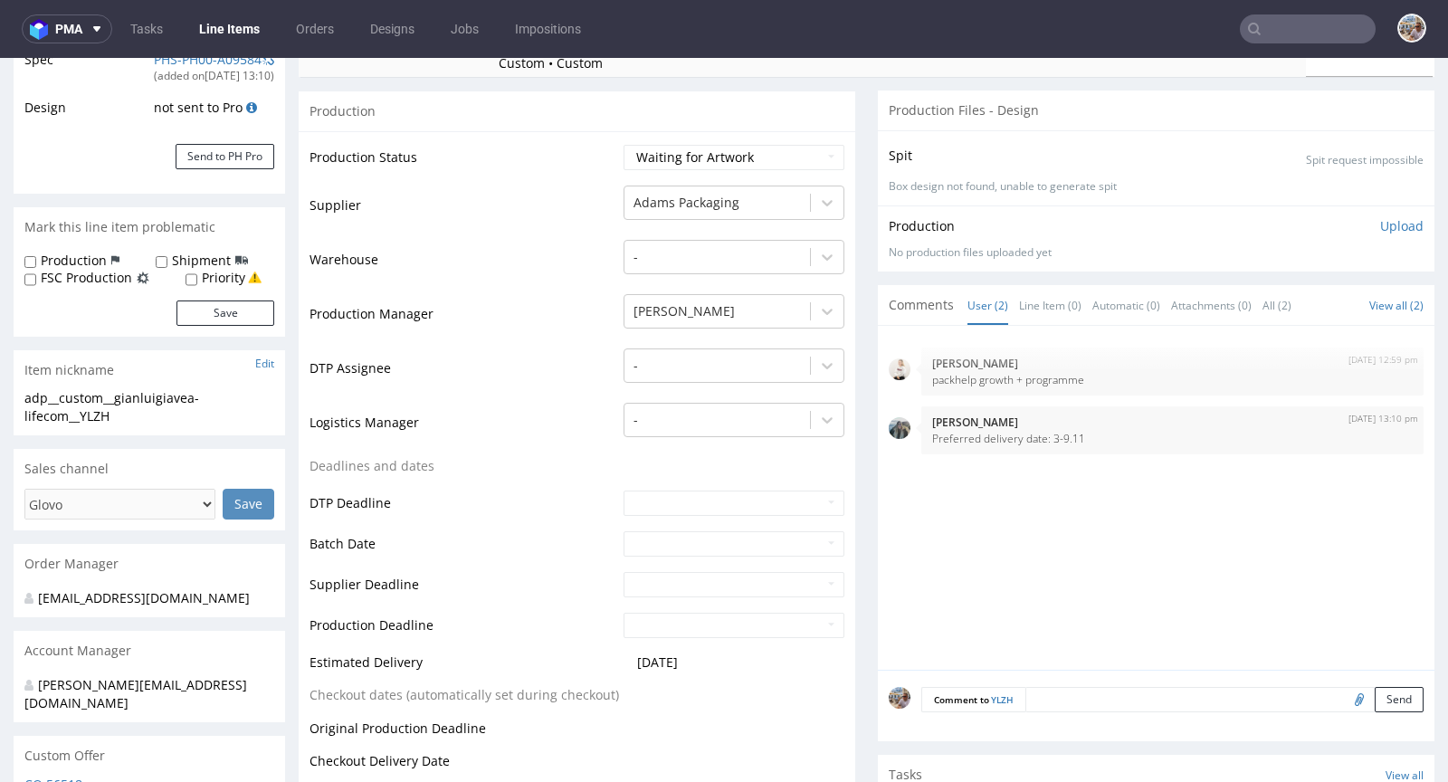
scroll to position [0, 0]
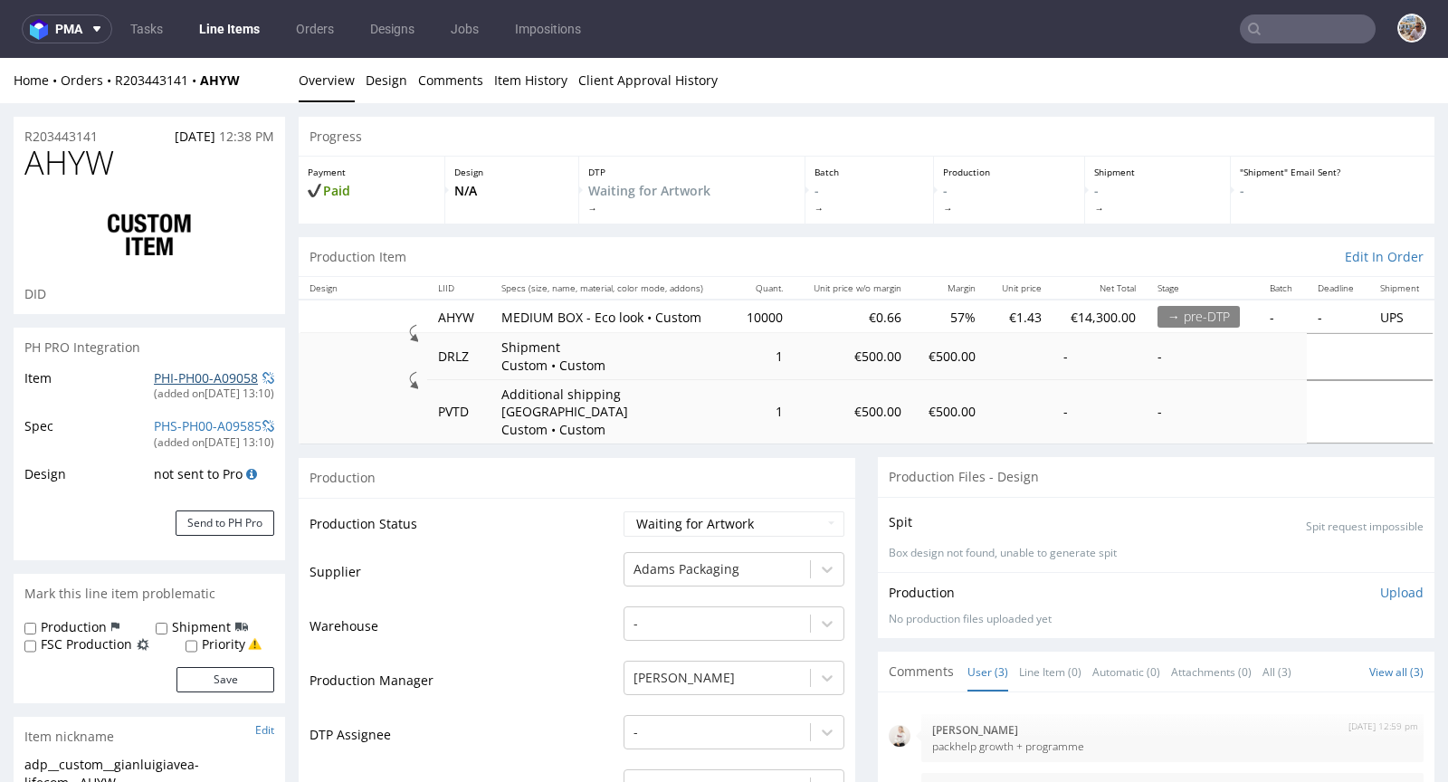
click at [225, 376] on link "PHI-PH00-A09058" at bounding box center [206, 377] width 104 height 17
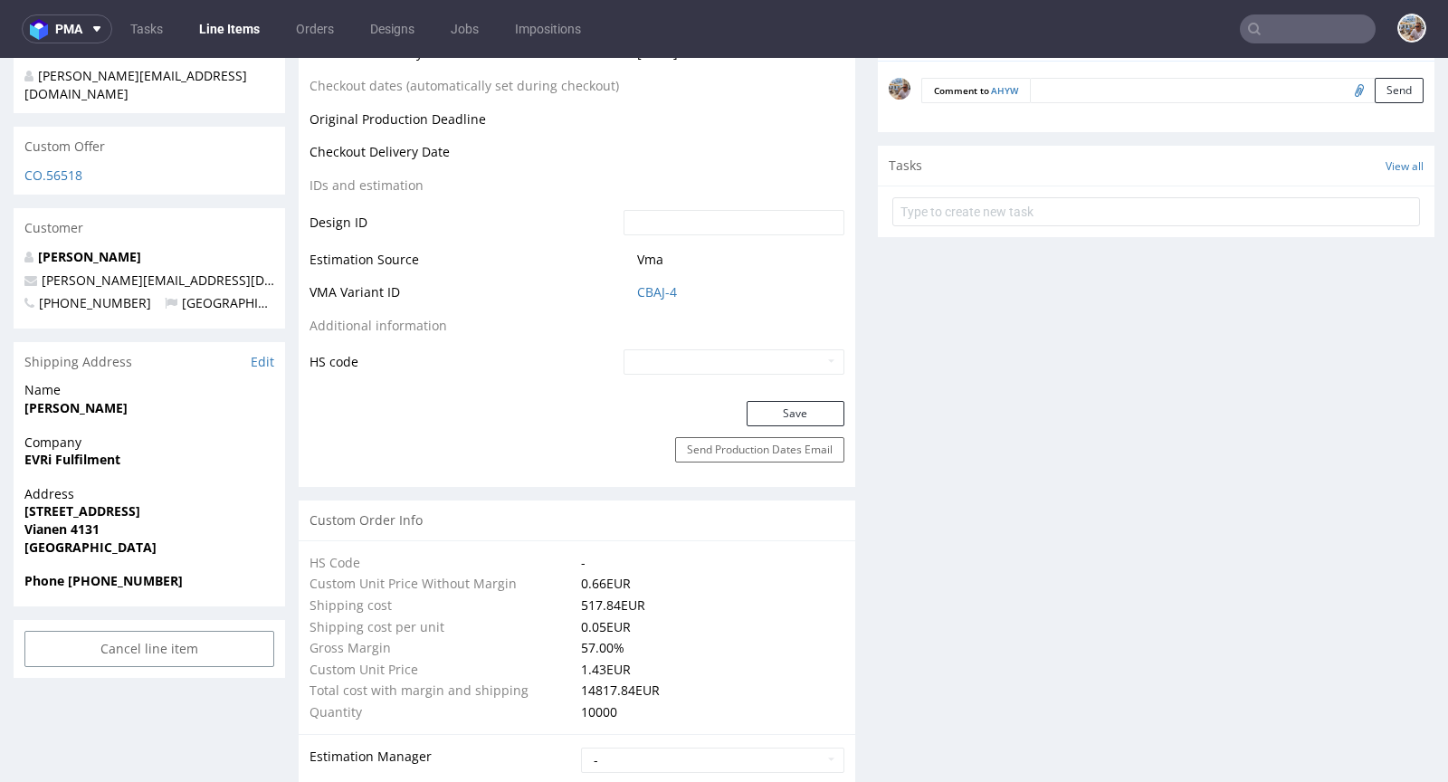
scroll to position [977, 0]
drag, startPoint x: 709, startPoint y: 275, endPoint x: 628, endPoint y: 269, distance: 80.8
click at [628, 281] on td "CBAJ-4" at bounding box center [731, 297] width 225 height 33
copy link "CBAJ-4"
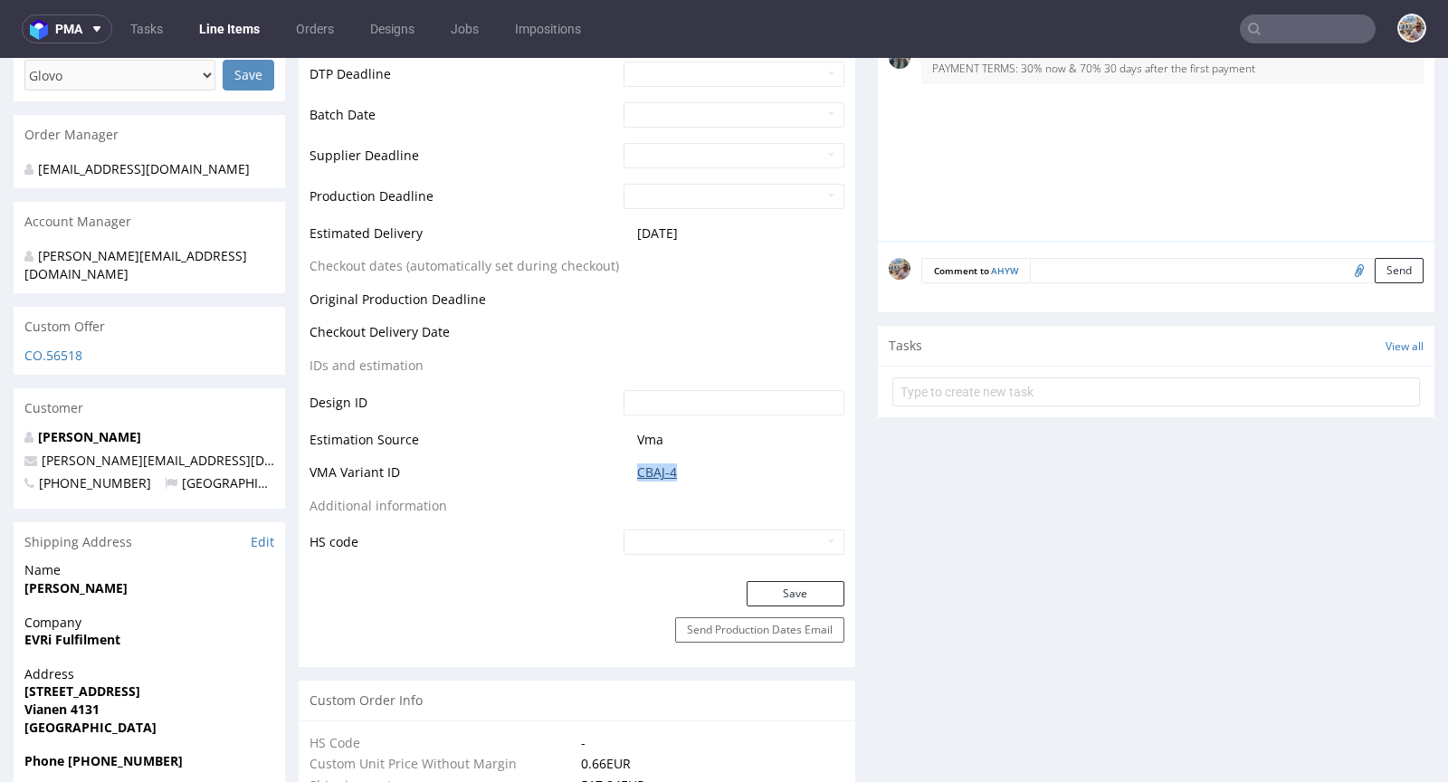
click at [642, 463] on link "CBAJ-4" at bounding box center [657, 472] width 40 height 18
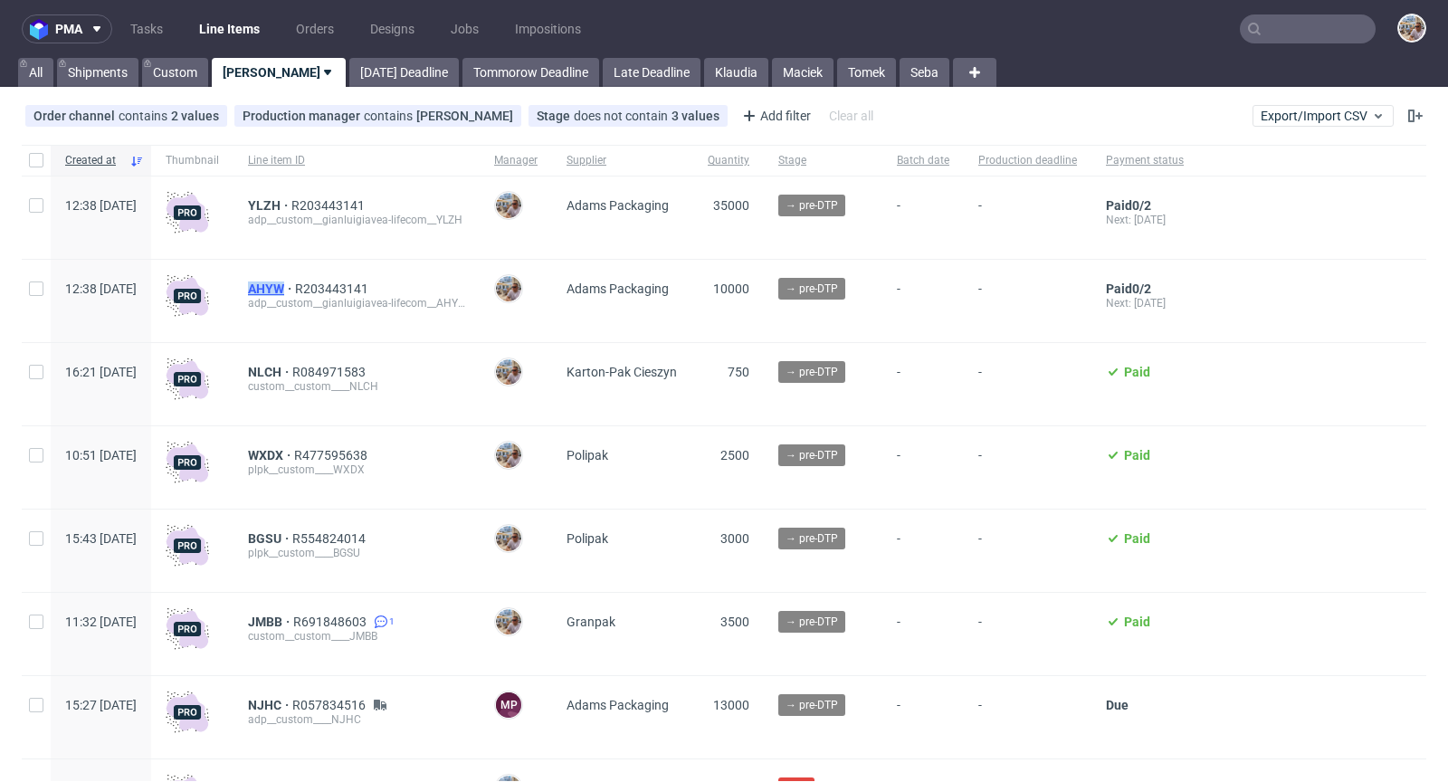
drag, startPoint x: 288, startPoint y: 287, endPoint x: 335, endPoint y: 284, distance: 47.1
click at [335, 284] on div "AHYW R203443141 adp__custom__gianluigiavea-lifecom__AHYW" at bounding box center [356, 301] width 246 height 82
copy span "AHYW"
drag, startPoint x: 284, startPoint y: 198, endPoint x: 329, endPoint y: 205, distance: 45.8
click at [329, 205] on div "12:38 [DATE] YLZH R203443141 adp__custom__gianluigiavea-lifecom__YLZH [PERSON_N…" at bounding box center [724, 217] width 1405 height 83
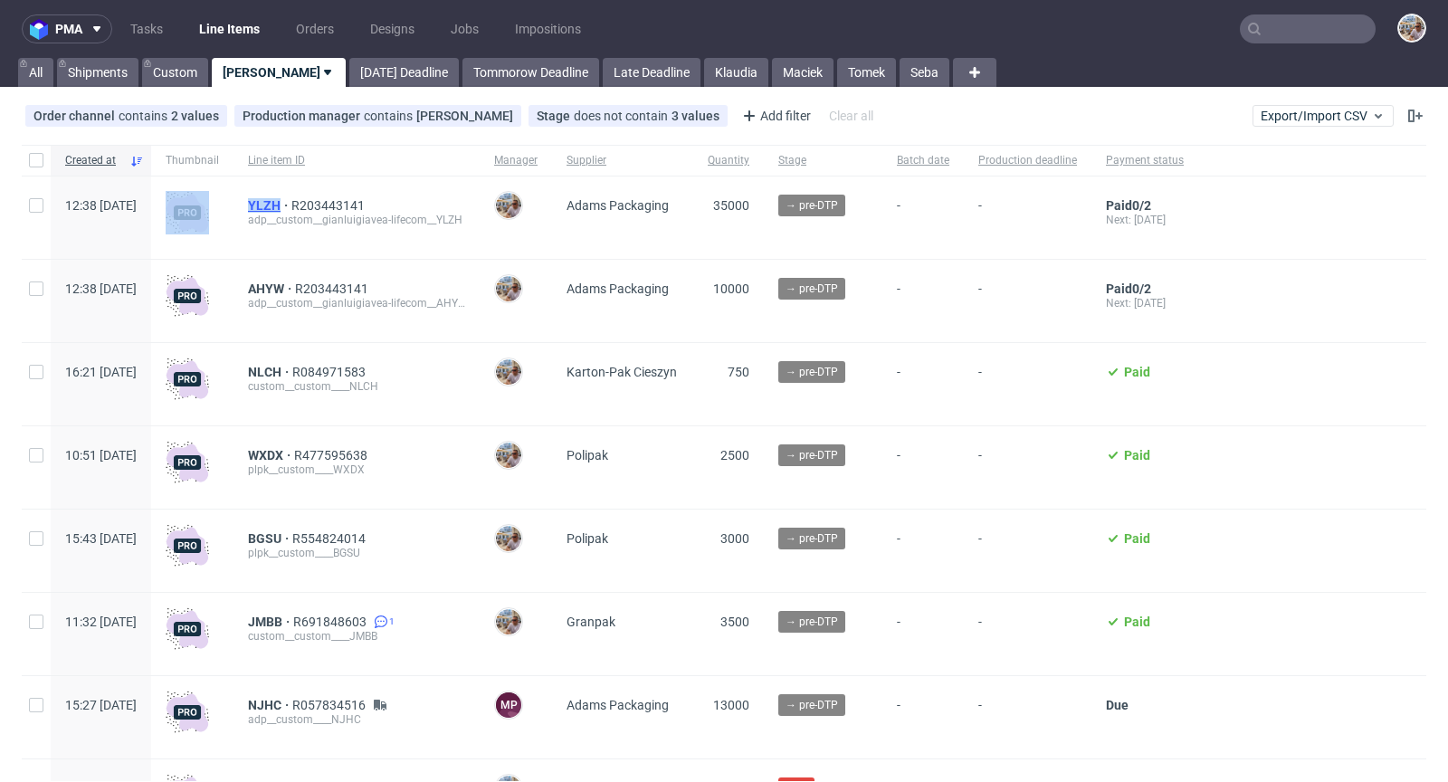
copy div "YLZH"
click at [295, 286] on span "AHYW" at bounding box center [271, 288] width 47 height 14
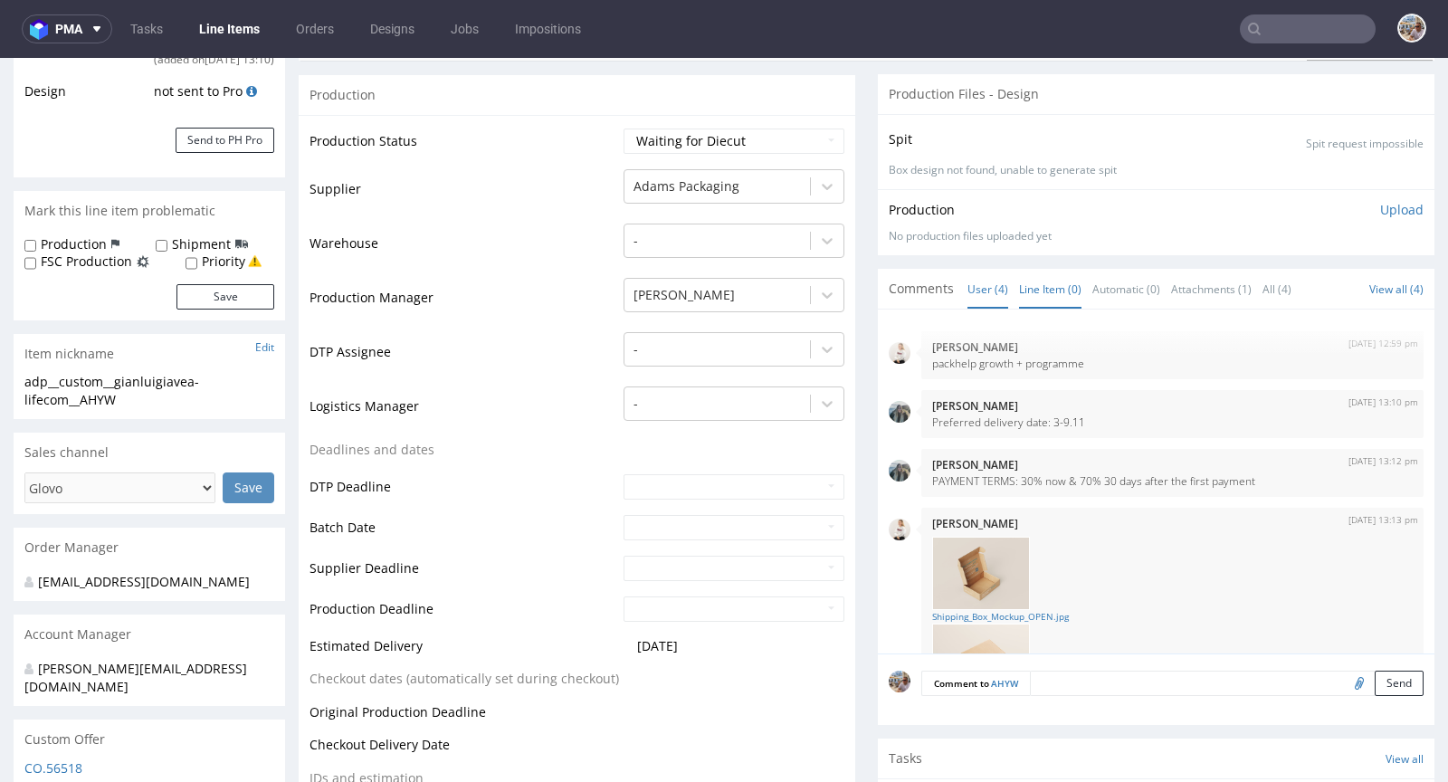
click at [1039, 270] on link "Line Item (0)" at bounding box center [1050, 289] width 62 height 39
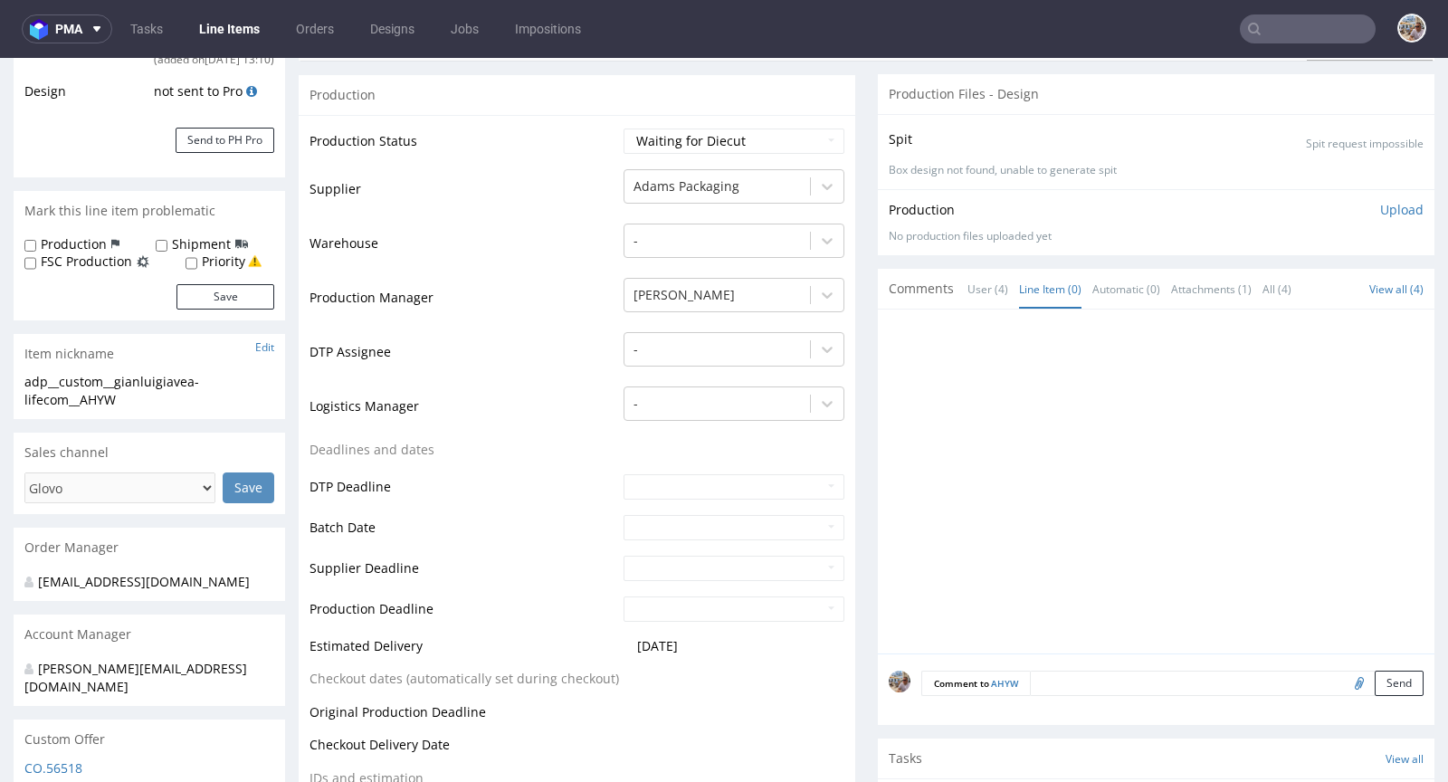
click at [1032, 671] on textarea at bounding box center [1227, 683] width 394 height 25
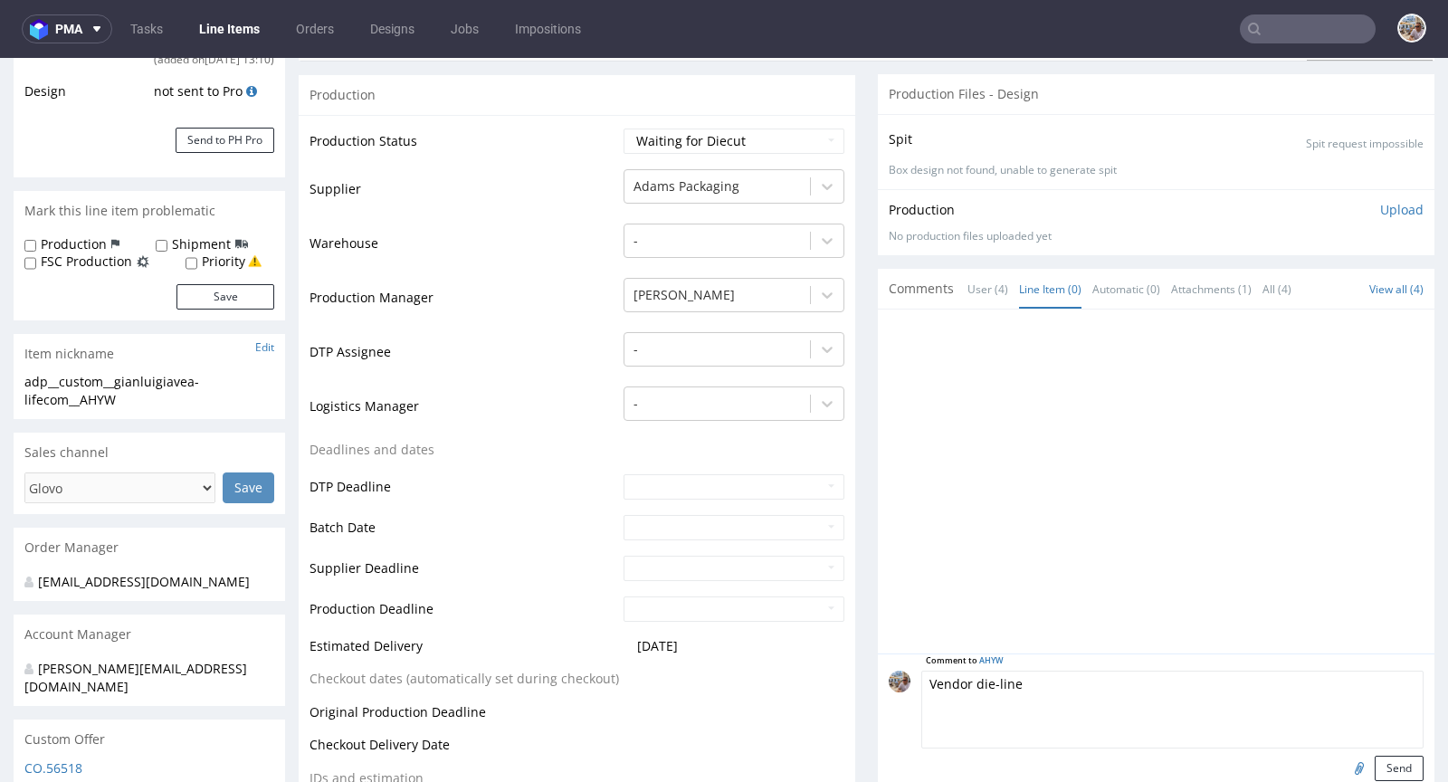
type textarea "Vendor die-line"
click at [1344, 756] on input "file" at bounding box center [1356, 768] width 25 height 24
type input "C:\fakepath\kt-732-7049-k-v1.eps"
click at [1375, 756] on button "Send" at bounding box center [1399, 768] width 49 height 25
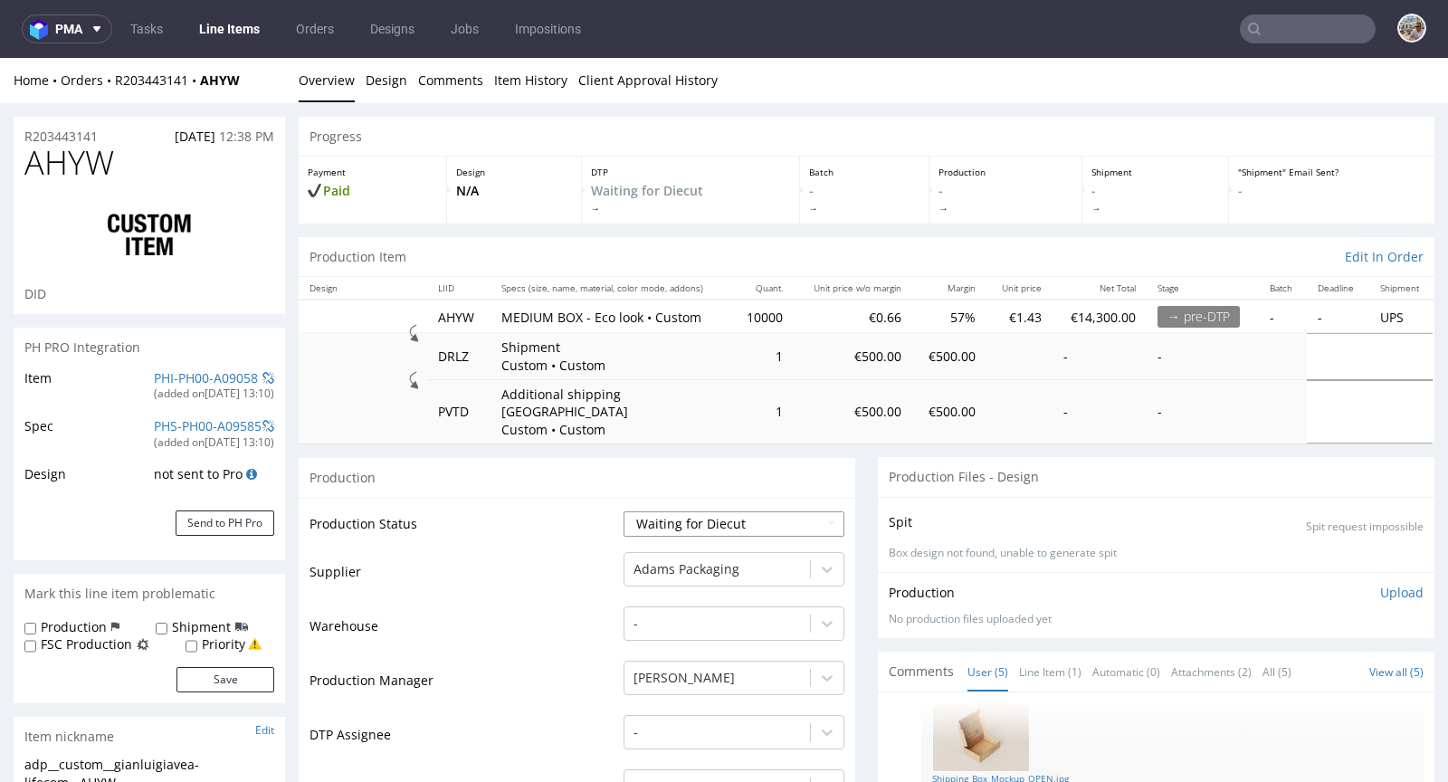
scroll to position [147, 0]
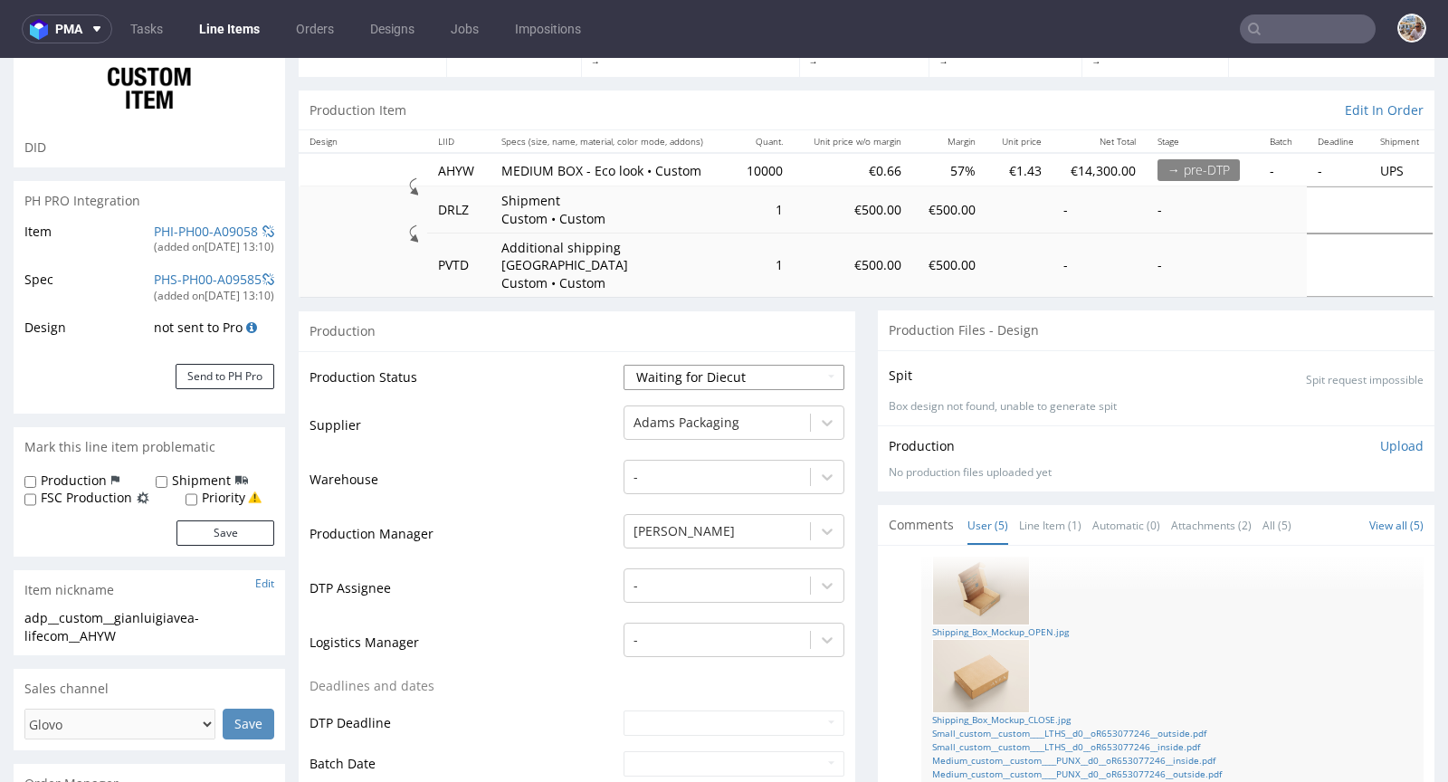
click at [736, 363] on td "Waiting for Artwork Waiting for Diecut Waiting for Mockup Waiting for DTP Waiti…" at bounding box center [731, 383] width 225 height 41
click at [736, 365] on select "Waiting for Artwork Waiting for Diecut Waiting for Mockup Waiting for DTP Waiti…" at bounding box center [734, 377] width 221 height 25
select select "pre_dtp_waiting_for_artwork"
click at [624, 365] on select "Waiting for Artwork Waiting for Diecut Waiting for Mockup Waiting for DTP Waiti…" at bounding box center [734, 377] width 221 height 25
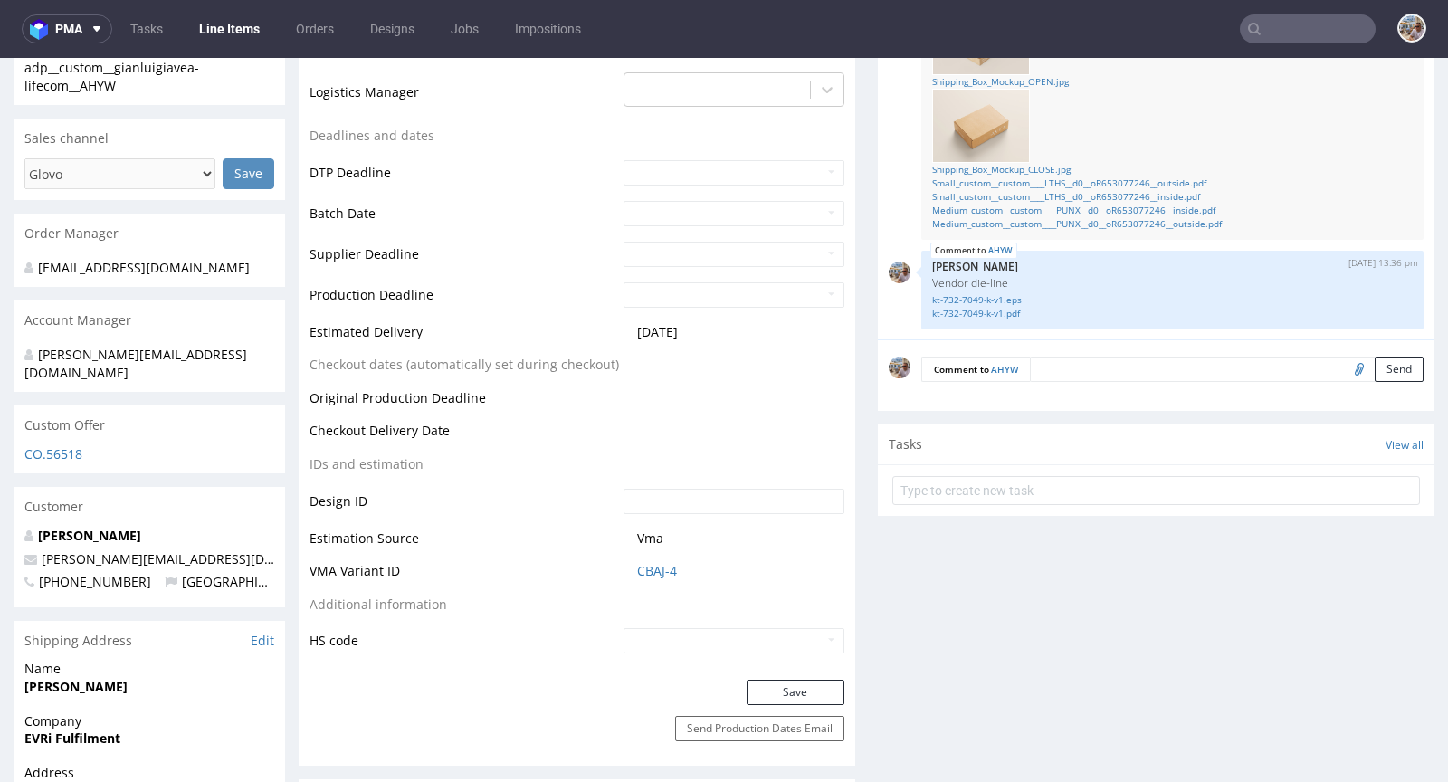
scroll to position [727, 0]
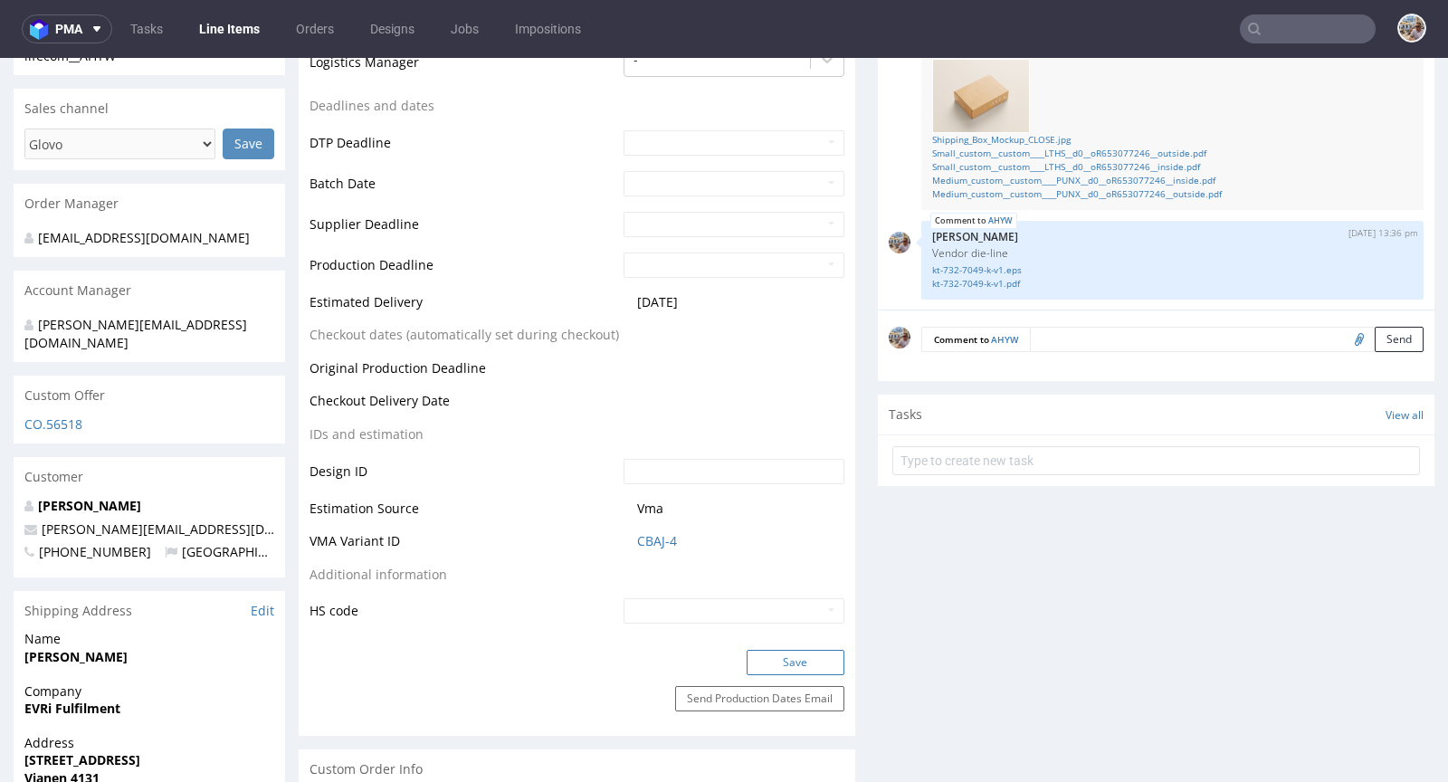
click at [790, 650] on button "Save" at bounding box center [796, 662] width 98 height 25
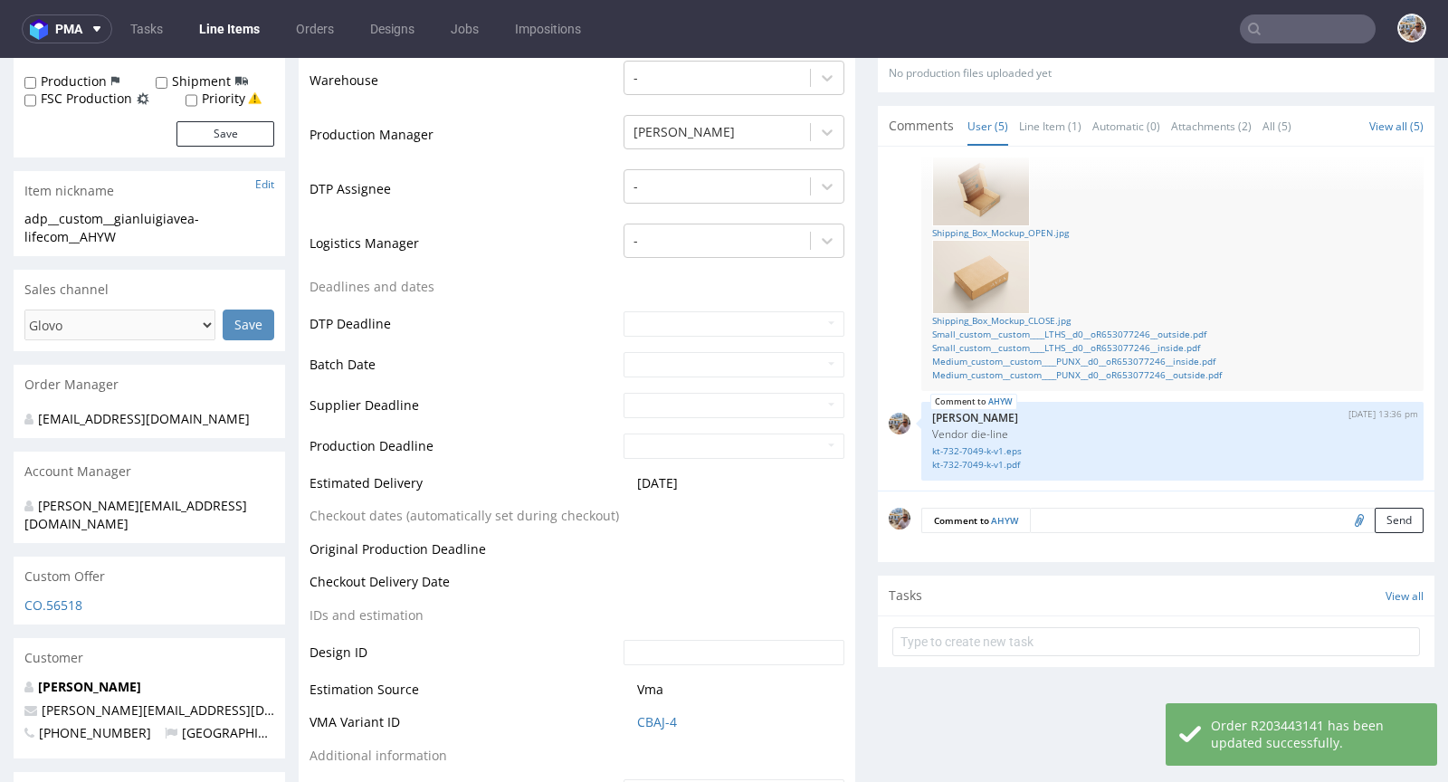
scroll to position [252, 0]
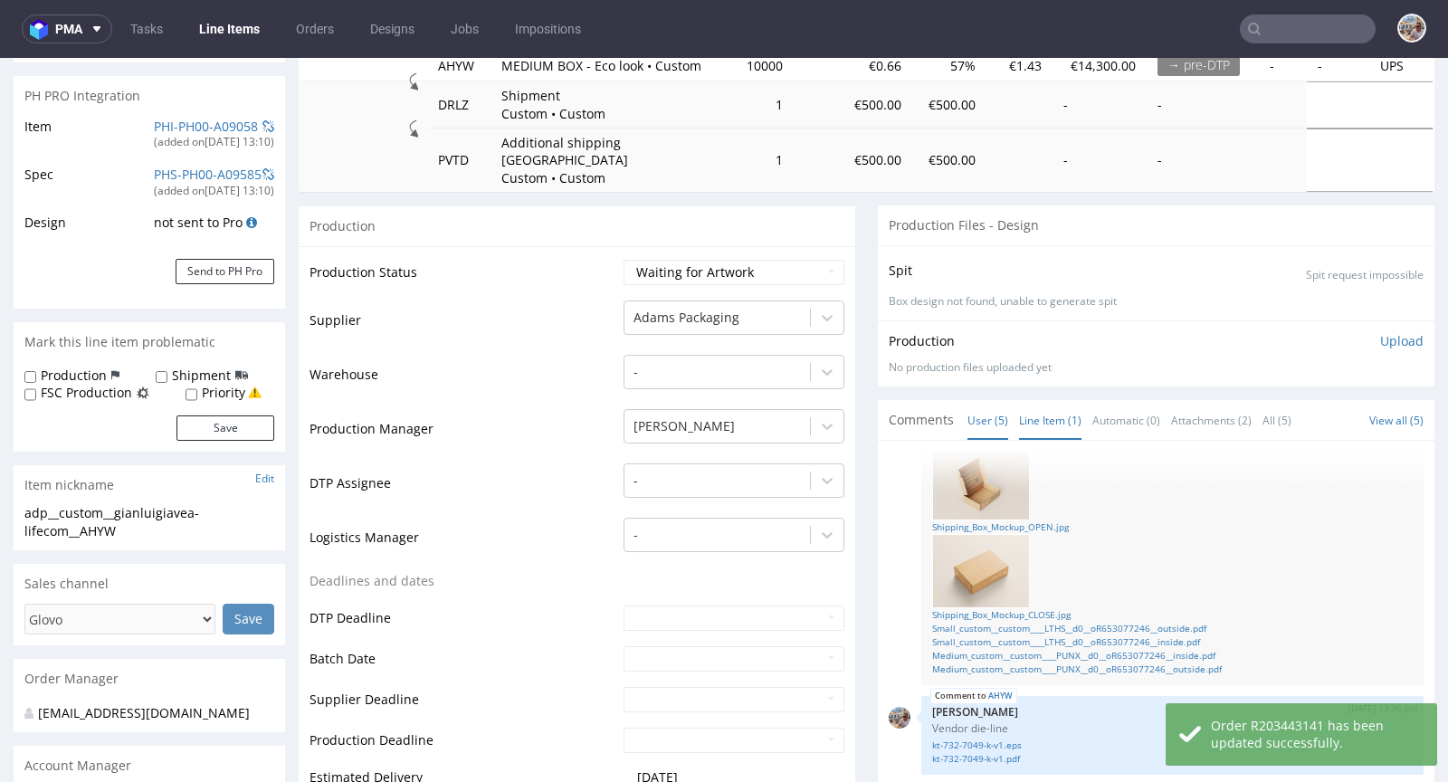
click at [1024, 405] on link "Line Item (1)" at bounding box center [1050, 420] width 62 height 39
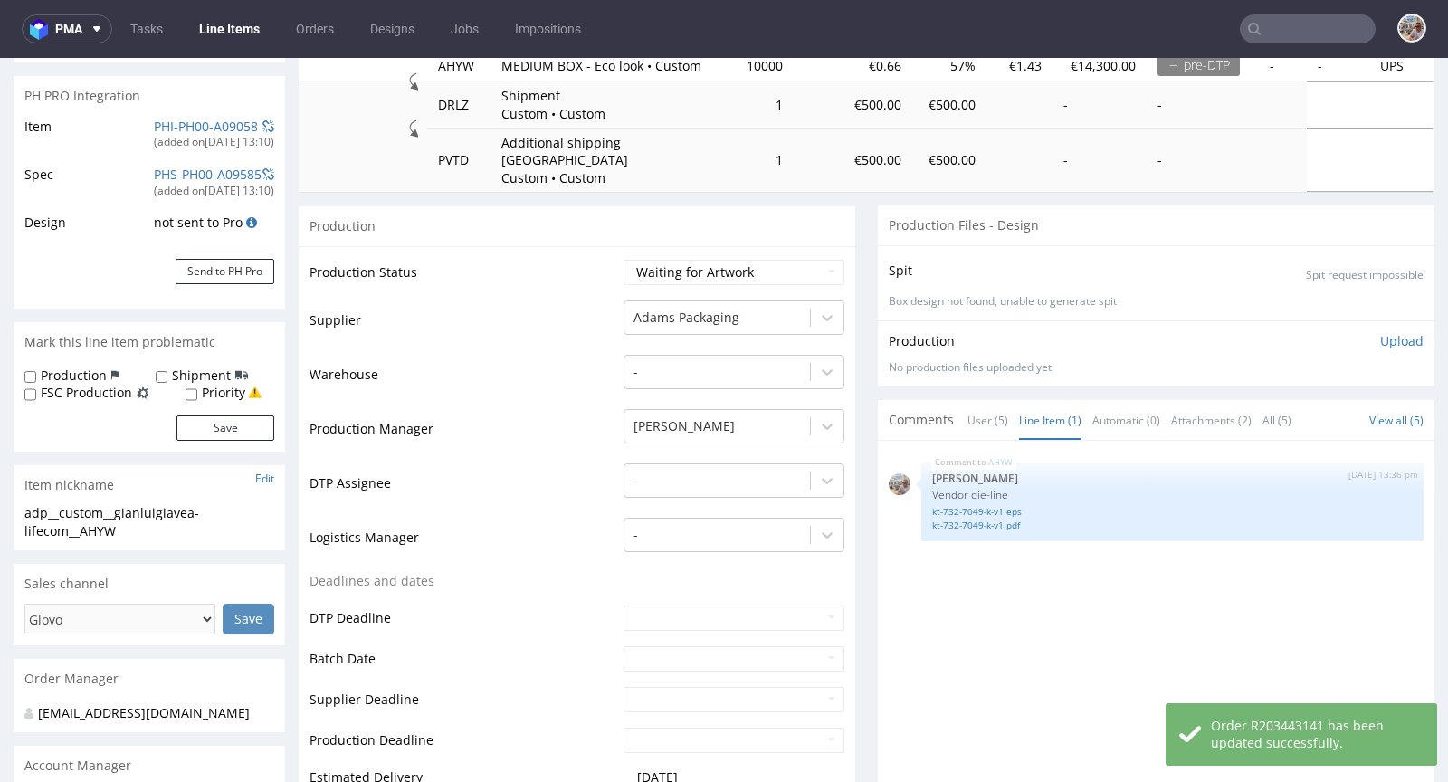
scroll to position [568, 0]
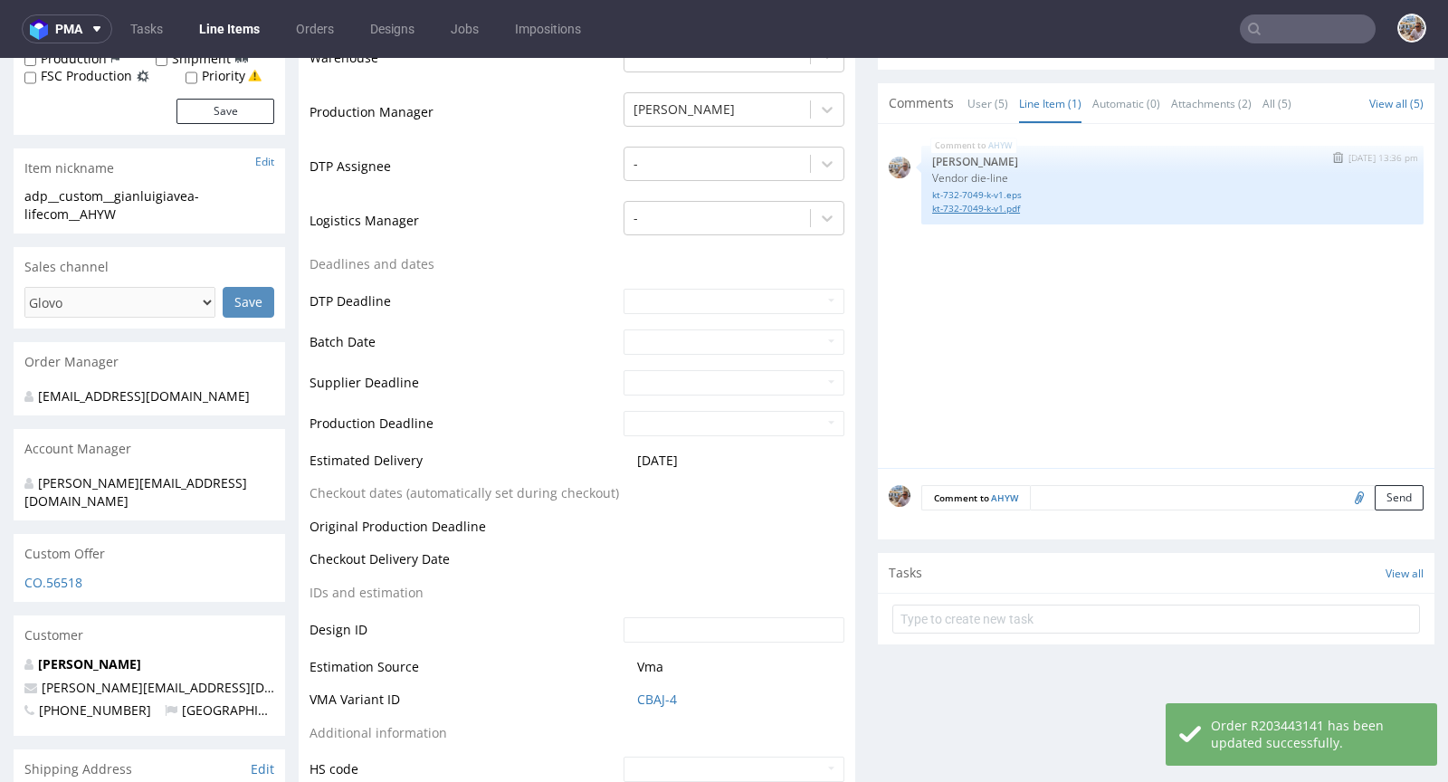
click at [986, 202] on link "kt-732-7049-k-v1.pdf" at bounding box center [1172, 209] width 481 height 14
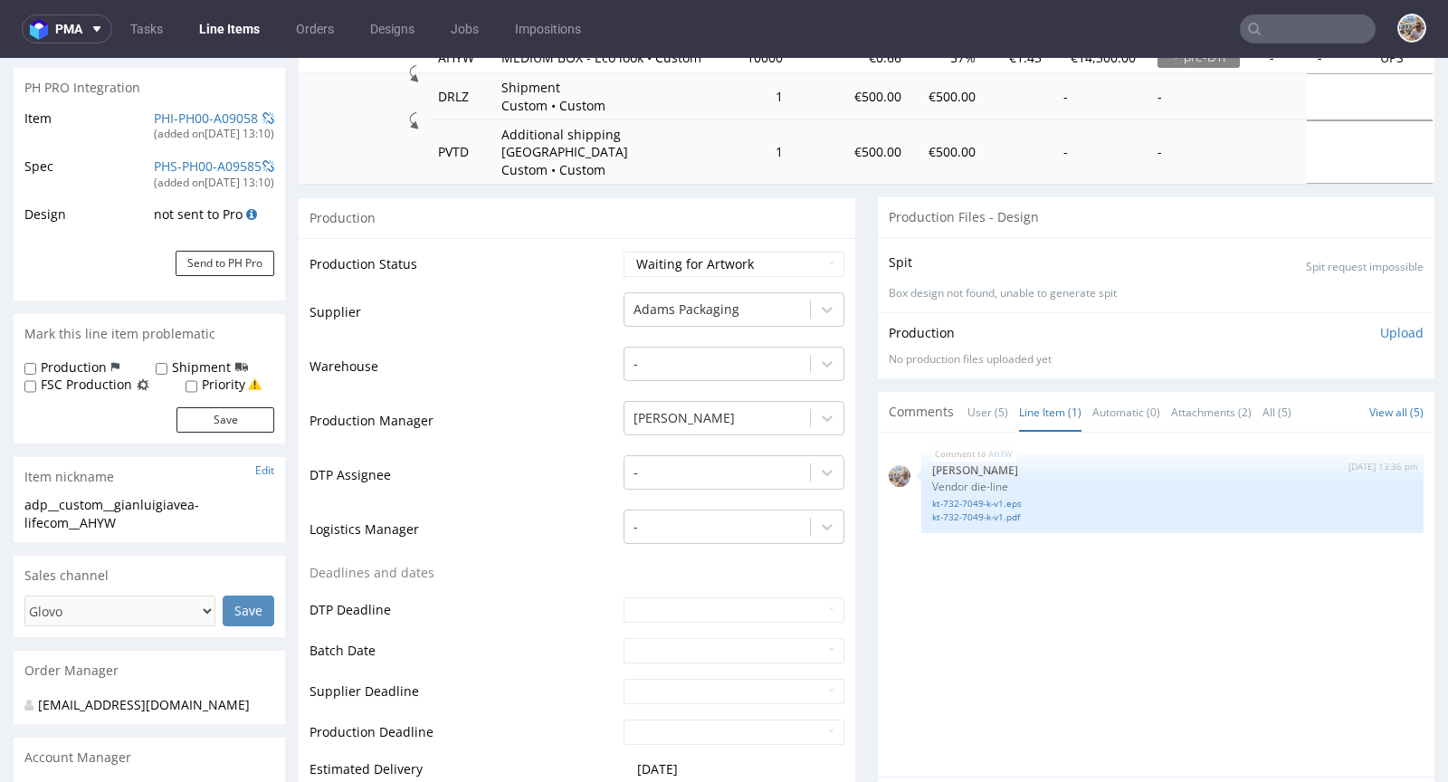
scroll to position [365, 0]
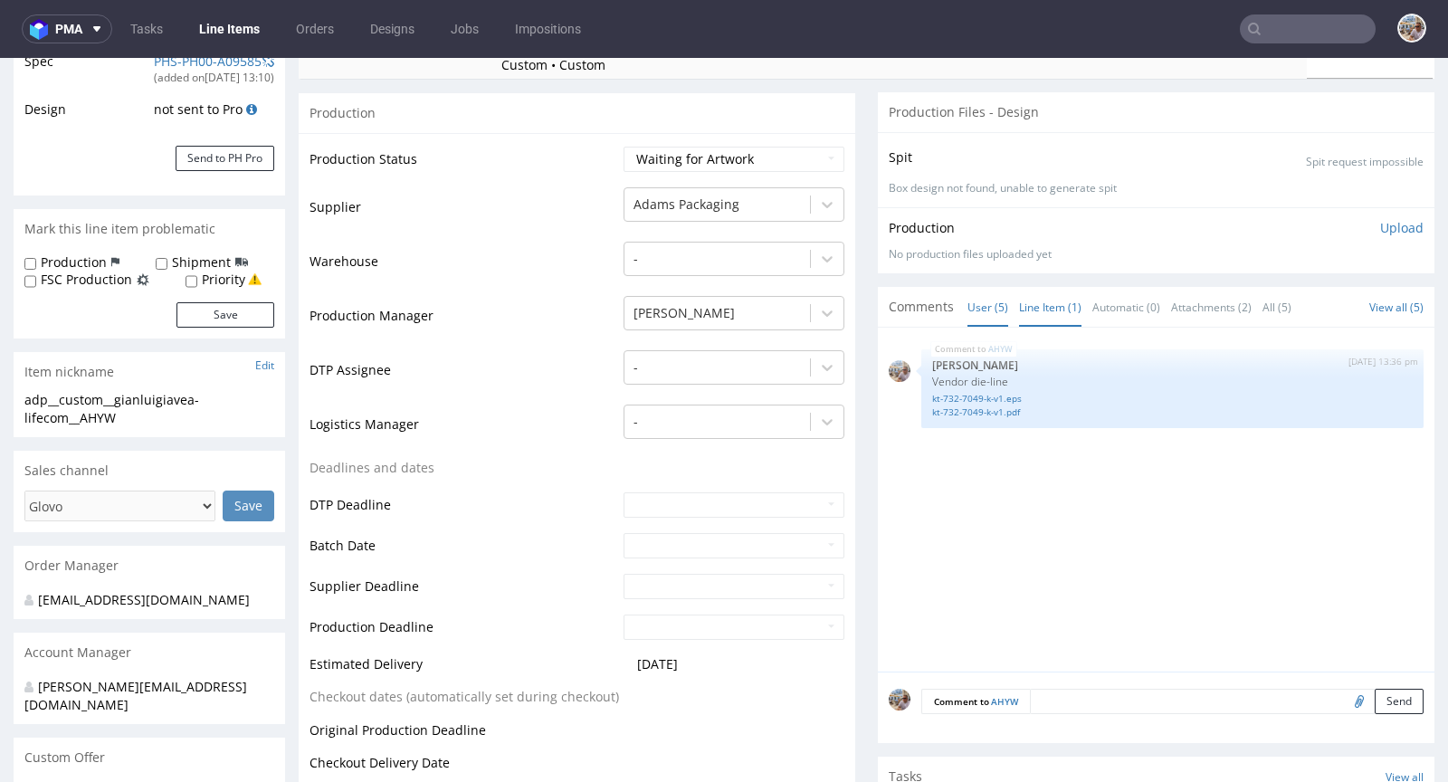
click at [967, 288] on link "User (5)" at bounding box center [987, 307] width 41 height 39
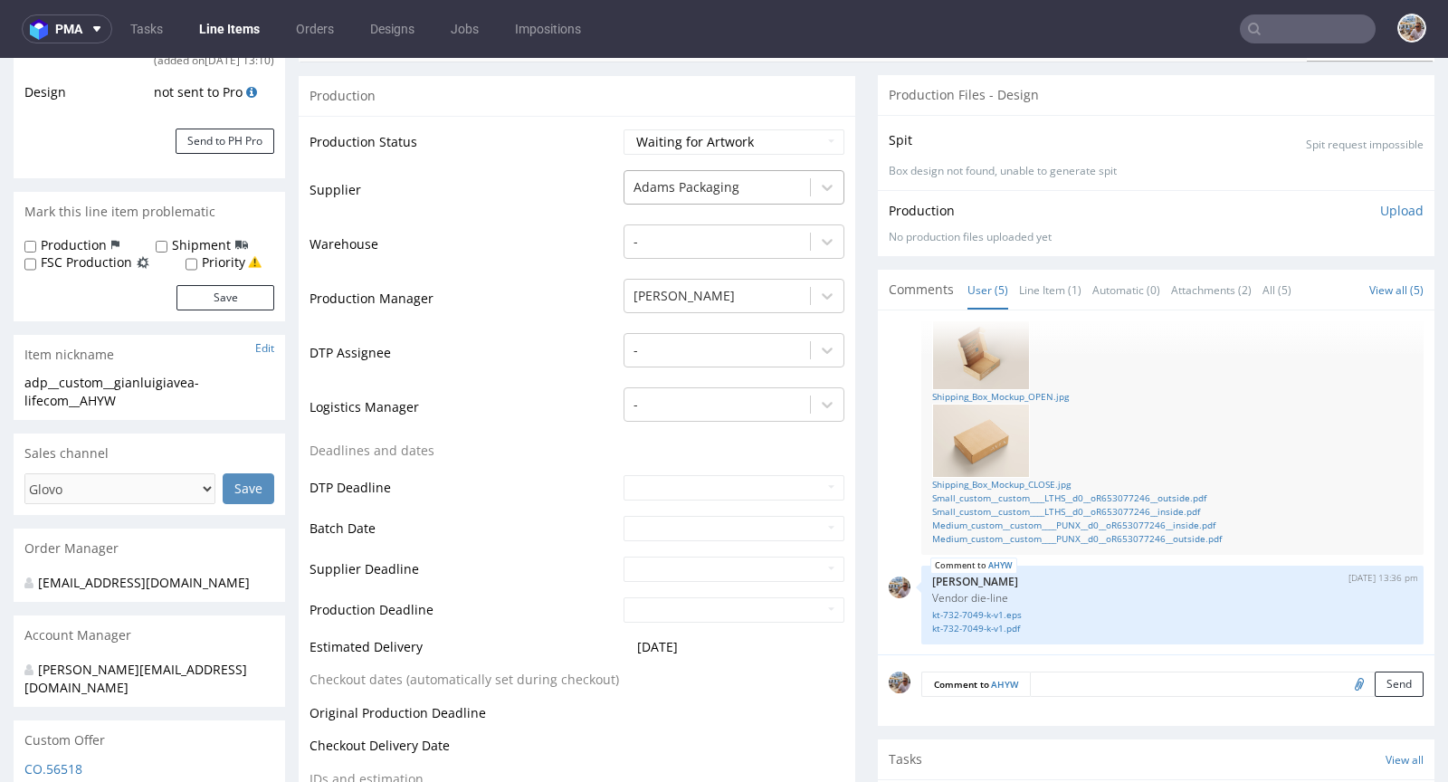
scroll to position [0, 0]
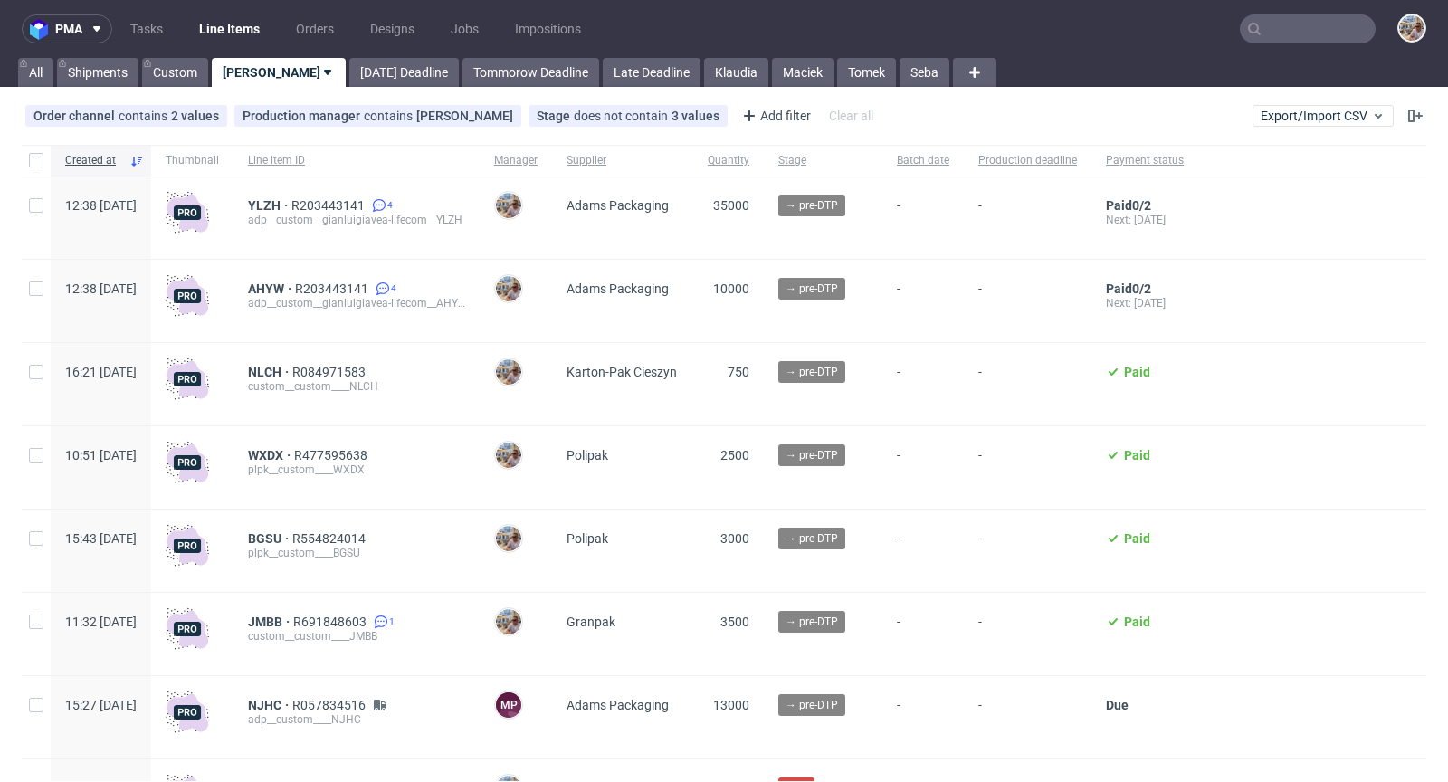
click at [352, 57] on nav "pma Tasks Line Items Orders Designs Jobs Impositions" at bounding box center [724, 29] width 1448 height 58
click at [354, 62] on link "Today Deadline" at bounding box center [404, 72] width 110 height 29
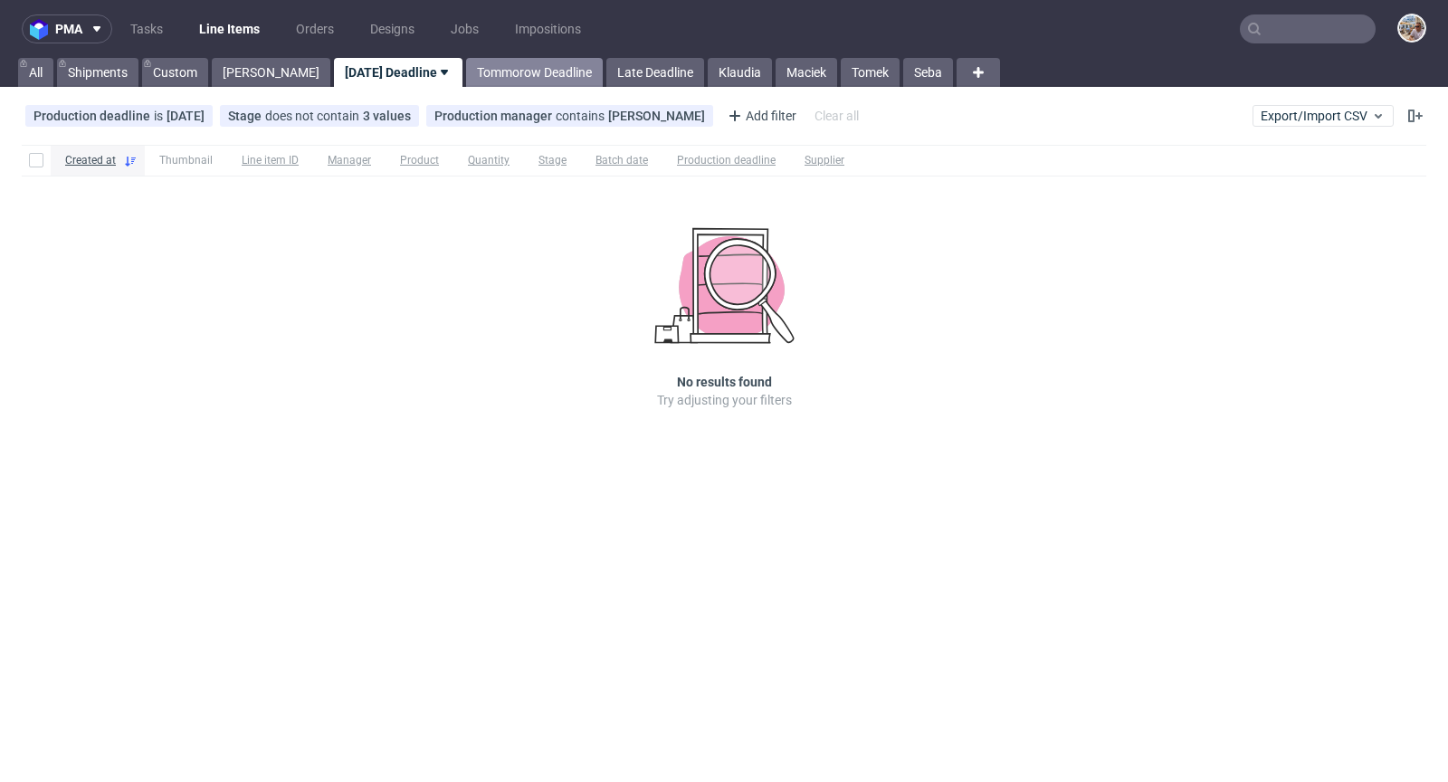
click at [469, 80] on link "Tommorow Deadline" at bounding box center [534, 72] width 137 height 29
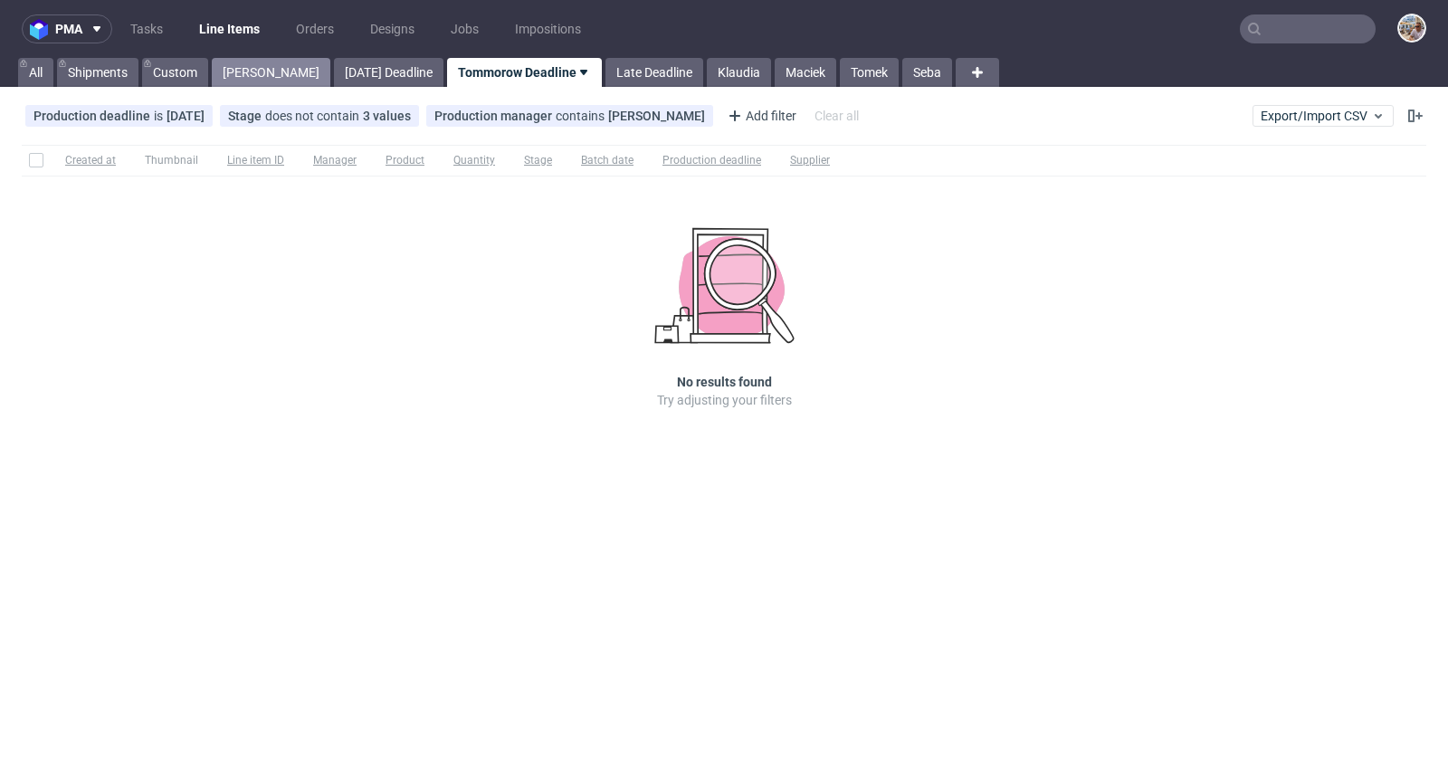
click at [243, 69] on link "Michał P." at bounding box center [271, 72] width 119 height 29
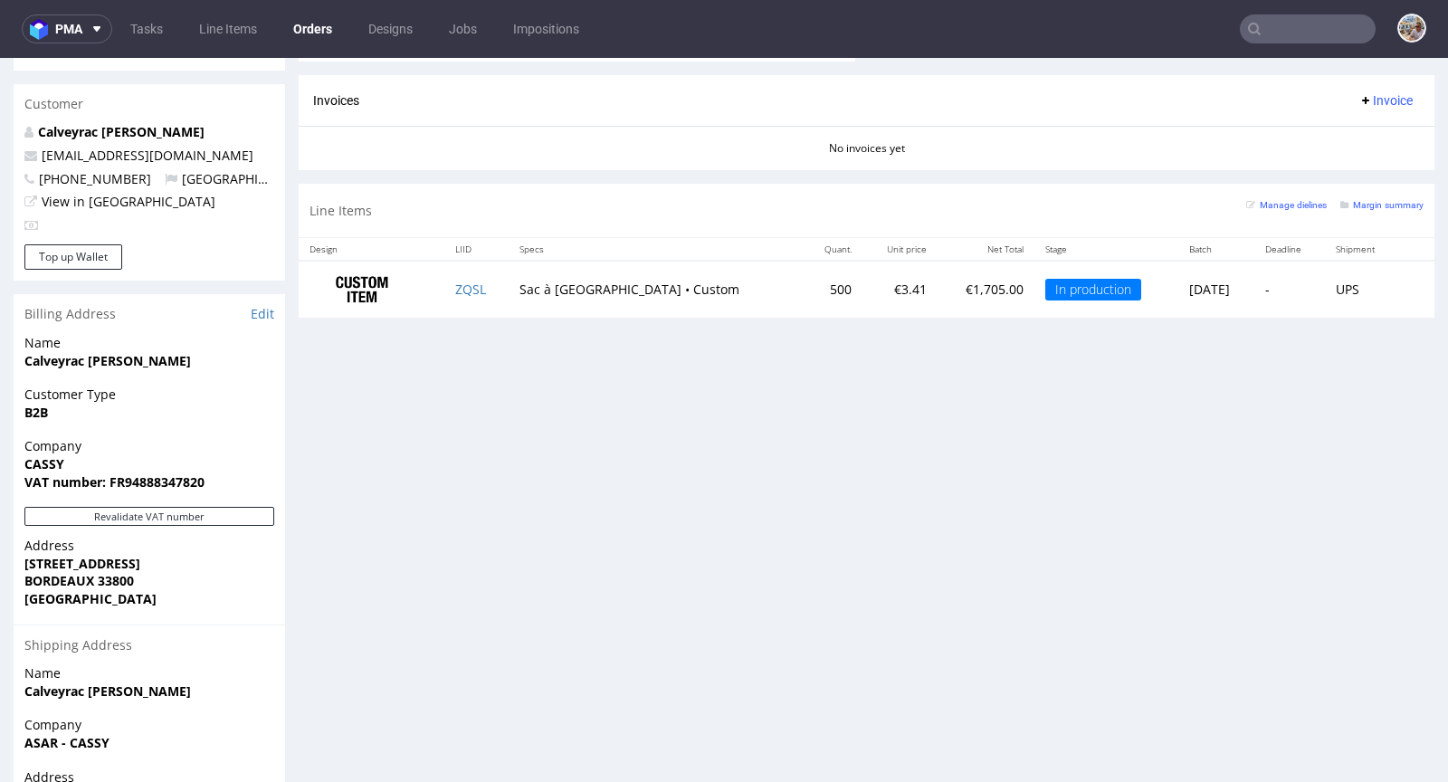
scroll to position [903, 0]
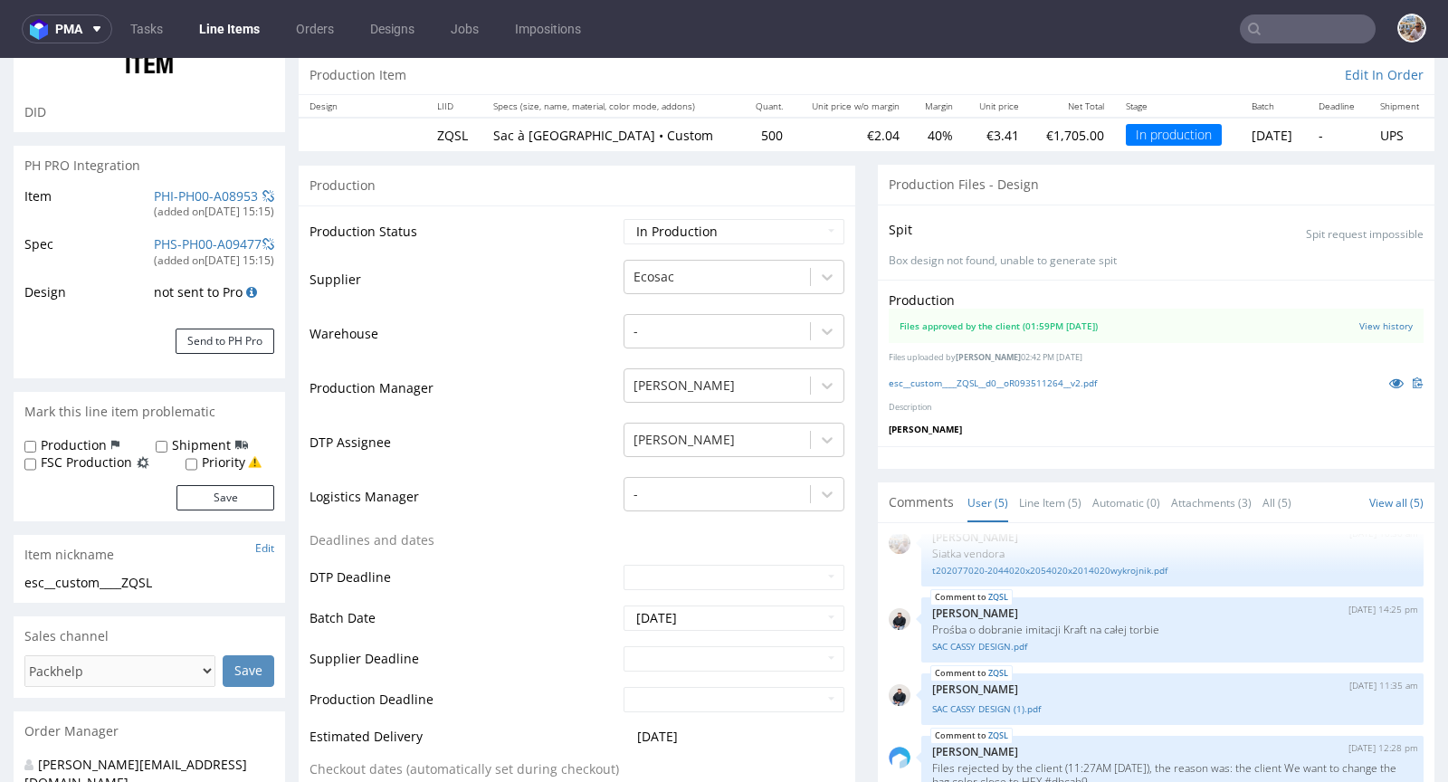
scroll to position [230, 0]
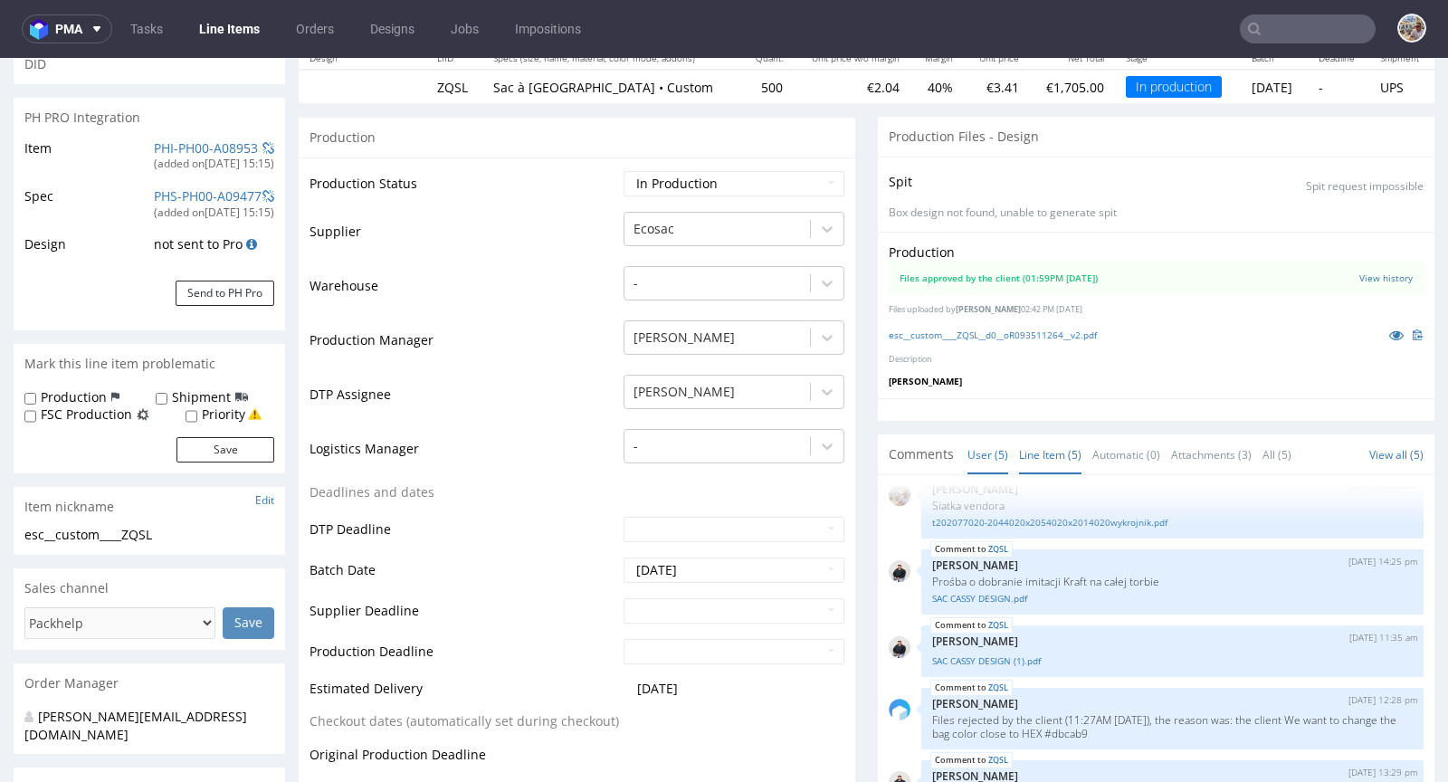
click at [1022, 455] on link "Line Item (5)" at bounding box center [1050, 454] width 62 height 39
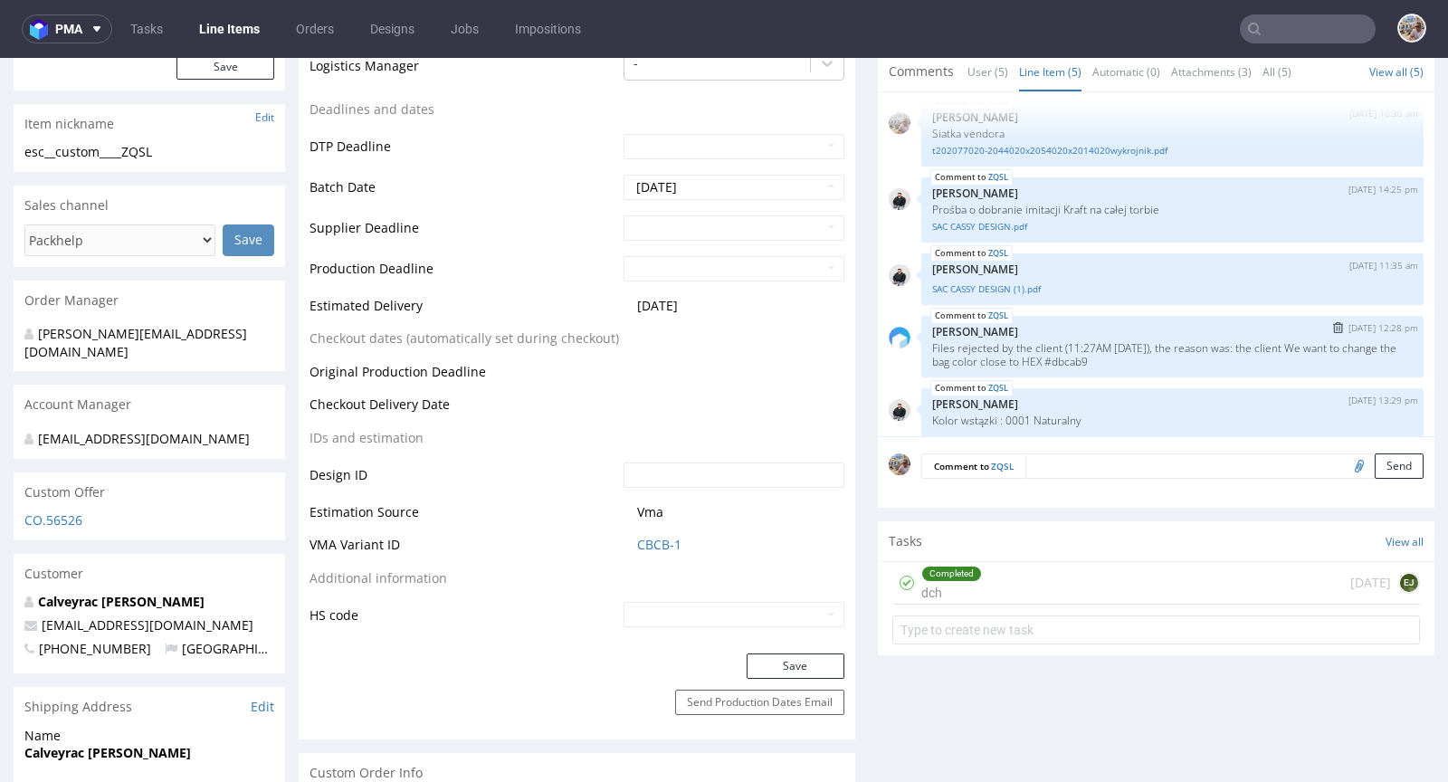
scroll to position [24, 0]
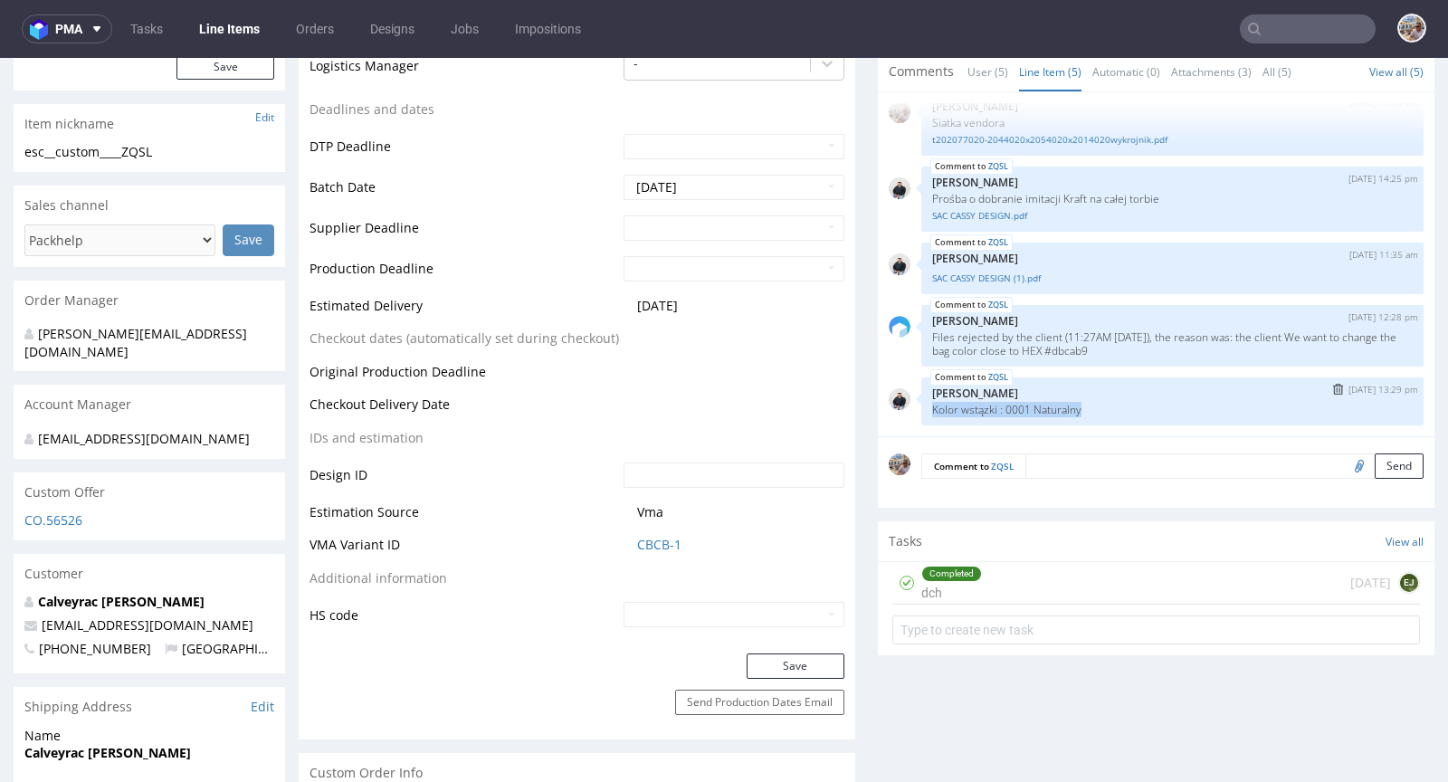
drag, startPoint x: 1075, startPoint y: 405, endPoint x: 908, endPoint y: 405, distance: 167.4
click at [921, 405] on div "ZQSL 11th Sep 25 | 13:29 pm Adrian Margula Kolor wstązki : 0001 Naturalny" at bounding box center [1172, 401] width 502 height 48
copy p "Kolor wstązki : 0001 Naturalny"
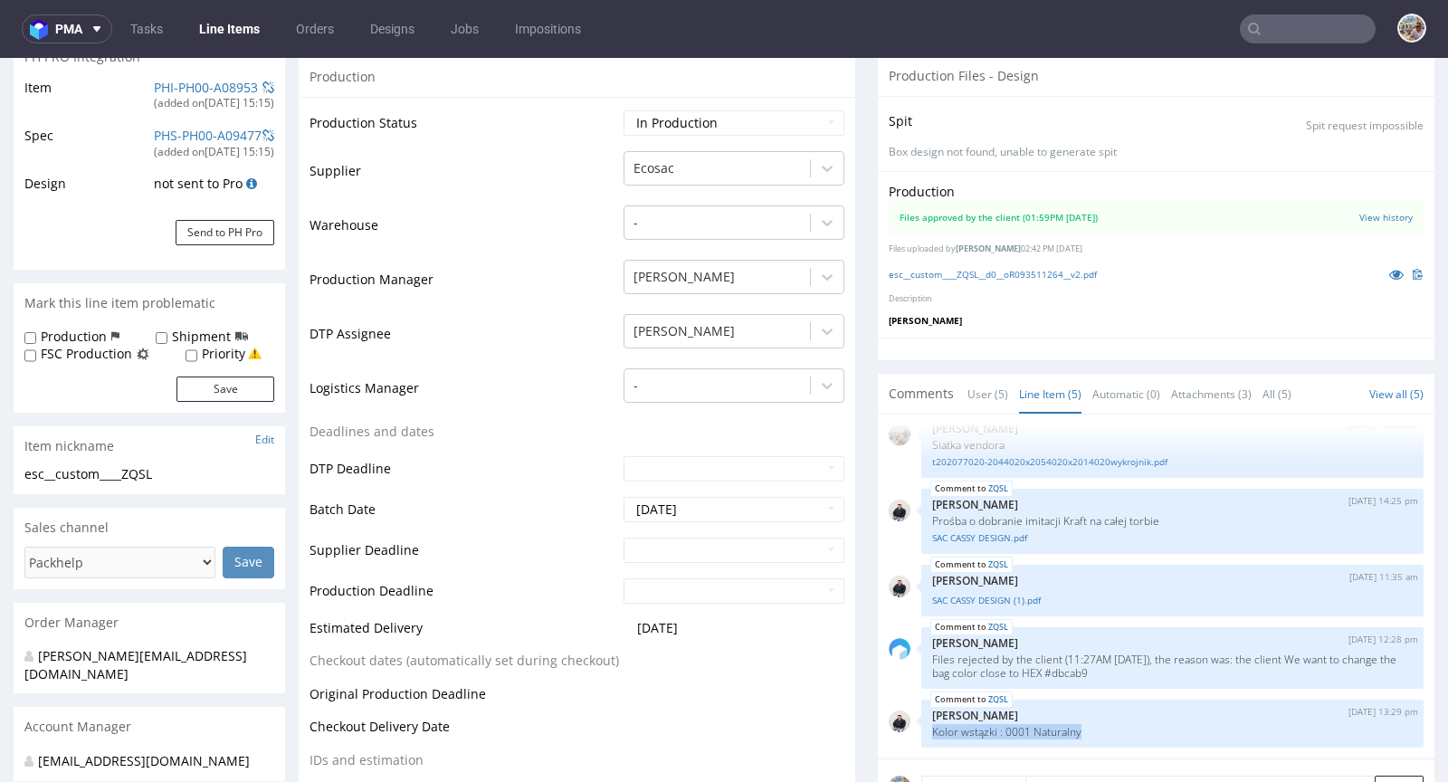
scroll to position [0, 0]
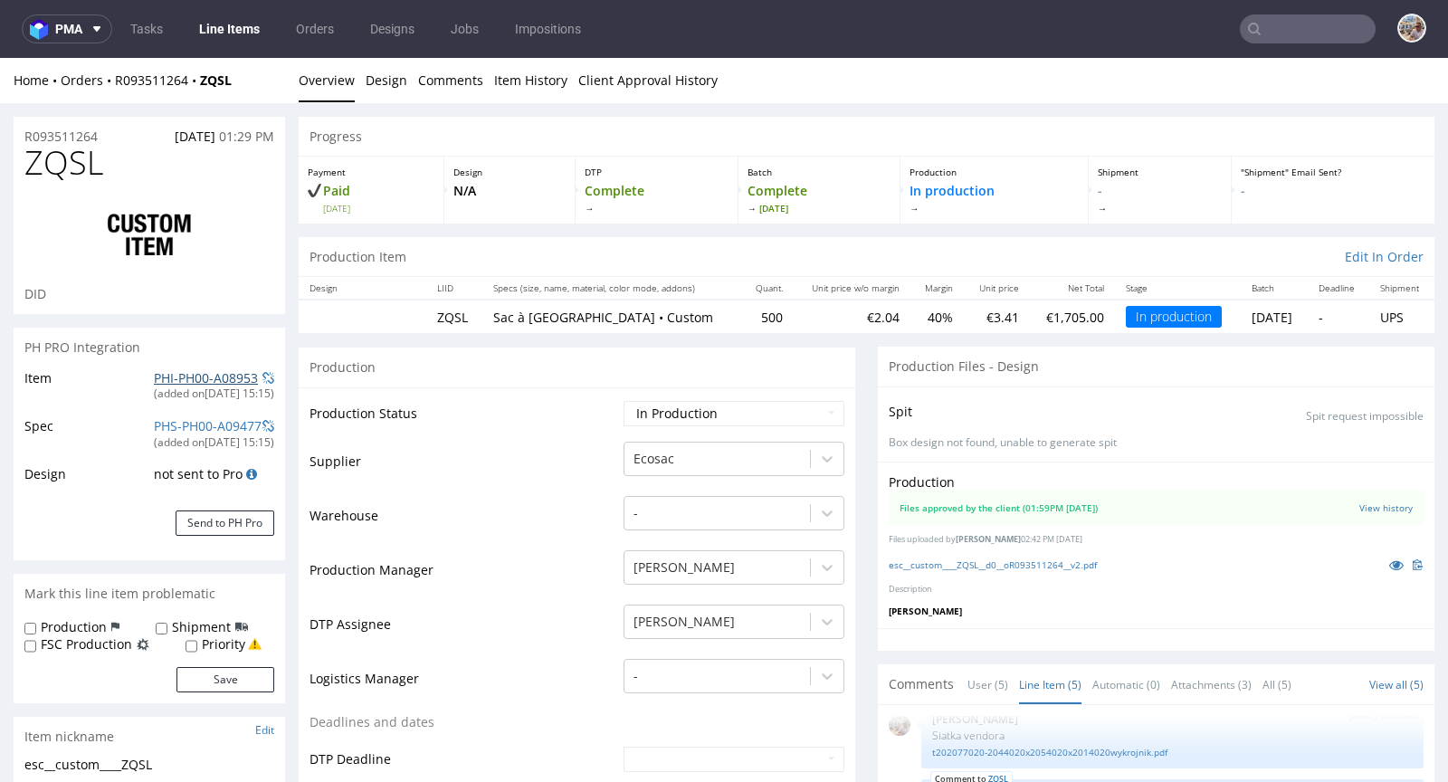
click at [207, 373] on link "PHI-PH00-A08953" at bounding box center [206, 377] width 104 height 17
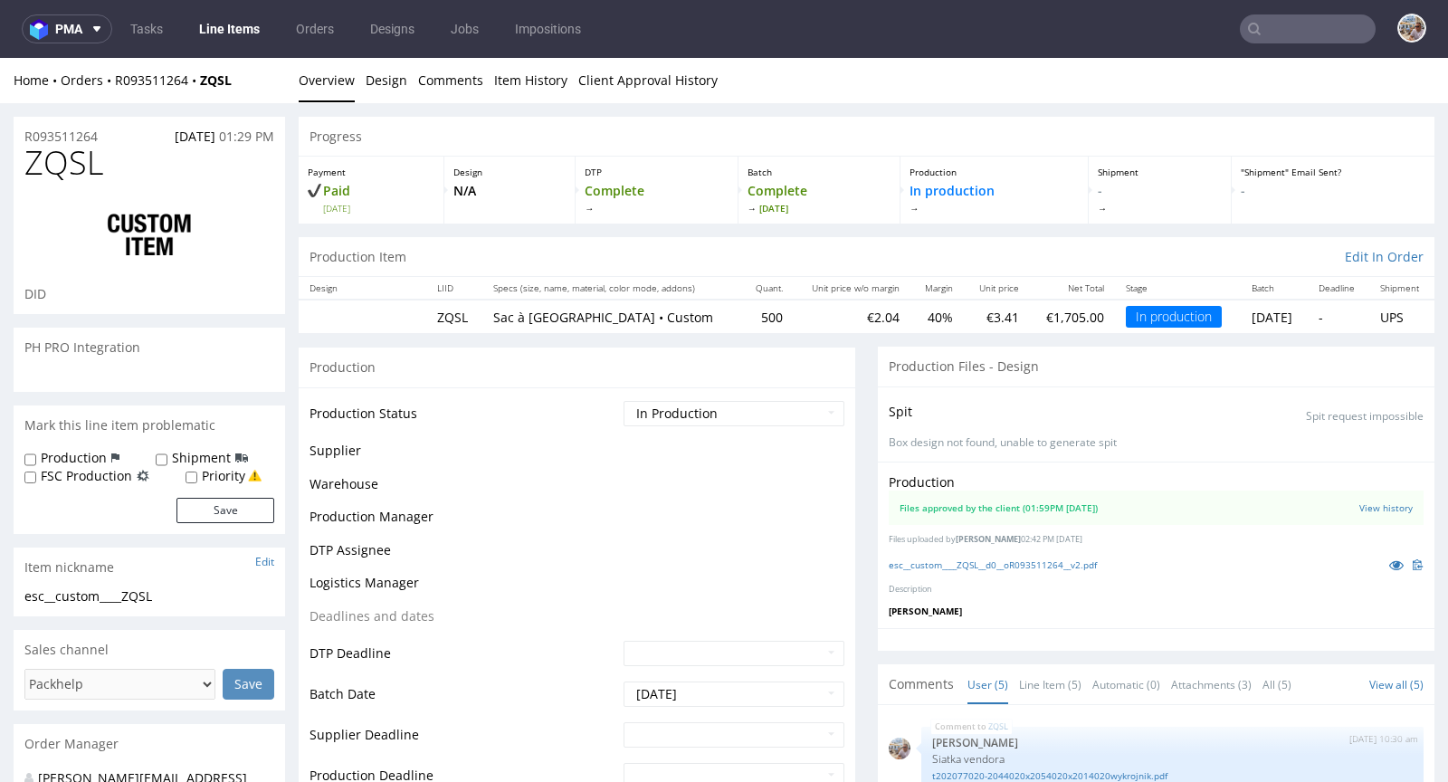
scroll to position [24, 0]
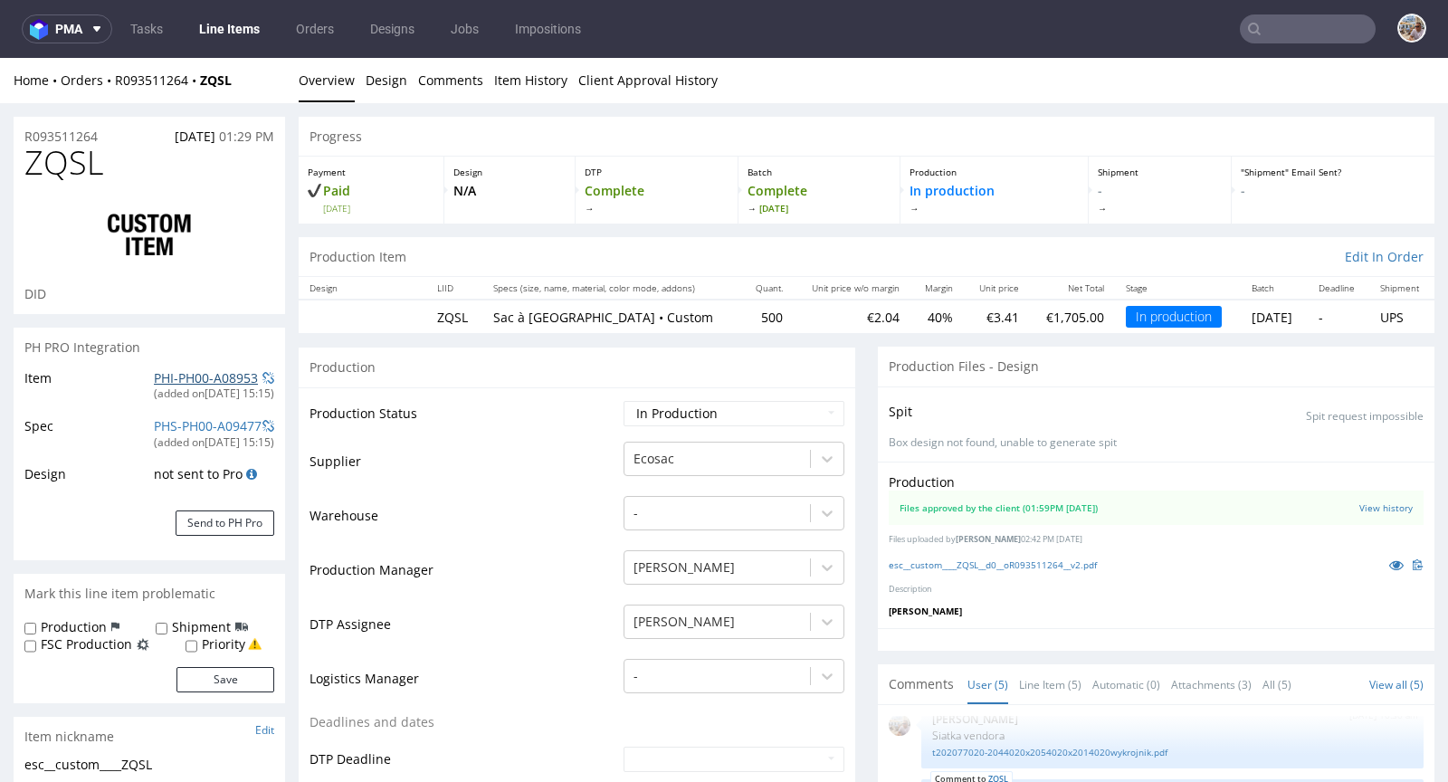
click at [201, 374] on link "PHI-PH00-A08953" at bounding box center [206, 377] width 104 height 17
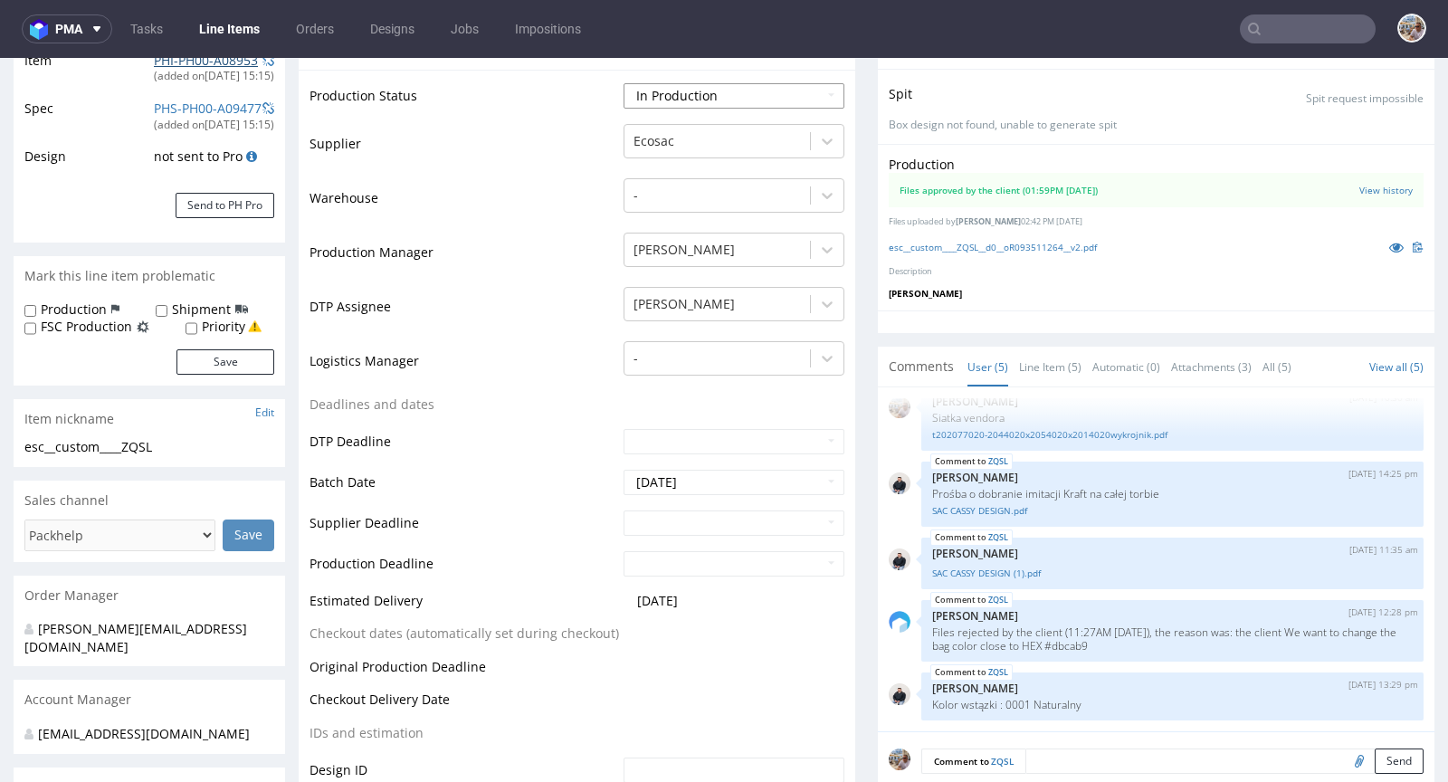
scroll to position [319, 0]
click at [1302, 39] on input "text" at bounding box center [1308, 28] width 136 height 29
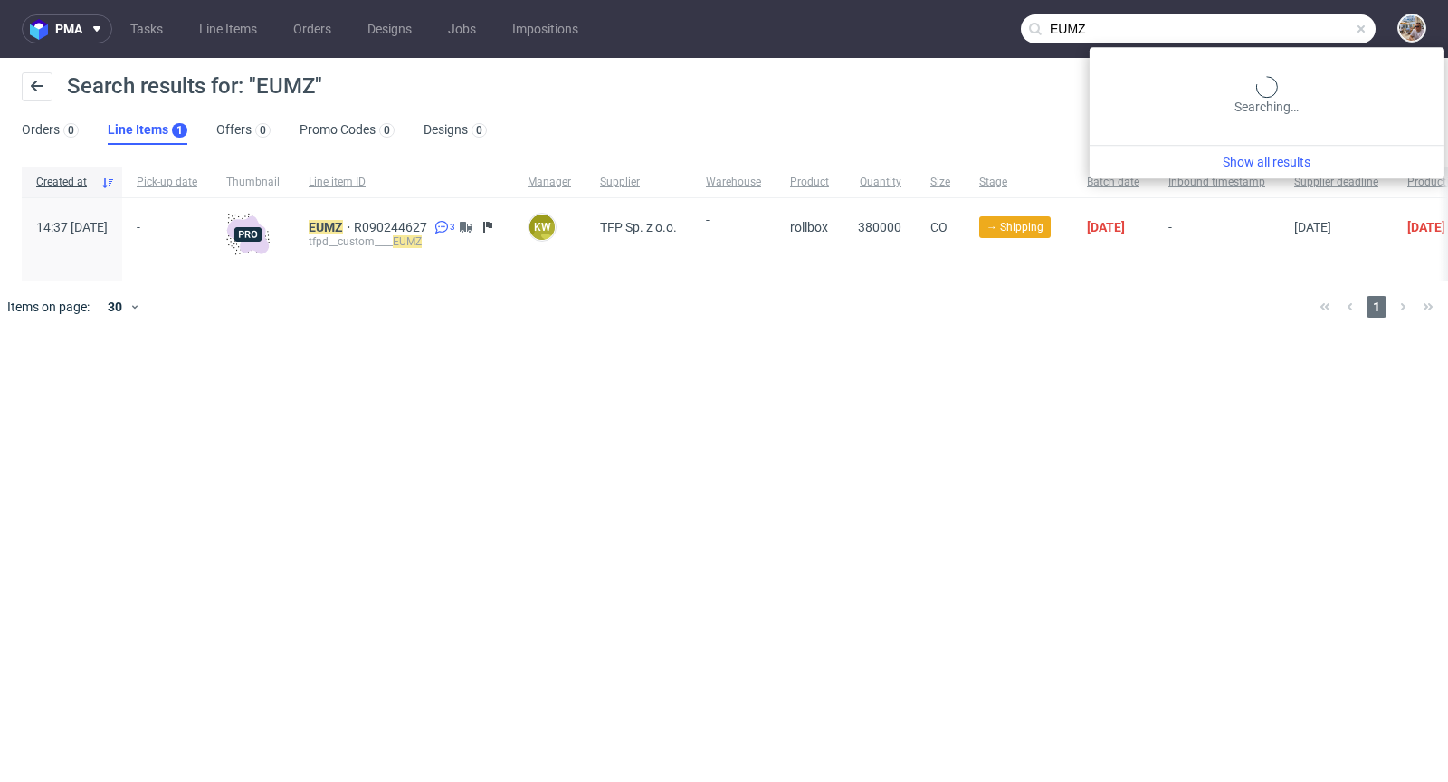
drag, startPoint x: 1331, startPoint y: 35, endPoint x: 1089, endPoint y: 5, distance: 244.5
click at [1089, 5] on nav "pma Tasks Line Items Orders Designs Jobs Impositions EUMZ" at bounding box center [724, 29] width 1448 height 58
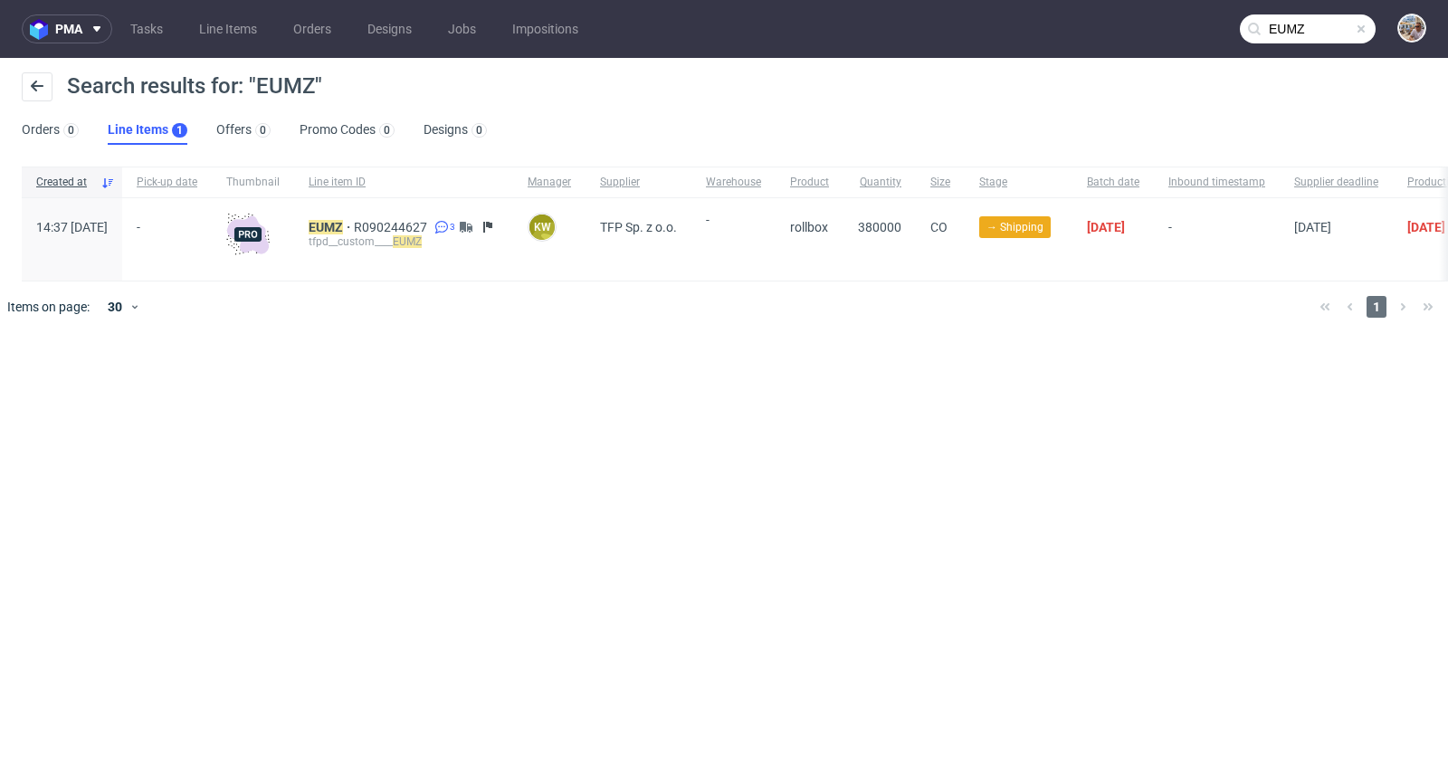
paste input "IRRT"
type input "IRRT"
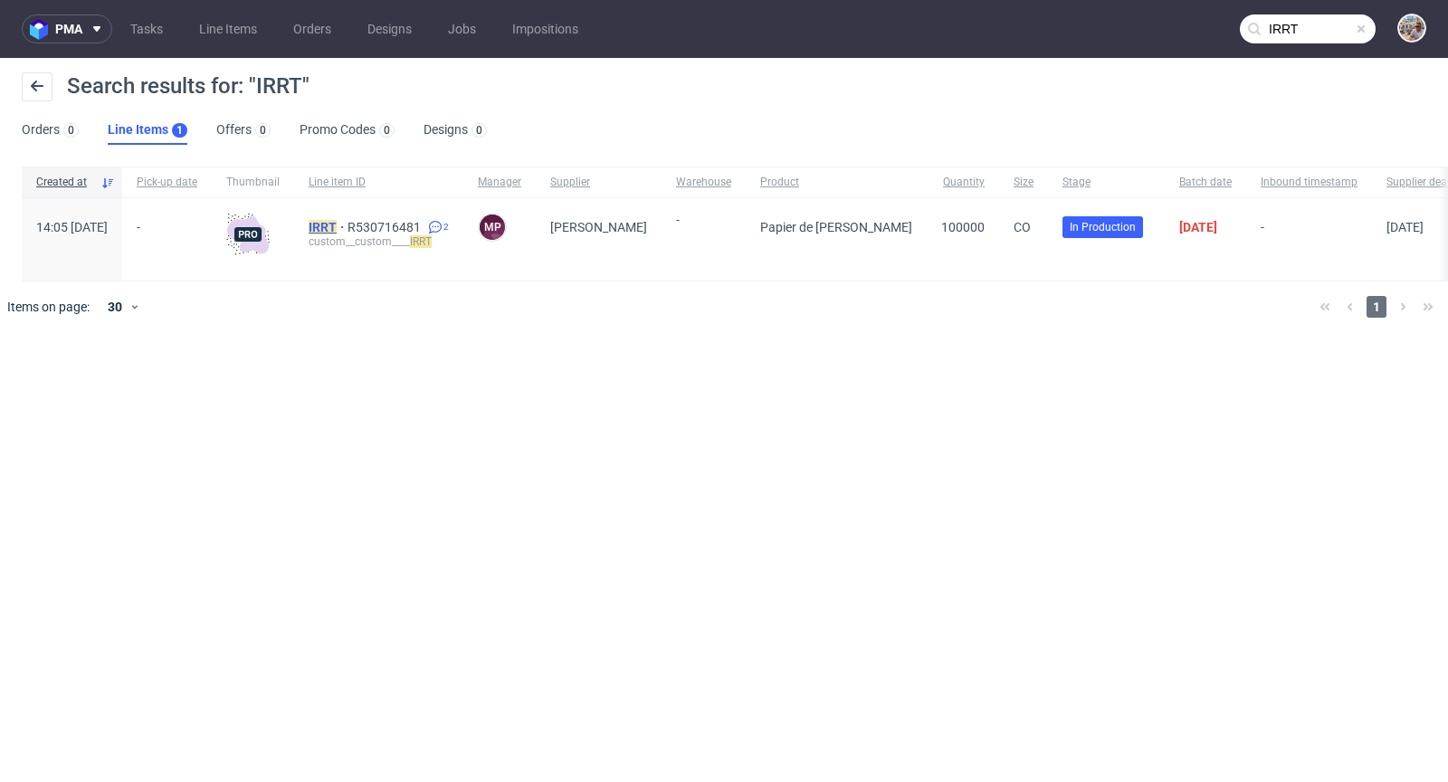
click at [337, 224] on mark "IRRT" at bounding box center [323, 227] width 28 height 14
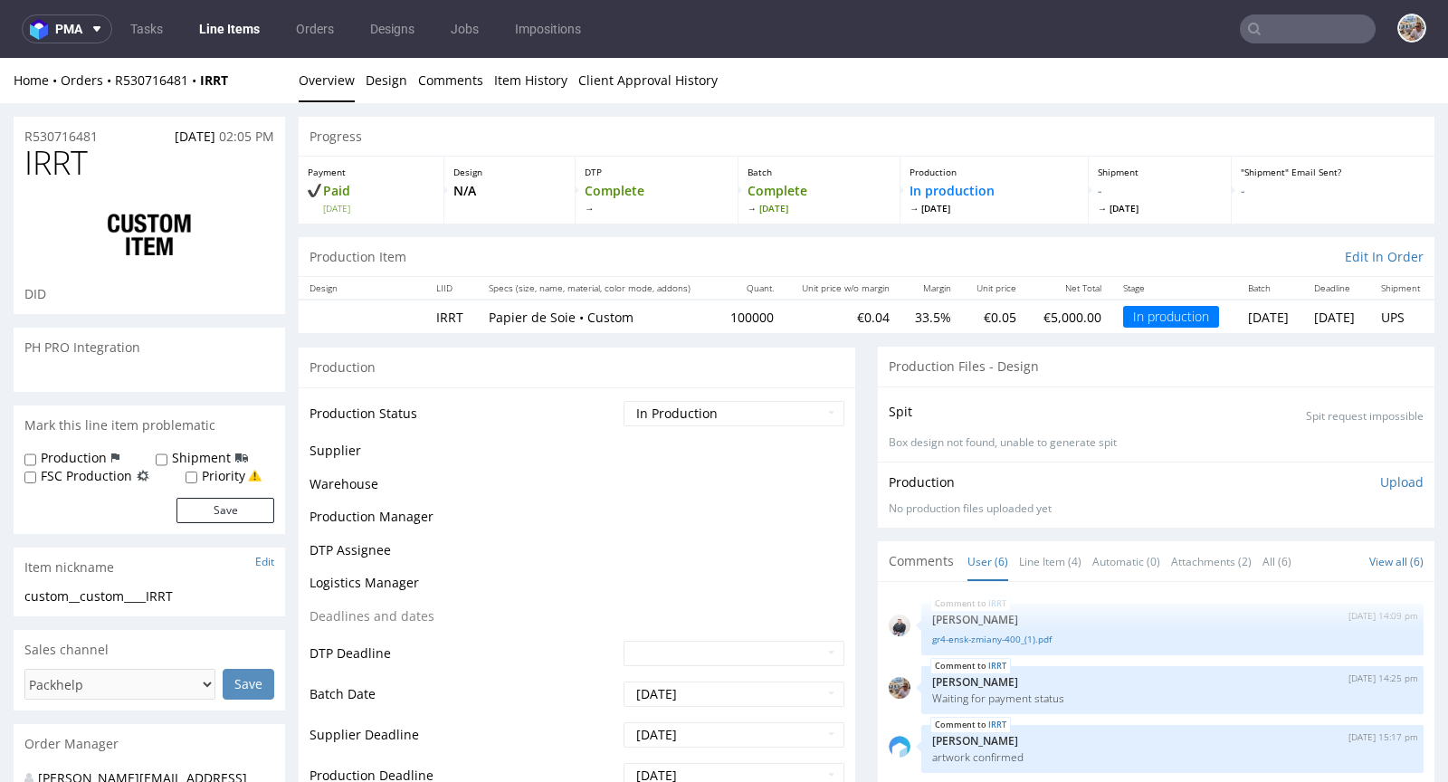
scroll to position [52, 0]
